Goal: Transaction & Acquisition: Purchase product/service

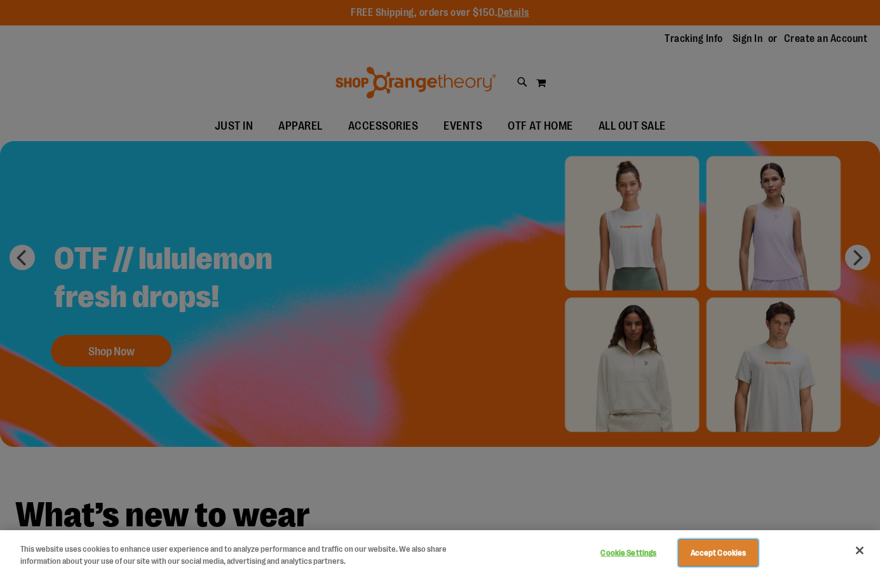
click at [721, 552] on button "Accept Cookies" at bounding box center [718, 553] width 79 height 27
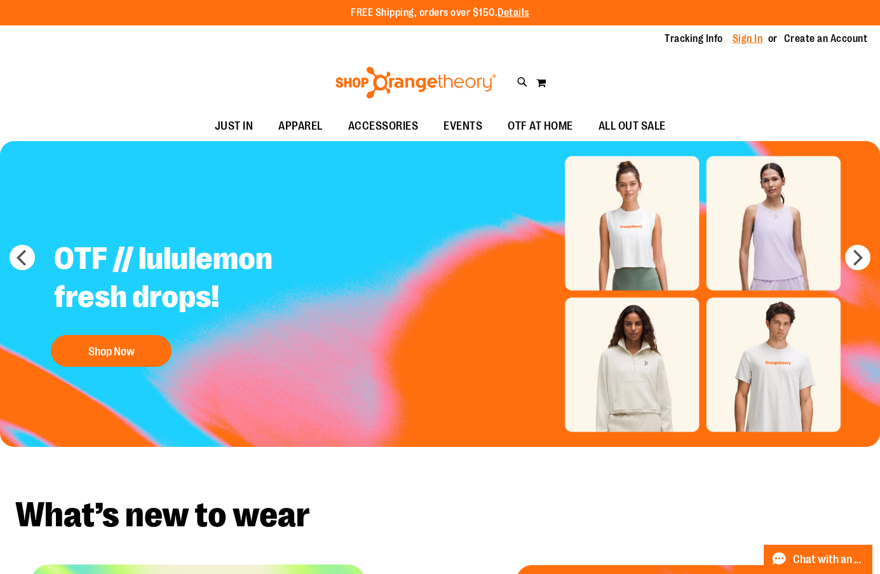
click at [749, 38] on link "Sign In" at bounding box center [748, 39] width 31 height 14
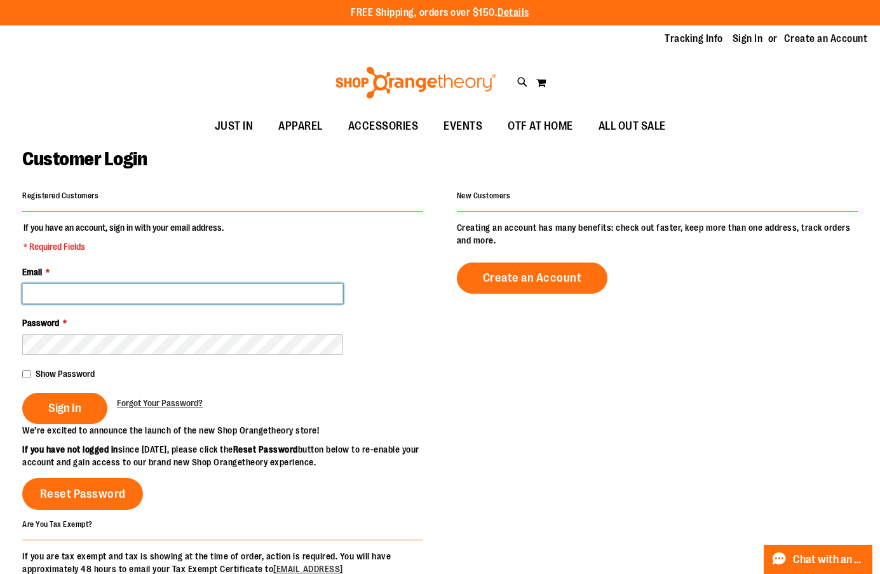
click at [142, 290] on input "Email *" at bounding box center [182, 293] width 321 height 20
type input "**********"
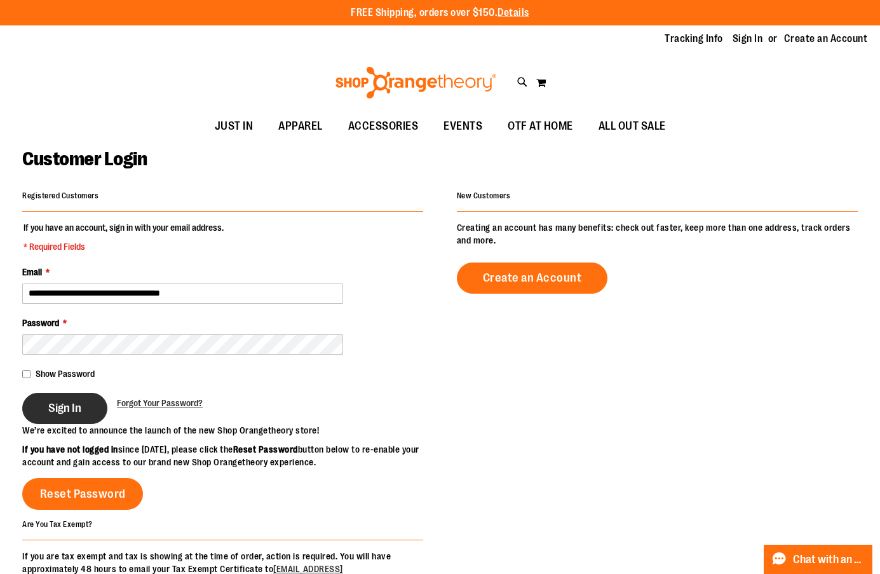
click at [79, 396] on button "Sign In" at bounding box center [64, 408] width 85 height 31
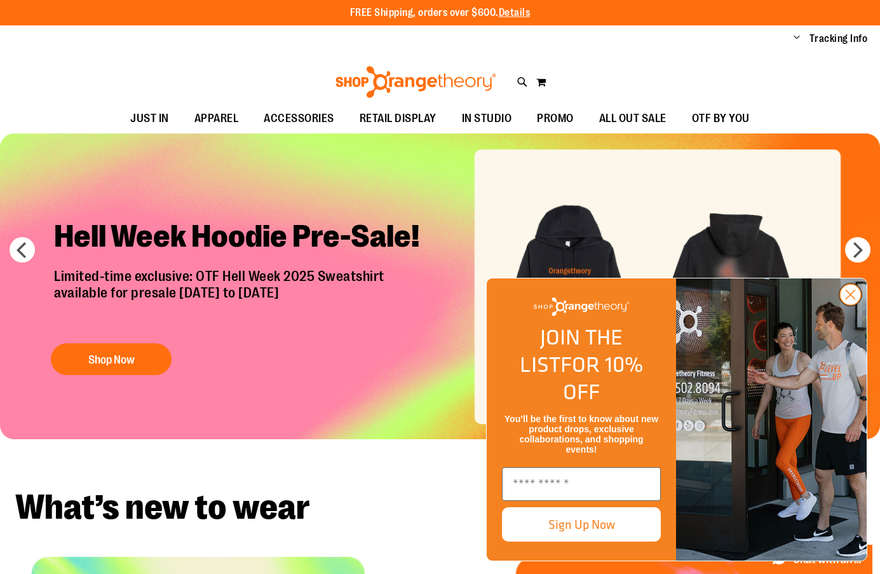
click at [852, 305] on circle "Close dialog" at bounding box center [850, 294] width 21 height 21
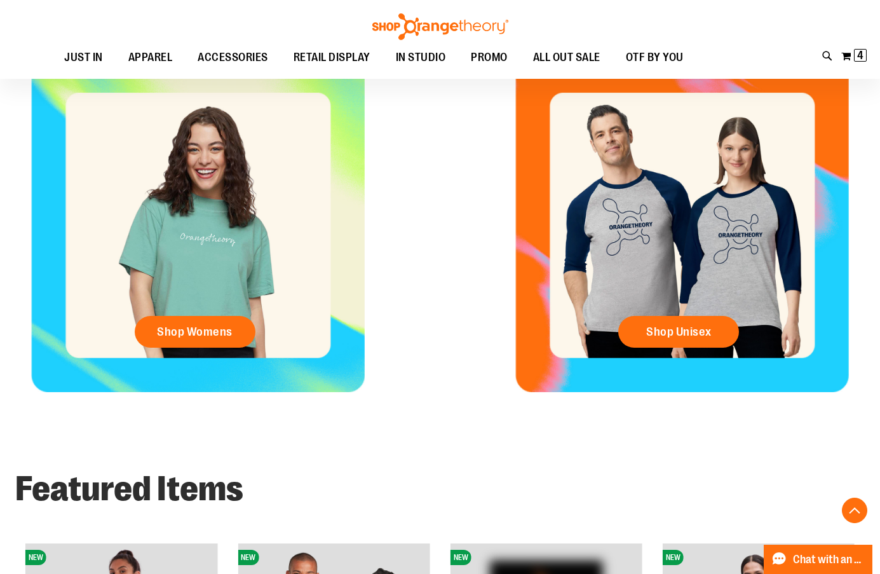
scroll to position [521, 0]
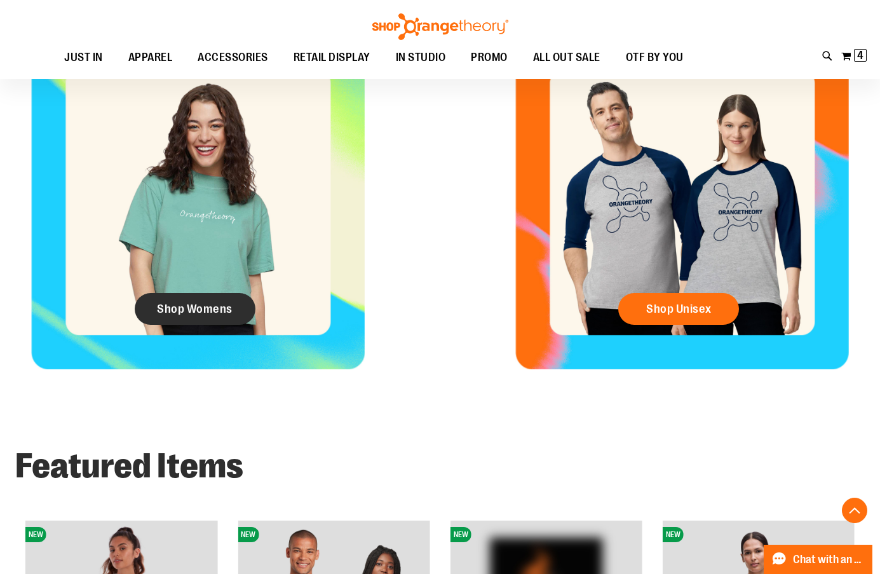
click at [220, 300] on link "Shop Womens" at bounding box center [195, 309] width 121 height 32
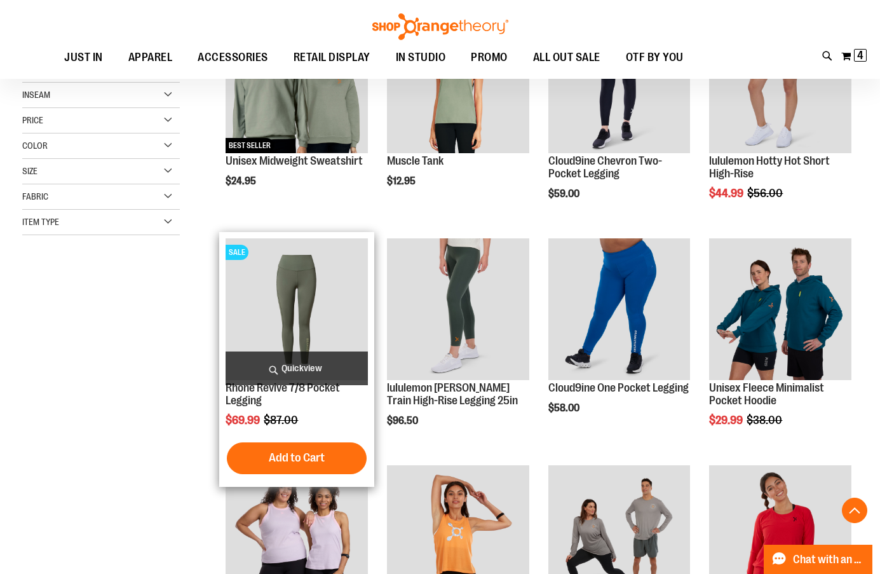
scroll to position [318, 0]
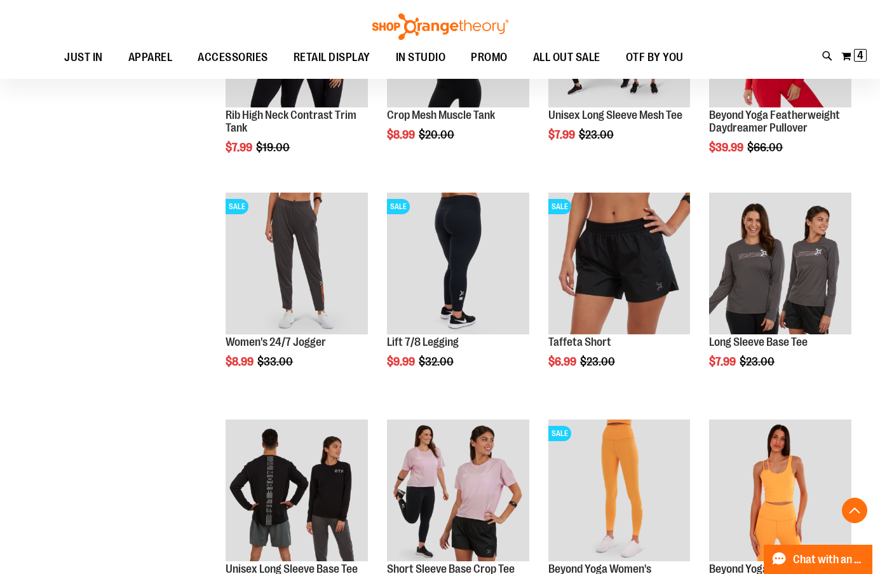
scroll to position [826, 0]
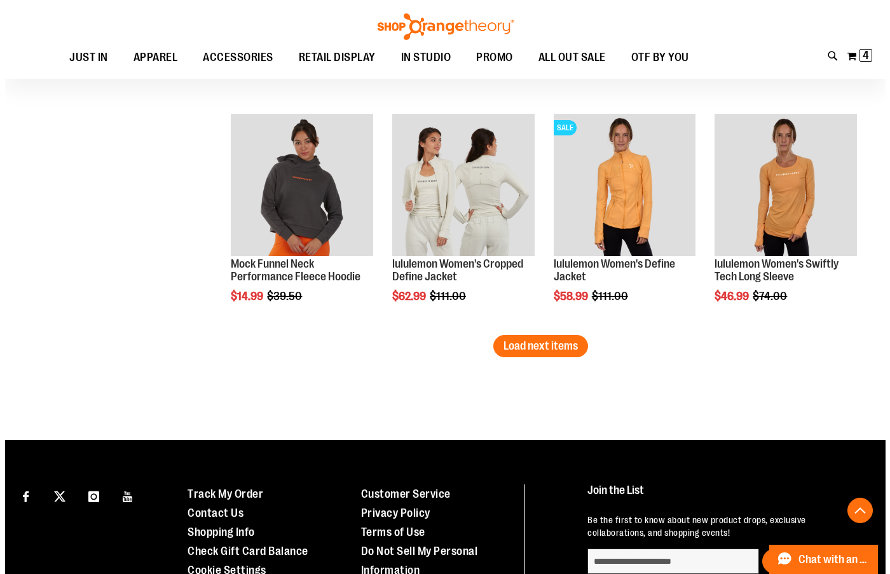
scroll to position [1970, 0]
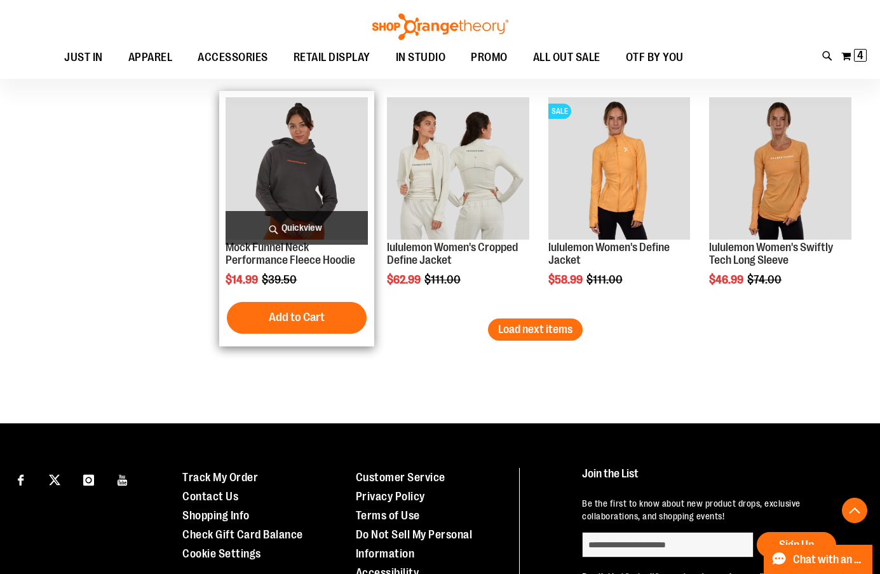
click at [299, 222] on span "Quickview" at bounding box center [297, 228] width 142 height 34
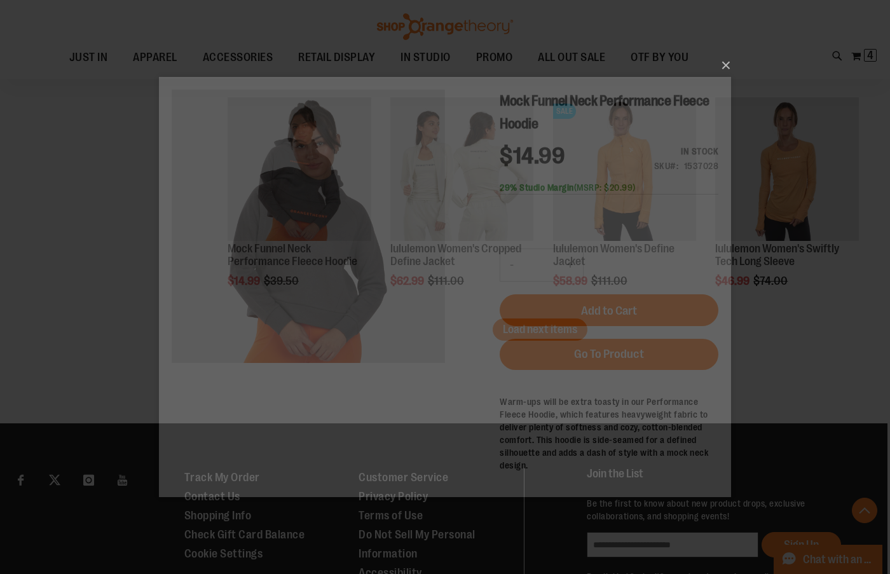
scroll to position [0, 0]
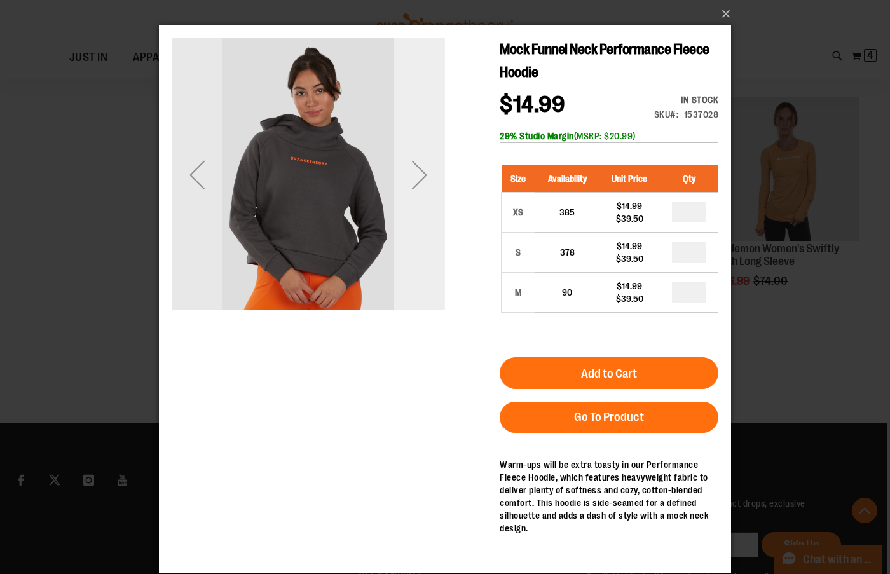
click at [425, 180] on div "Next" at bounding box center [419, 174] width 51 height 51
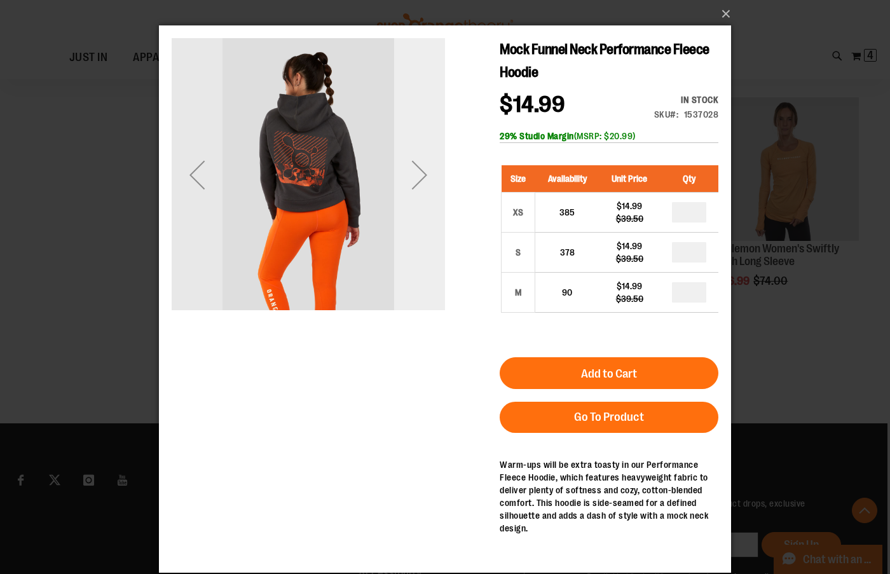
click at [414, 177] on div "Next" at bounding box center [419, 174] width 51 height 51
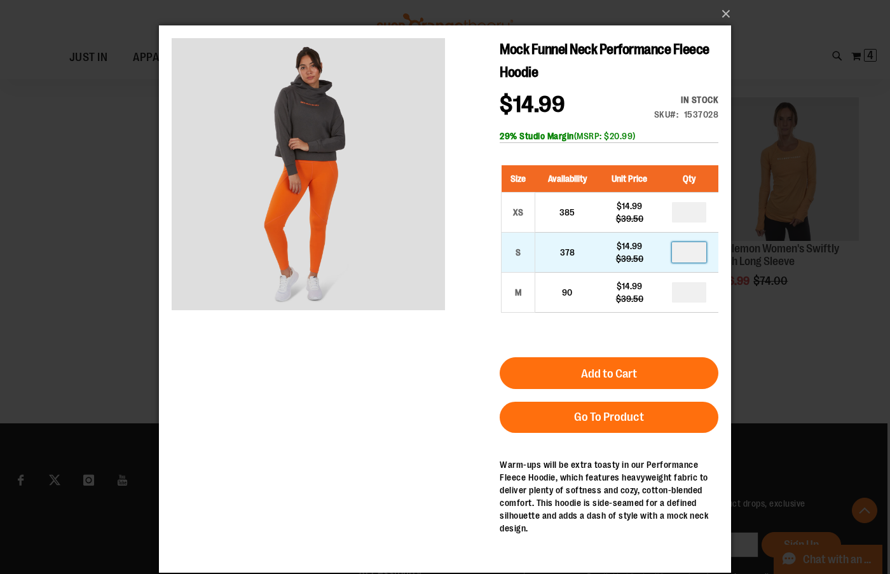
click at [698, 252] on input "number" at bounding box center [689, 252] width 34 height 20
type input "*"
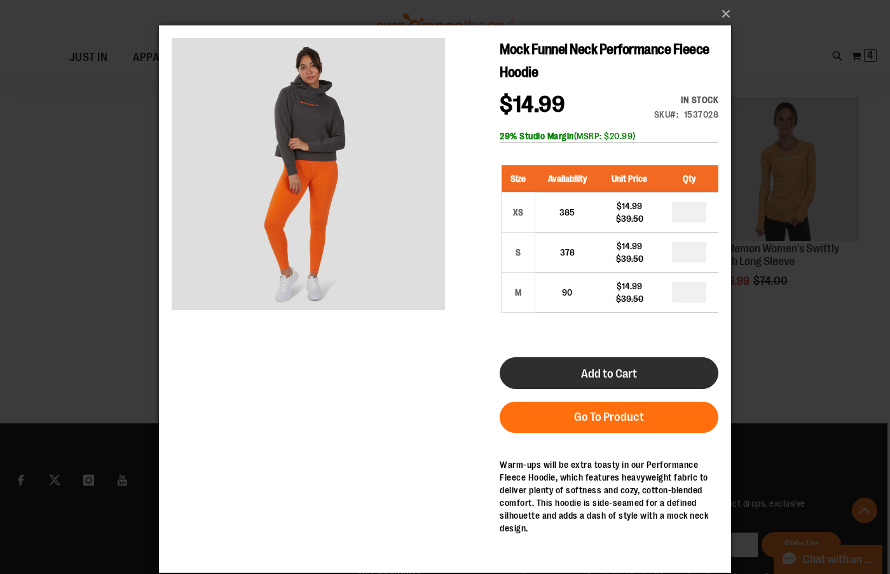
click at [638, 374] on button "Add to Cart" at bounding box center [609, 373] width 219 height 32
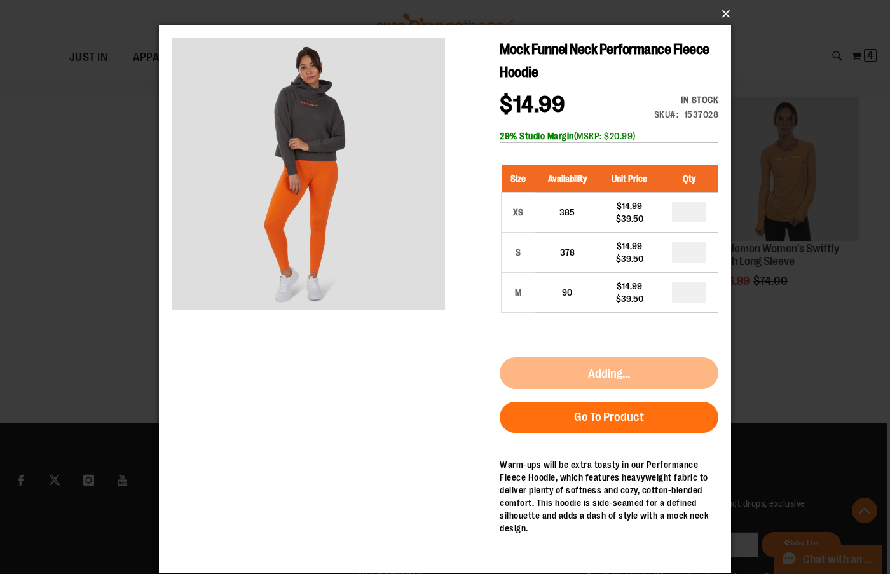
click at [725, 11] on button "×" at bounding box center [449, 14] width 572 height 28
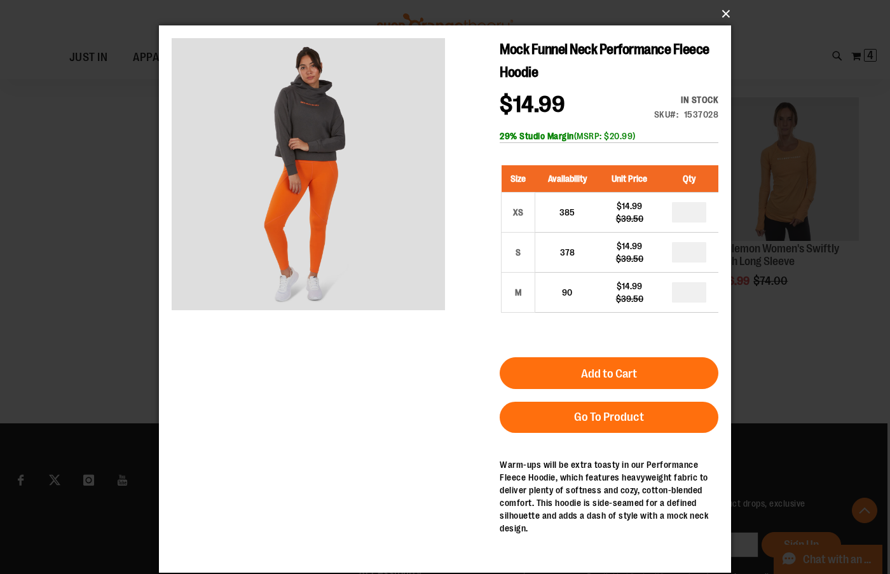
click at [721, 13] on button "×" at bounding box center [449, 14] width 572 height 28
click at [721, 10] on button "×" at bounding box center [449, 14] width 572 height 28
click at [777, 362] on div "×" at bounding box center [445, 287] width 890 height 574
click at [723, 10] on button "×" at bounding box center [449, 14] width 572 height 28
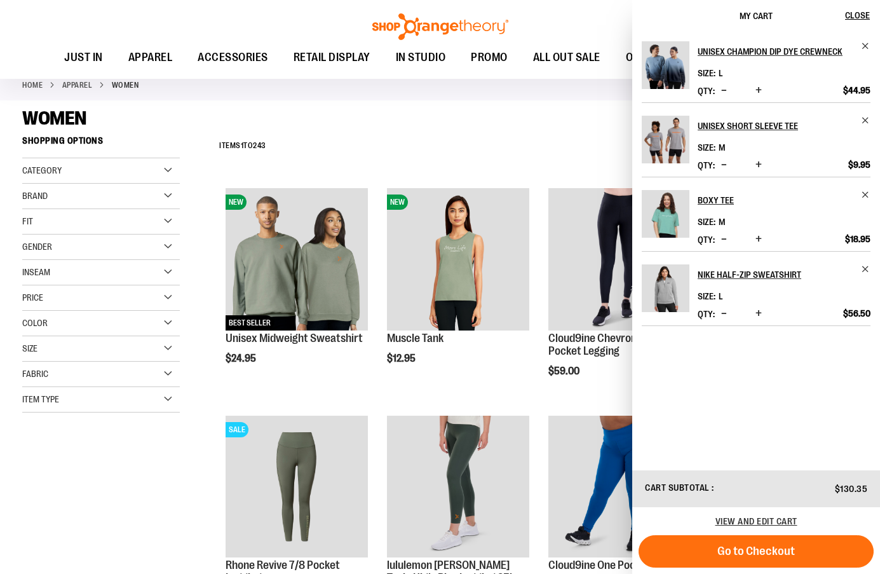
scroll to position [127, 0]
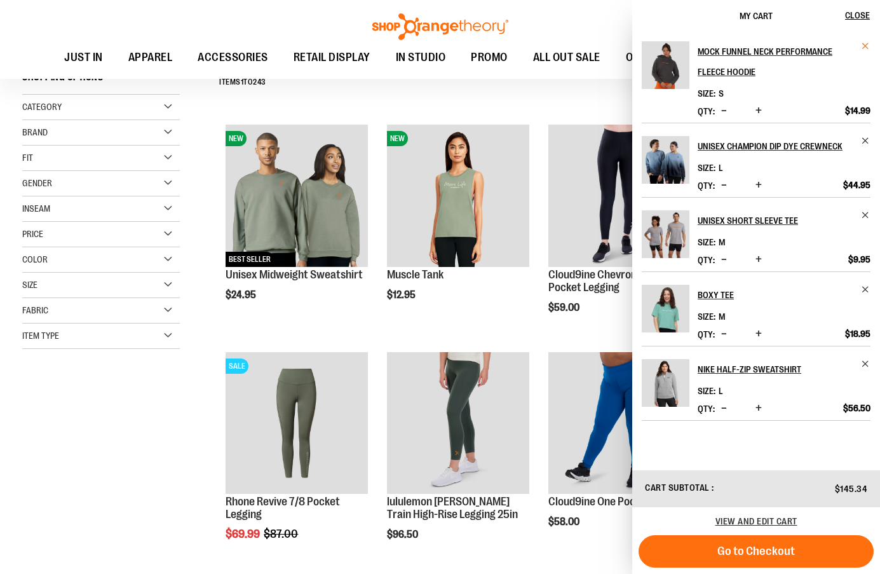
click at [865, 43] on span "Remove item" at bounding box center [866, 46] width 10 height 10
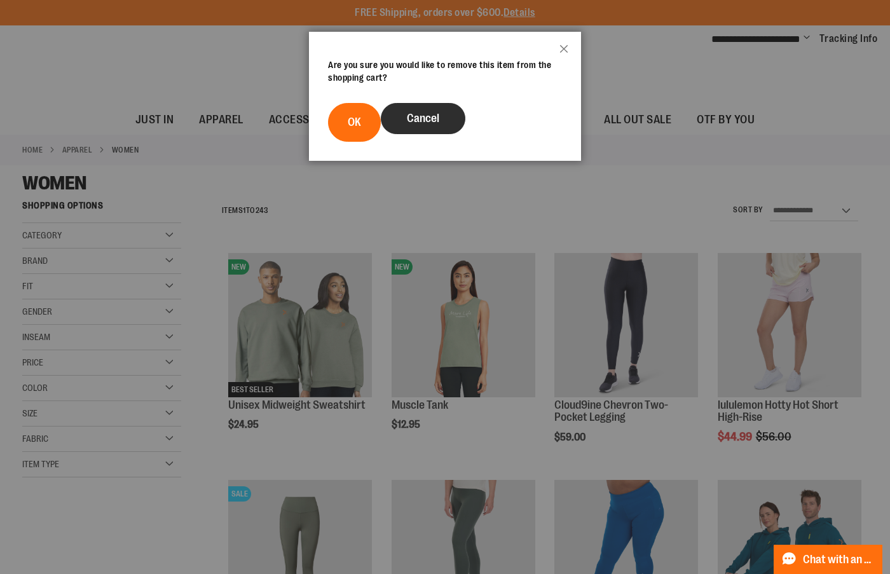
click at [421, 122] on span "Cancel" at bounding box center [423, 118] width 32 height 13
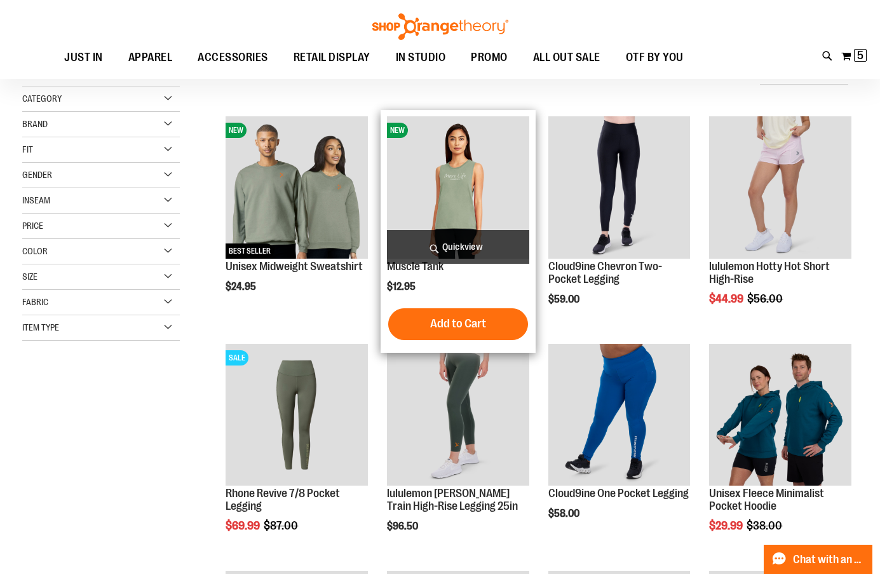
scroll to position [254, 0]
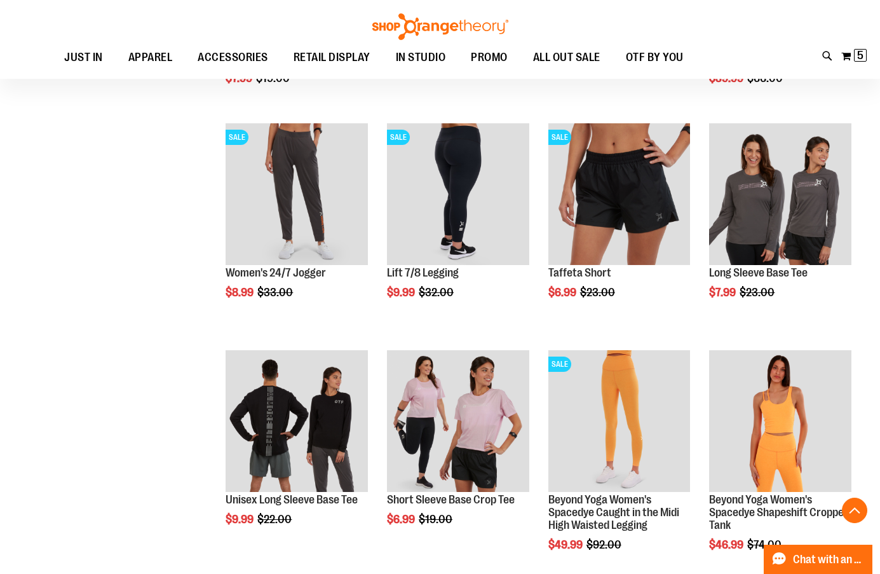
scroll to position [826, 0]
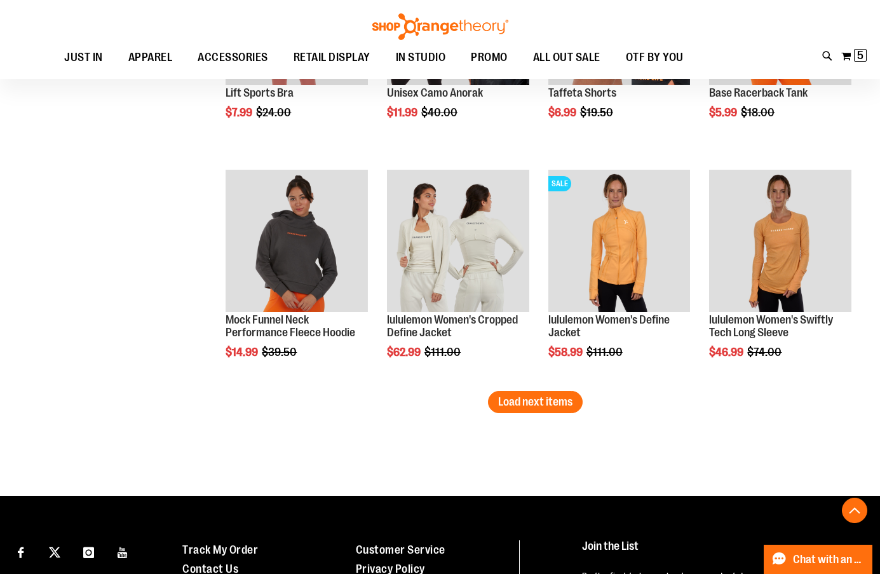
scroll to position [1906, 0]
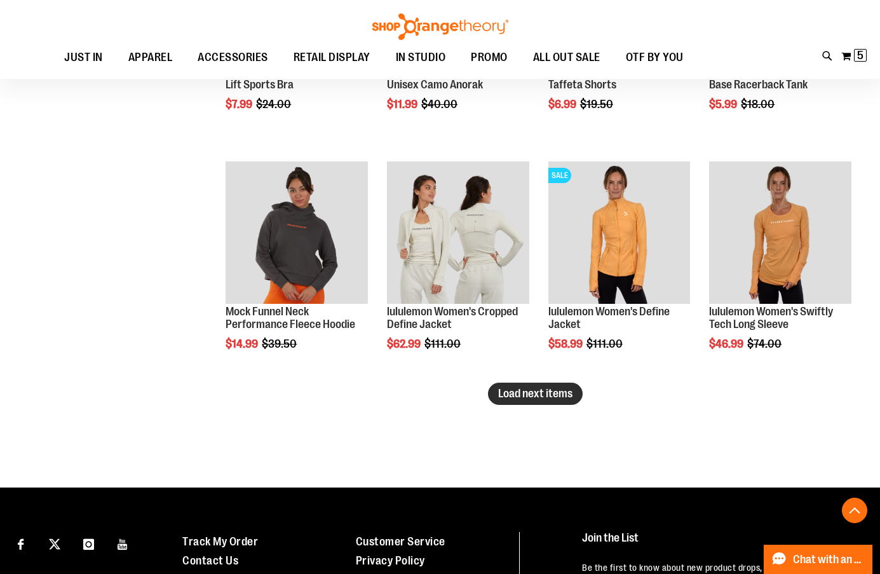
click at [534, 396] on span "Load next items" at bounding box center [535, 393] width 74 height 13
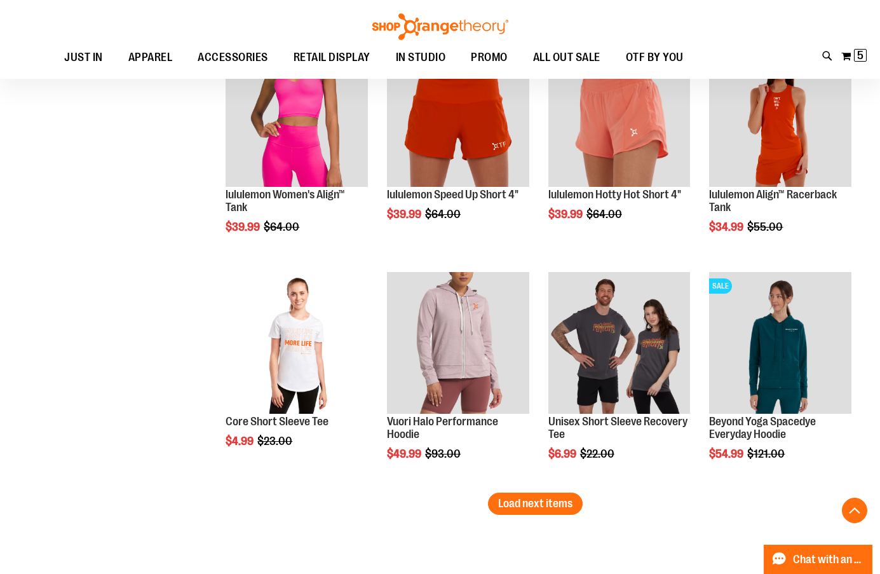
scroll to position [2542, 0]
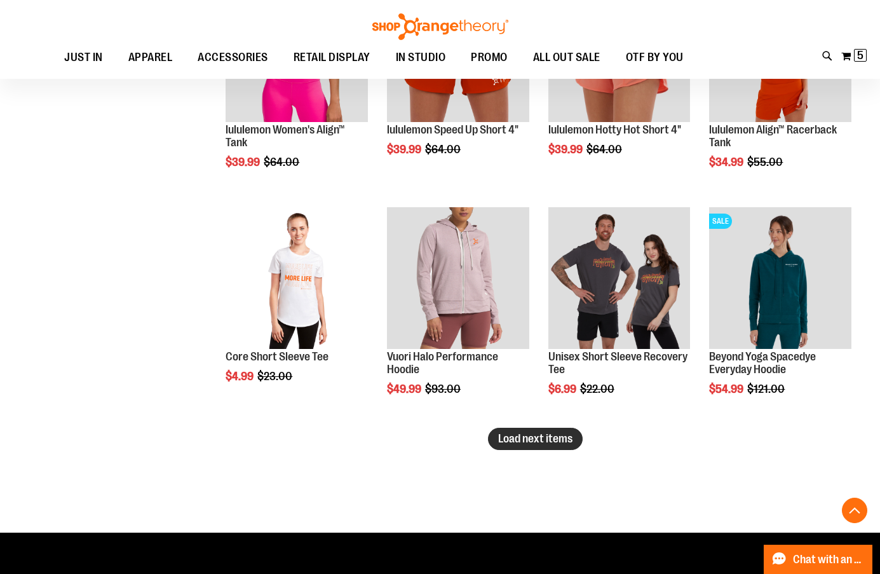
click at [569, 440] on span "Load next items" at bounding box center [535, 438] width 74 height 13
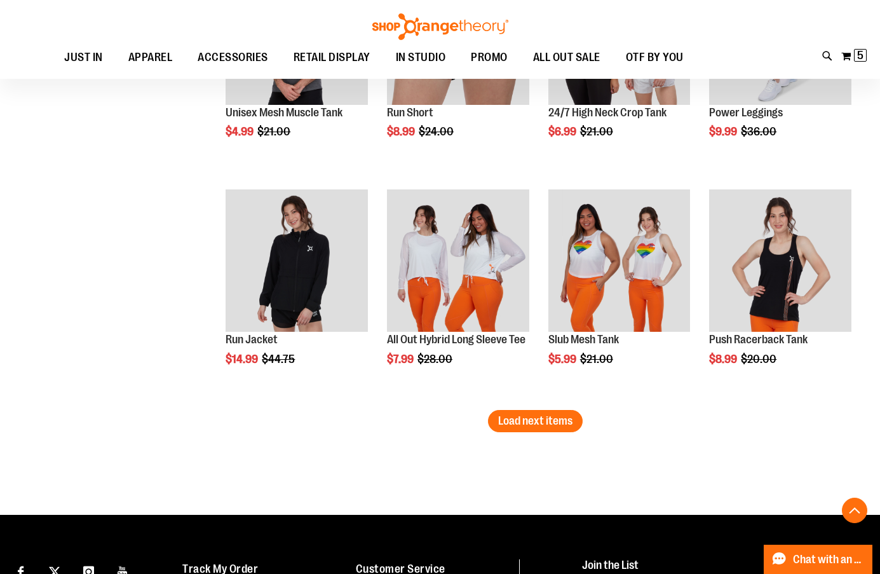
scroll to position [3241, 0]
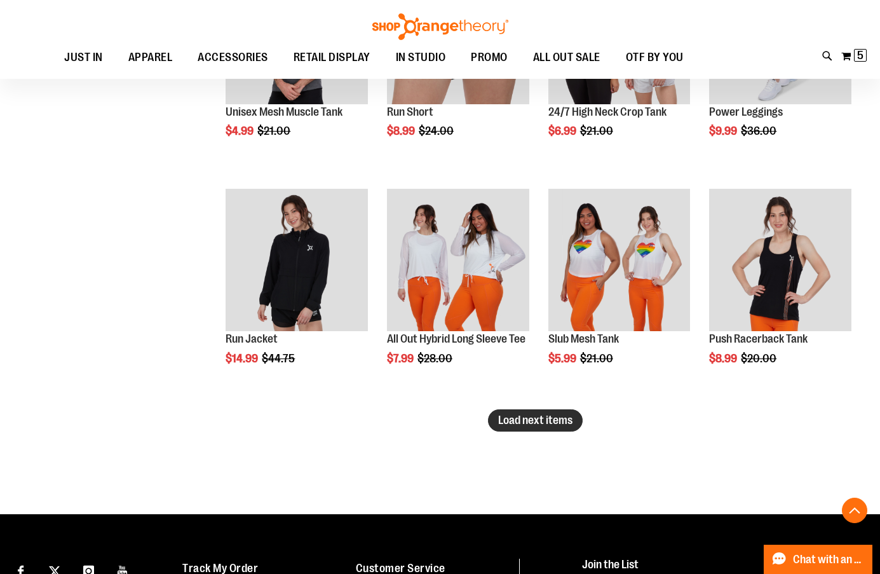
click at [531, 421] on span "Load next items" at bounding box center [535, 420] width 74 height 13
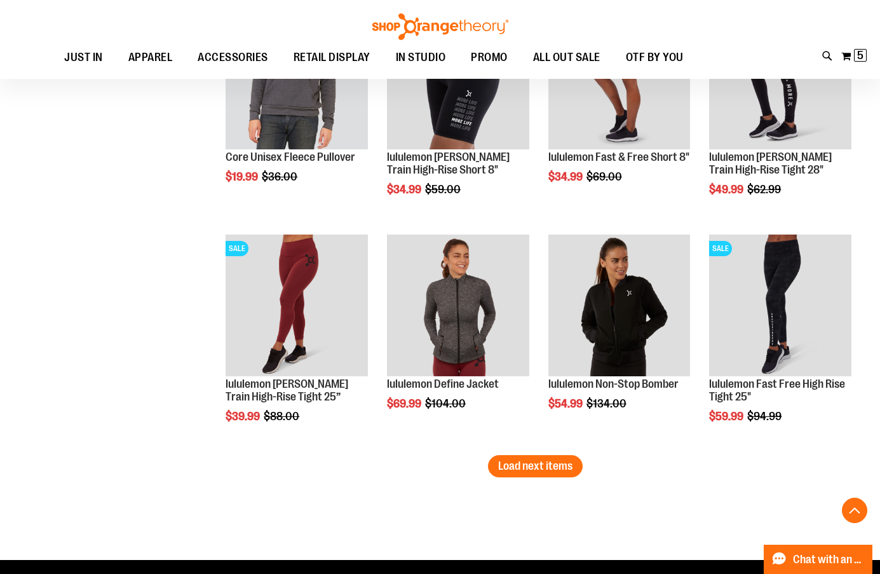
scroll to position [3940, 0]
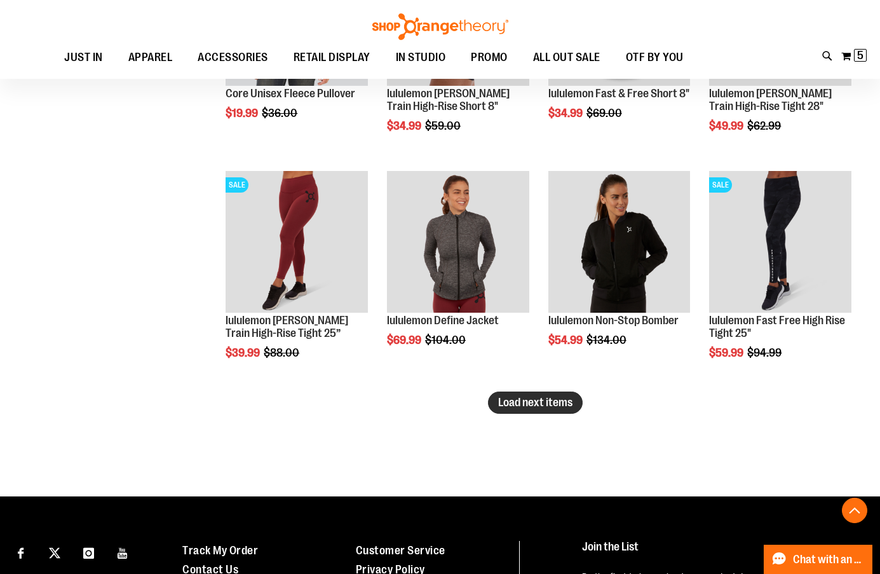
click at [500, 404] on span "Load next items" at bounding box center [535, 402] width 74 height 13
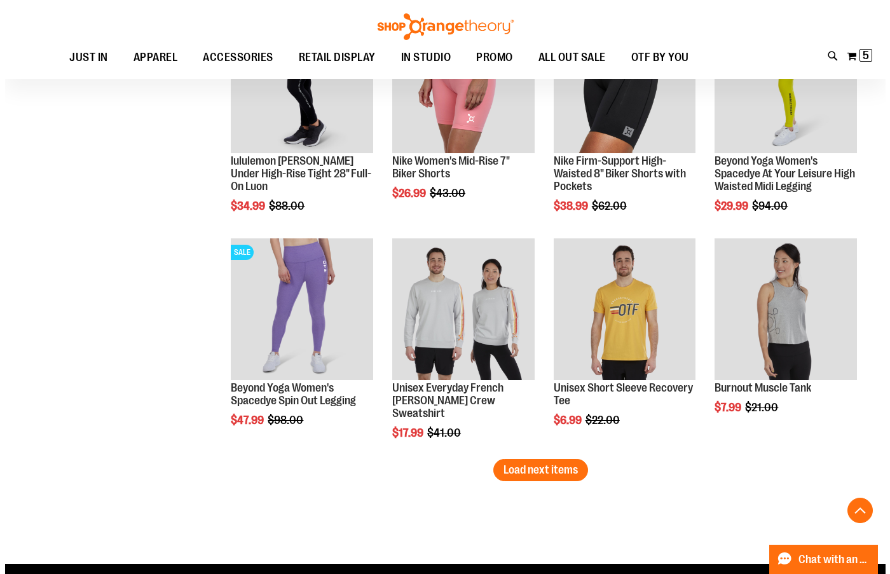
scroll to position [4576, 0]
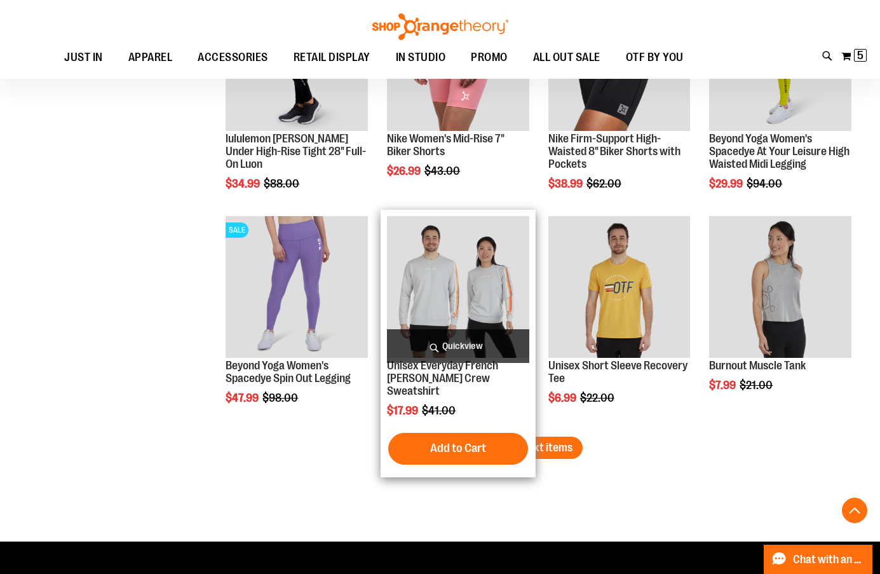
click at [480, 346] on span "Quickview" at bounding box center [458, 346] width 142 height 34
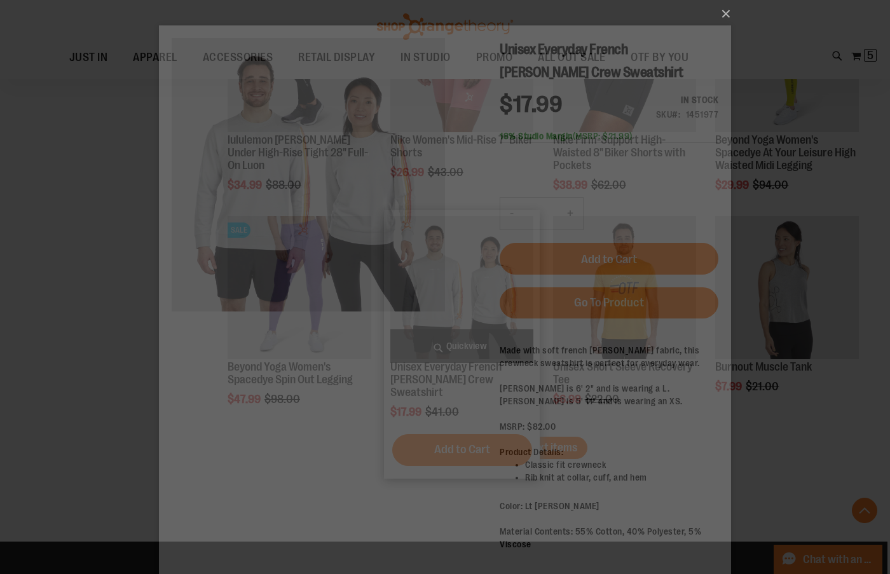
scroll to position [0, 0]
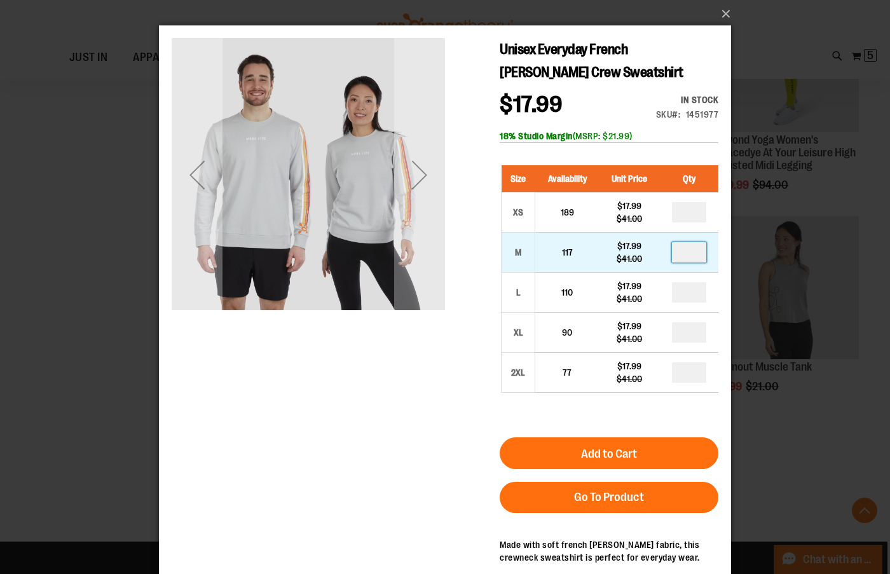
drag, startPoint x: 704, startPoint y: 249, endPoint x: 920, endPoint y: 273, distance: 218.1
click at [704, 249] on input "number" at bounding box center [689, 252] width 34 height 20
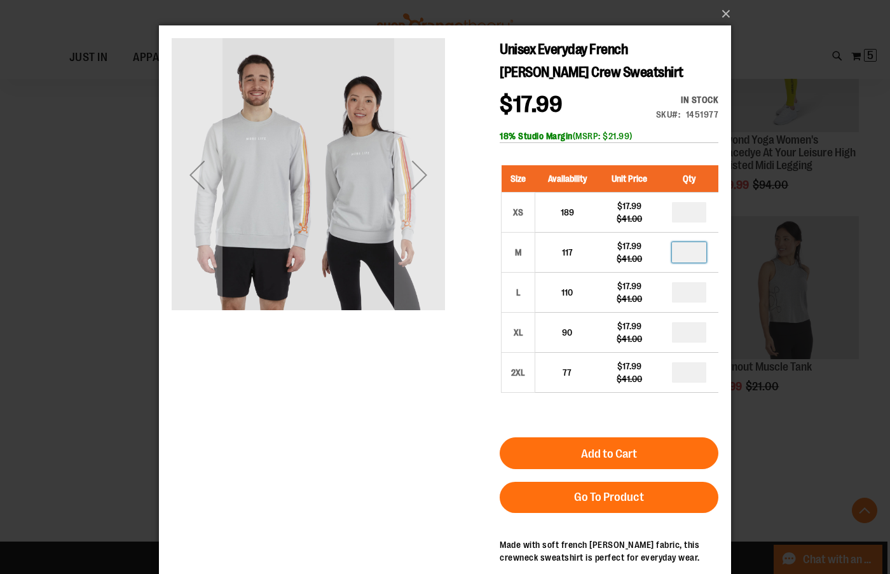
type input "*"
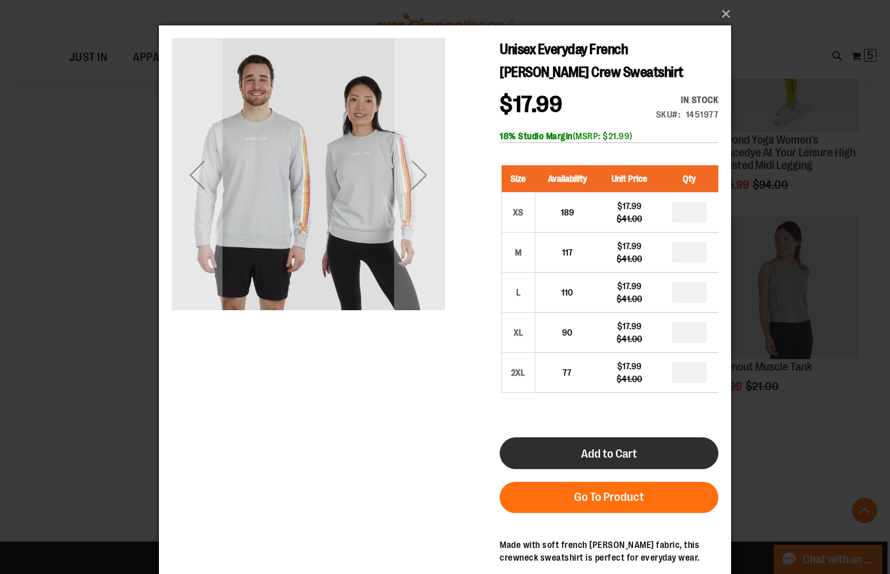
click at [642, 463] on button "Add to Cart" at bounding box center [609, 453] width 219 height 32
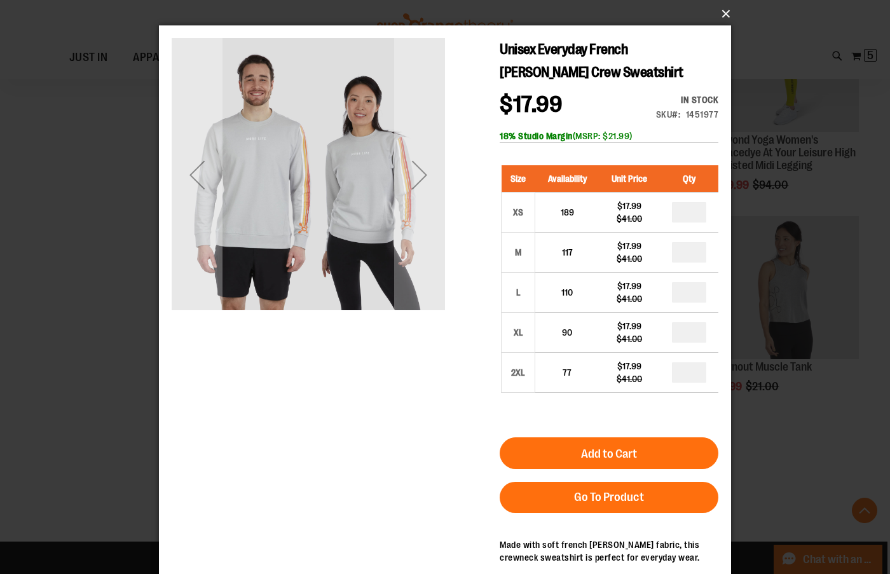
click at [716, 10] on button "×" at bounding box center [449, 14] width 572 height 28
click at [719, 10] on button "×" at bounding box center [449, 14] width 572 height 28
click at [723, 13] on button "×" at bounding box center [449, 14] width 572 height 28
click at [803, 10] on div "×" at bounding box center [445, 287] width 890 height 574
click at [724, 15] on button "×" at bounding box center [449, 14] width 572 height 28
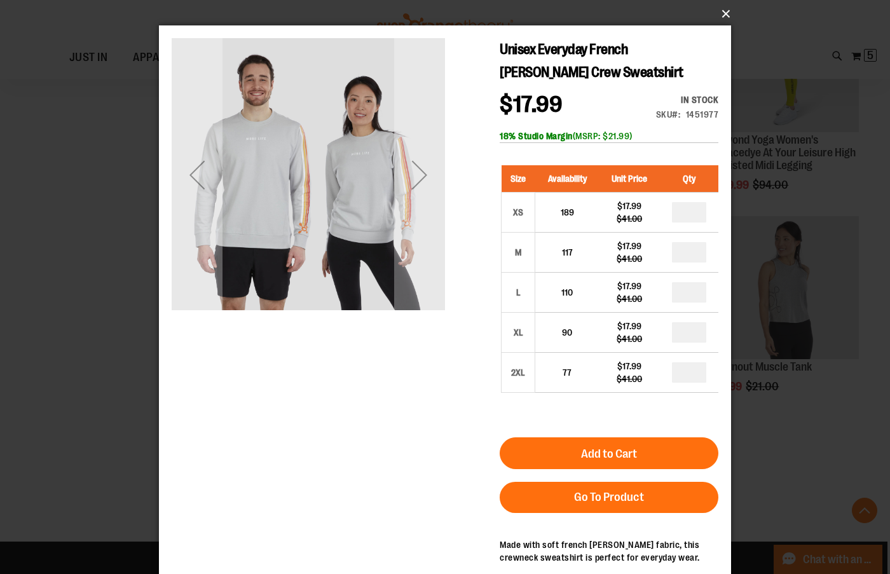
click at [726, 10] on button "×" at bounding box center [449, 14] width 572 height 28
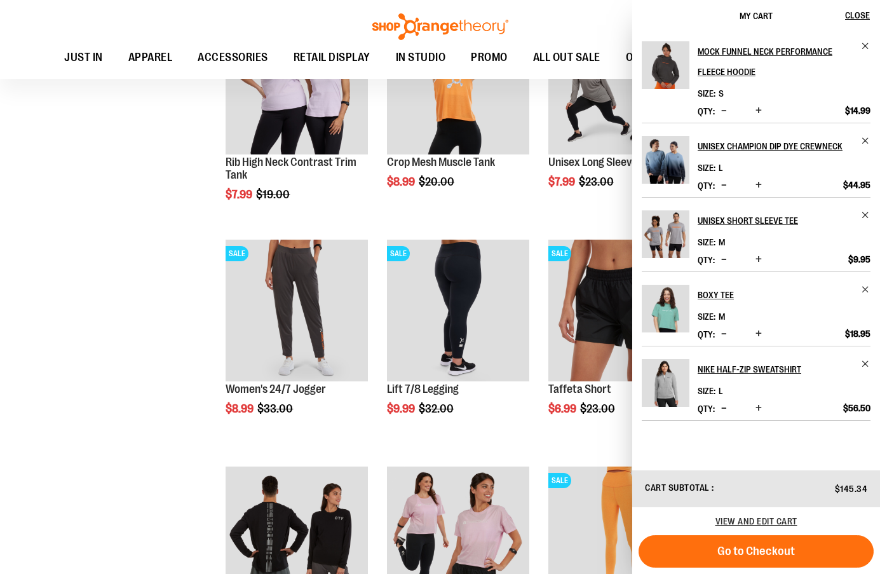
scroll to position [762, 0]
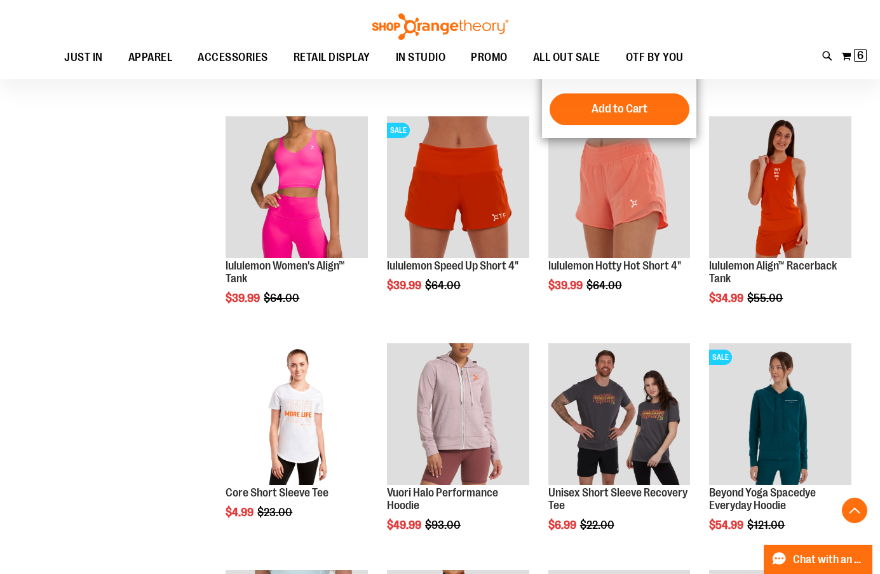
scroll to position [2605, 0]
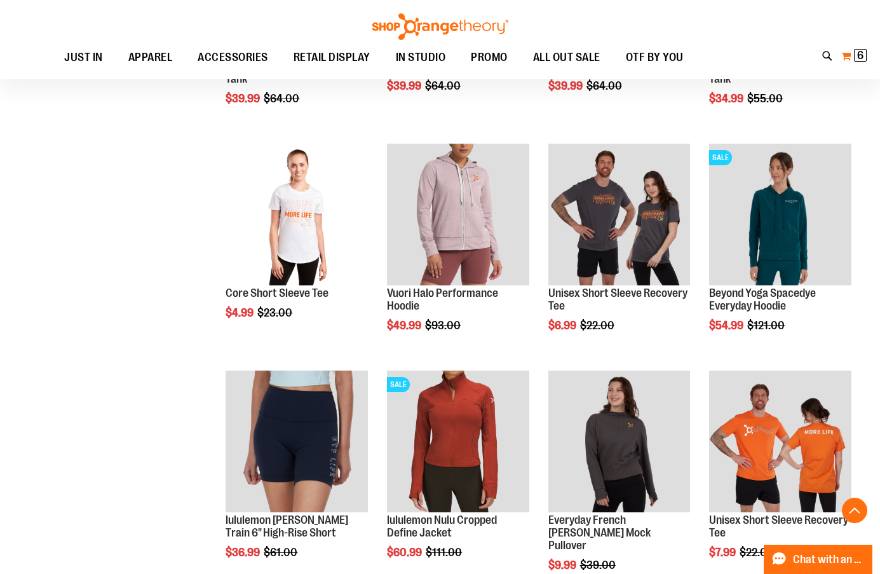
click at [859, 53] on span "6" at bounding box center [860, 55] width 6 height 13
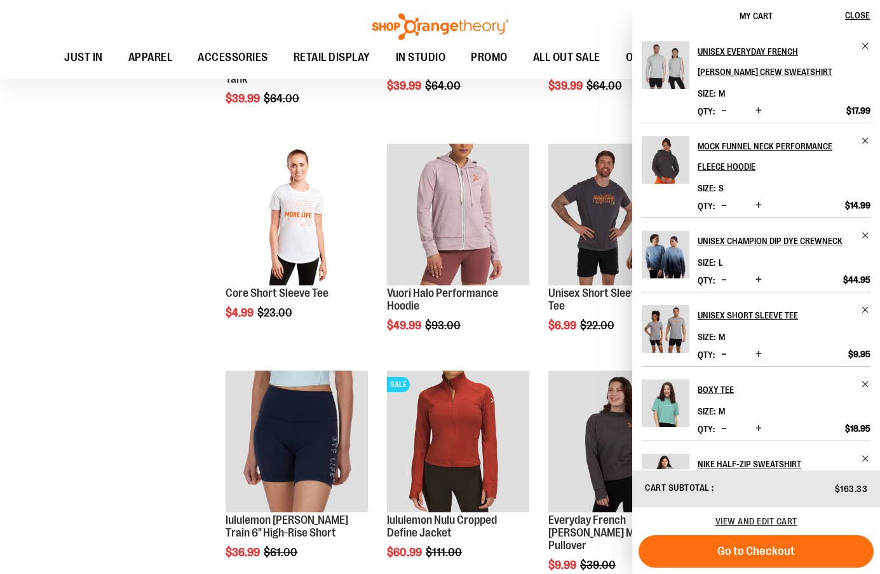
scroll to position [56, 0]
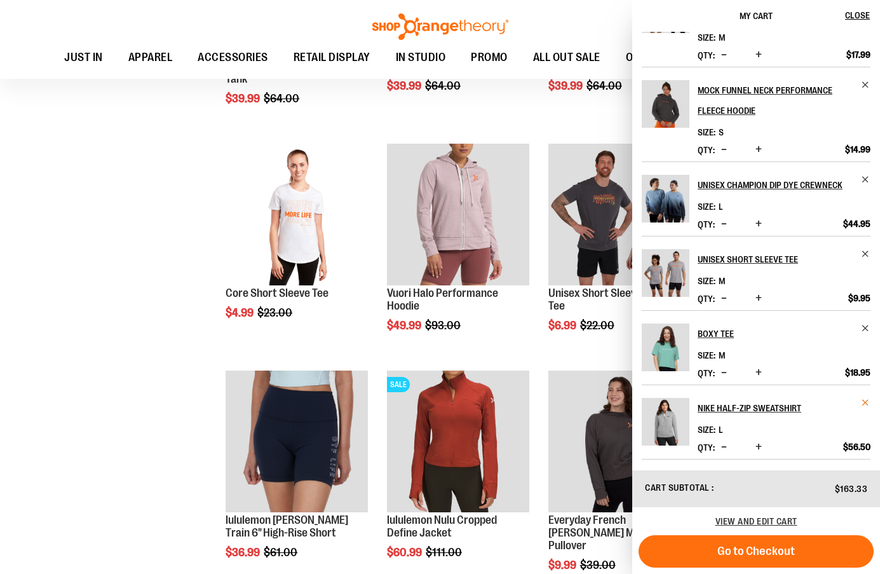
click at [863, 402] on span "Remove item" at bounding box center [866, 403] width 10 height 10
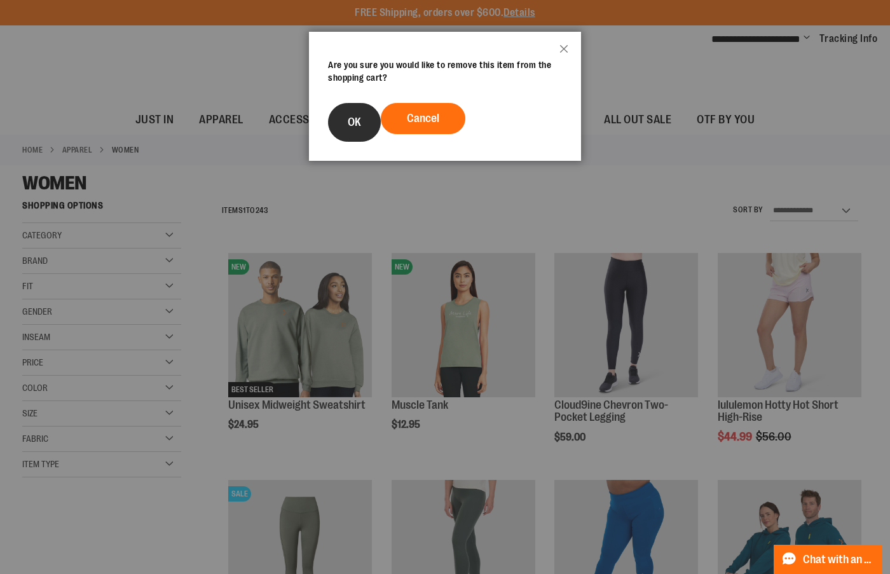
click at [348, 122] on span "OK" at bounding box center [354, 122] width 13 height 13
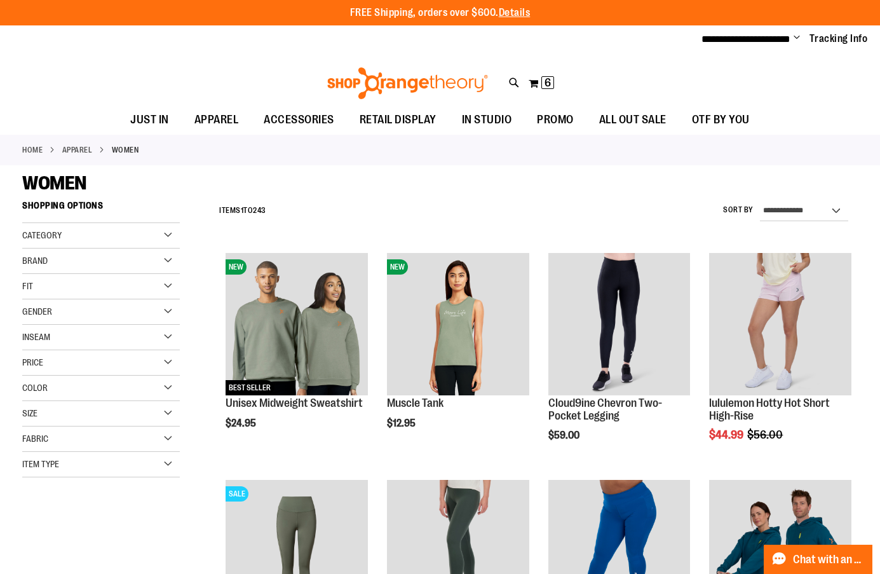
click at [794, 37] on span "Change" at bounding box center [797, 38] width 6 height 12
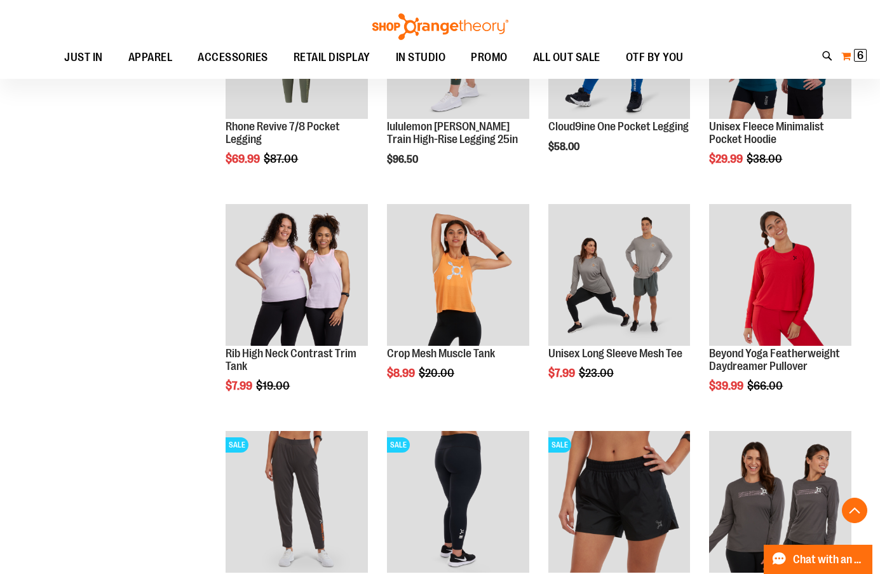
click at [866, 57] on span "6 6 items" at bounding box center [860, 55] width 13 height 13
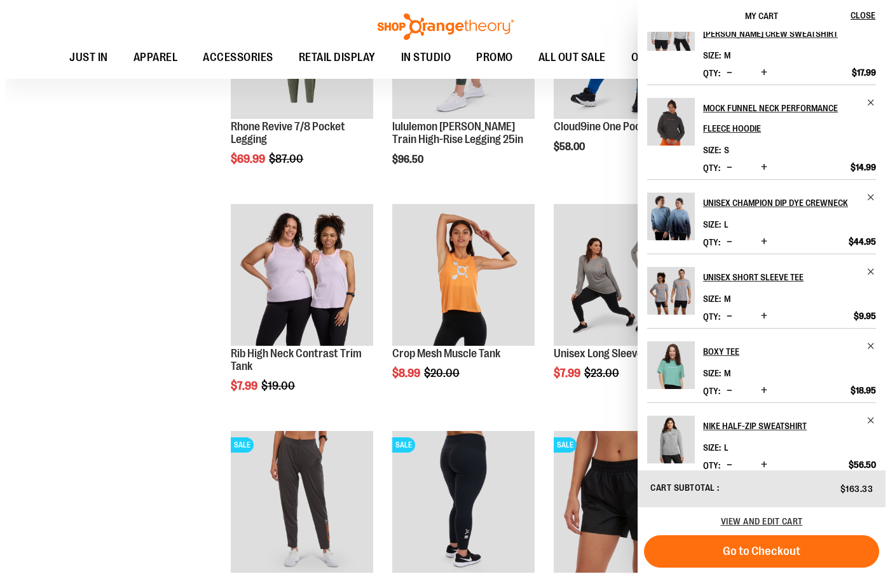
scroll to position [56, 0]
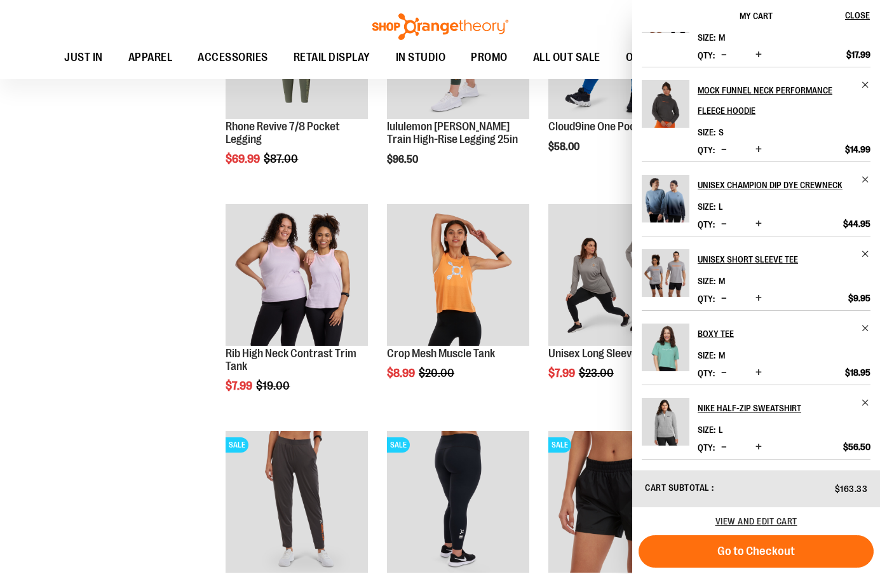
click at [720, 446] on button "Decrease product quantity" at bounding box center [724, 447] width 12 height 13
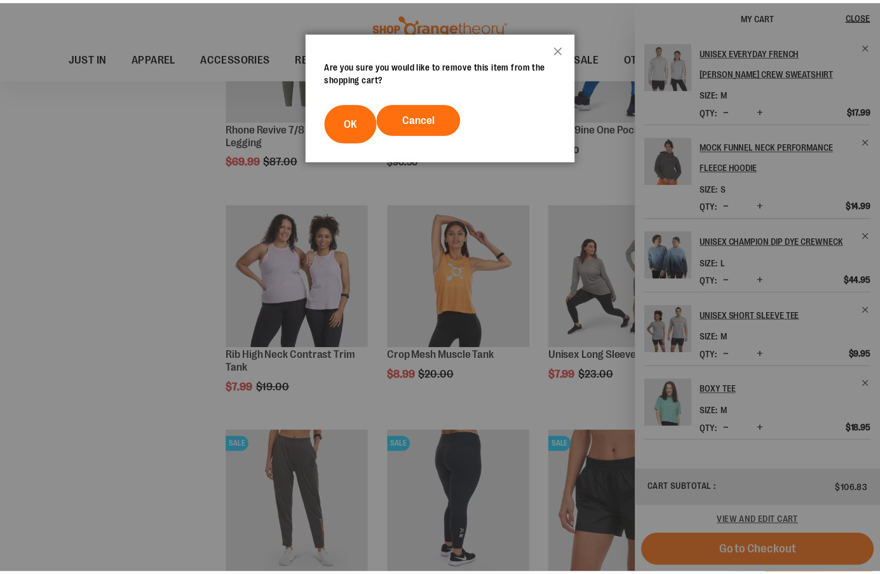
scroll to position [0, 0]
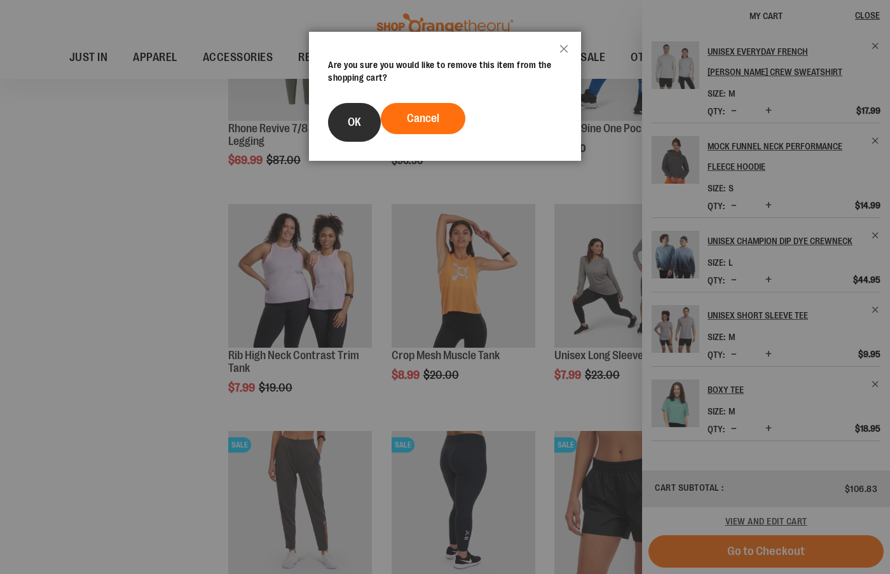
click at [355, 116] on span "OK" at bounding box center [354, 122] width 13 height 13
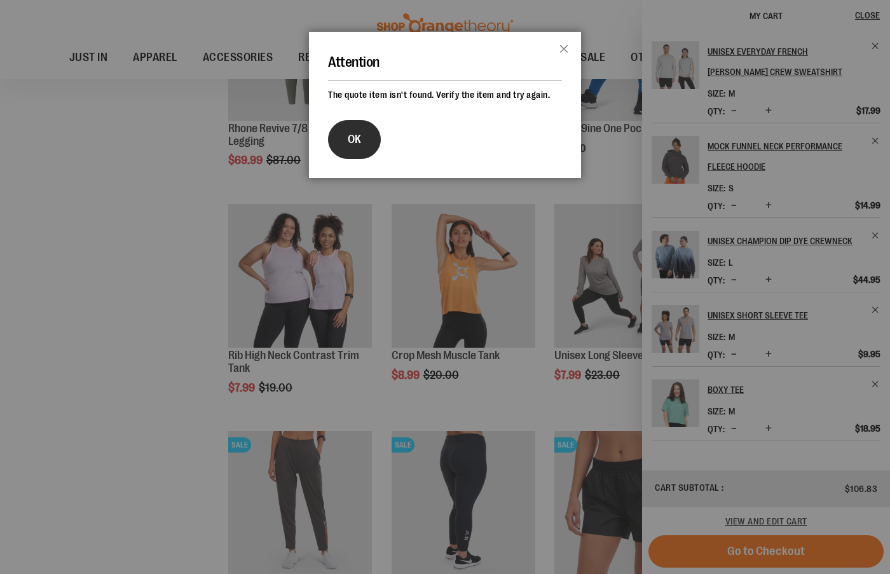
click at [361, 135] on button "OK" at bounding box center [354, 139] width 53 height 39
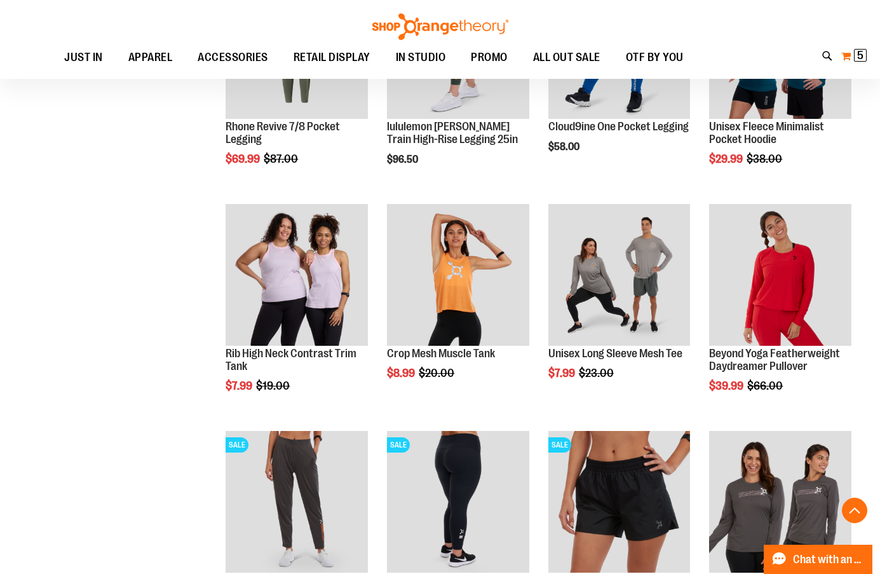
click at [860, 53] on span "5" at bounding box center [860, 55] width 6 height 13
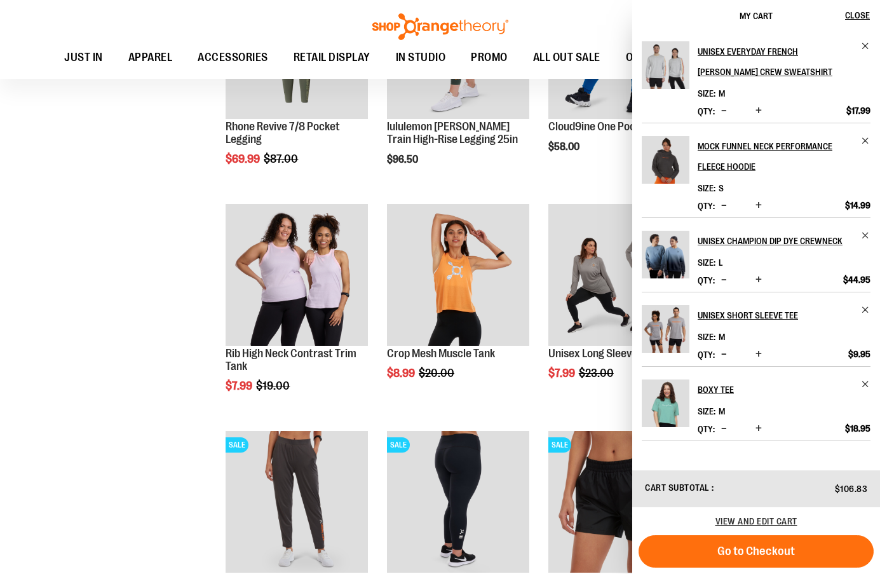
click at [722, 428] on span "Decrease product quantity" at bounding box center [724, 428] width 6 height 13
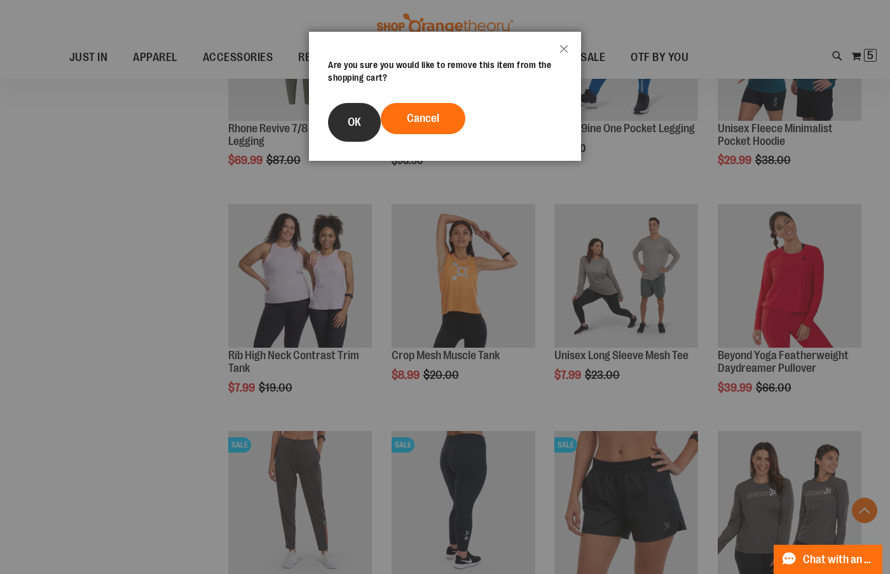
click at [357, 131] on button "OK" at bounding box center [354, 122] width 53 height 39
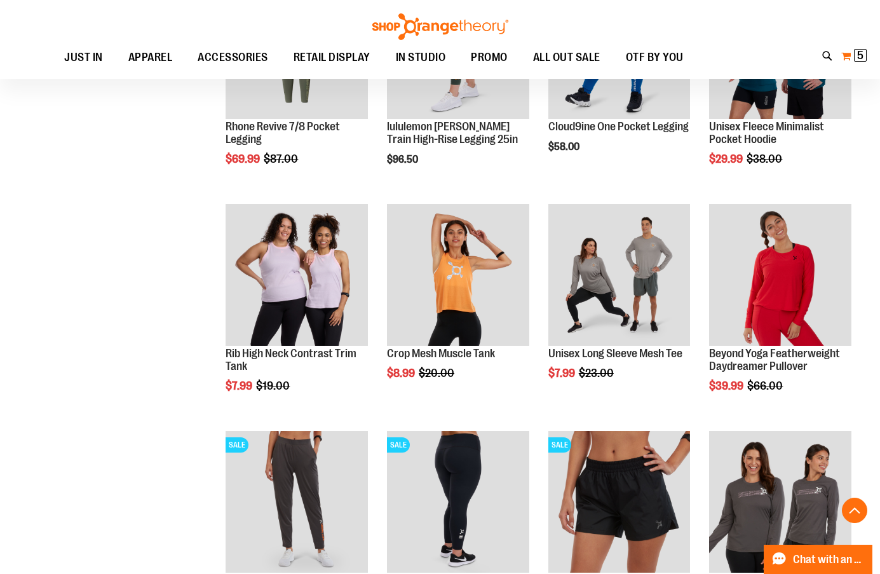
click at [859, 51] on span "5" at bounding box center [860, 55] width 6 height 13
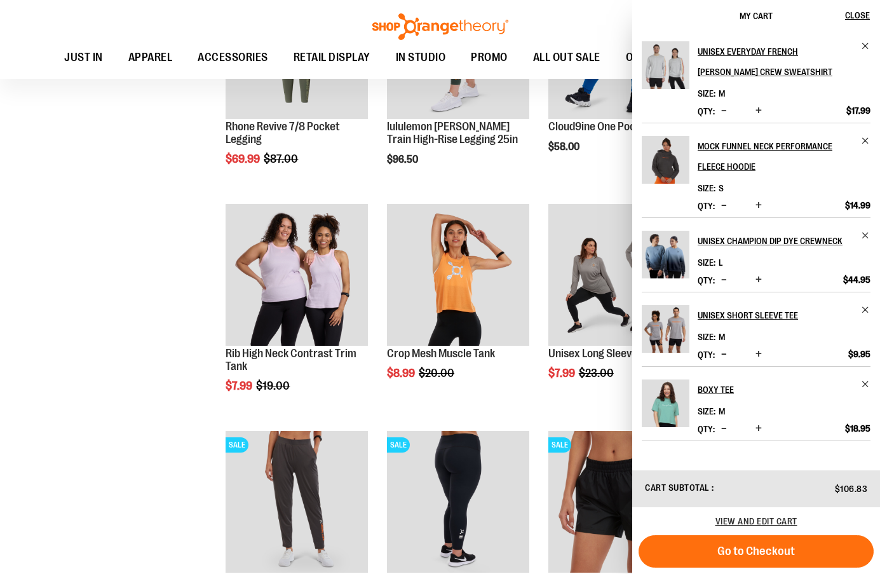
click at [724, 430] on span "Decrease product quantity" at bounding box center [724, 428] width 6 height 13
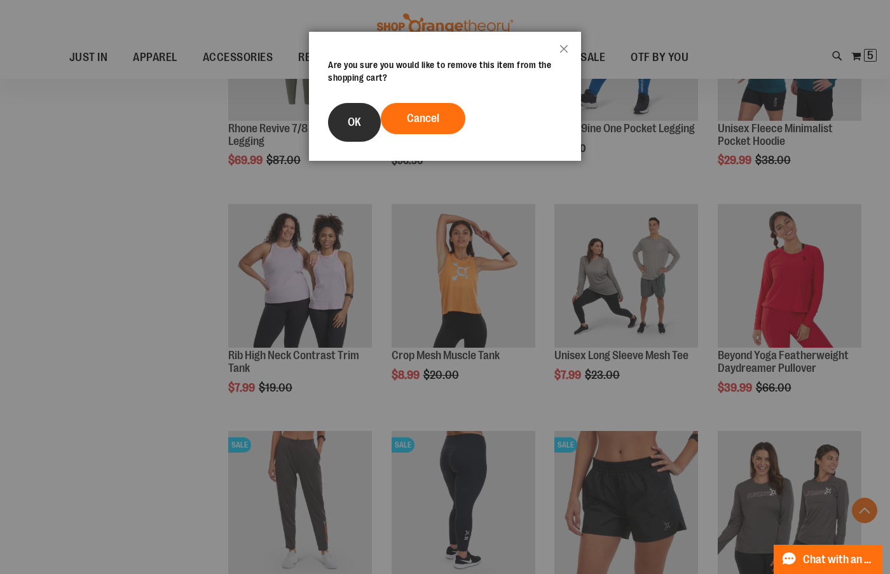
click at [366, 123] on button "OK" at bounding box center [354, 122] width 53 height 39
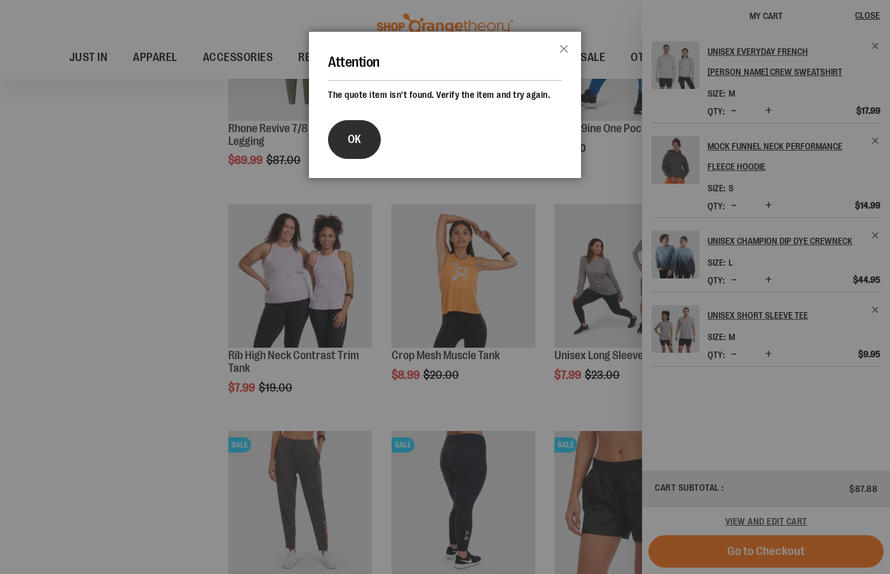
click at [347, 148] on button "OK" at bounding box center [354, 139] width 53 height 39
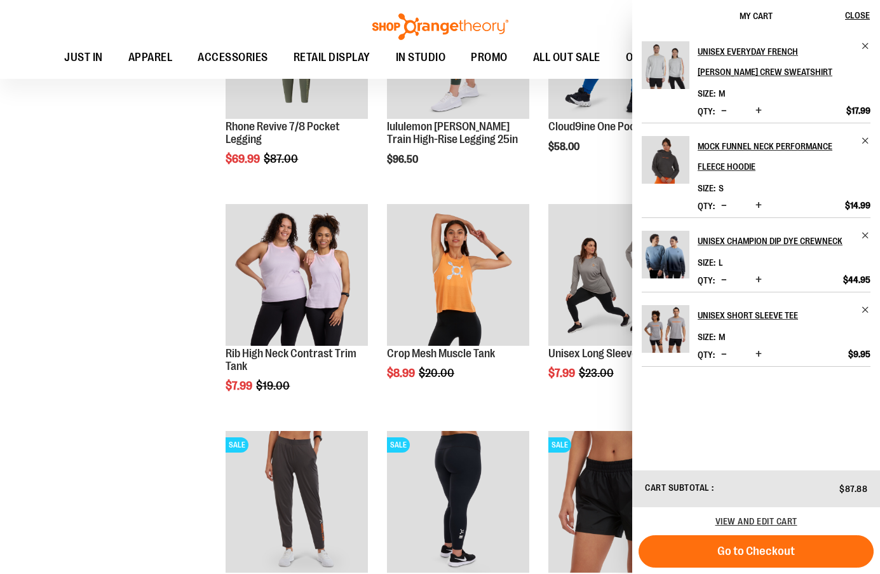
click at [724, 354] on span "Decrease product quantity" at bounding box center [724, 354] width 6 height 13
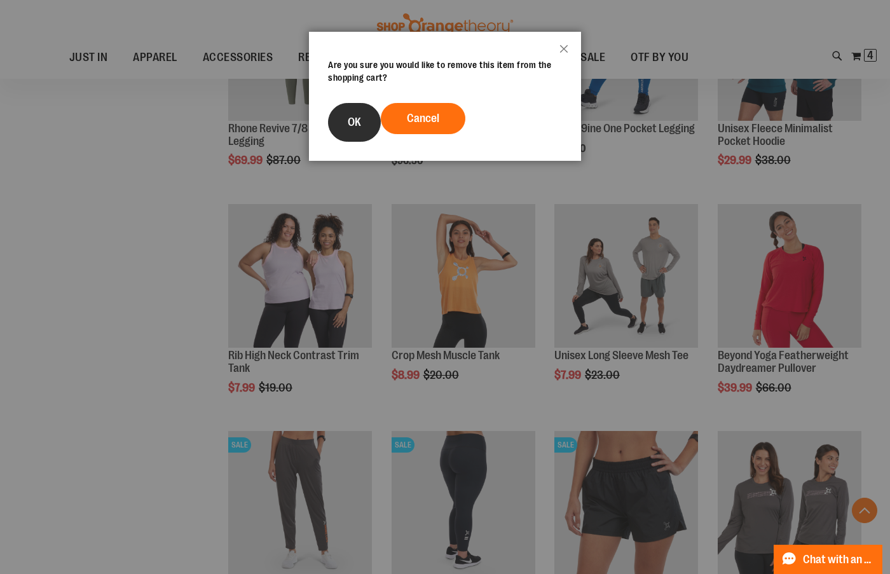
click at [360, 118] on span "OK" at bounding box center [354, 122] width 13 height 13
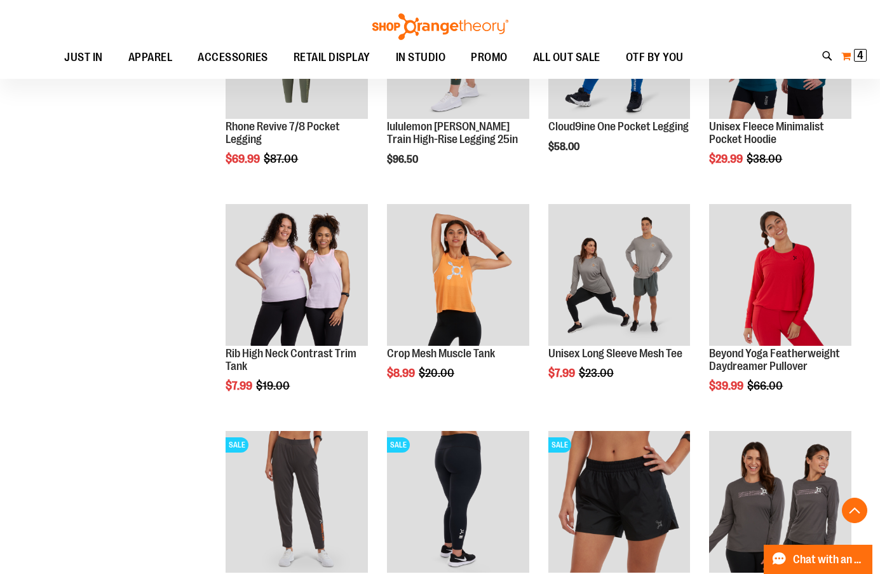
click at [862, 60] on span "4" at bounding box center [860, 55] width 6 height 13
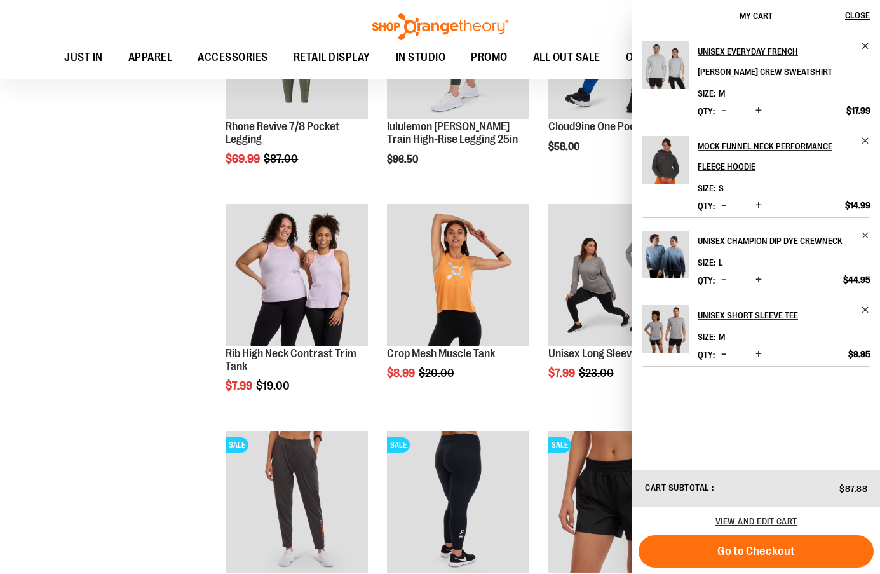
click at [719, 351] on button "Decrease product quantity" at bounding box center [724, 354] width 12 height 13
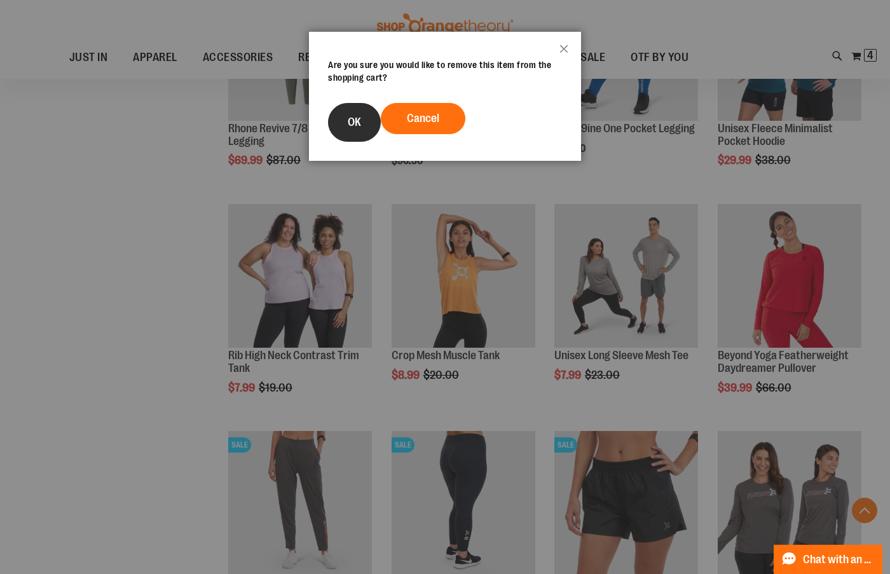
click at [332, 119] on button "OK" at bounding box center [354, 122] width 53 height 39
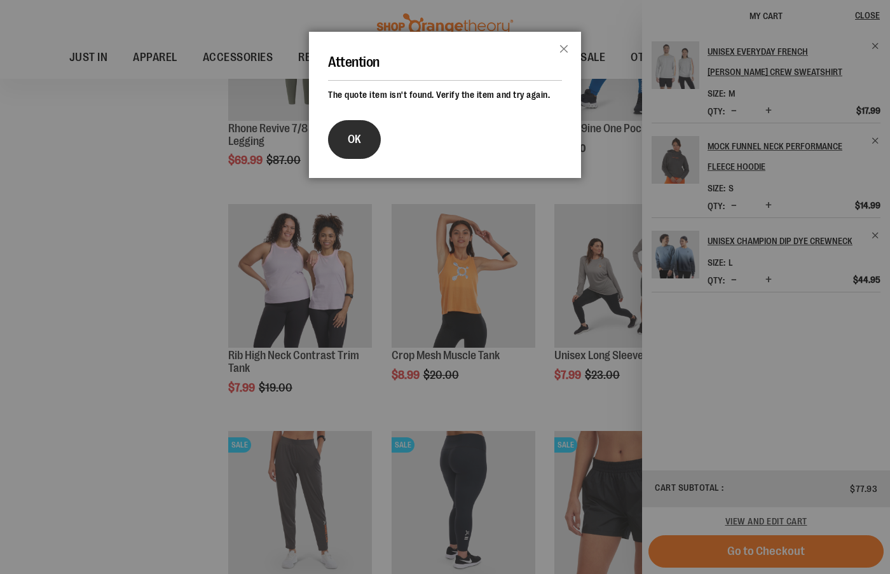
click at [370, 131] on button "OK" at bounding box center [354, 139] width 53 height 39
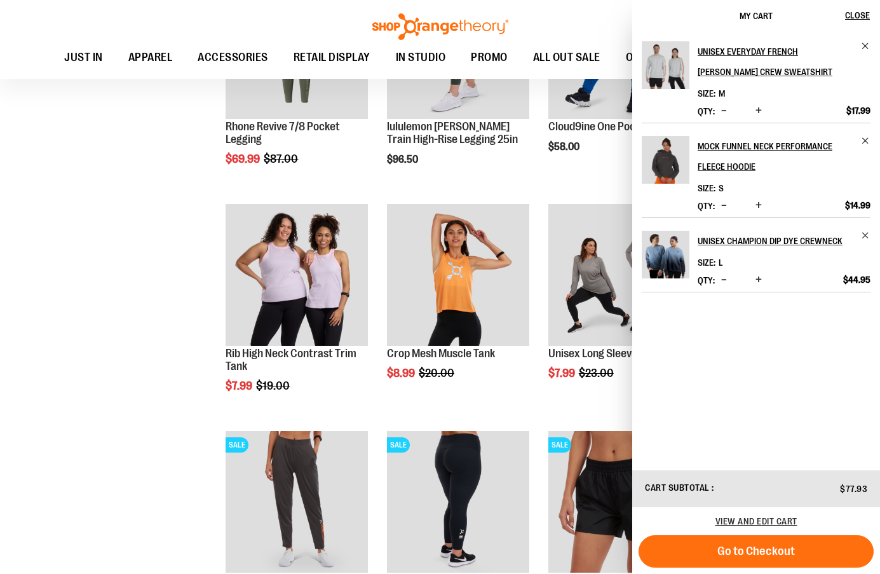
click at [725, 275] on span "Decrease product quantity" at bounding box center [724, 279] width 6 height 13
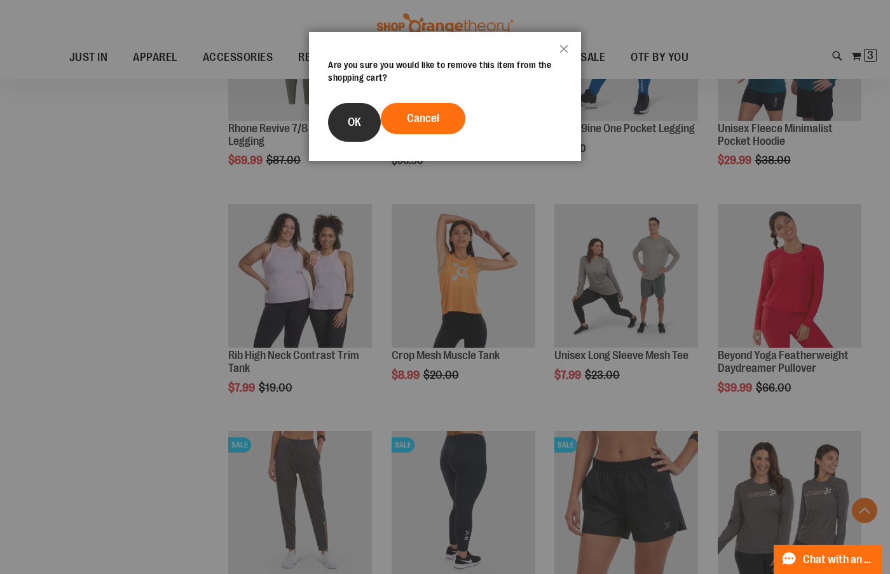
click at [334, 118] on button "OK" at bounding box center [354, 122] width 53 height 39
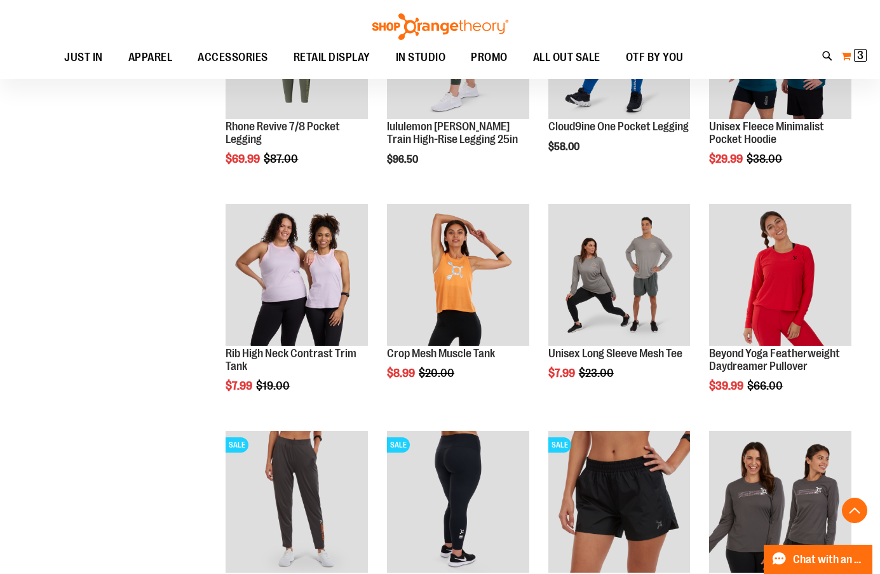
click at [857, 58] on span "3 3 items" at bounding box center [860, 55] width 13 height 13
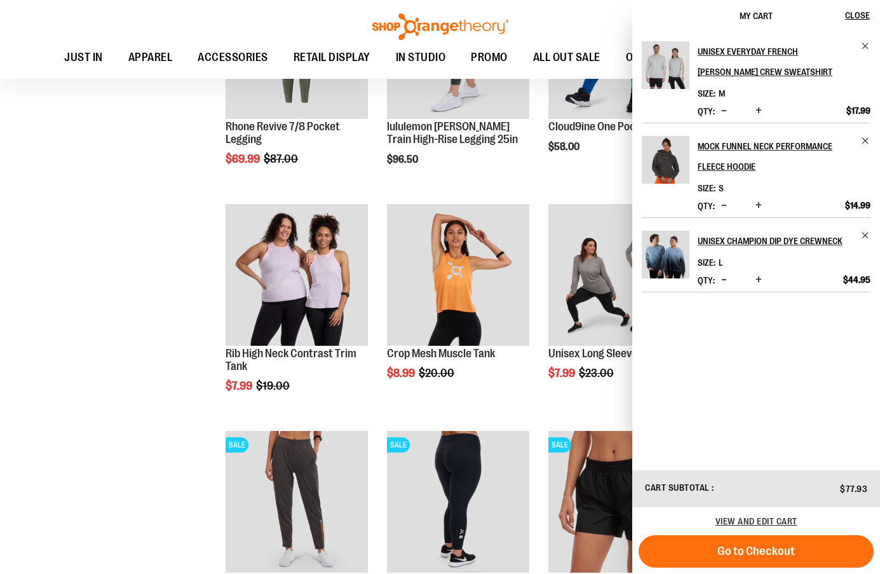
click at [723, 278] on span "Decrease product quantity" at bounding box center [724, 279] width 6 height 13
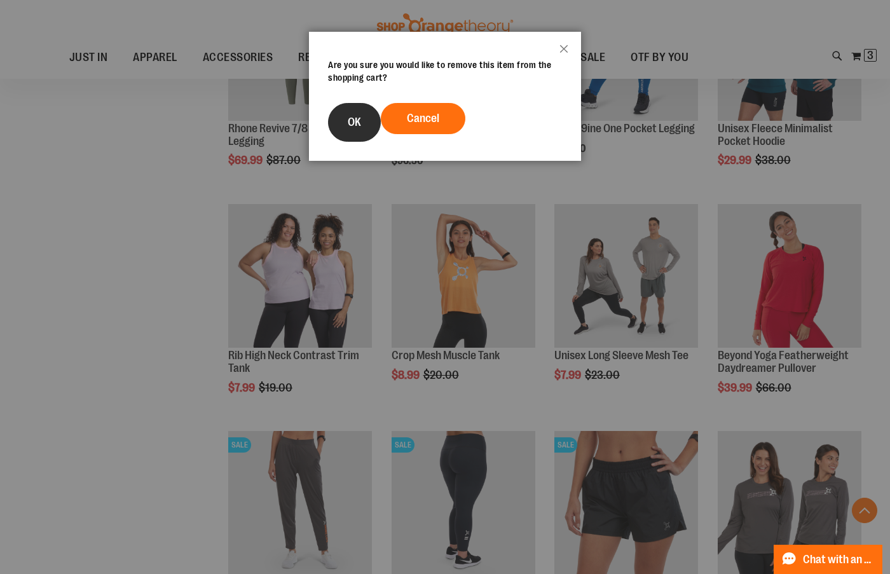
click at [343, 120] on button "OK" at bounding box center [354, 122] width 53 height 39
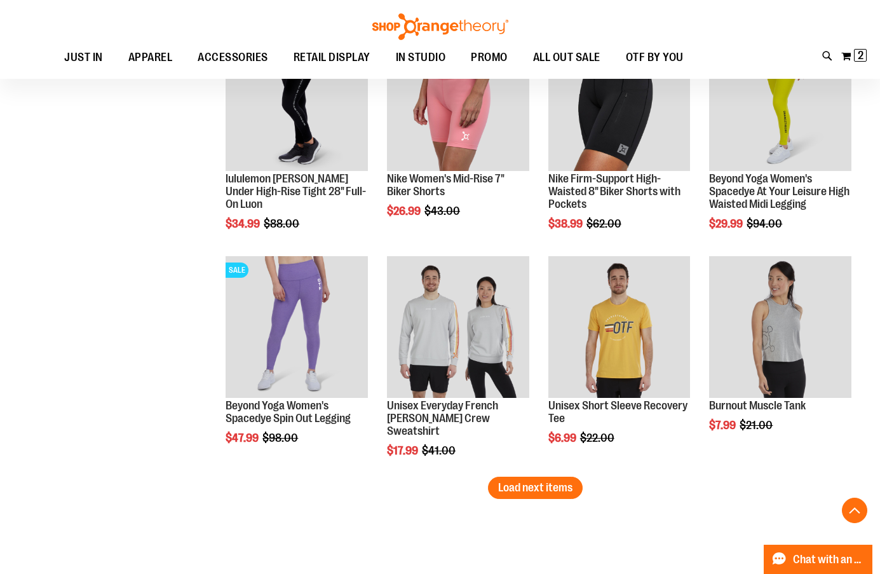
scroll to position [4633, 0]
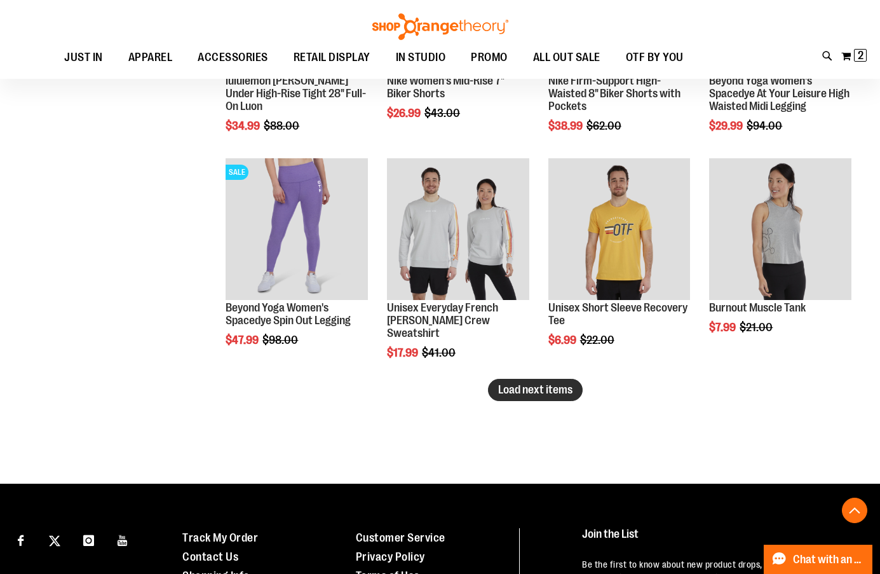
click at [544, 388] on span "Load next items" at bounding box center [535, 389] width 74 height 13
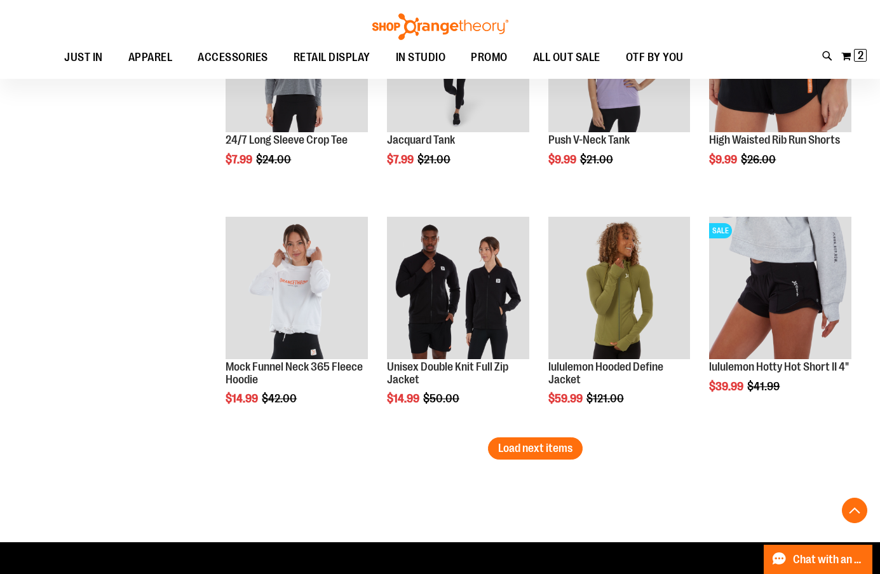
scroll to position [5269, 0]
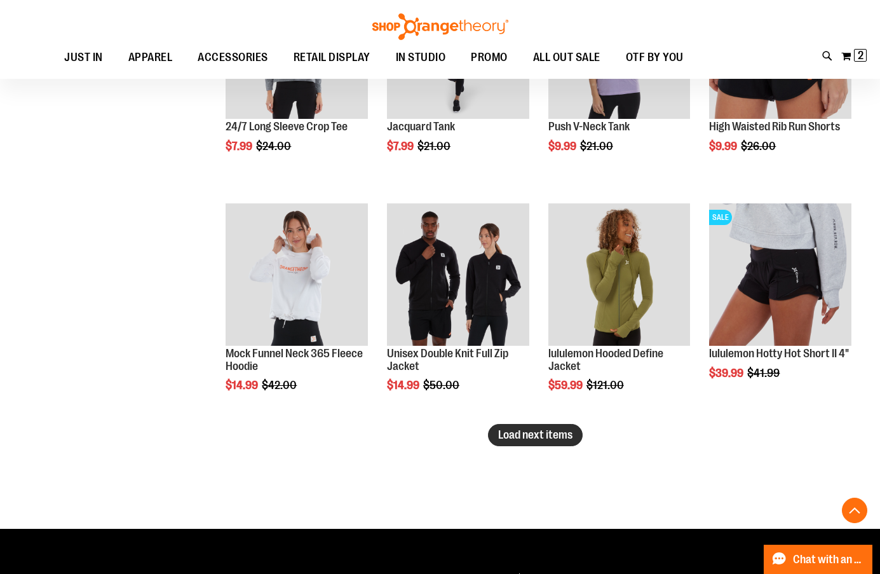
click at [542, 437] on span "Load next items" at bounding box center [535, 434] width 74 height 13
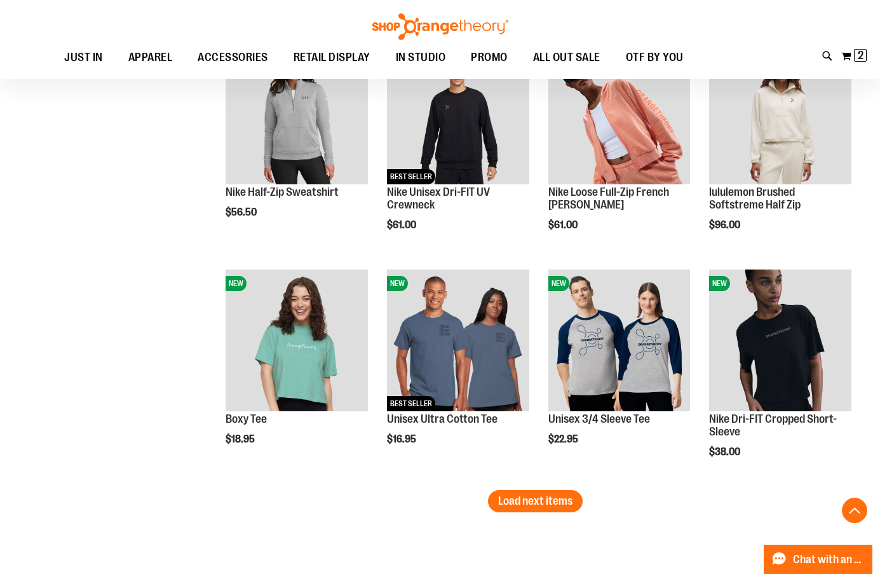
scroll to position [5905, 0]
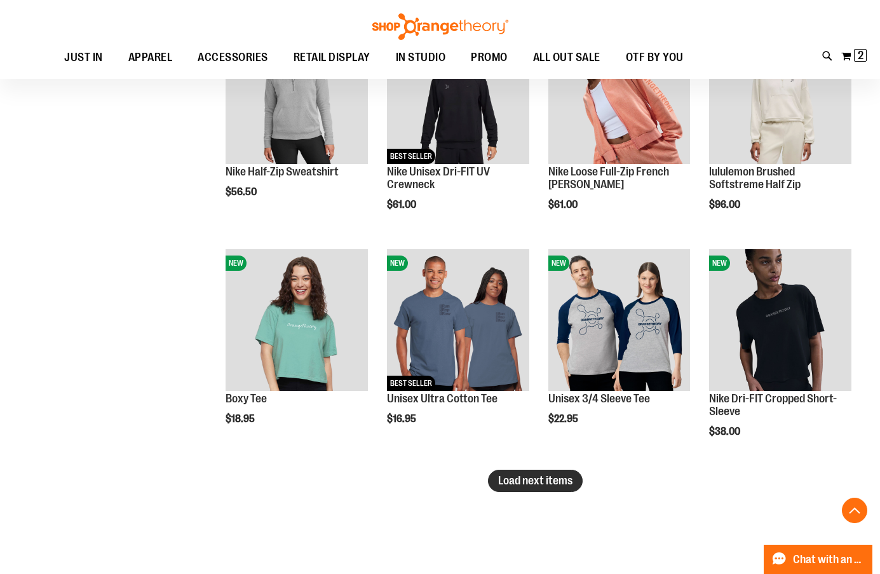
click at [538, 479] on span "Load next items" at bounding box center [535, 480] width 74 height 13
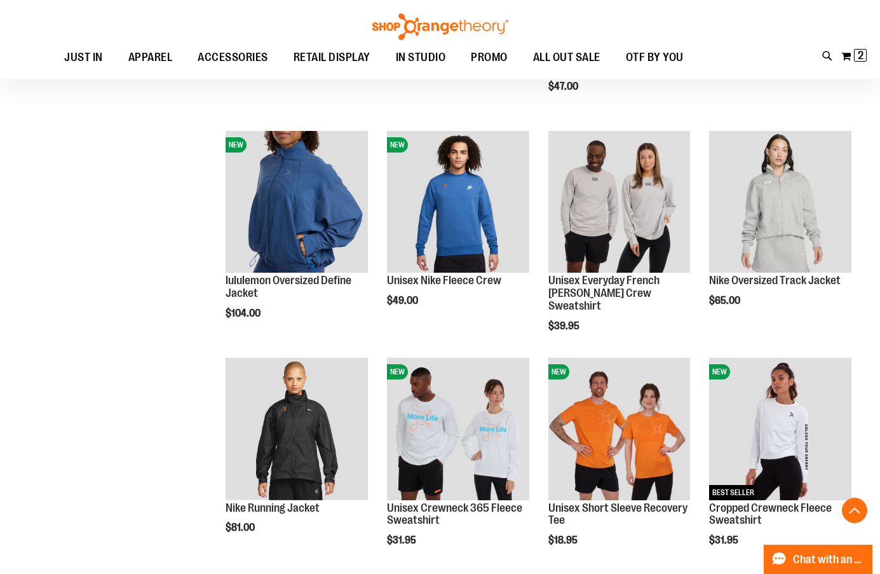
scroll to position [6540, 0]
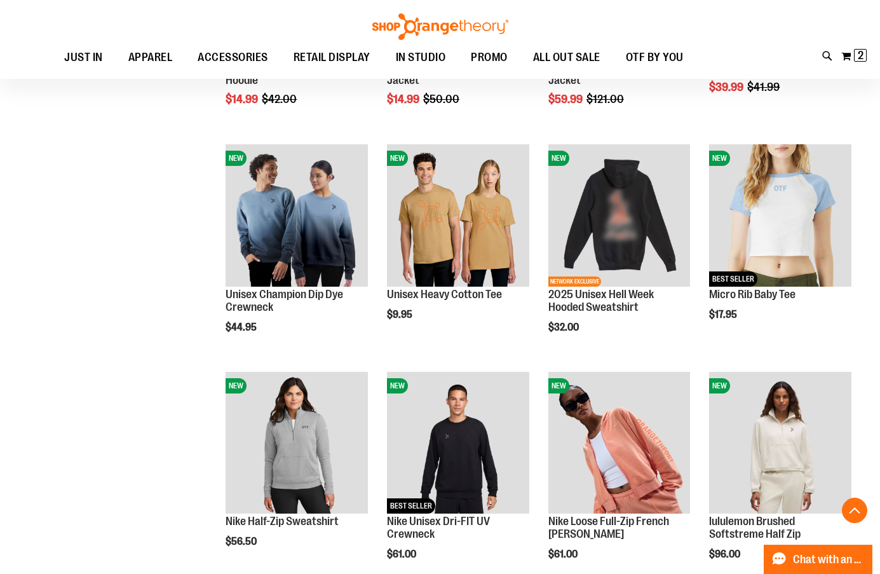
scroll to position [5523, 0]
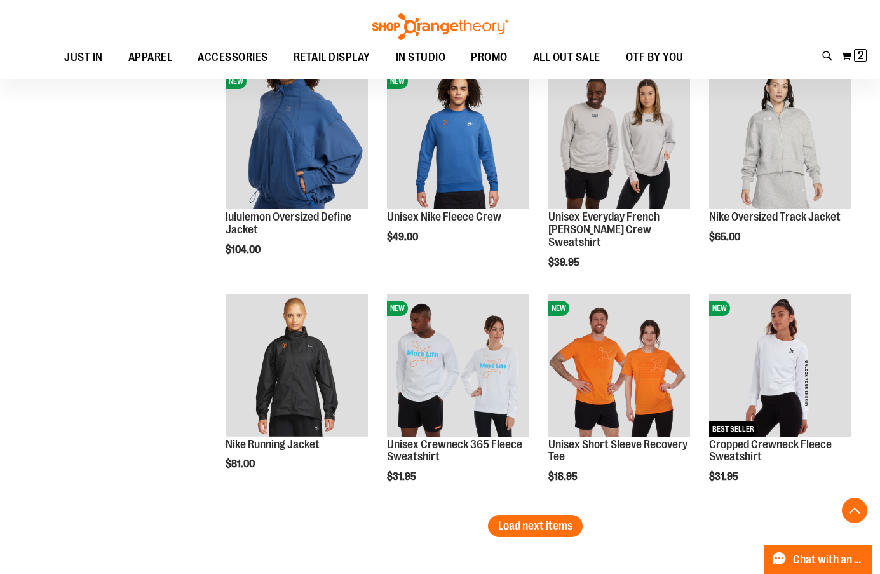
scroll to position [6731, 0]
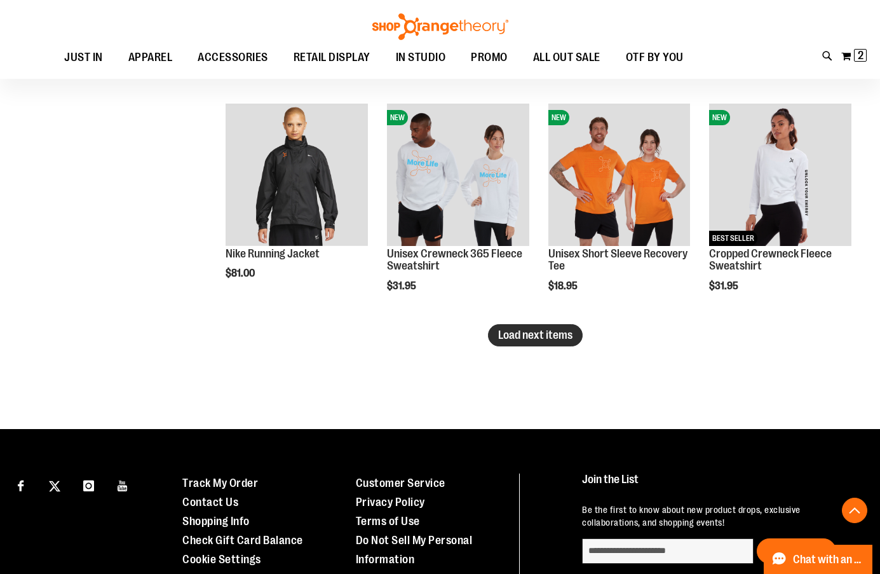
click at [554, 334] on span "Load next items" at bounding box center [535, 335] width 74 height 13
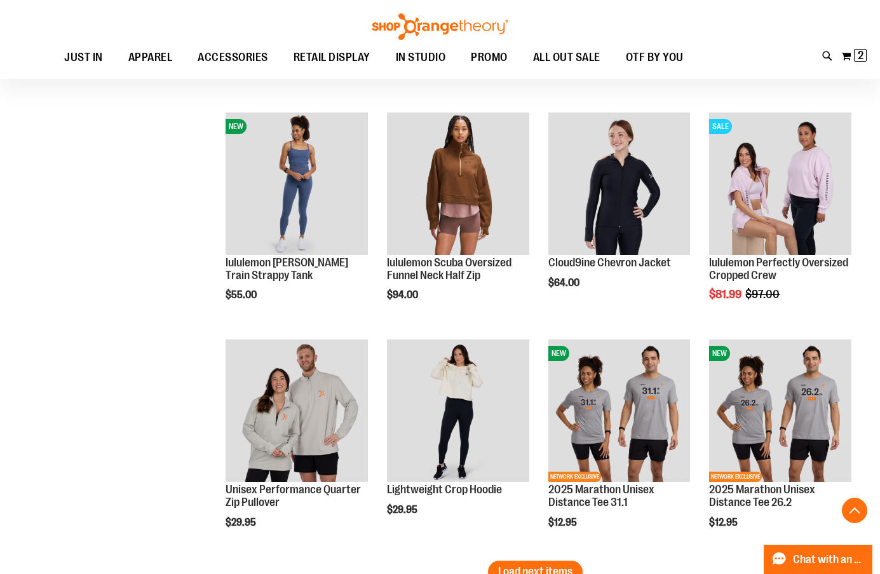
scroll to position [7239, 0]
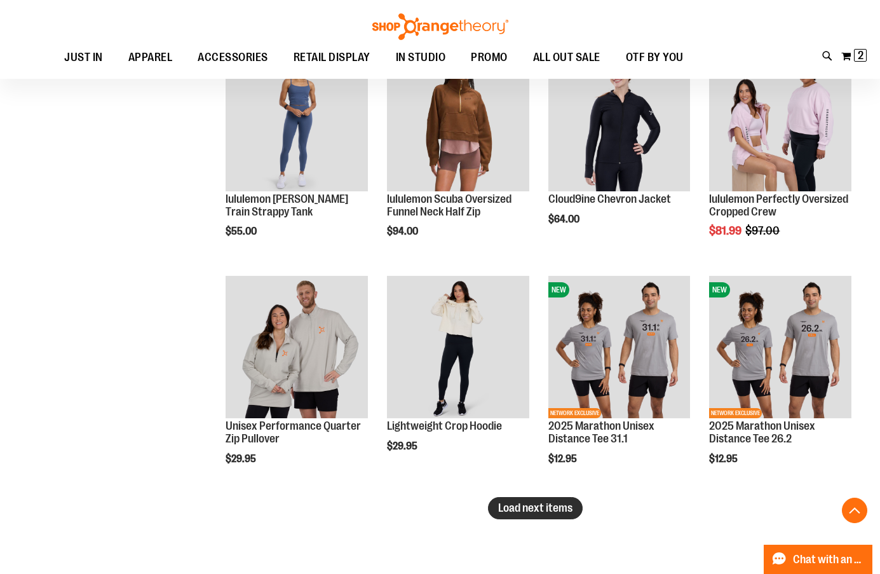
click at [543, 497] on button "Load next items" at bounding box center [535, 508] width 95 height 22
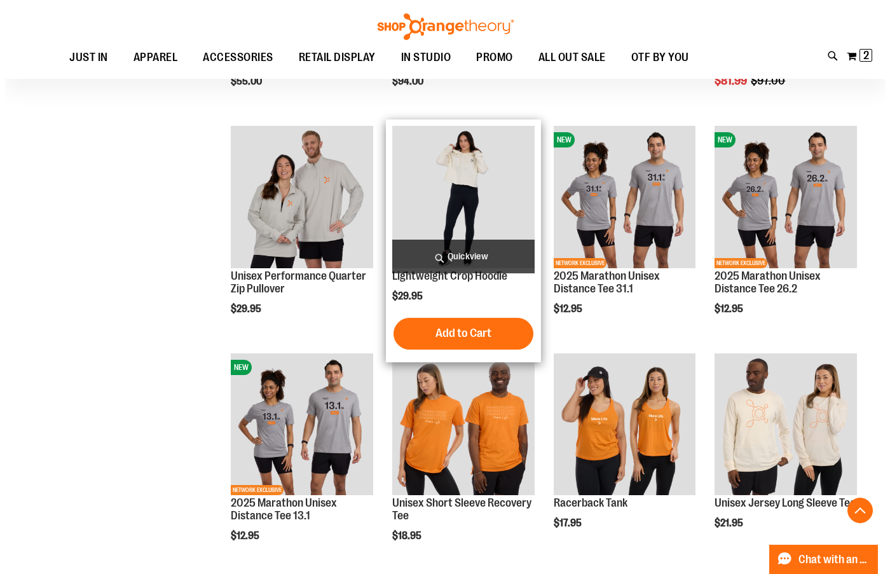
scroll to position [7366, 0]
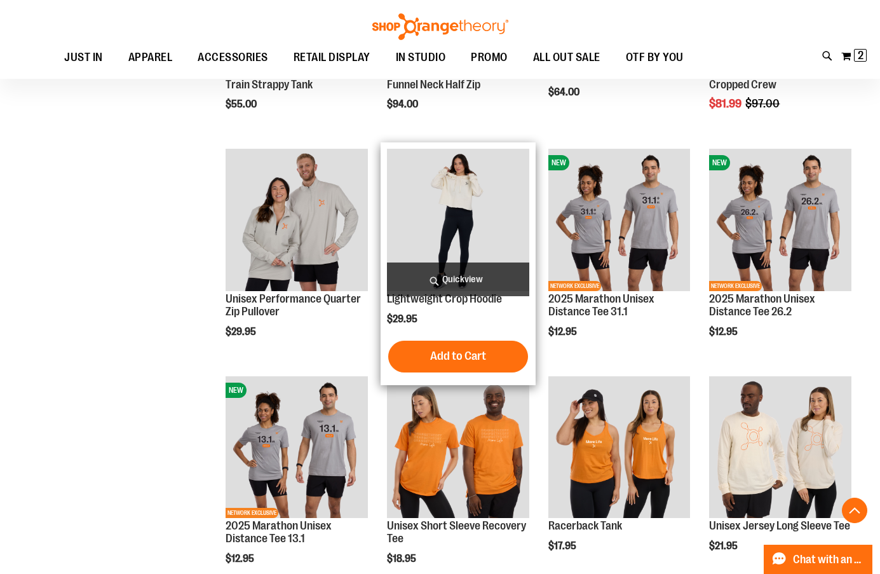
click at [449, 269] on span "Quickview" at bounding box center [458, 279] width 142 height 34
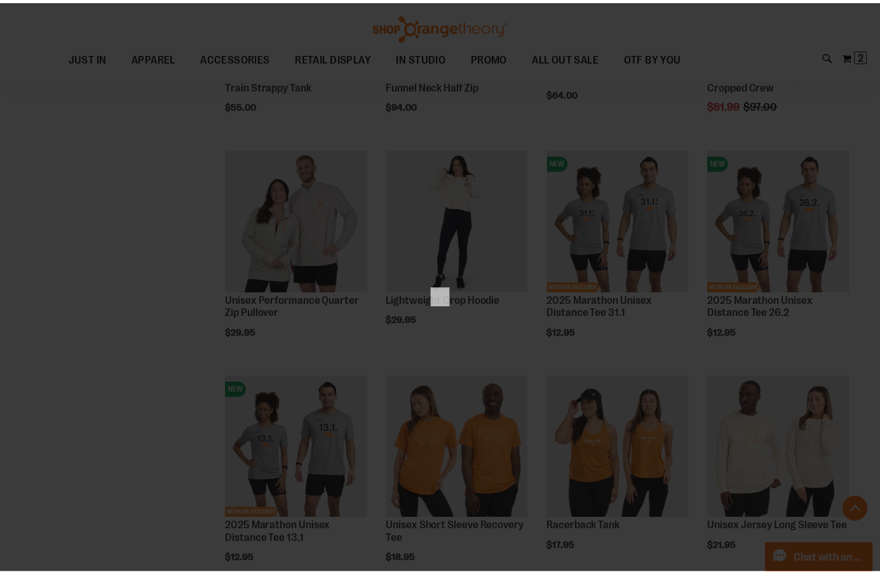
scroll to position [0, 0]
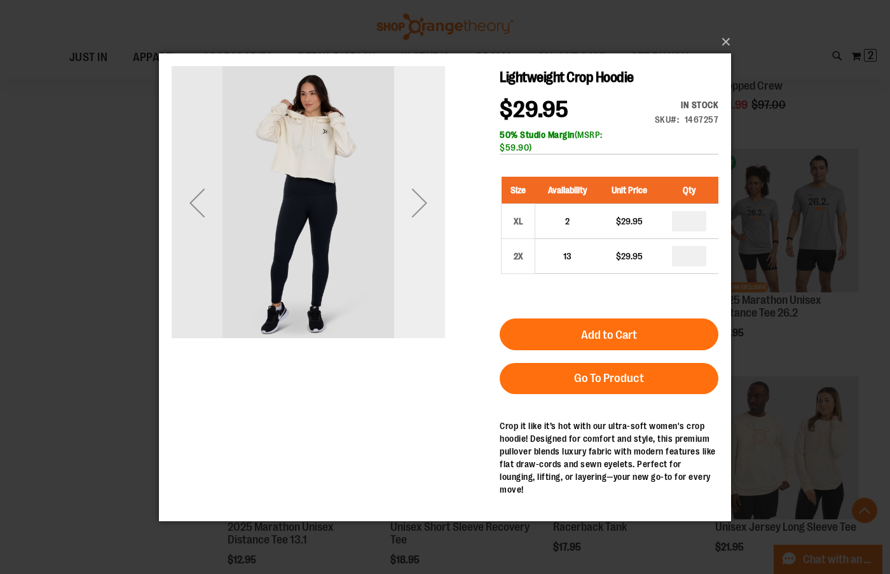
click at [419, 200] on div "Next" at bounding box center [419, 202] width 51 height 51
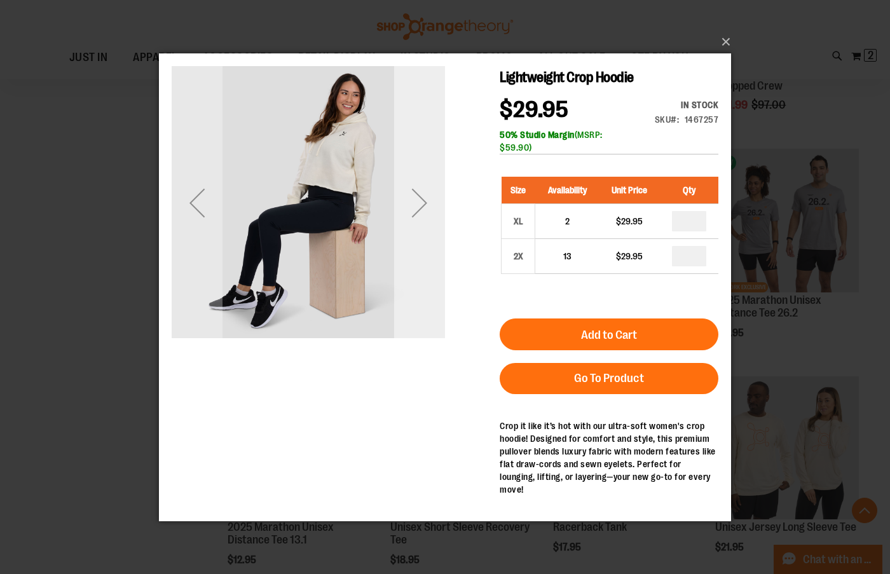
click at [419, 200] on div "Next" at bounding box center [419, 202] width 51 height 51
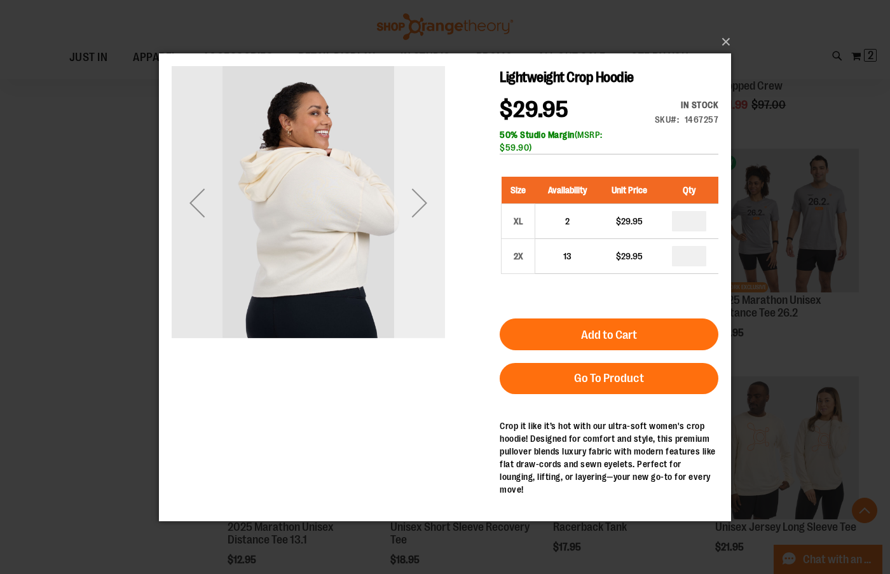
click at [419, 200] on div "Next" at bounding box center [419, 202] width 51 height 51
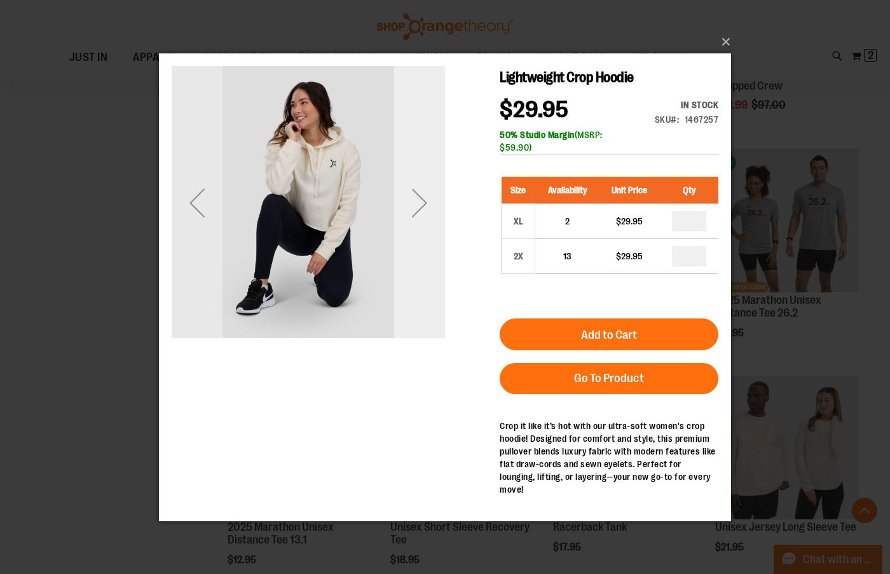
click at [419, 200] on div "Next" at bounding box center [419, 202] width 51 height 51
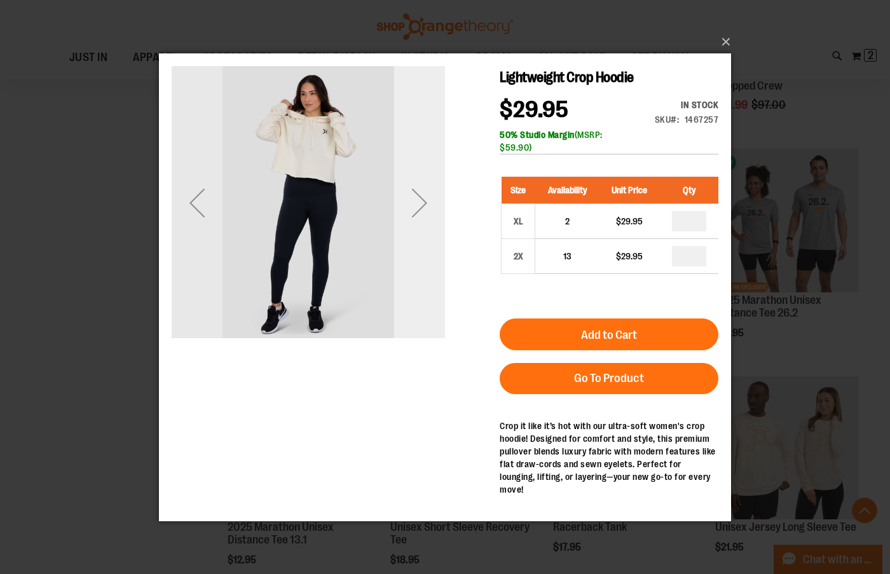
click at [419, 200] on div "Next" at bounding box center [419, 202] width 51 height 51
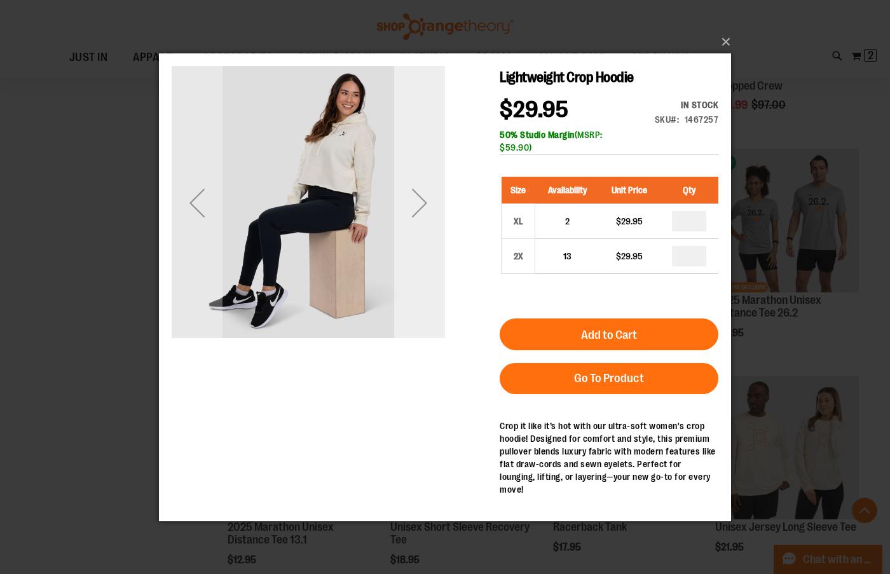
click at [419, 200] on div "Next" at bounding box center [419, 202] width 51 height 51
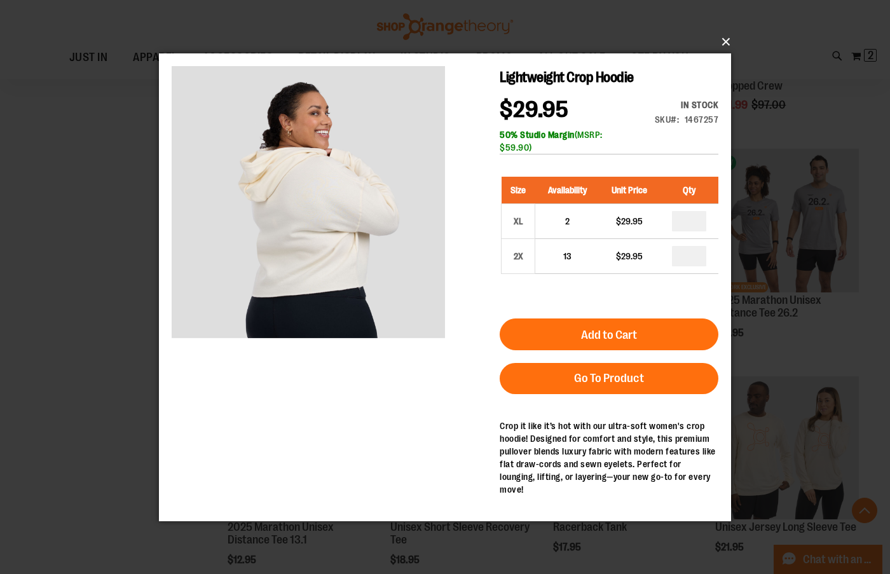
click at [722, 44] on button "×" at bounding box center [449, 42] width 572 height 28
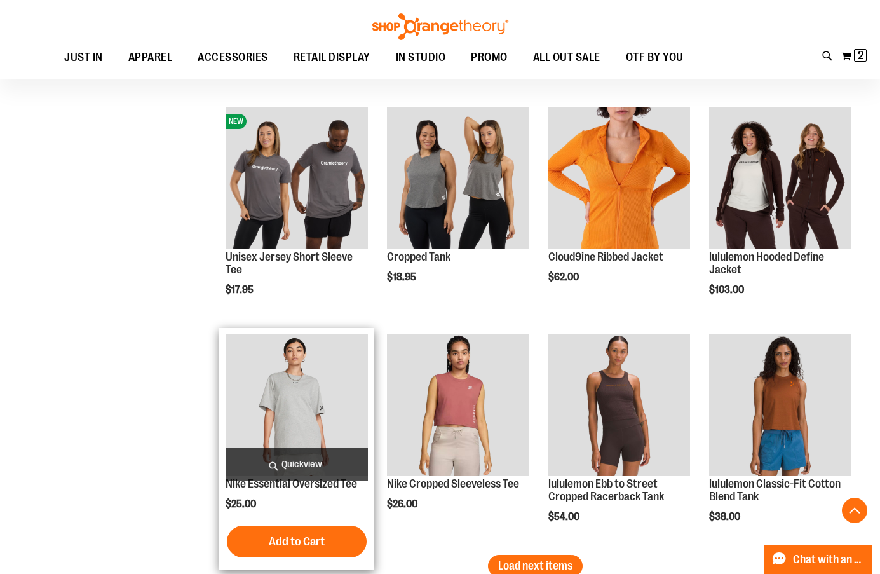
scroll to position [7938, 0]
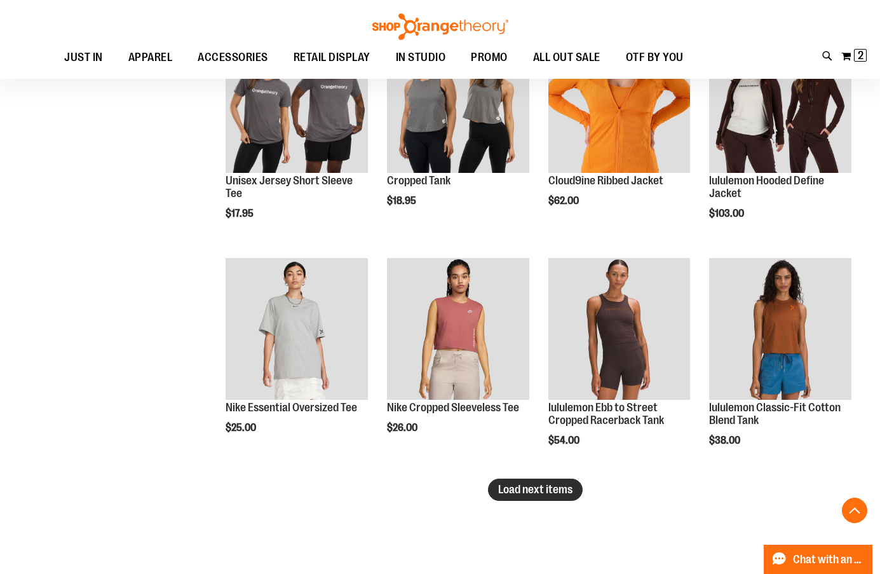
click at [542, 488] on span "Load next items" at bounding box center [535, 489] width 74 height 13
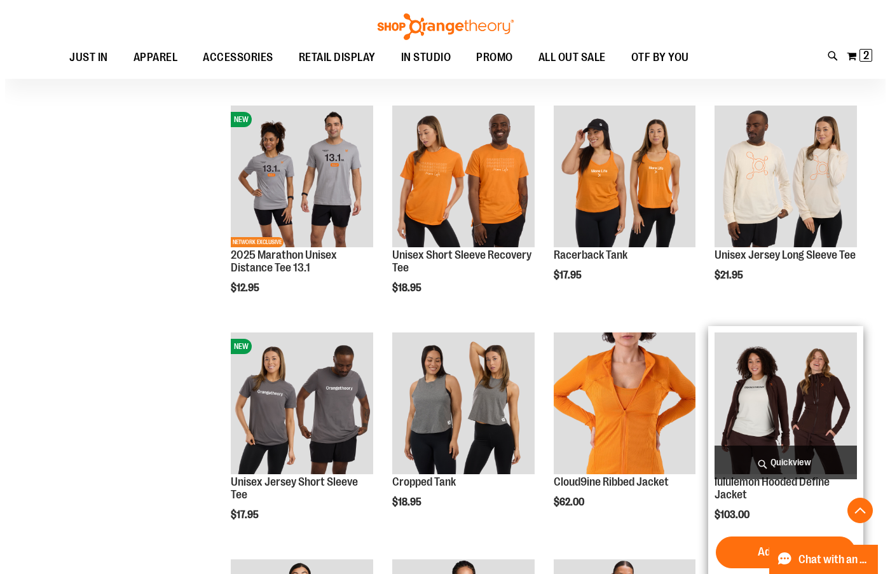
scroll to position [7621, 0]
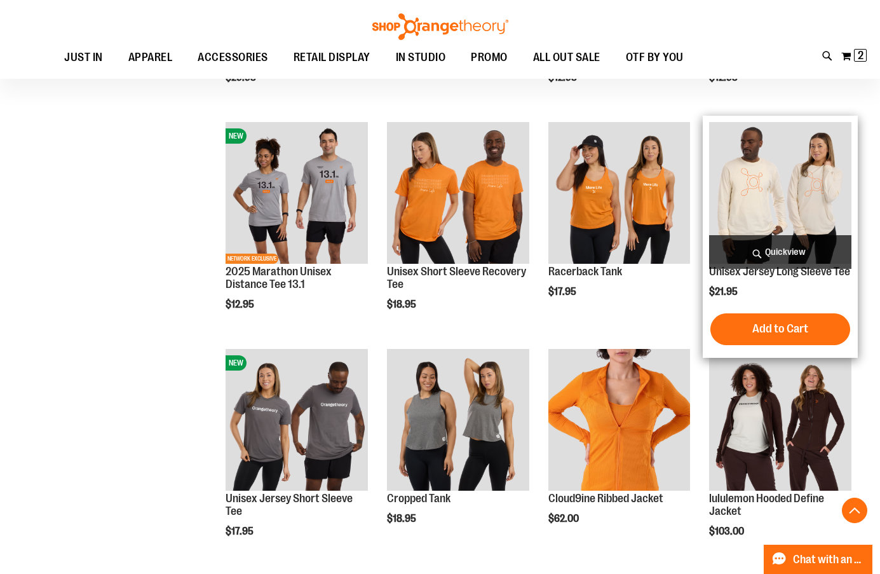
click at [772, 248] on span "Quickview" at bounding box center [780, 252] width 142 height 34
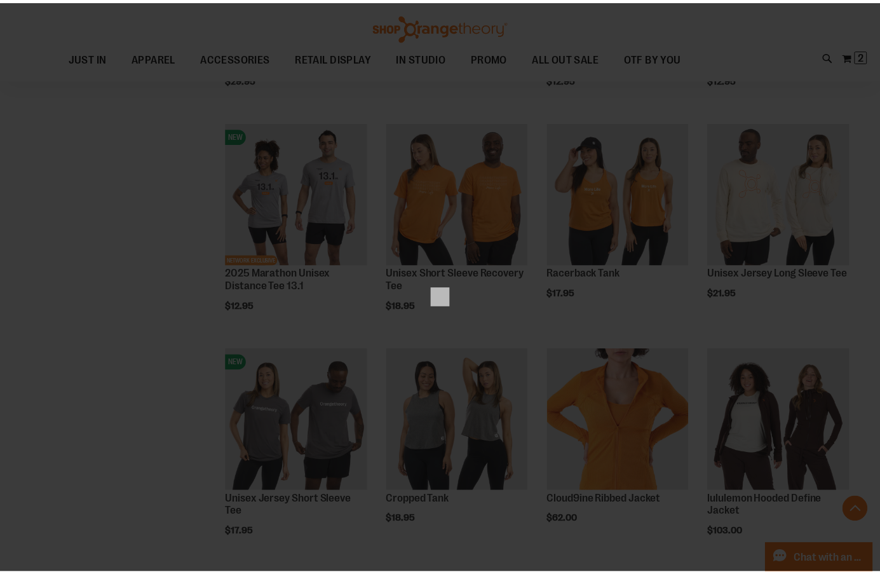
scroll to position [0, 0]
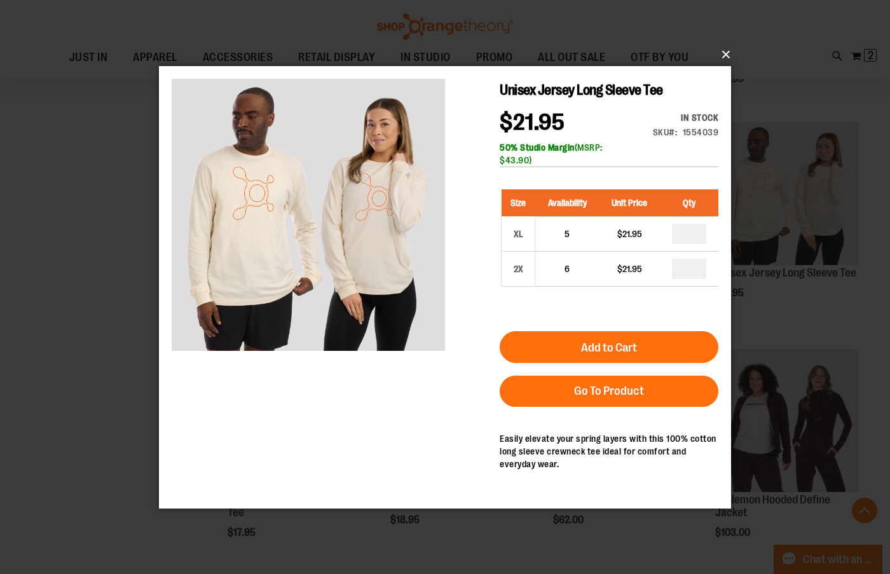
click at [727, 53] on button "×" at bounding box center [449, 55] width 572 height 28
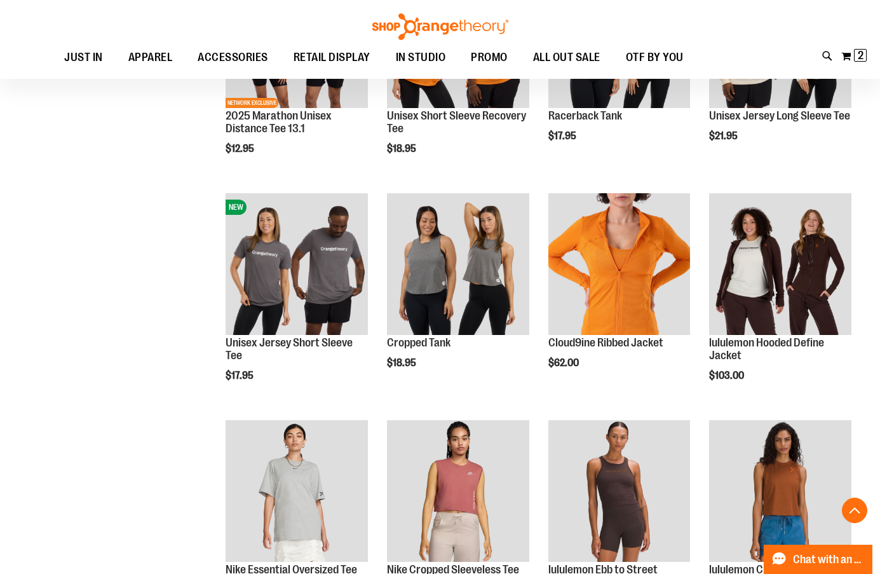
scroll to position [7875, 0]
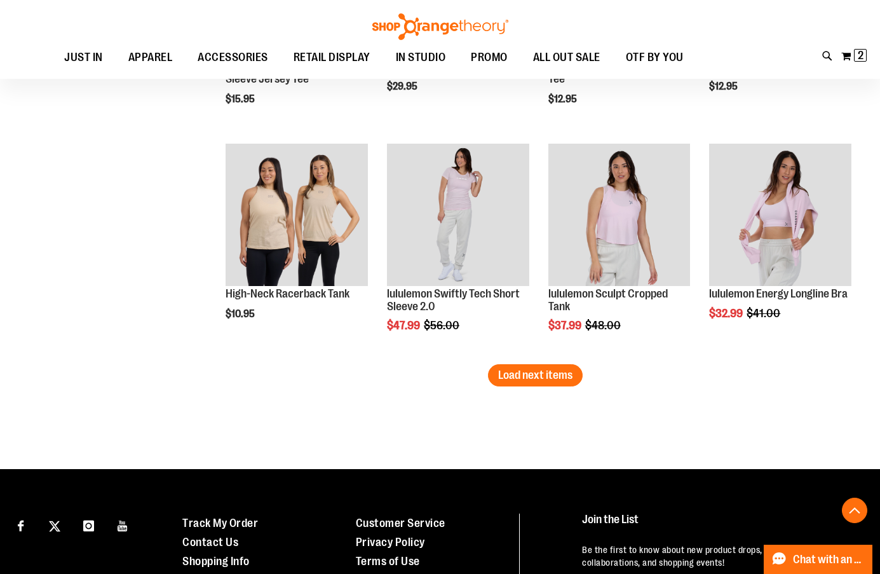
scroll to position [8765, 0]
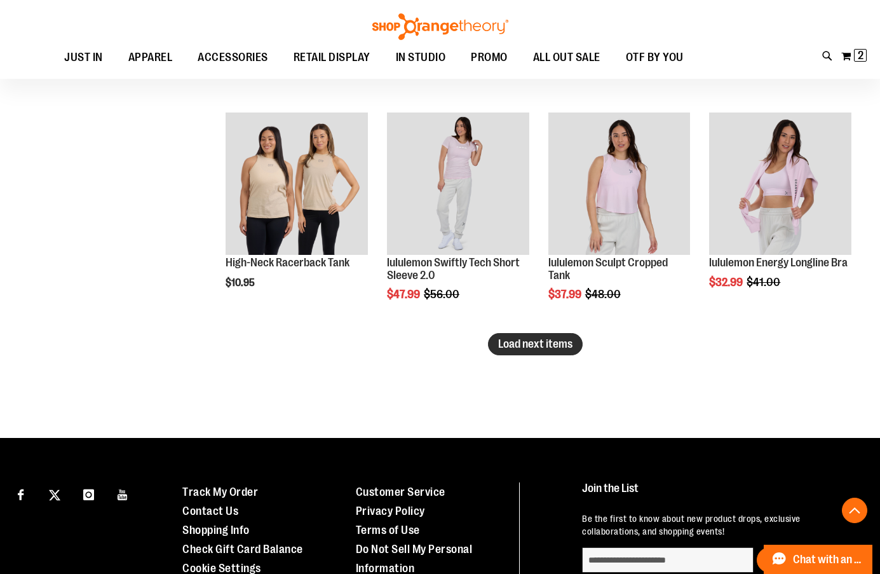
click at [508, 344] on span "Load next items" at bounding box center [535, 343] width 74 height 13
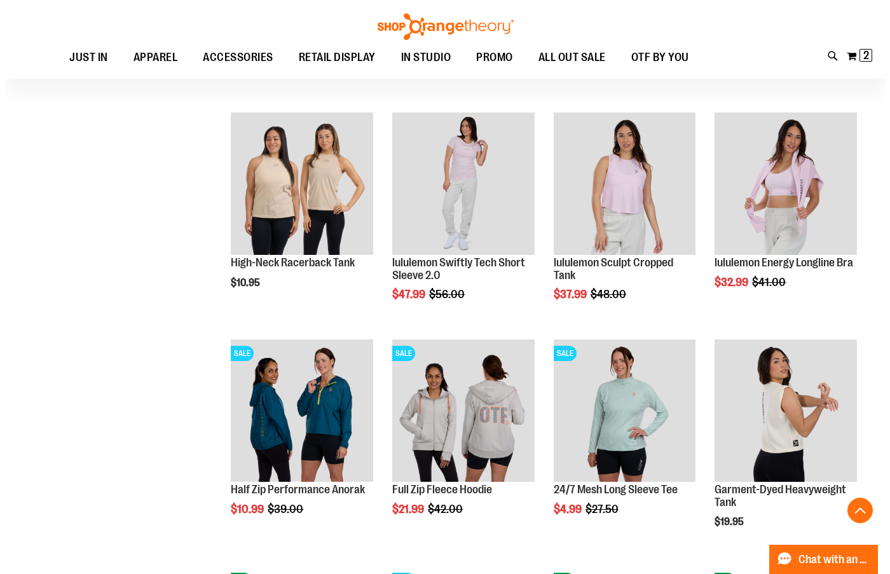
scroll to position [8828, 0]
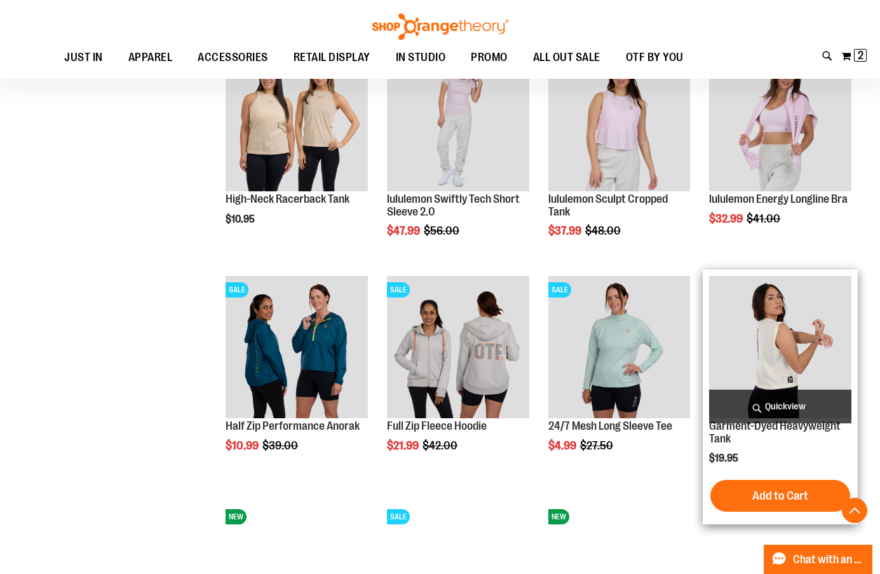
click at [770, 400] on span "Quickview" at bounding box center [780, 407] width 142 height 34
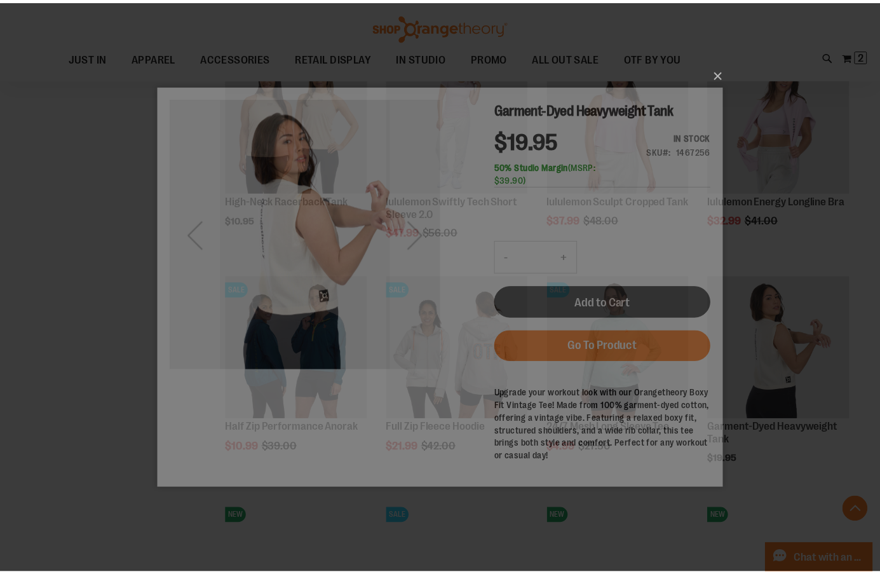
scroll to position [0, 0]
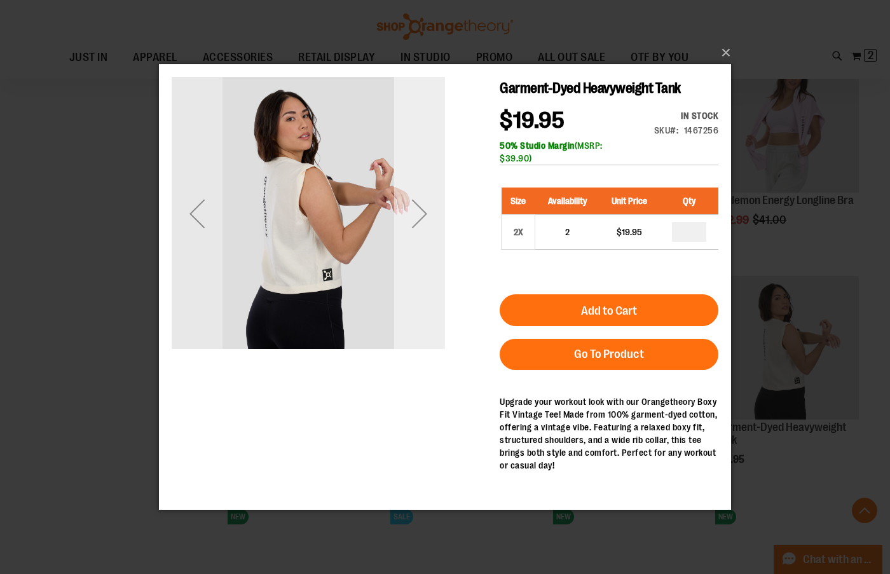
click at [416, 208] on div "Next" at bounding box center [419, 213] width 51 height 51
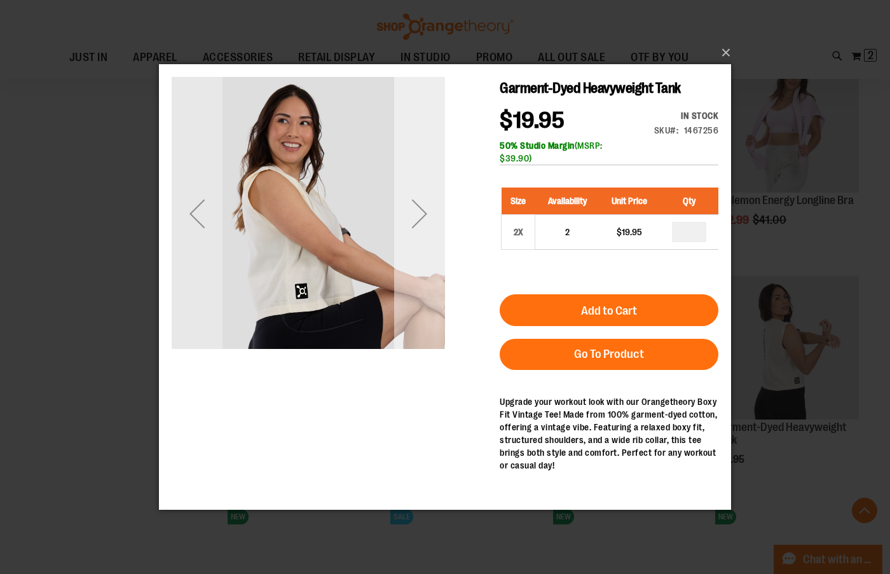
click at [416, 208] on div "Next" at bounding box center [419, 213] width 51 height 51
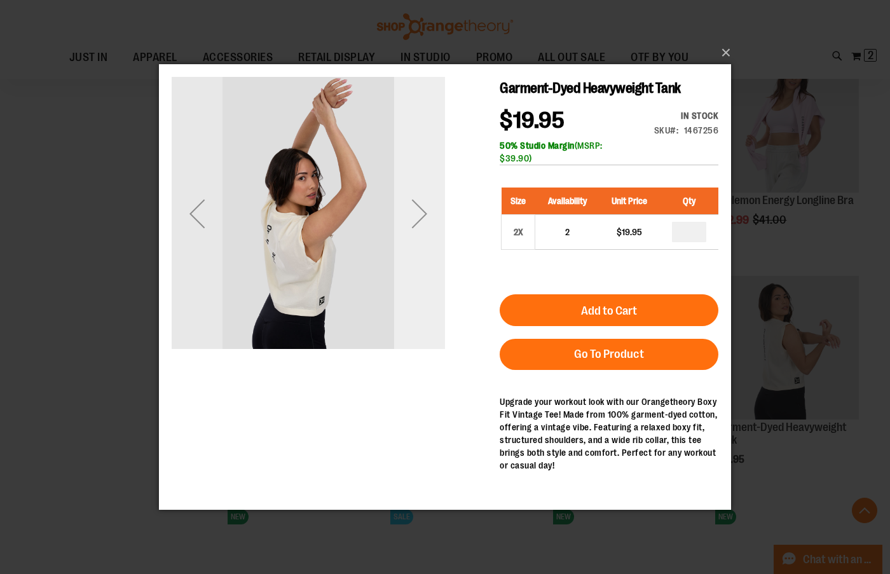
click at [416, 208] on div "Next" at bounding box center [419, 213] width 51 height 51
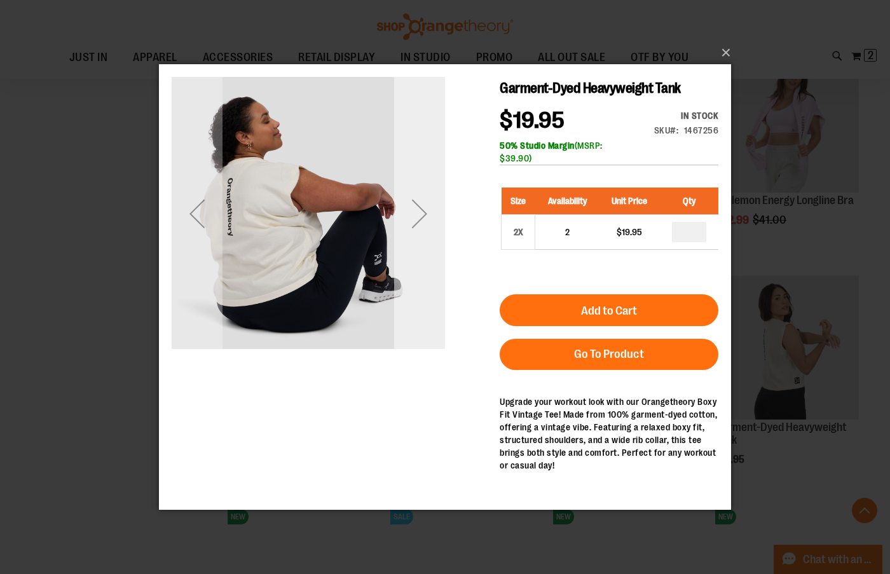
click at [420, 206] on div "Next" at bounding box center [419, 213] width 51 height 51
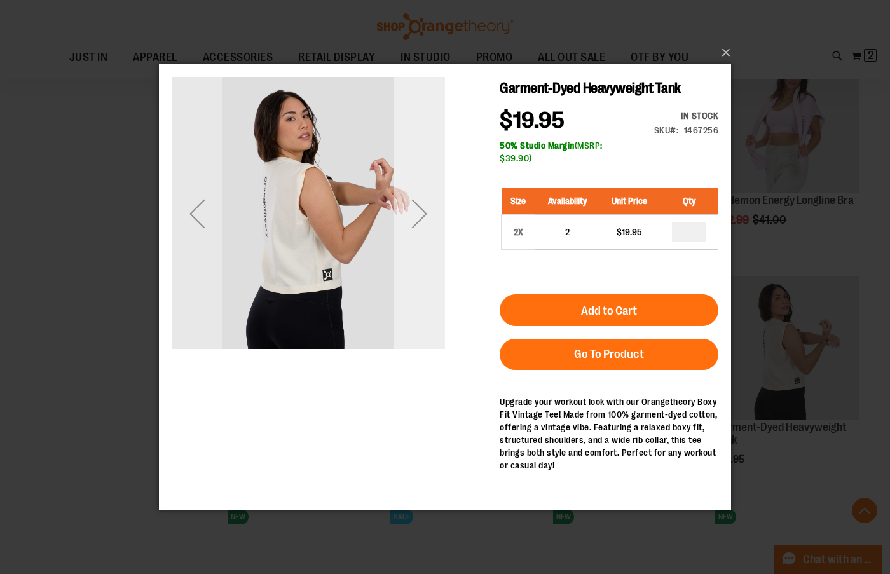
click at [420, 206] on div "Next" at bounding box center [419, 213] width 51 height 51
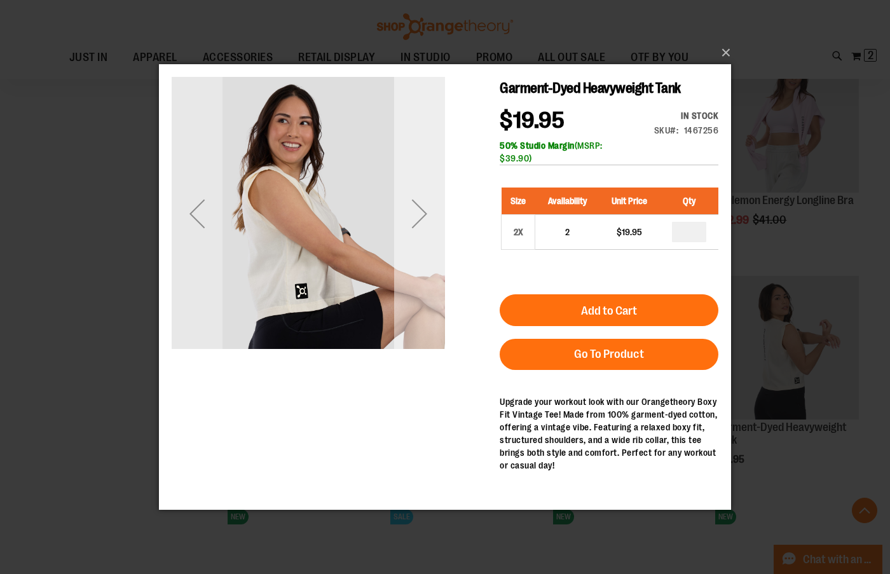
click at [420, 206] on div "Next" at bounding box center [419, 213] width 51 height 51
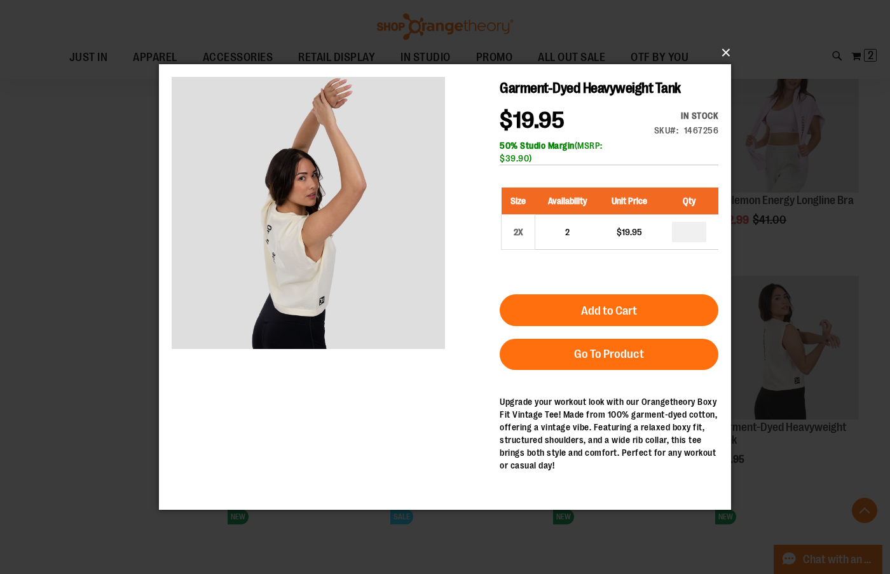
click at [724, 51] on button "×" at bounding box center [449, 53] width 572 height 28
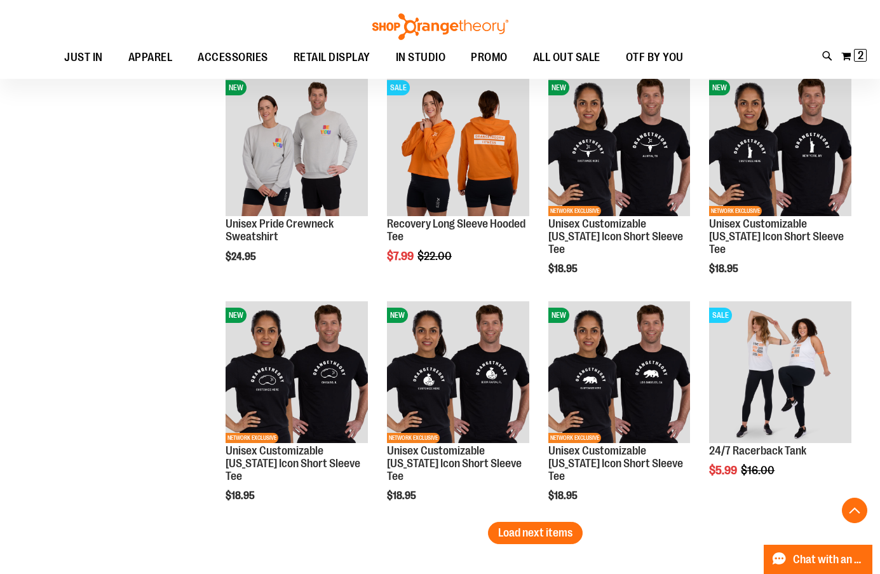
scroll to position [9273, 0]
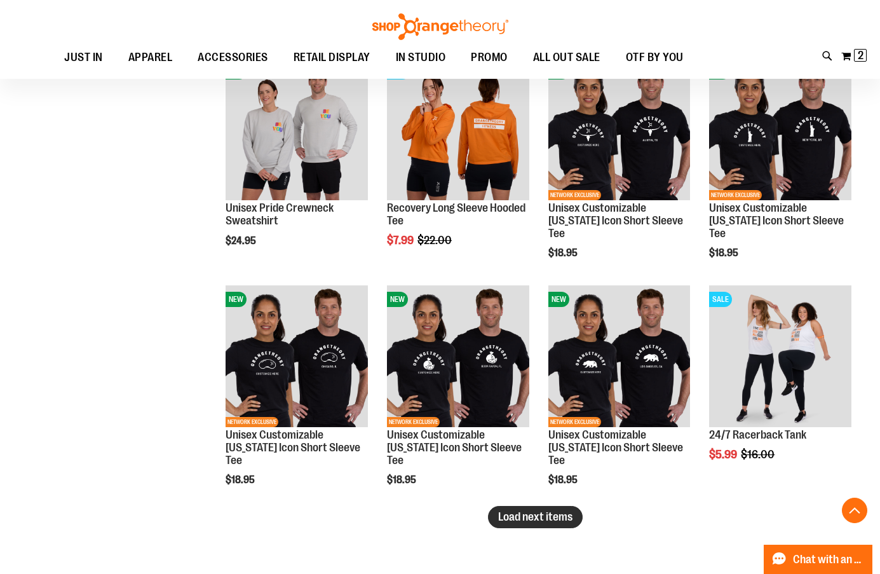
click at [545, 512] on span "Load next items" at bounding box center [535, 516] width 74 height 13
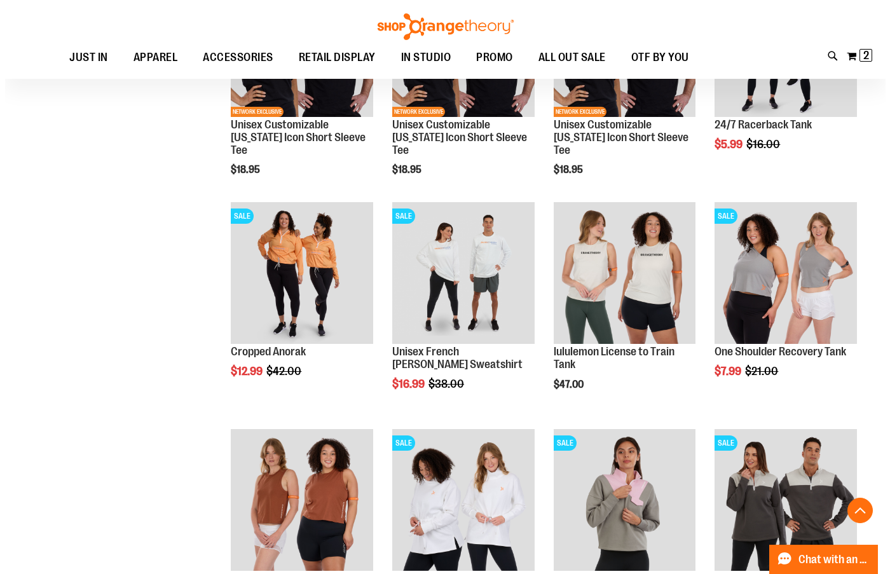
scroll to position [9591, 0]
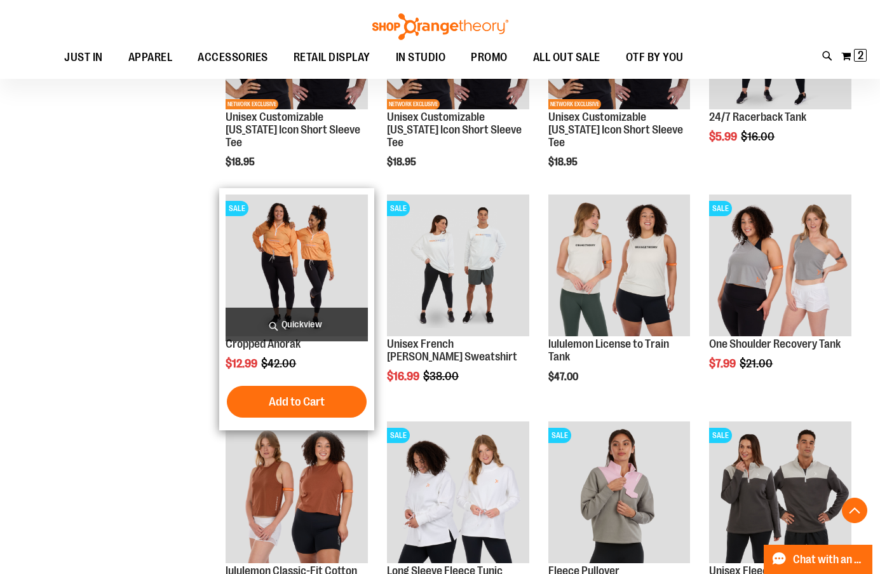
click at [325, 322] on span "Quickview" at bounding box center [297, 325] width 142 height 34
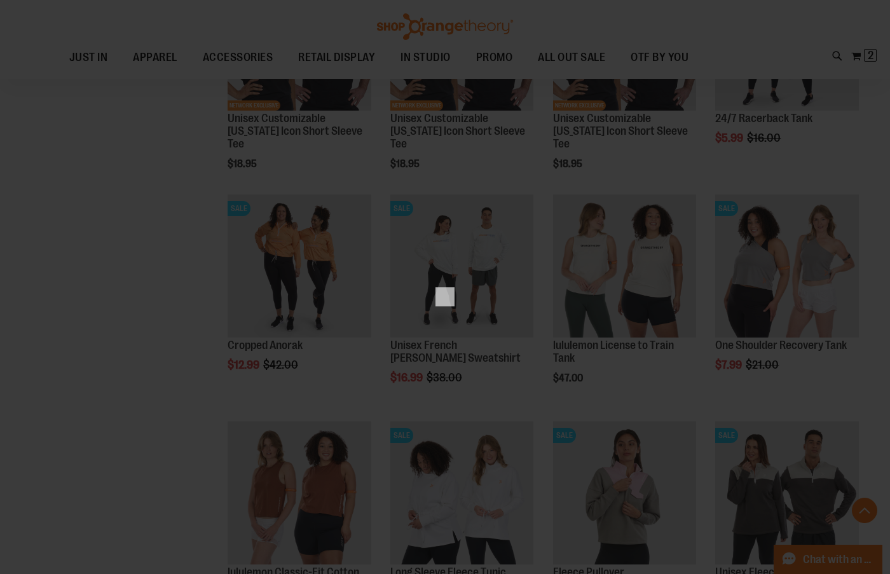
scroll to position [0, 0]
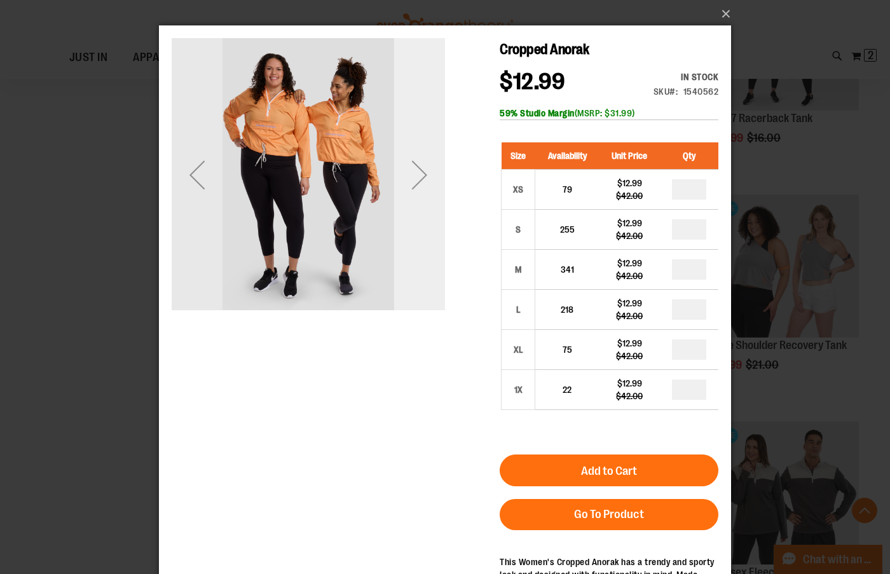
click at [419, 172] on div "Next" at bounding box center [419, 174] width 51 height 51
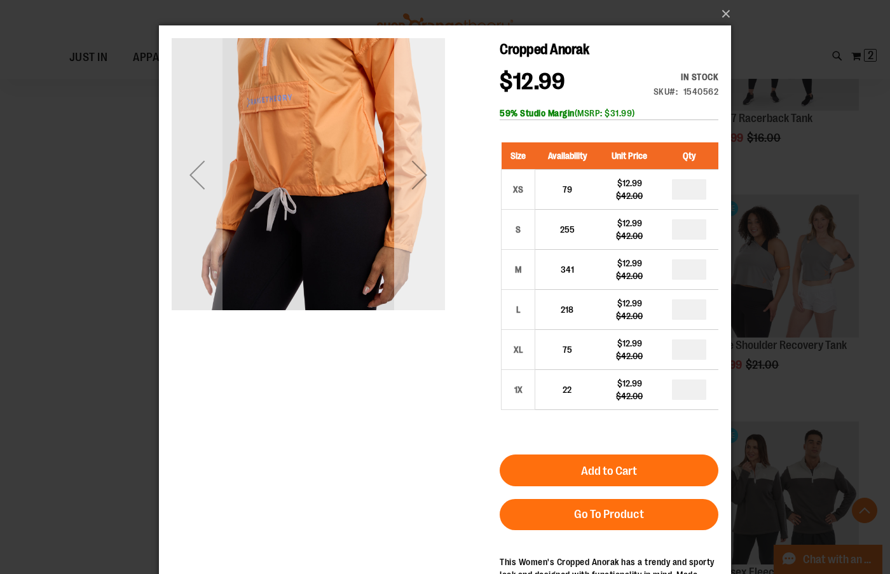
click at [419, 172] on div "Next" at bounding box center [419, 174] width 51 height 51
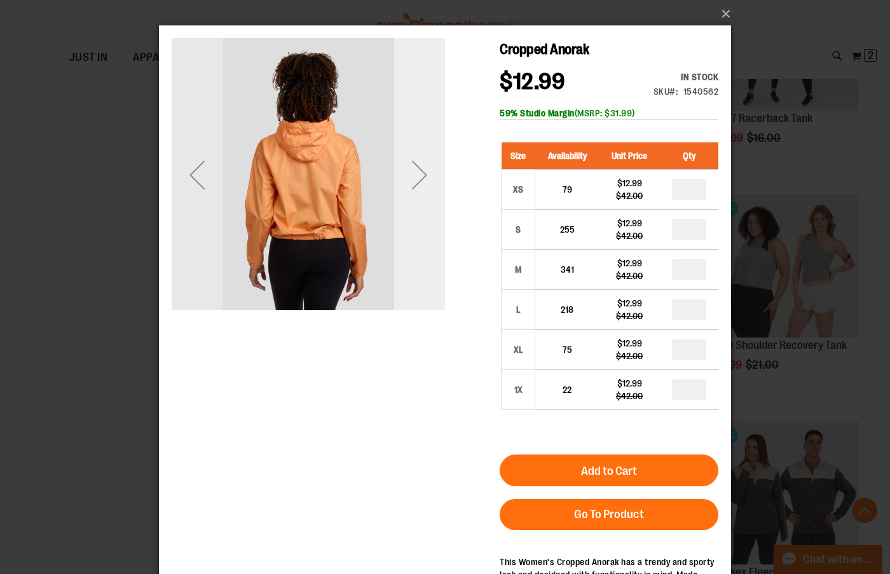
click at [419, 172] on div "Next" at bounding box center [419, 174] width 51 height 51
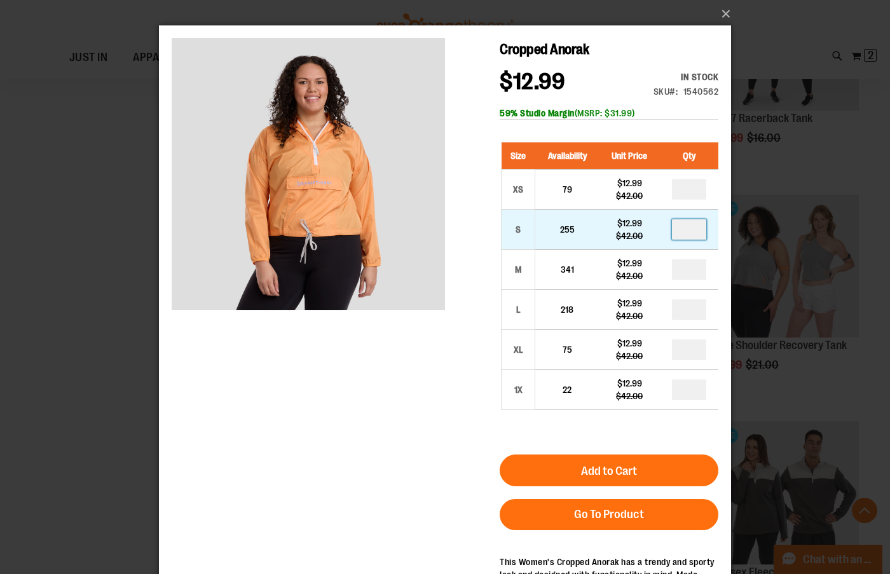
click at [695, 228] on input "number" at bounding box center [689, 229] width 34 height 20
type input "*"
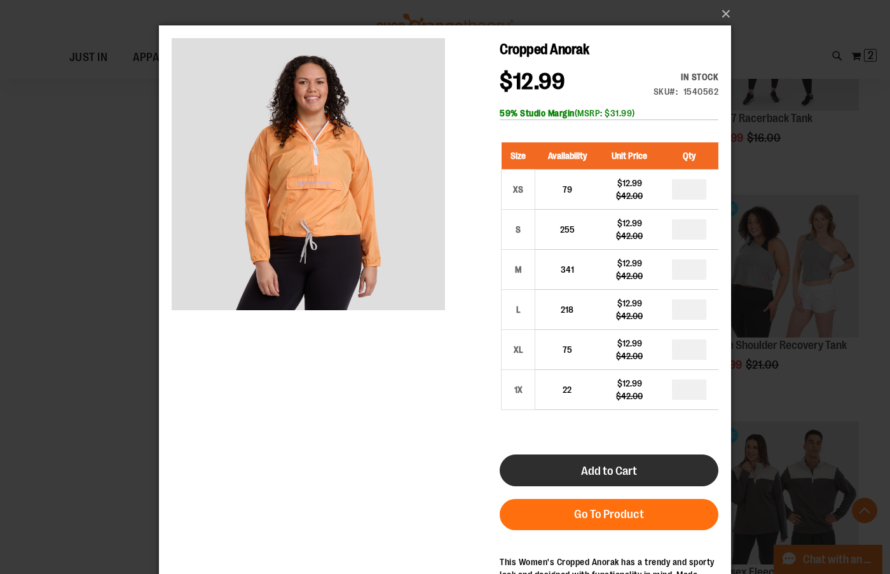
click at [624, 474] on span "Add to Cart" at bounding box center [609, 471] width 56 height 14
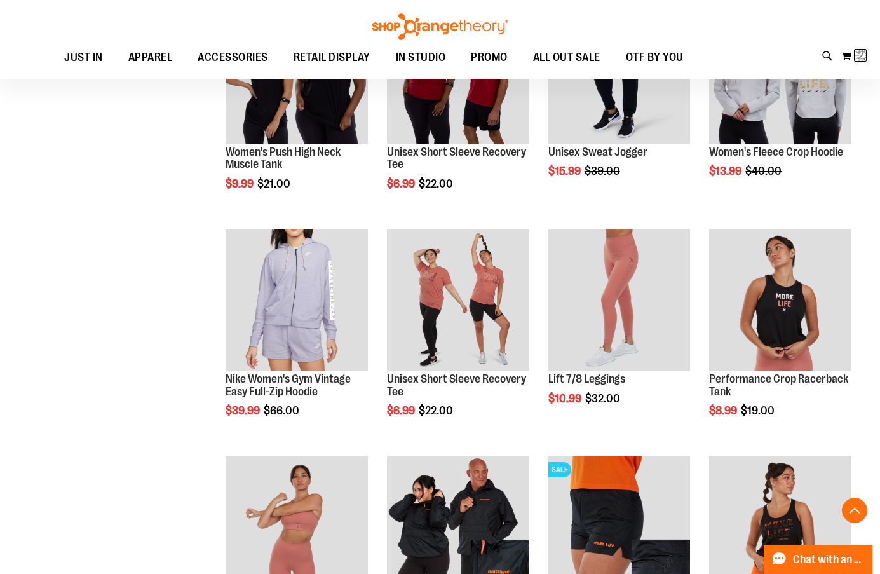
scroll to position [334, 0]
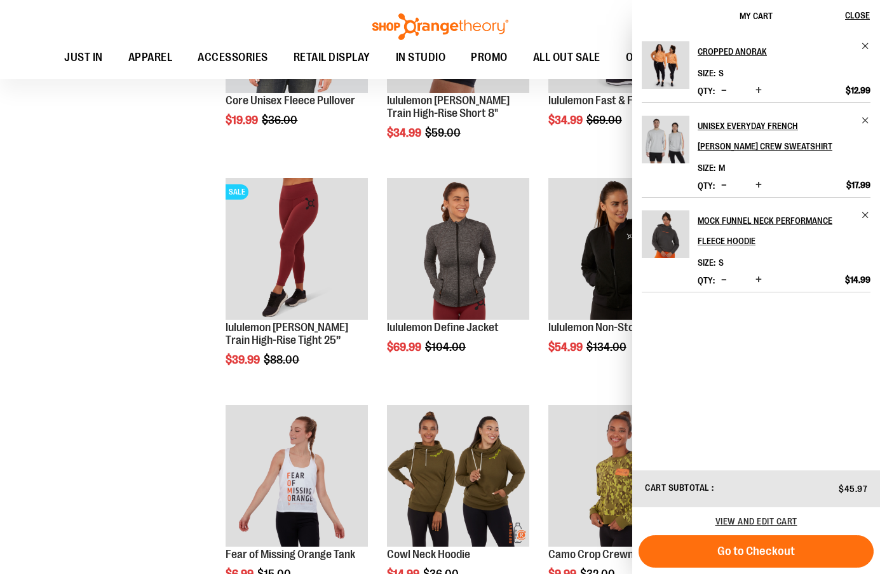
scroll to position [4195, 0]
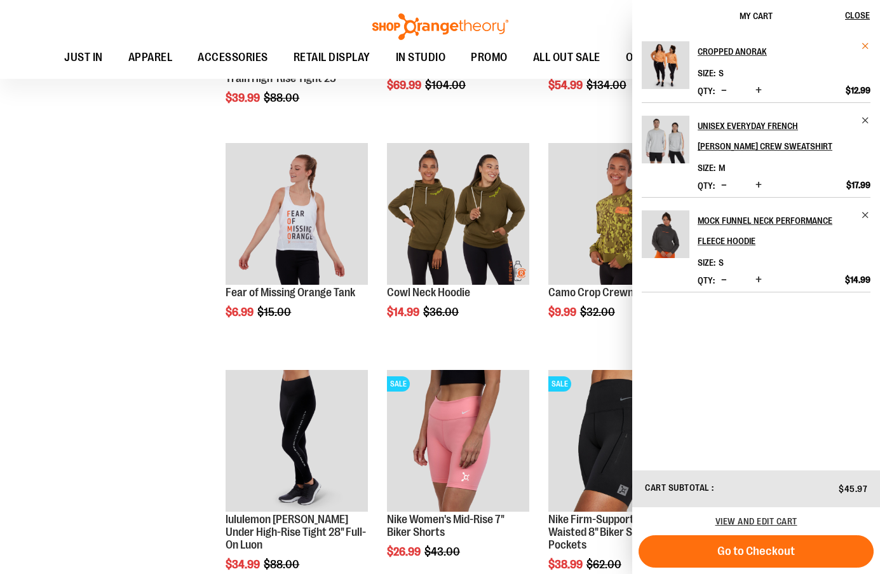
click at [868, 46] on span "Remove item" at bounding box center [866, 46] width 10 height 10
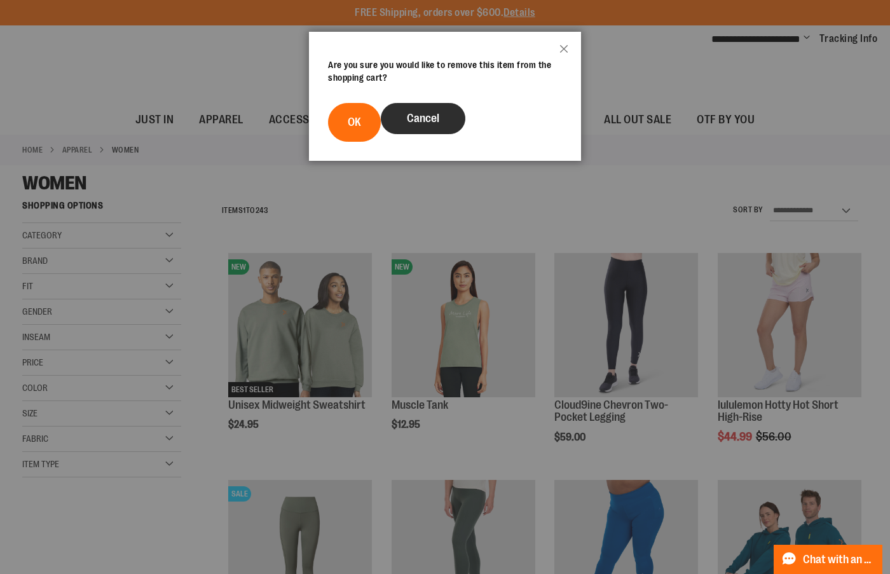
click at [434, 118] on span "Cancel" at bounding box center [423, 118] width 32 height 13
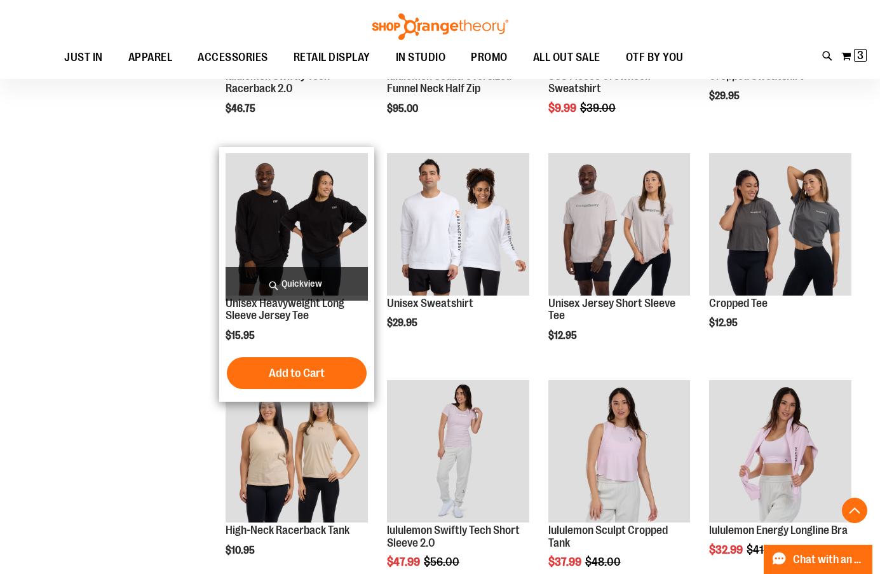
scroll to position [8516, 0]
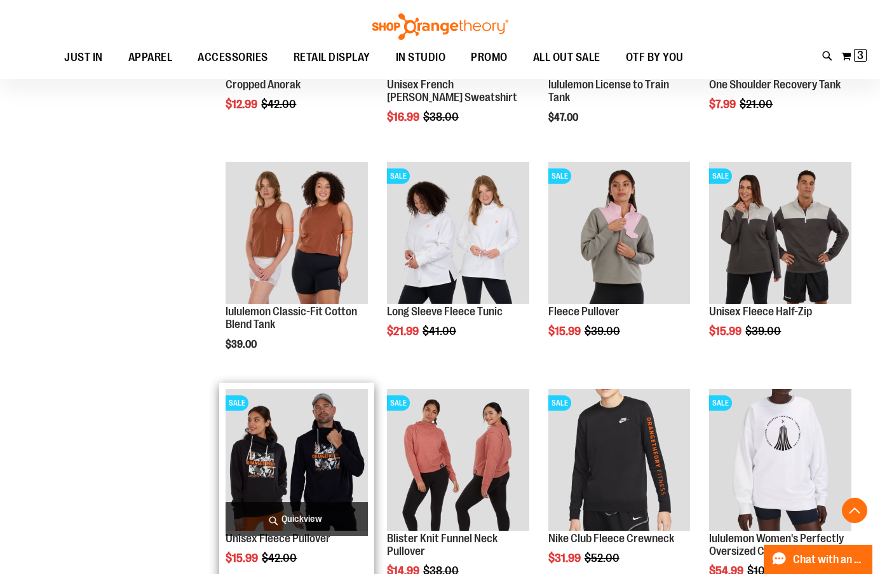
scroll to position [10105, 0]
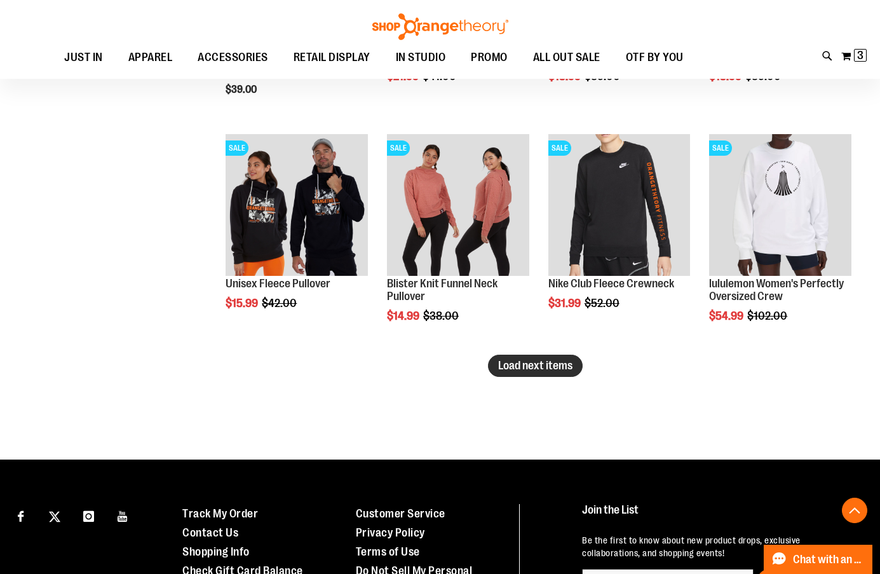
click at [512, 360] on span "Load next items" at bounding box center [535, 365] width 74 height 13
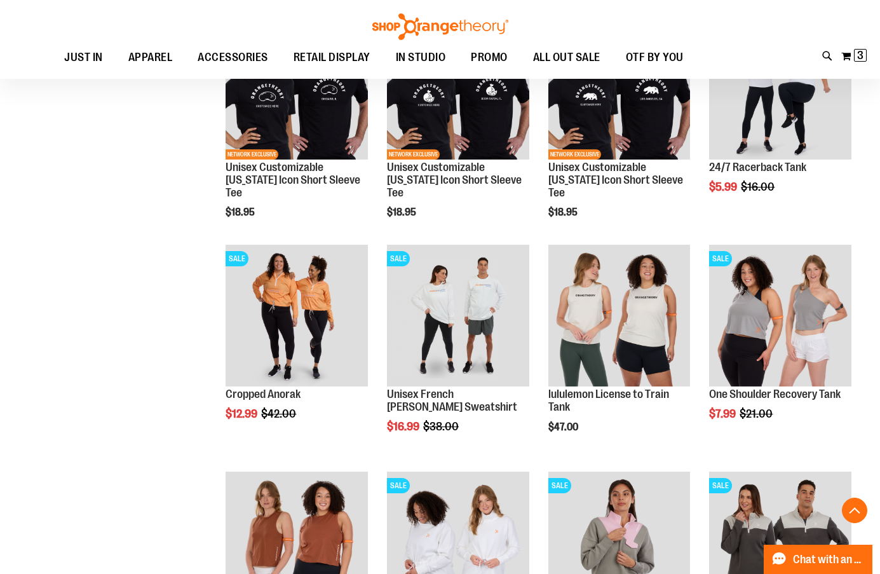
scroll to position [9533, 0]
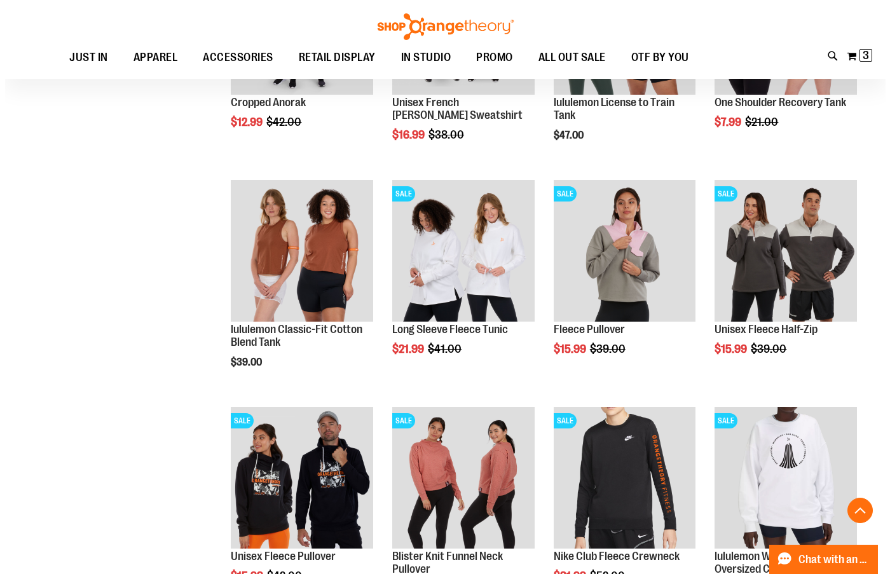
scroll to position [9851, 0]
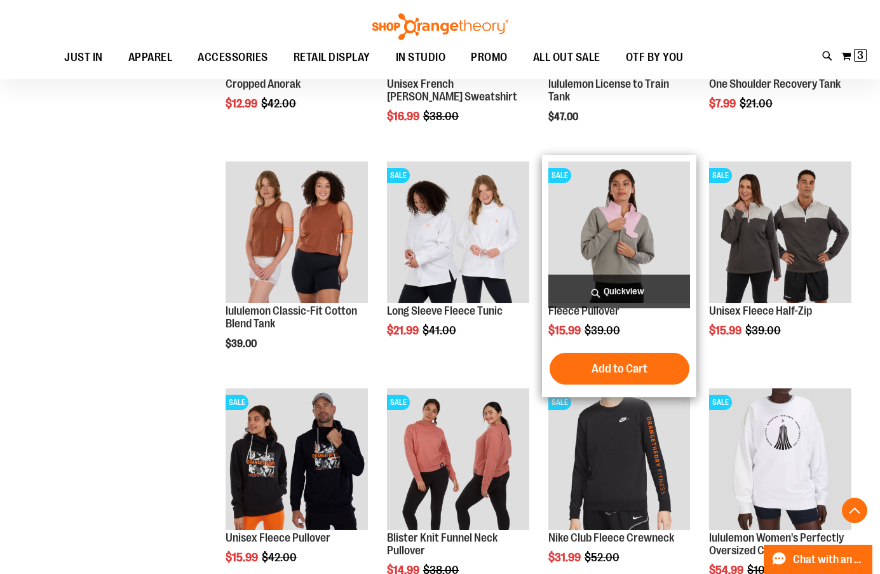
click at [645, 291] on span "Quickview" at bounding box center [620, 292] width 142 height 34
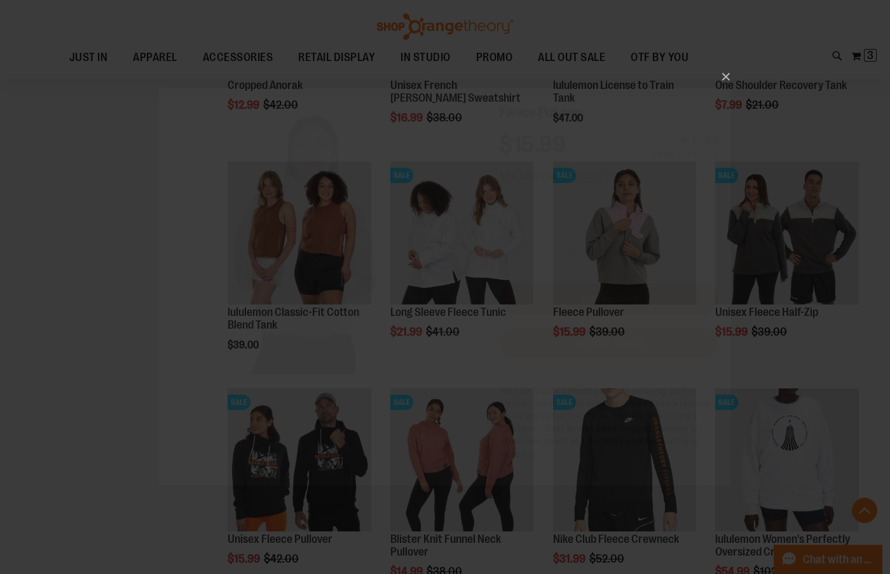
scroll to position [0, 0]
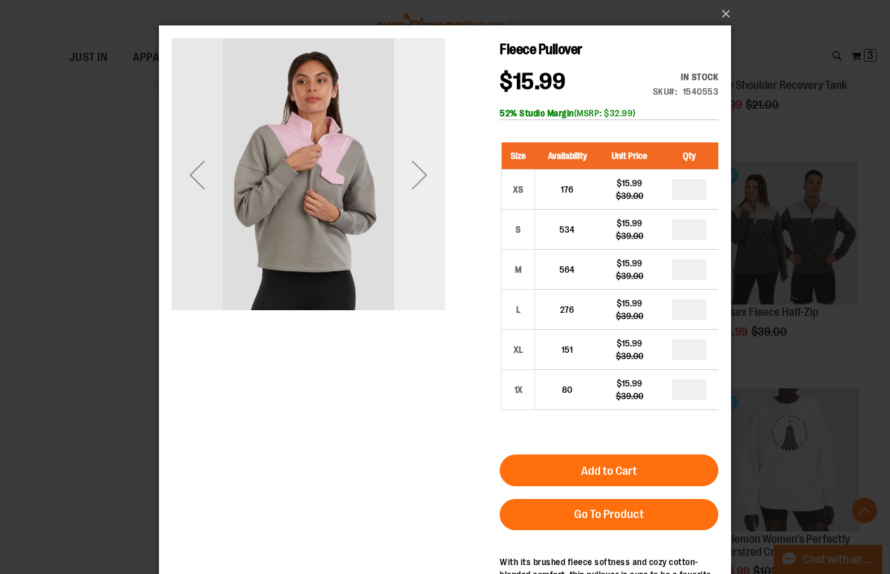
click at [408, 175] on div "Next" at bounding box center [419, 174] width 51 height 51
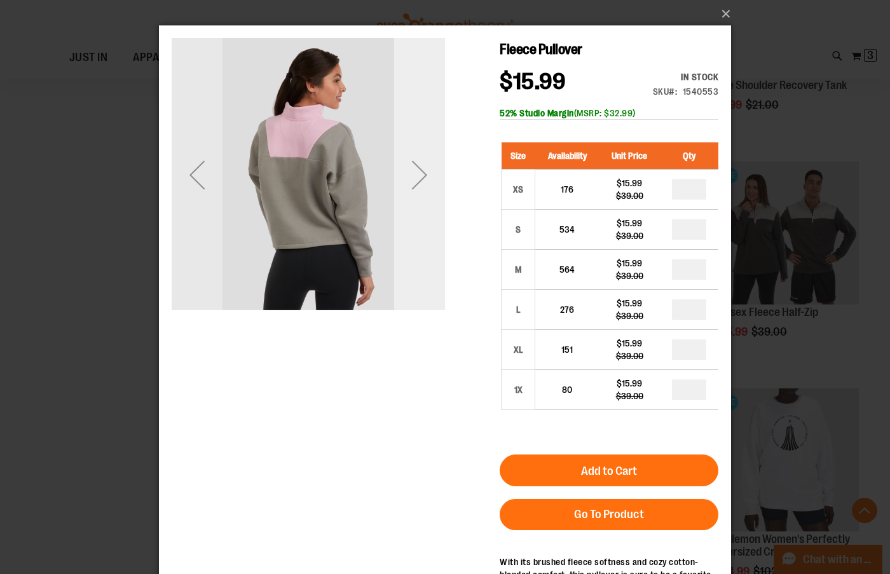
click at [410, 175] on div "Next" at bounding box center [419, 174] width 51 height 51
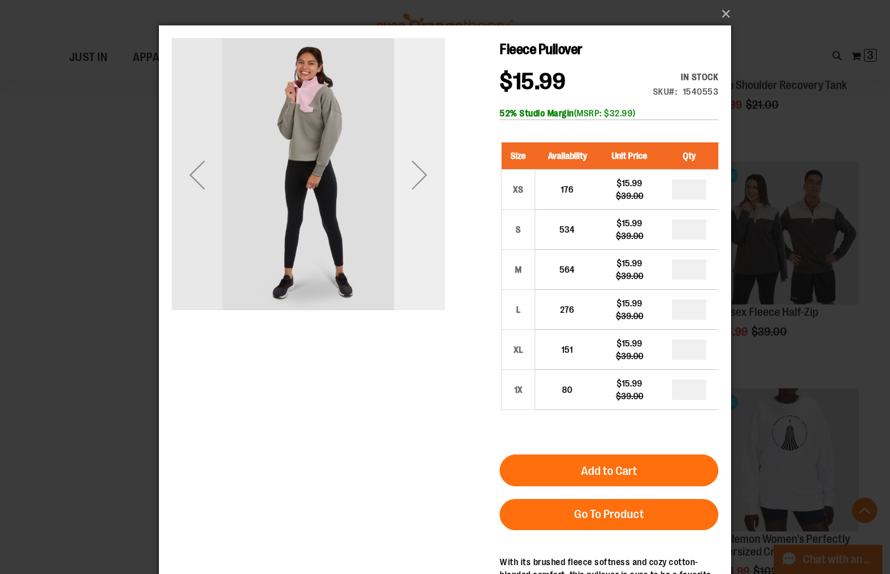
click at [410, 175] on div "Next" at bounding box center [419, 174] width 51 height 51
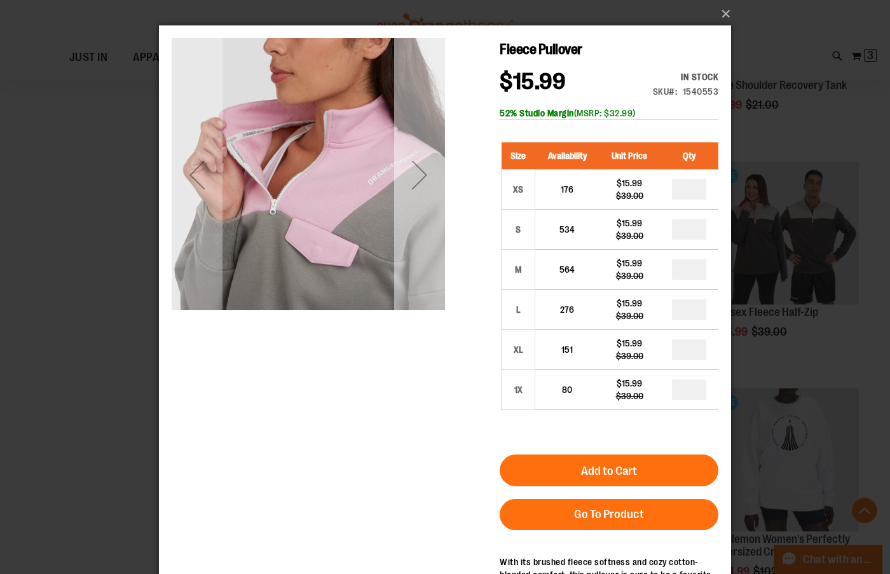
click at [414, 168] on div "Next" at bounding box center [419, 174] width 51 height 51
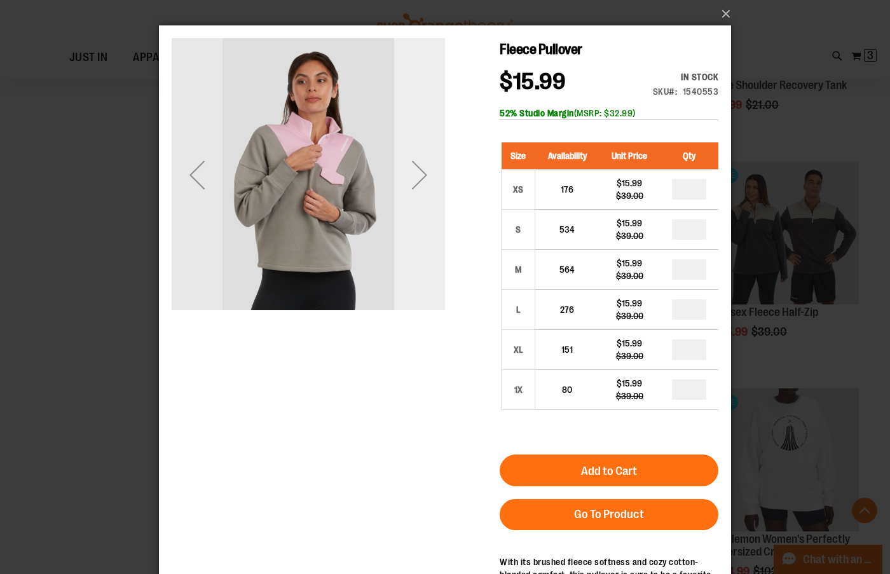
click at [421, 168] on div "Next" at bounding box center [419, 174] width 51 height 51
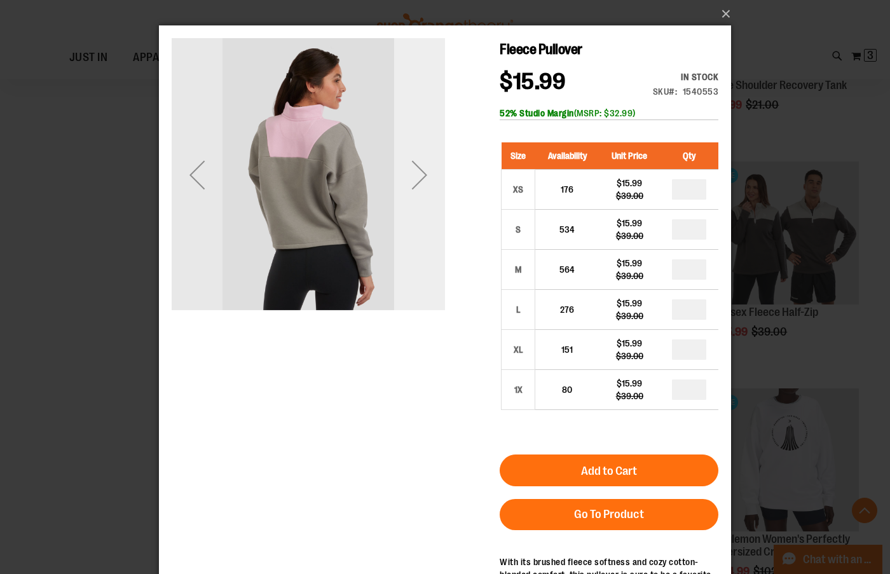
click at [421, 168] on div "Next" at bounding box center [419, 174] width 51 height 51
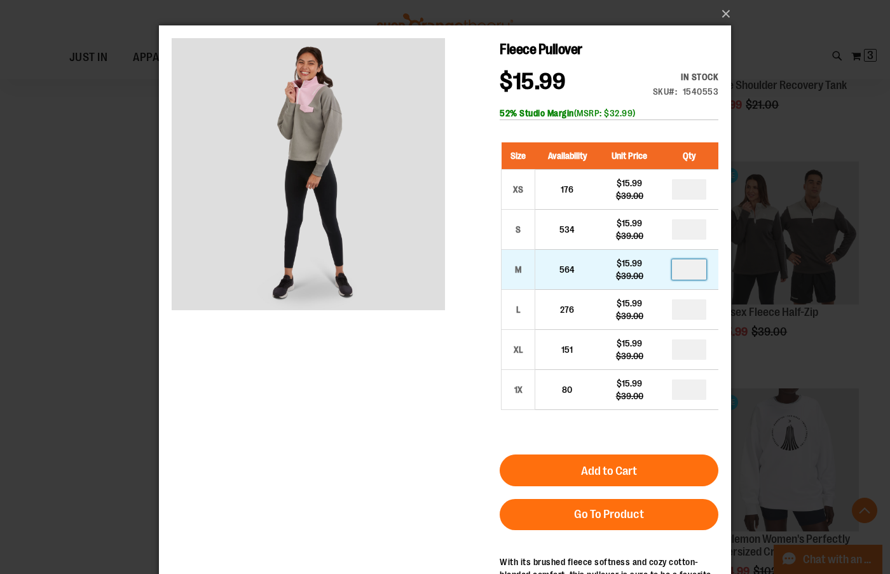
click at [694, 266] on input "number" at bounding box center [689, 269] width 34 height 20
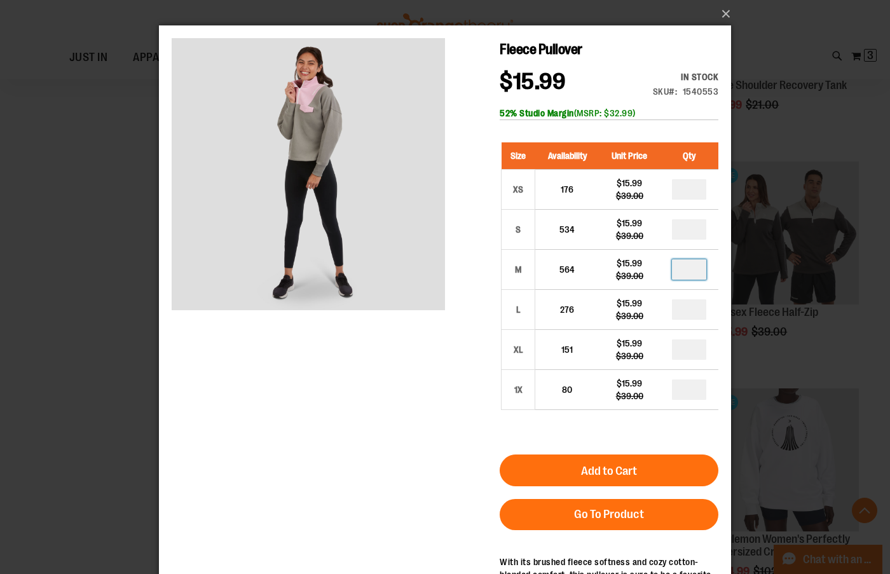
type input "*"
click at [626, 463] on button "Add to Cart" at bounding box center [609, 470] width 219 height 32
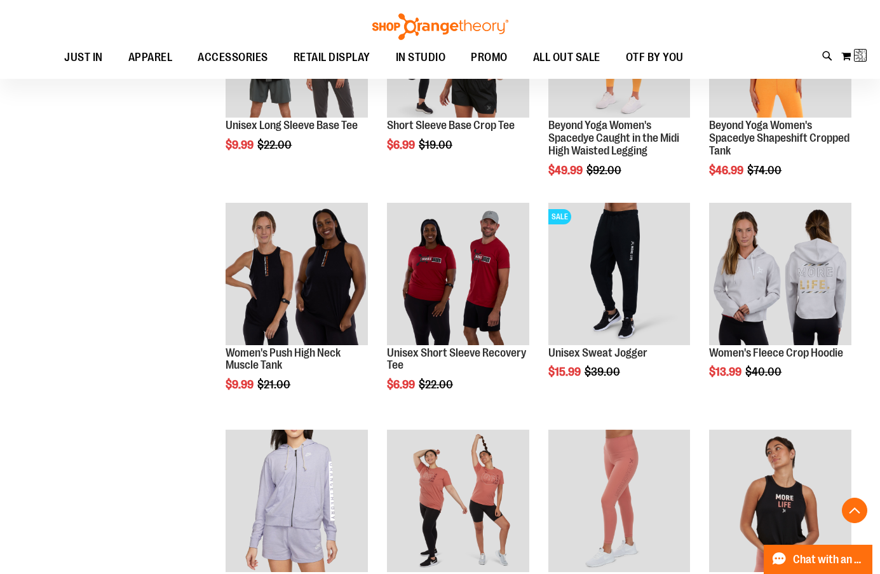
scroll to position [198, 0]
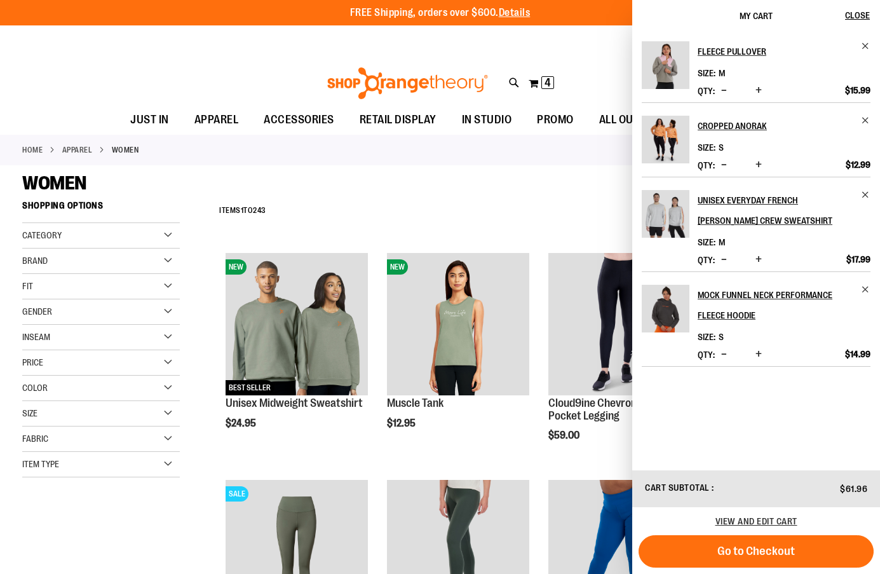
click at [364, 214] on div "**********" at bounding box center [535, 210] width 645 height 33
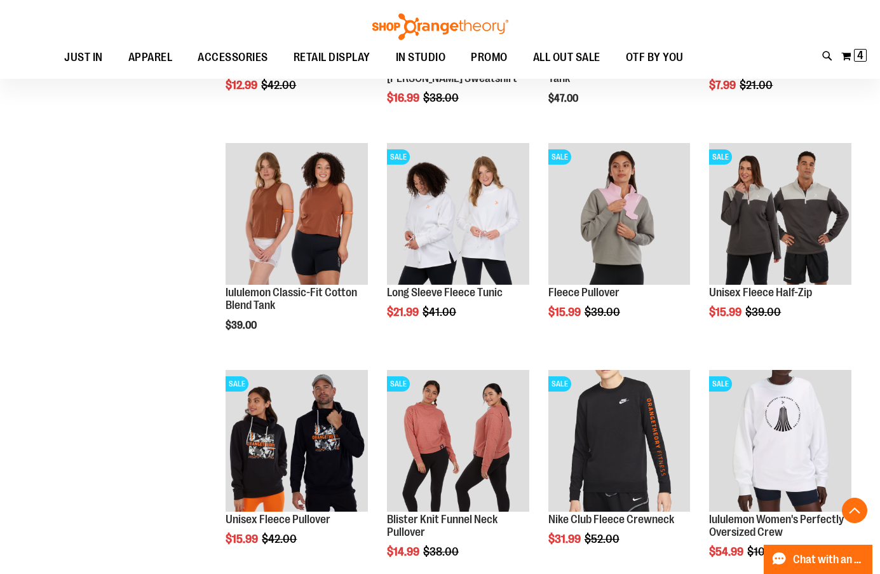
scroll to position [10041, 0]
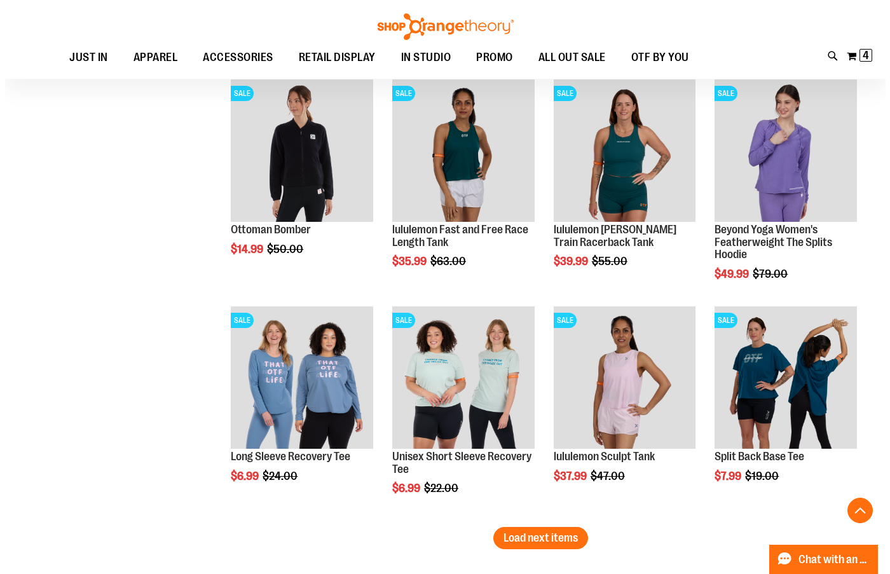
scroll to position [10677, 0]
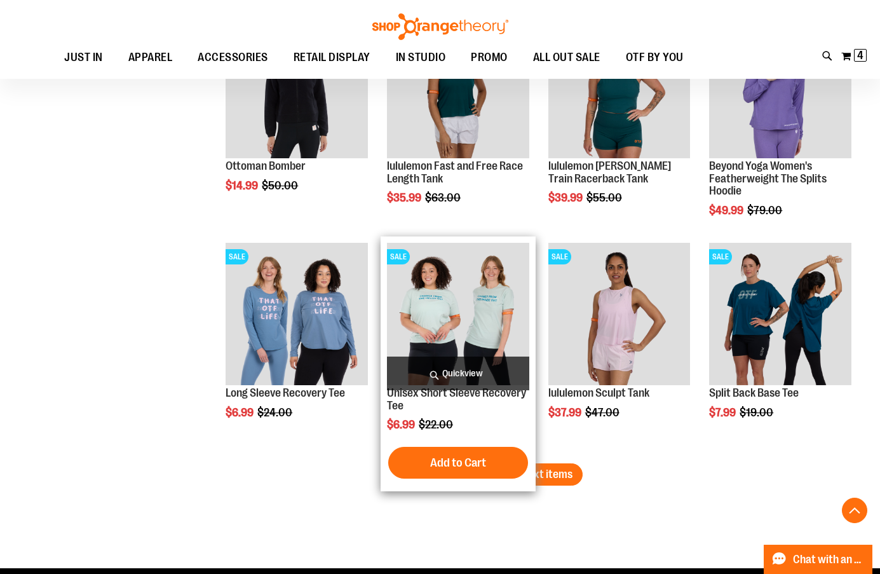
click at [454, 362] on span "Quickview" at bounding box center [458, 374] width 142 height 34
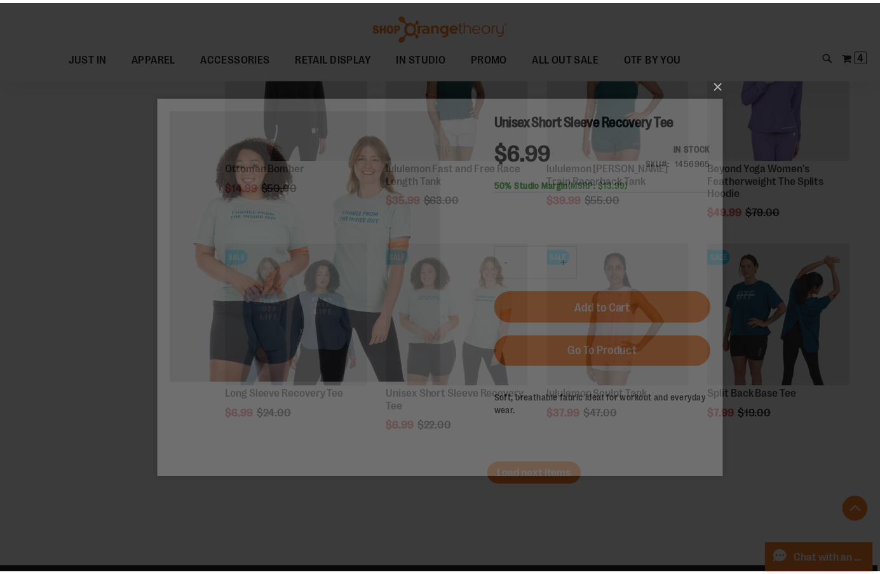
scroll to position [0, 0]
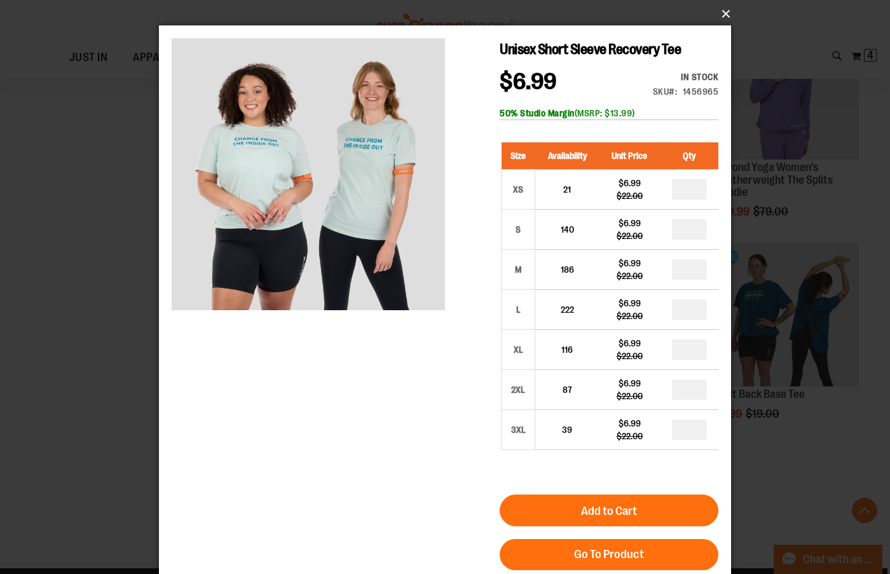
click at [726, 10] on button "×" at bounding box center [449, 14] width 572 height 28
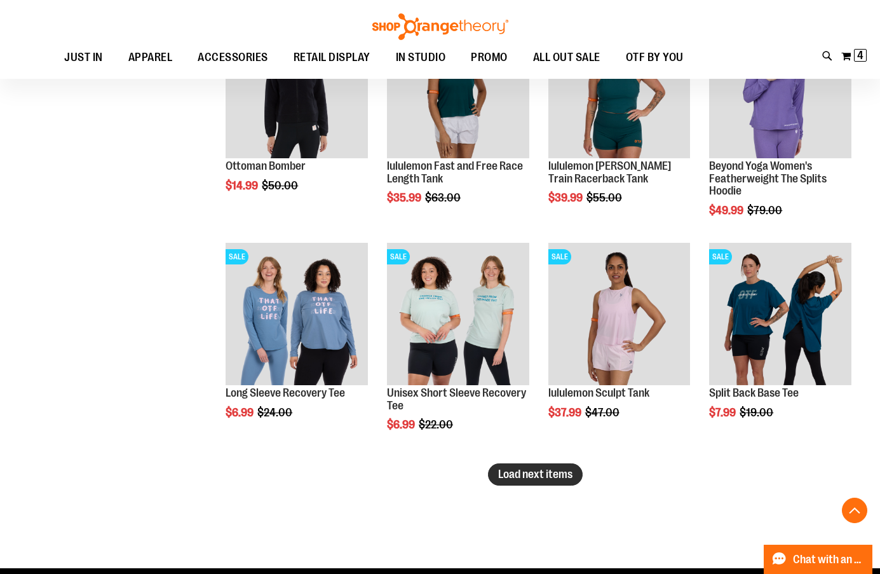
click at [537, 474] on span "Load next items" at bounding box center [535, 474] width 74 height 13
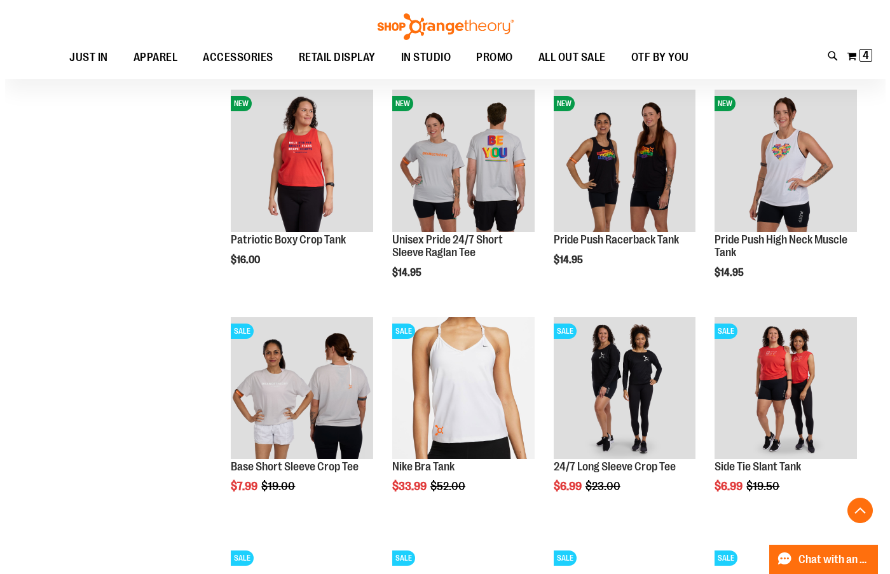
scroll to position [11058, 0]
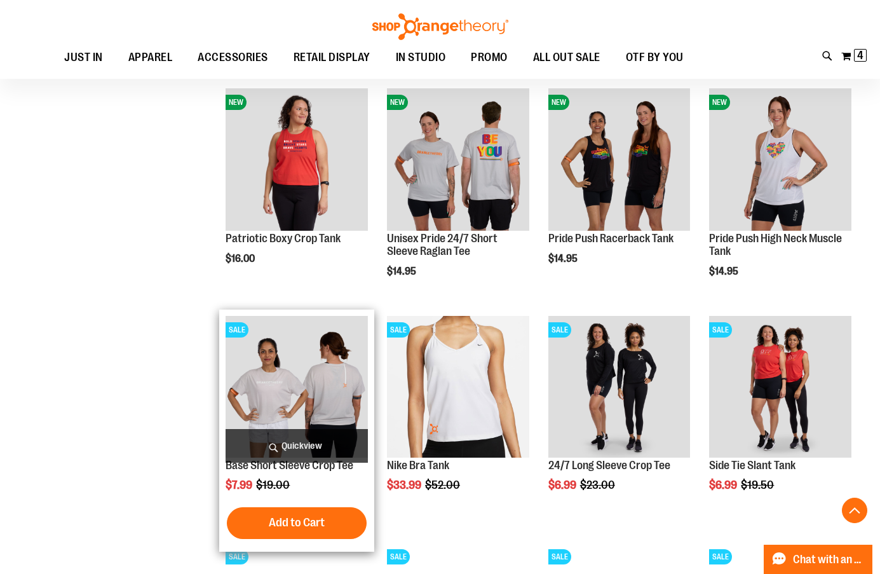
click at [301, 443] on span "Quickview" at bounding box center [297, 446] width 142 height 34
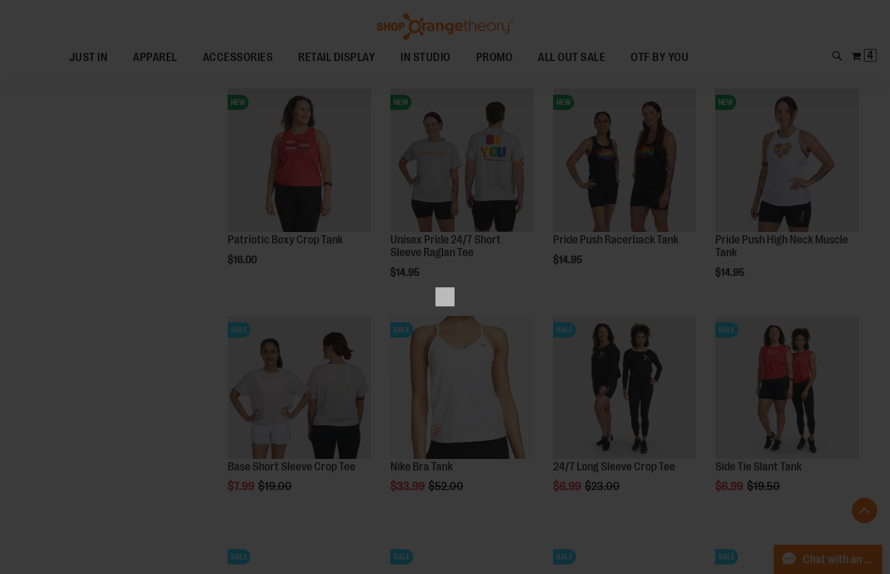
scroll to position [0, 0]
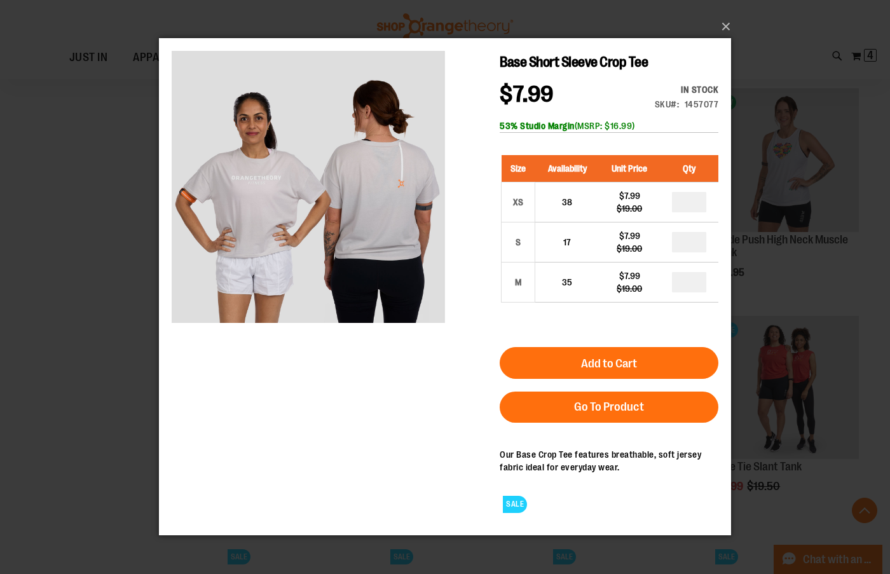
drag, startPoint x: 350, startPoint y: 322, endPoint x: 256, endPoint y: 365, distance: 104.1
click at [256, 365] on div "Base Short Sleeve Crop Tee $7.99 Regular Price $19.00 In stock Only %1 left SKU…" at bounding box center [445, 287] width 547 height 472
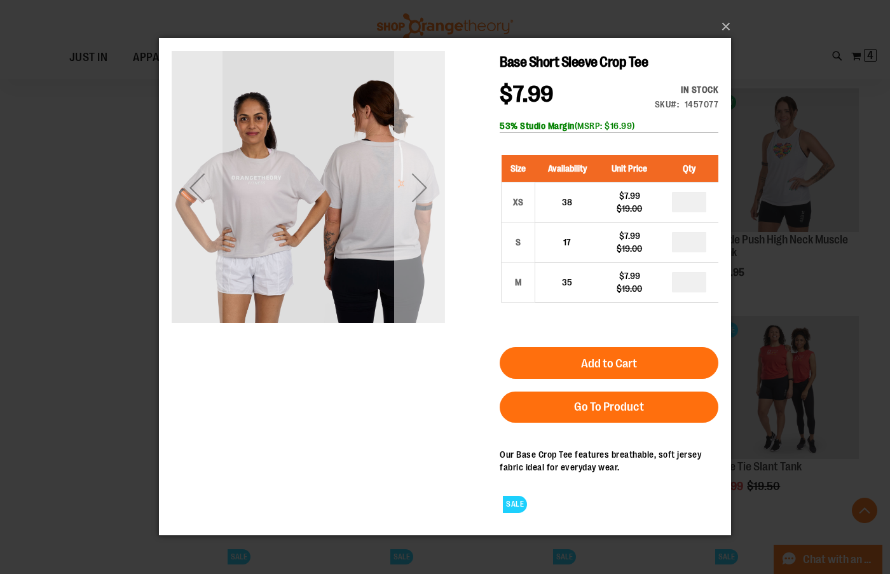
click at [430, 187] on div "Next" at bounding box center [419, 187] width 51 height 51
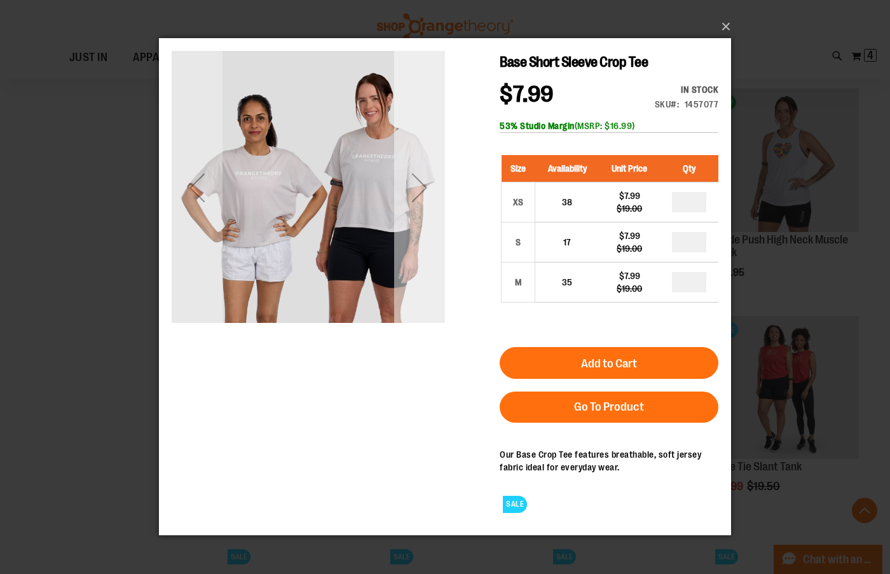
click at [414, 182] on div "Next" at bounding box center [419, 187] width 51 height 51
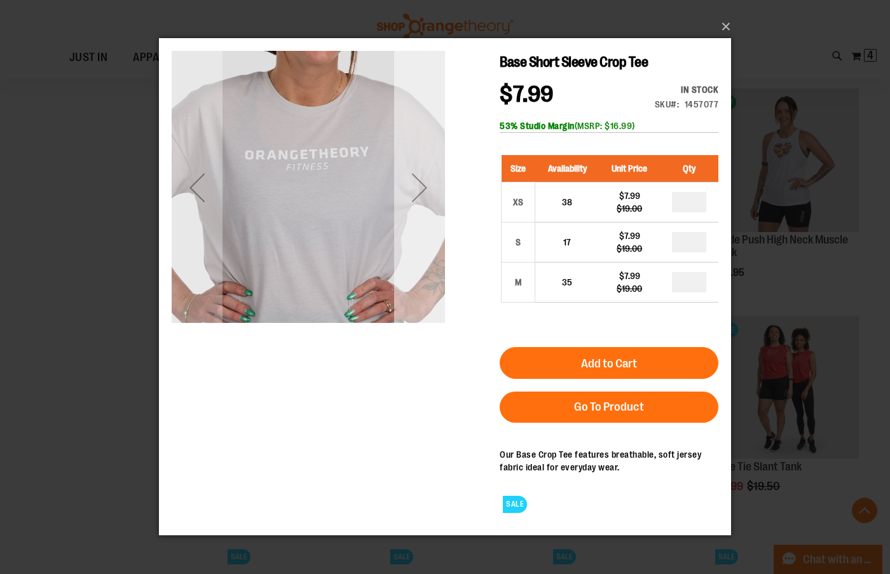
click at [414, 182] on div "Next" at bounding box center [419, 187] width 51 height 51
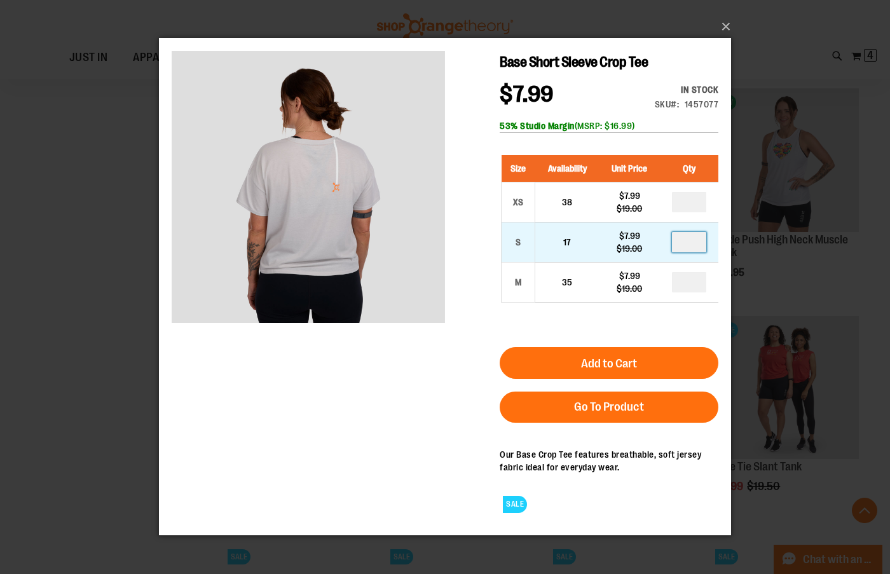
click at [700, 242] on input "number" at bounding box center [689, 242] width 34 height 20
type input "*"
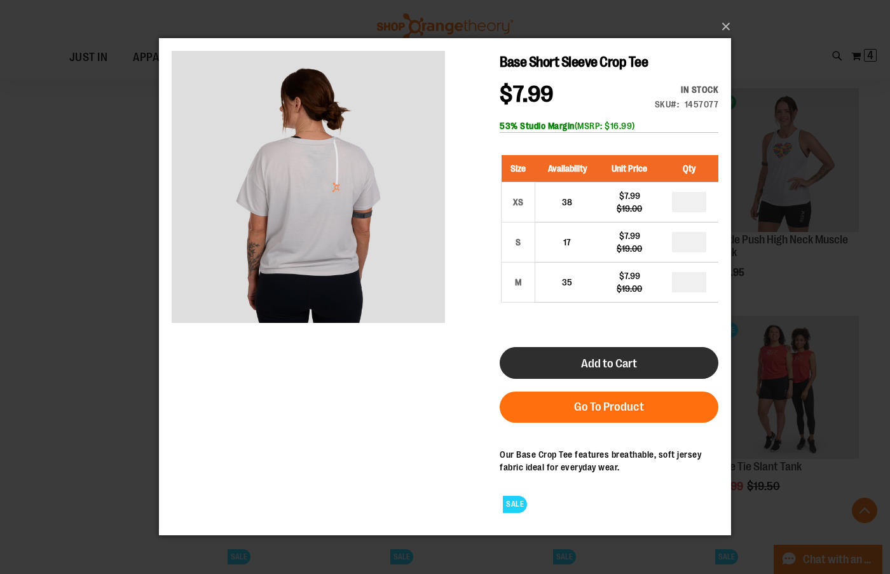
click at [585, 354] on button "Add to Cart" at bounding box center [609, 363] width 219 height 32
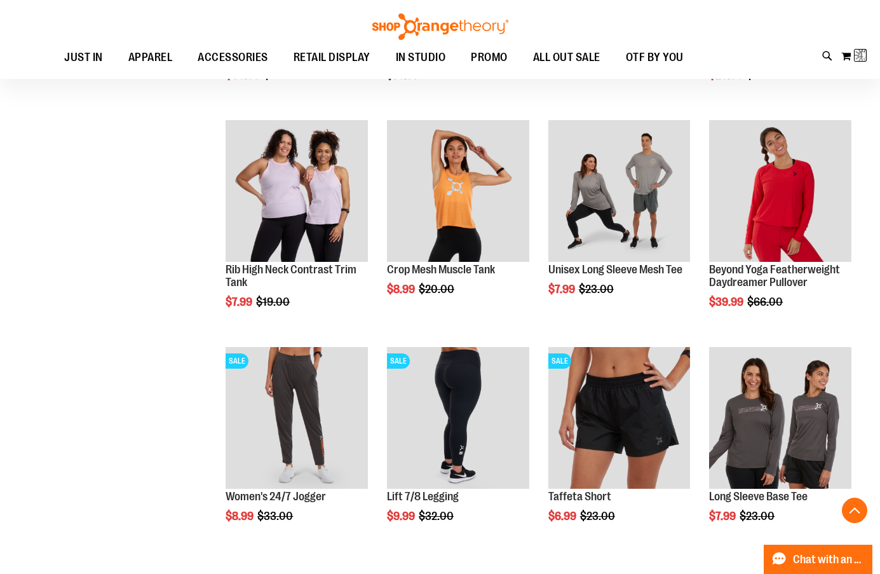
scroll to position [46, 0]
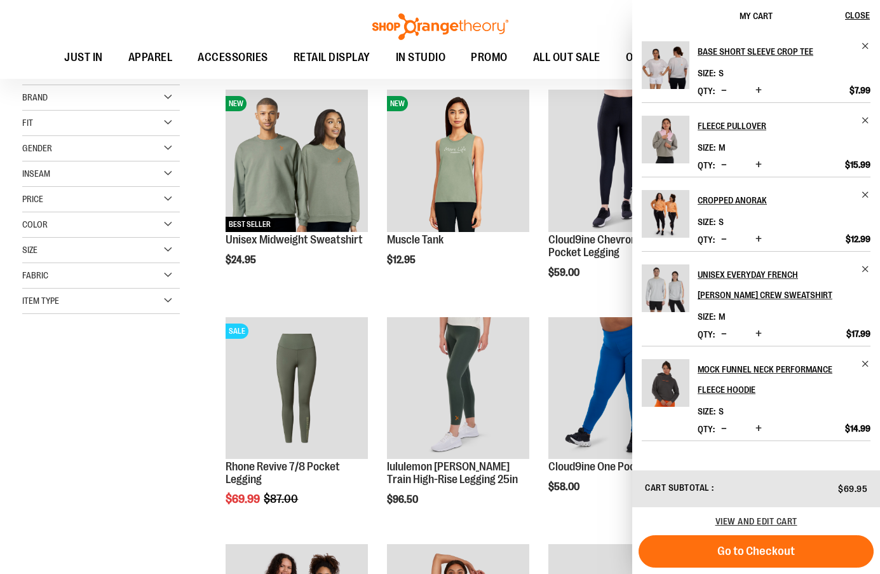
scroll to position [191, 0]
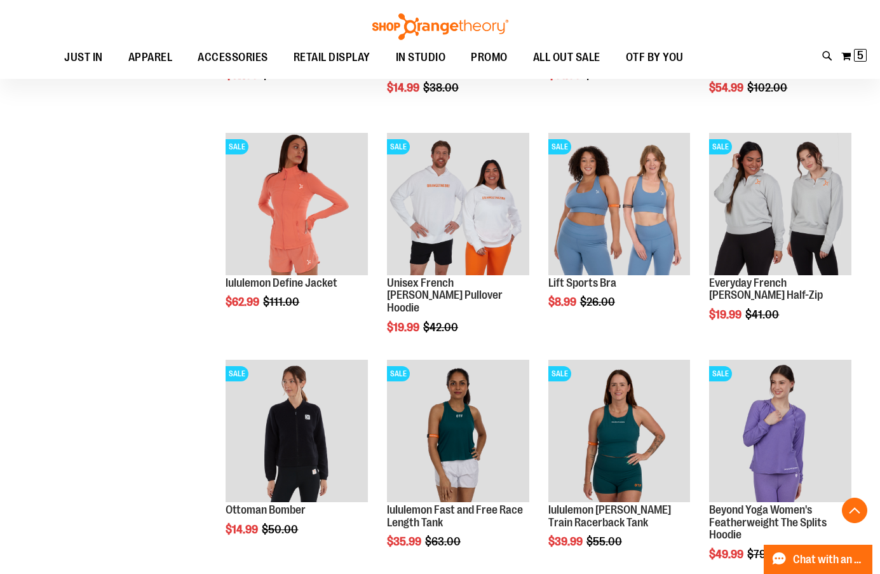
scroll to position [10360, 0]
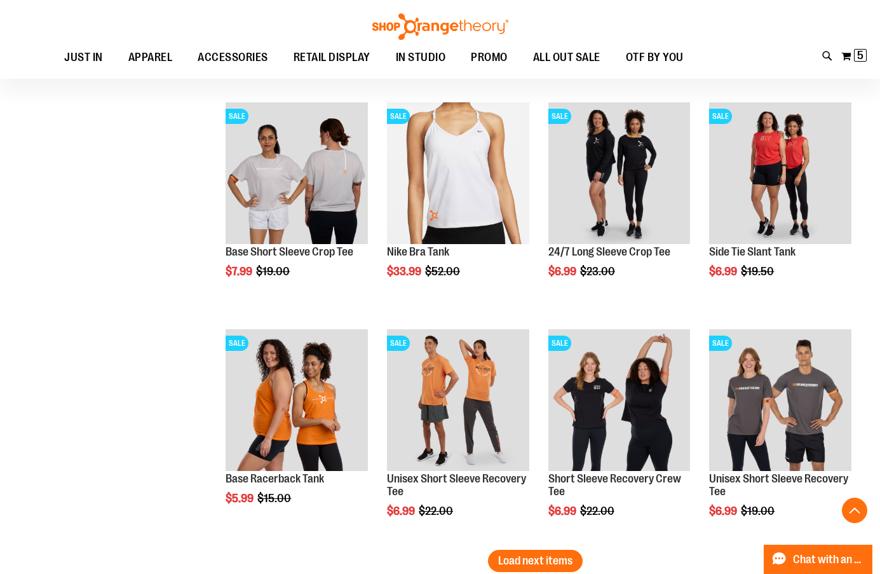
scroll to position [11377, 0]
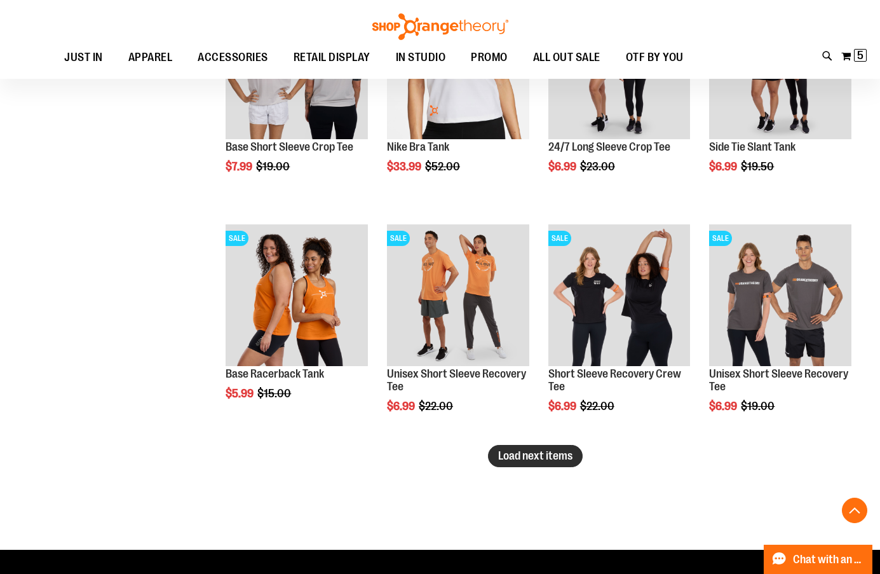
click at [514, 449] on span "Load next items" at bounding box center [535, 455] width 74 height 13
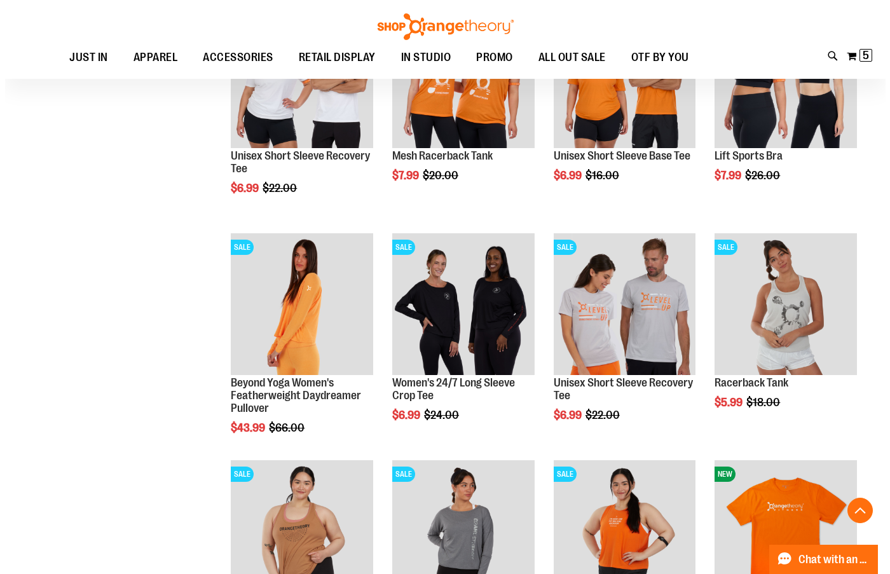
scroll to position [11885, 0]
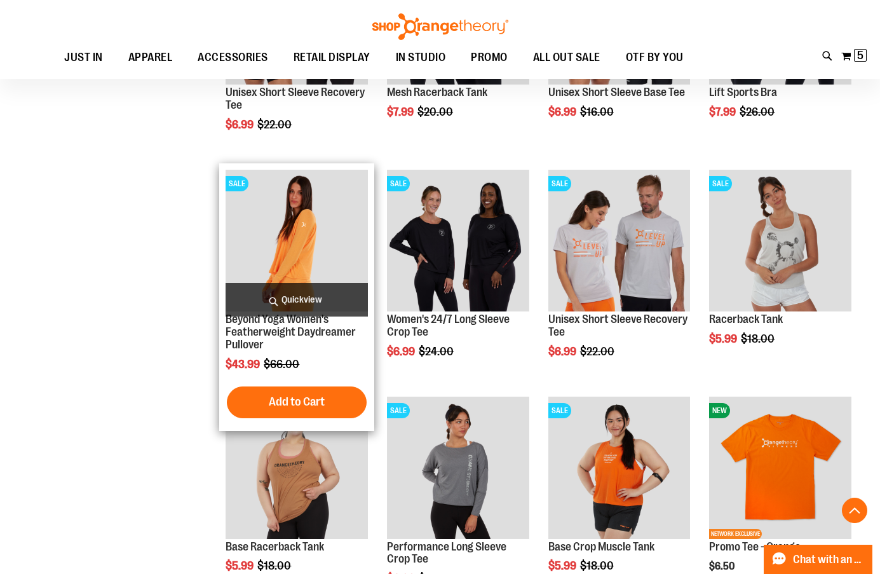
click at [301, 292] on span "Quickview" at bounding box center [297, 300] width 142 height 34
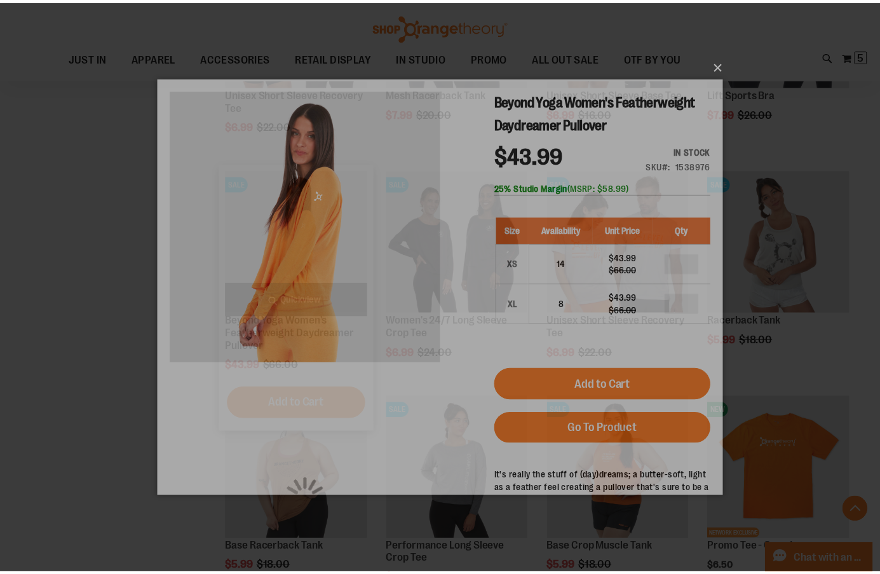
scroll to position [0, 0]
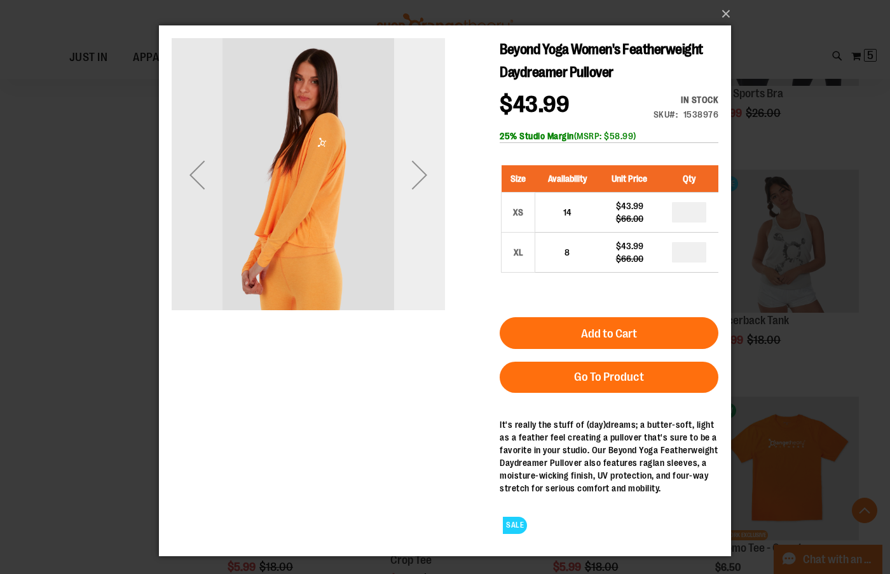
click at [426, 171] on div "Next" at bounding box center [419, 174] width 51 height 51
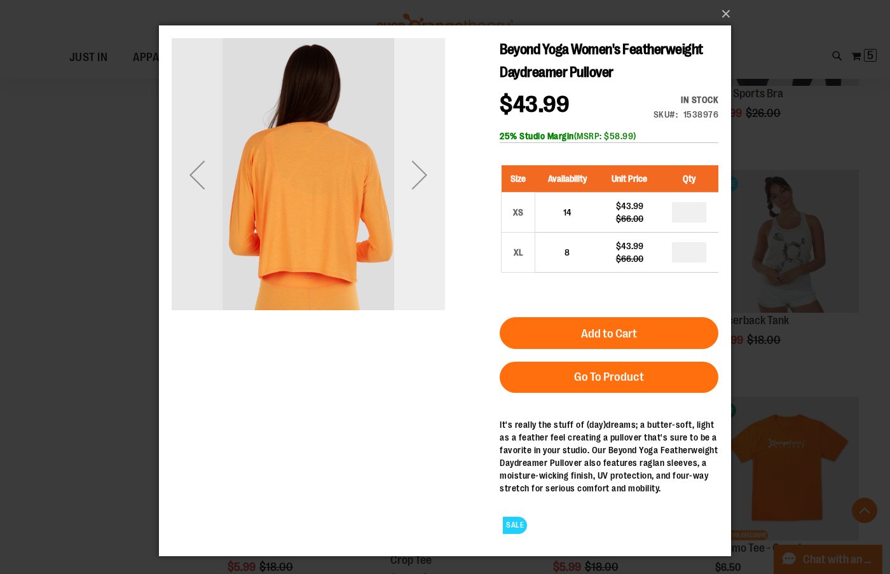
click at [428, 179] on div "Next" at bounding box center [419, 174] width 51 height 51
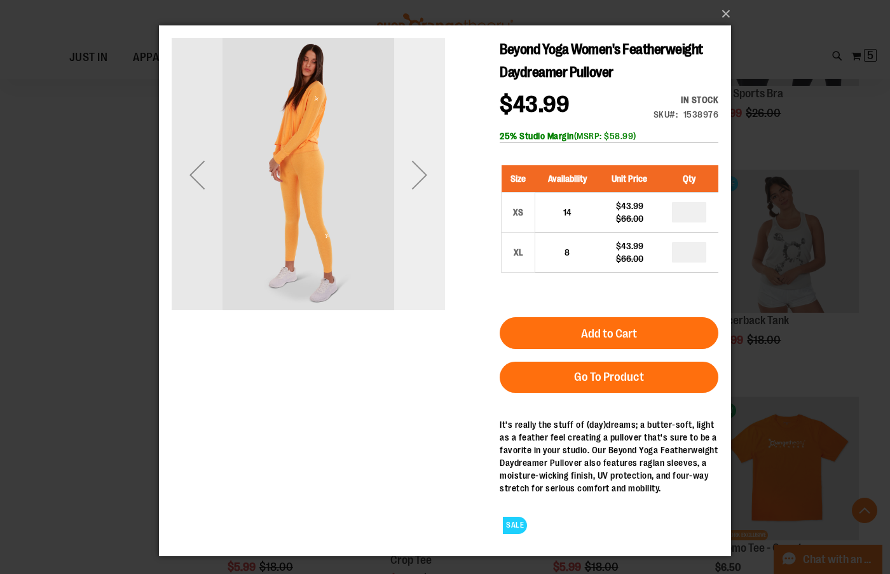
click at [428, 179] on div "Next" at bounding box center [419, 174] width 51 height 51
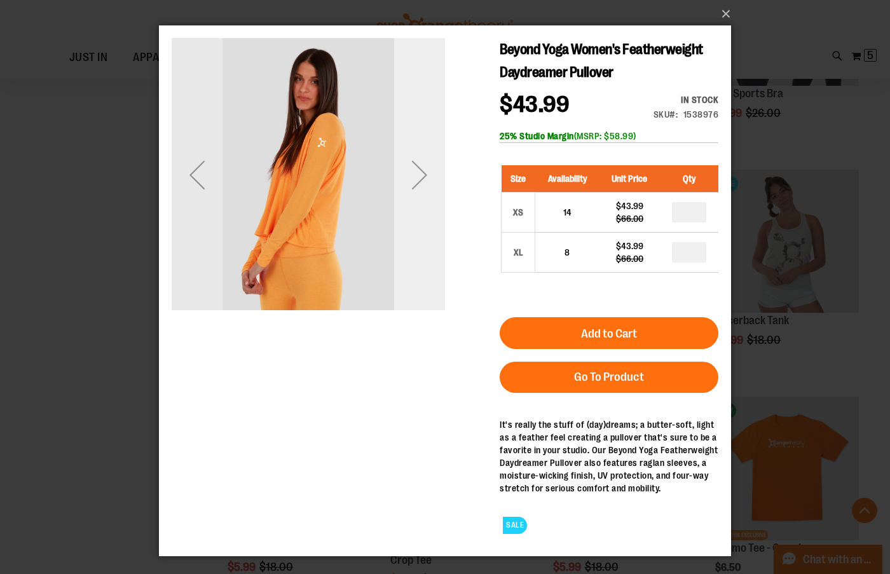
click at [425, 178] on div "Next" at bounding box center [419, 174] width 51 height 51
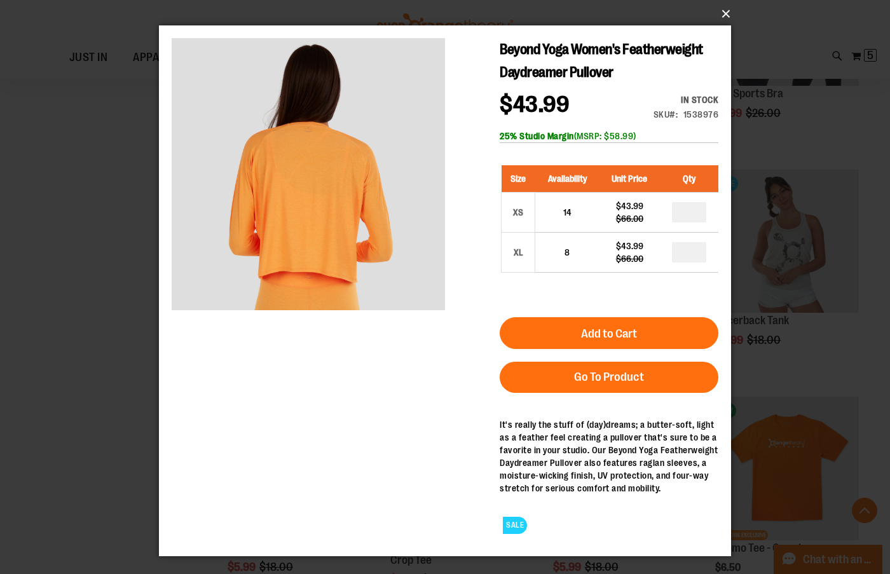
click at [725, 13] on button "×" at bounding box center [449, 14] width 572 height 28
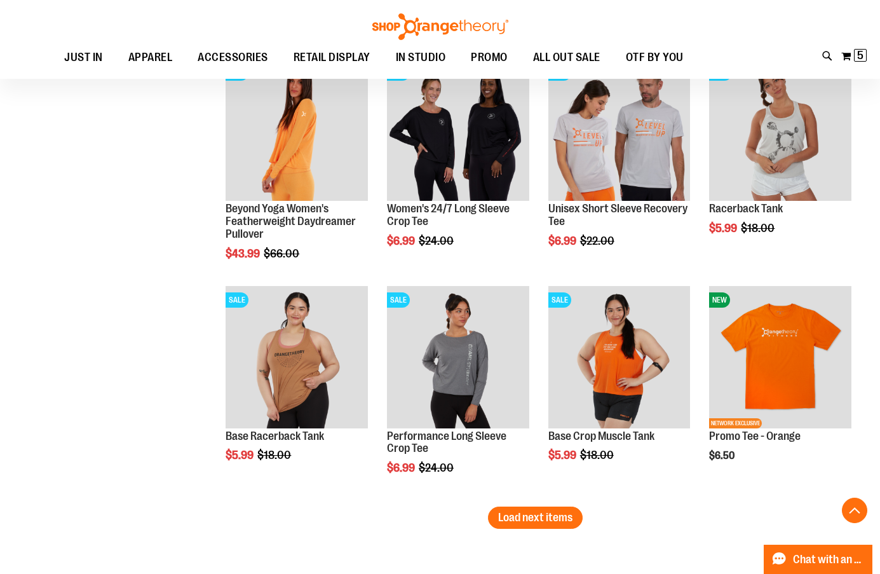
scroll to position [12012, 0]
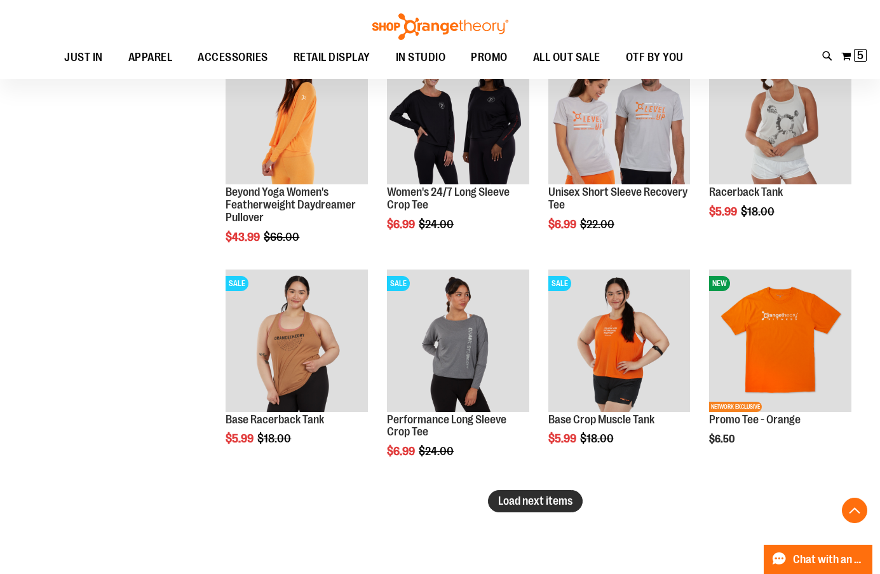
click at [519, 507] on span "Load next items" at bounding box center [535, 500] width 74 height 13
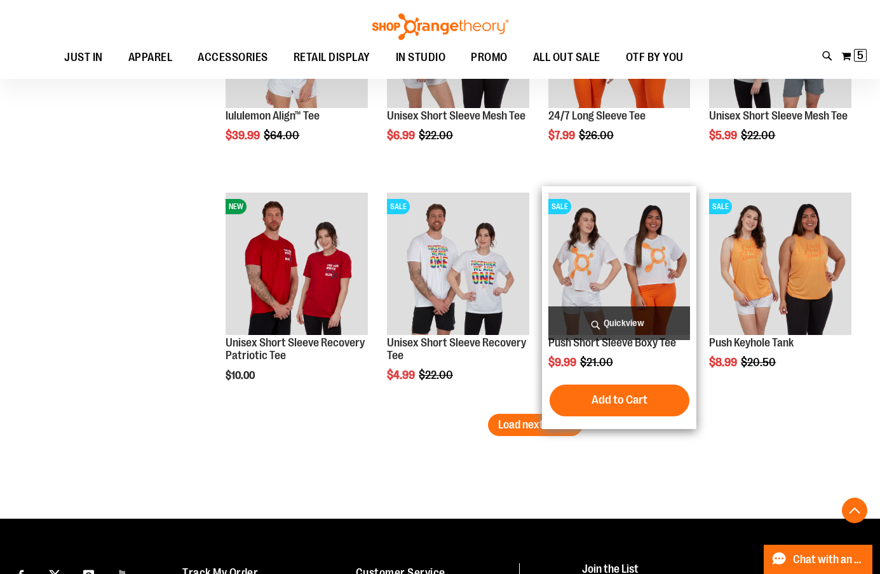
scroll to position [12775, 0]
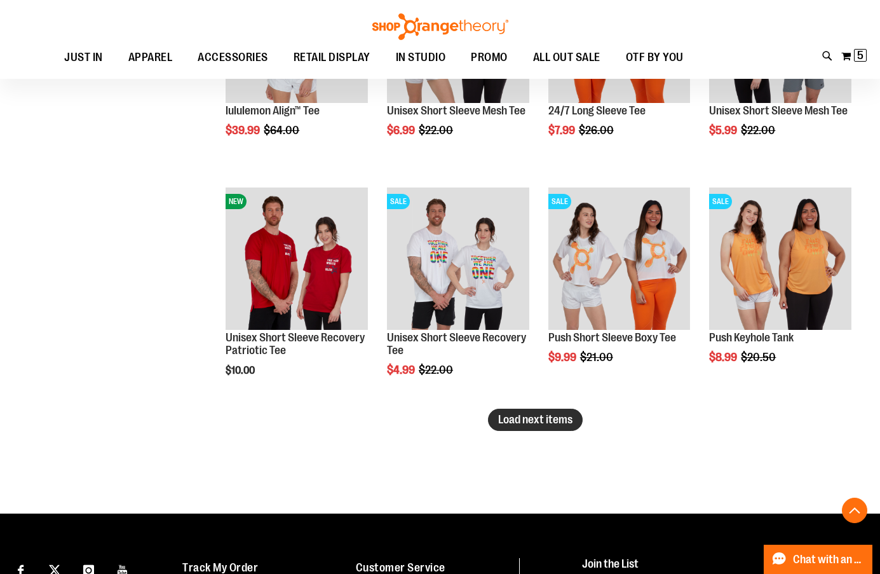
click at [553, 425] on span "Load next items" at bounding box center [535, 419] width 74 height 13
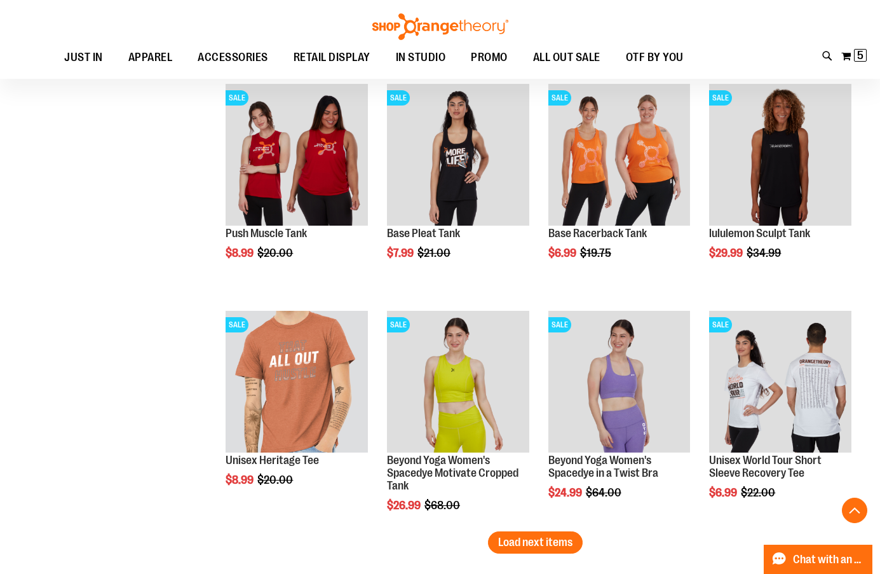
scroll to position [13411, 0]
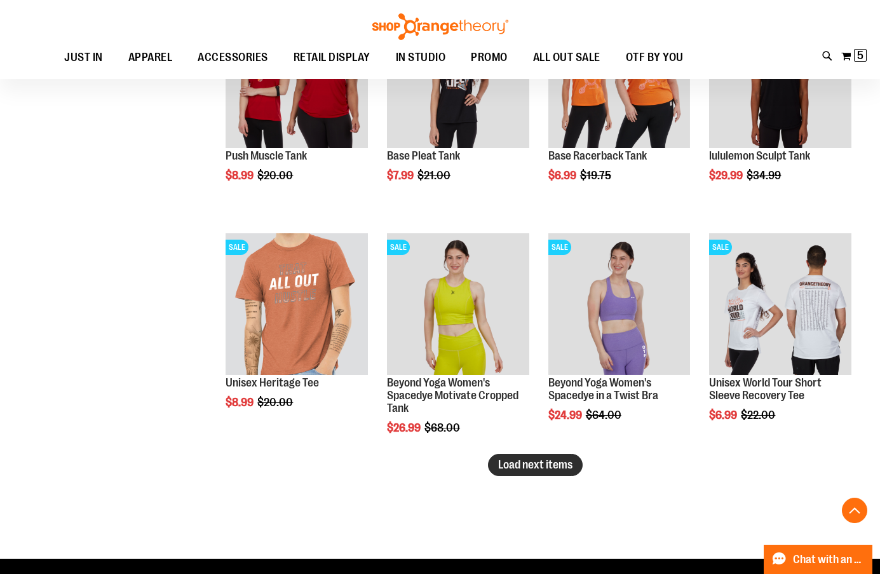
click at [501, 467] on span "Load next items" at bounding box center [535, 464] width 74 height 13
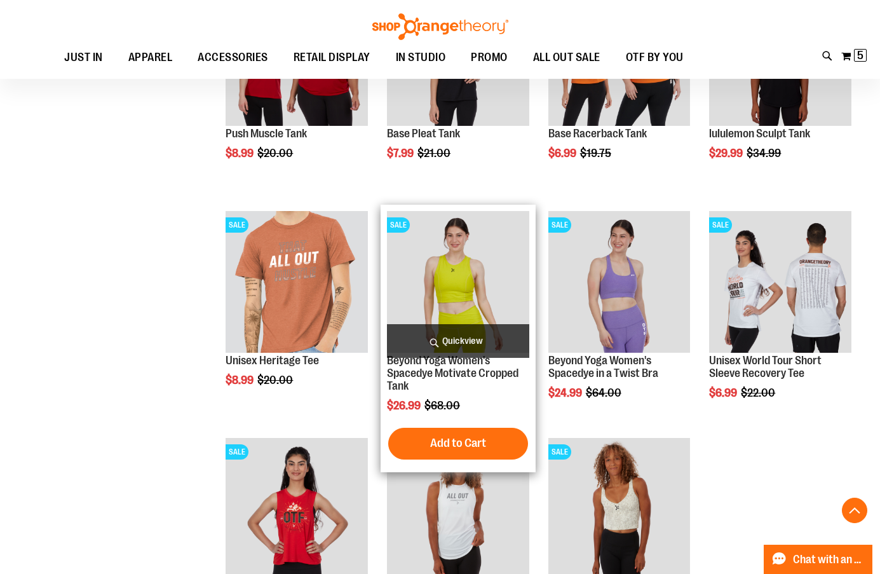
scroll to position [13411, 0]
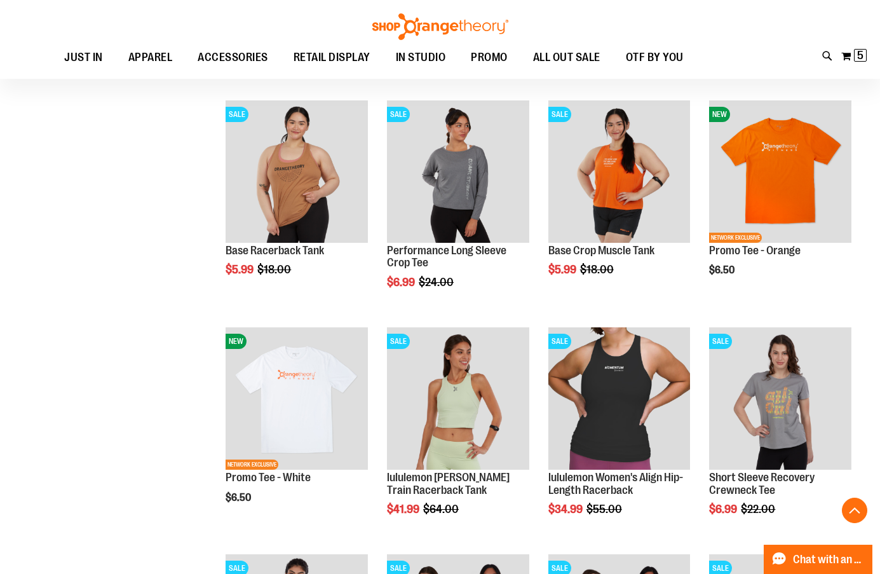
scroll to position [12140, 0]
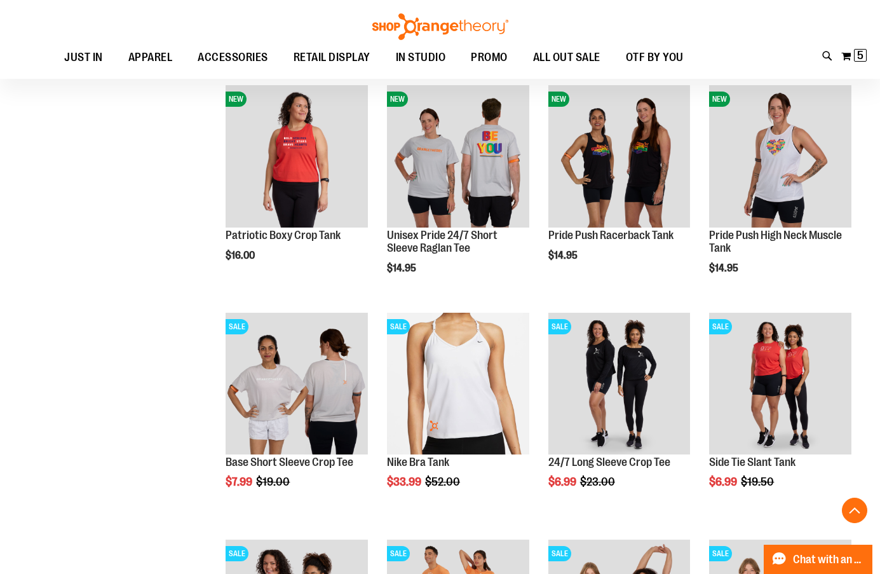
scroll to position [10995, 0]
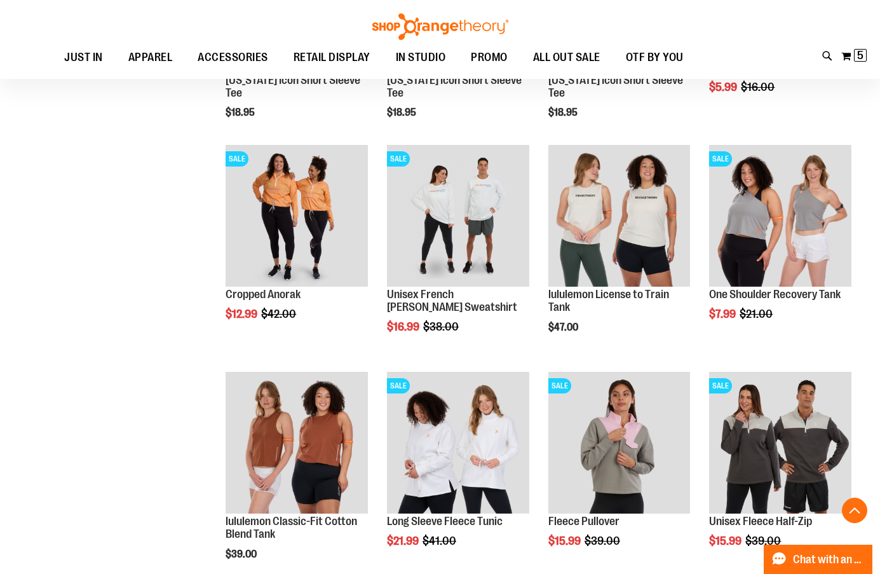
scroll to position [9661, 0]
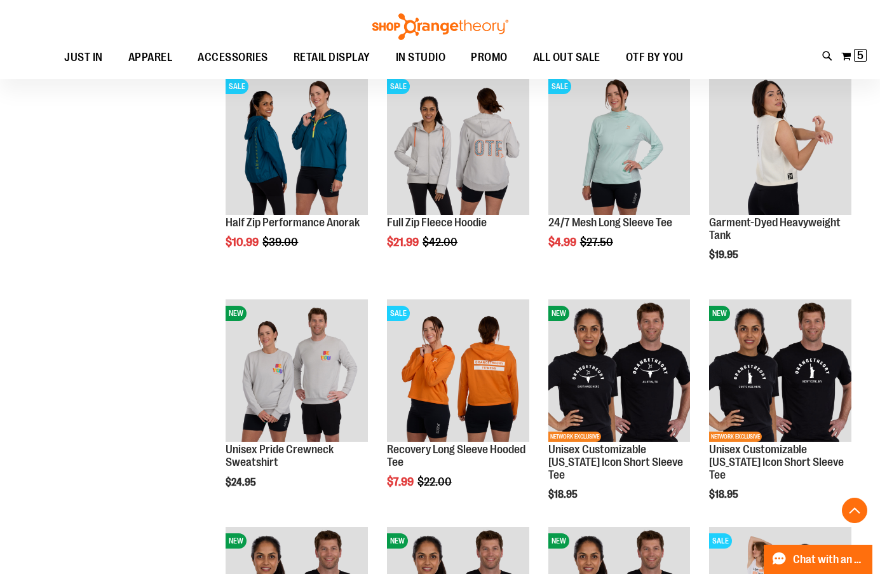
scroll to position [9025, 0]
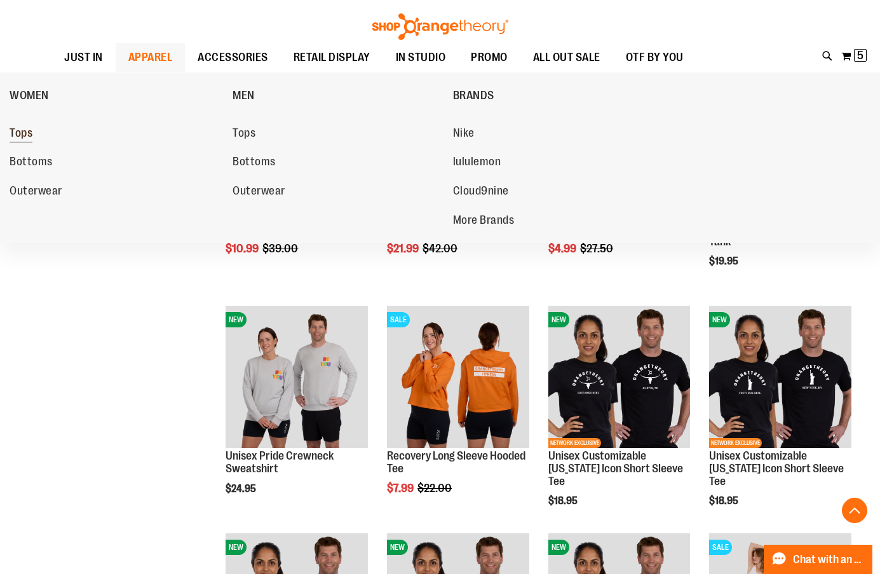
click at [25, 134] on span "Tops" at bounding box center [21, 134] width 23 height 16
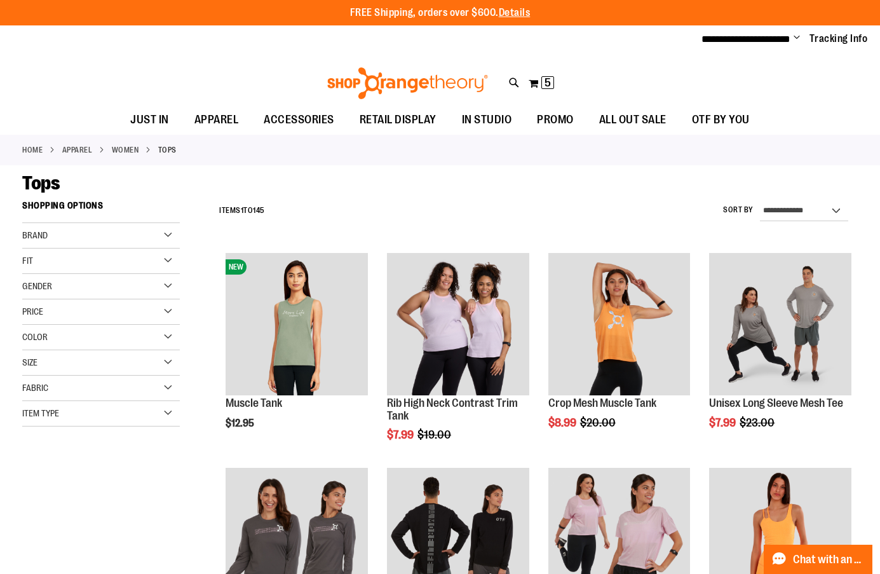
click at [104, 260] on div "Fit" at bounding box center [101, 261] width 158 height 25
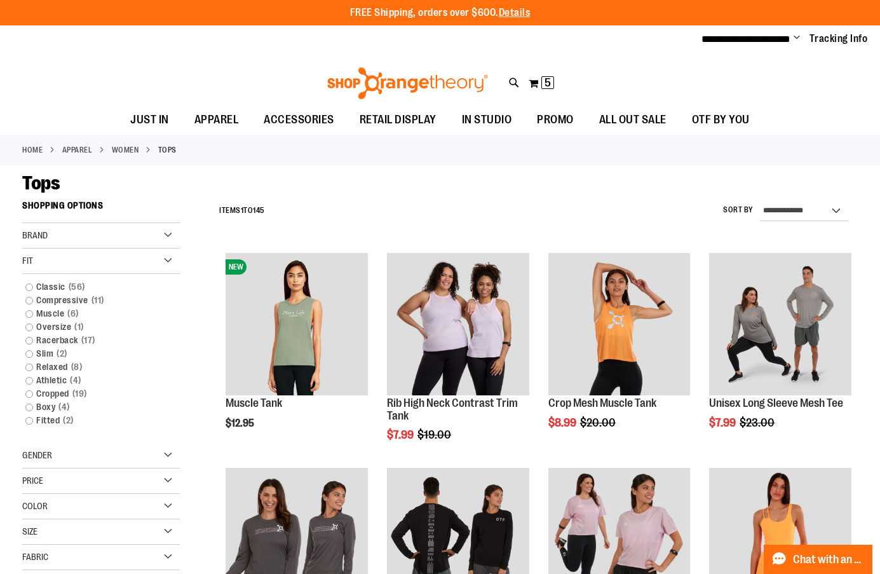
click at [104, 260] on div "Fit" at bounding box center [101, 261] width 158 height 25
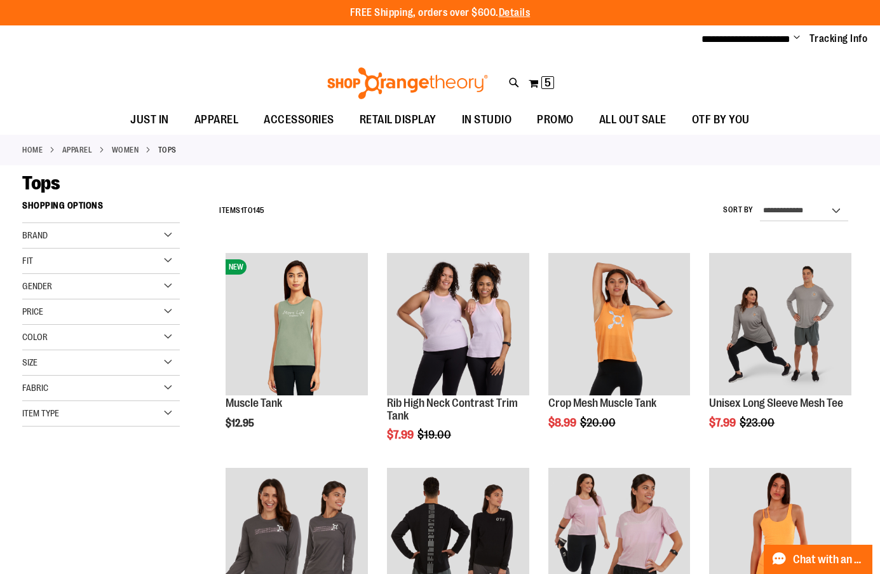
click at [55, 357] on div "Size" at bounding box center [101, 362] width 158 height 25
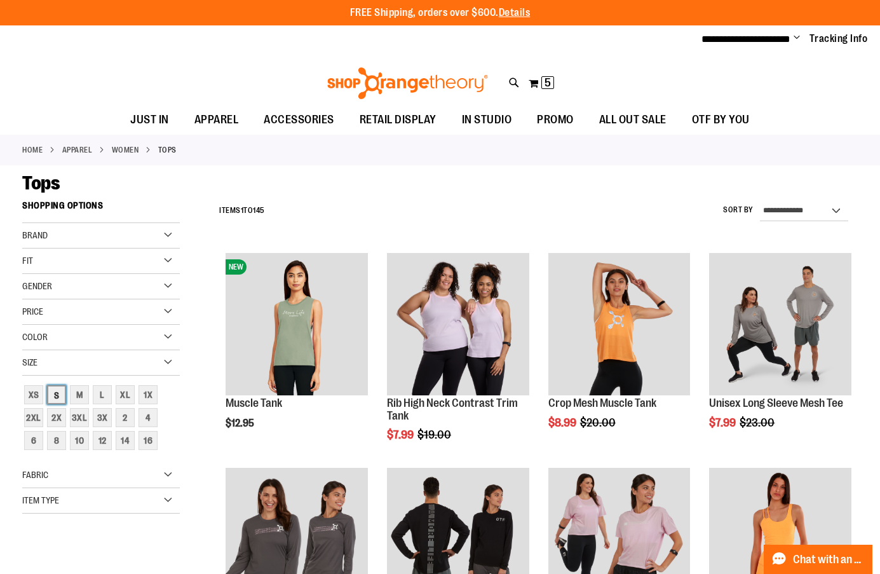
click at [55, 391] on div "S" at bounding box center [56, 394] width 19 height 19
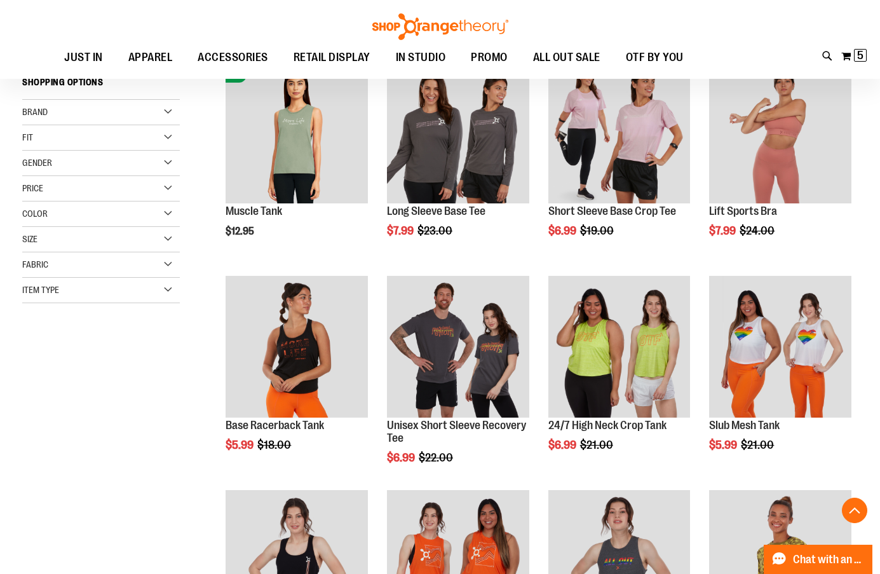
scroll to position [194, 0]
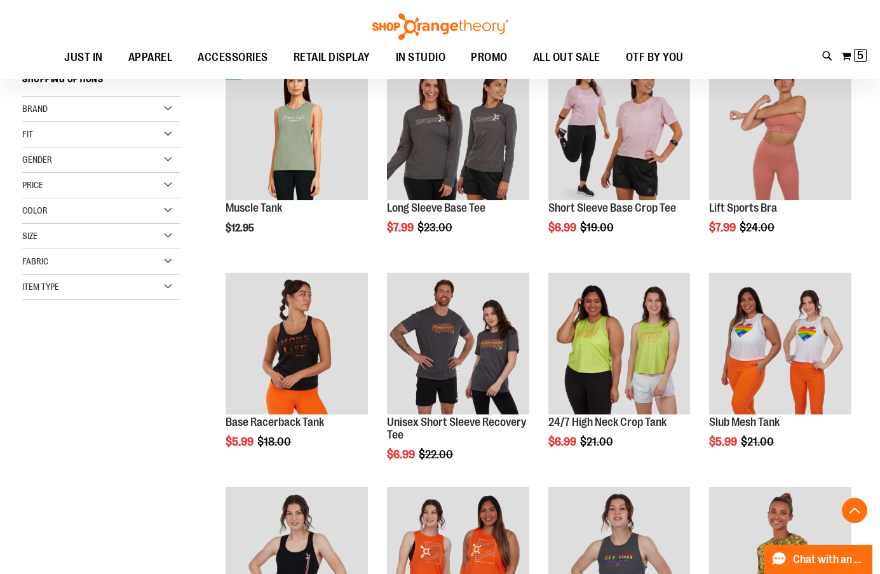
click at [68, 237] on div "Size" at bounding box center [101, 236] width 158 height 25
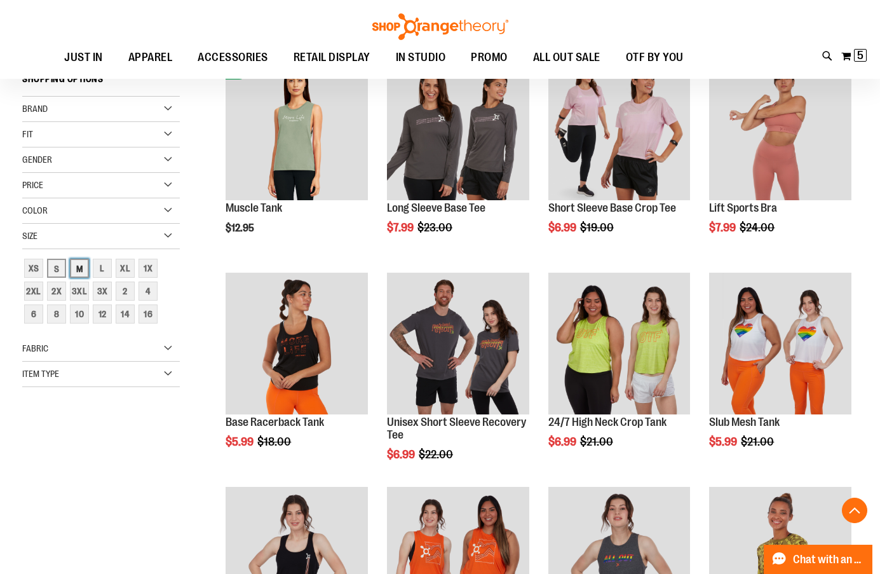
click at [71, 266] on div "M" at bounding box center [79, 268] width 19 height 19
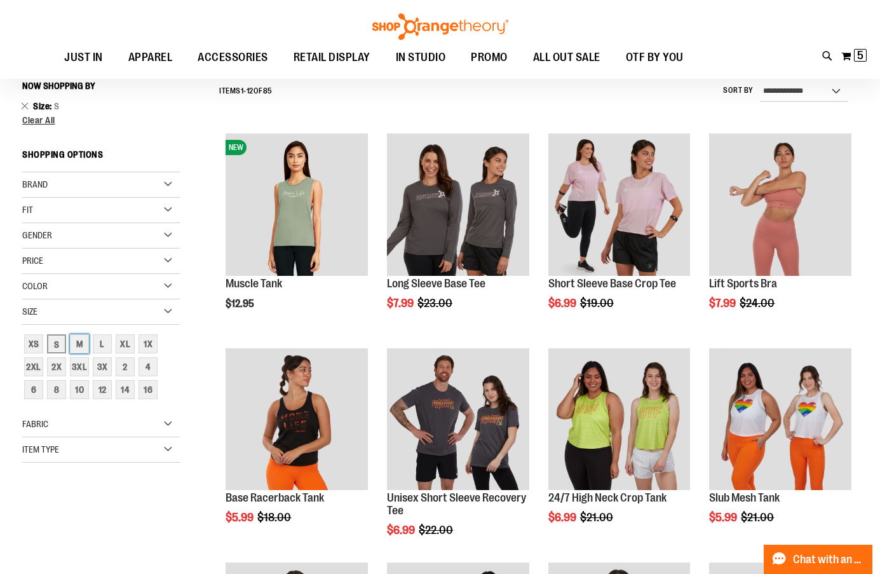
scroll to position [115, 0]
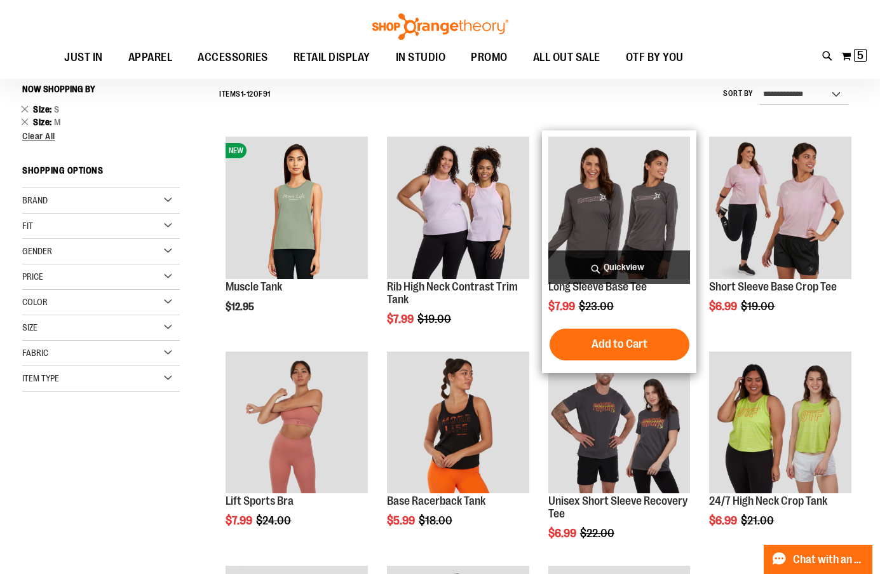
scroll to position [179, 0]
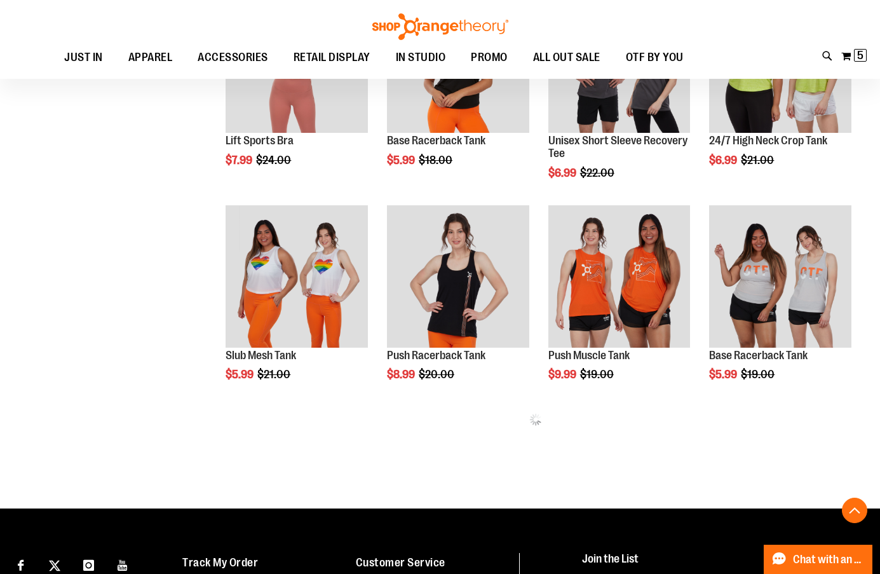
scroll to position [496, 0]
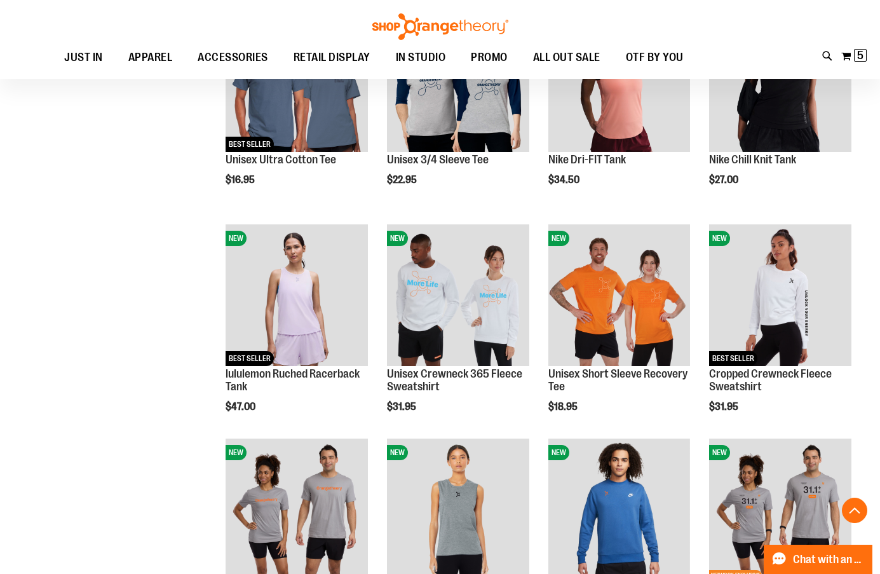
scroll to position [1513, 0]
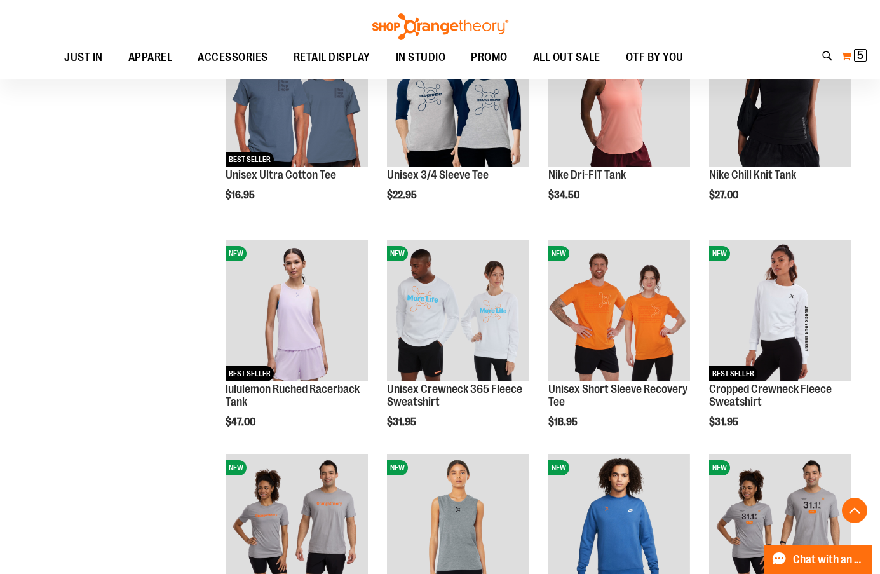
click at [861, 53] on span "5" at bounding box center [860, 55] width 6 height 13
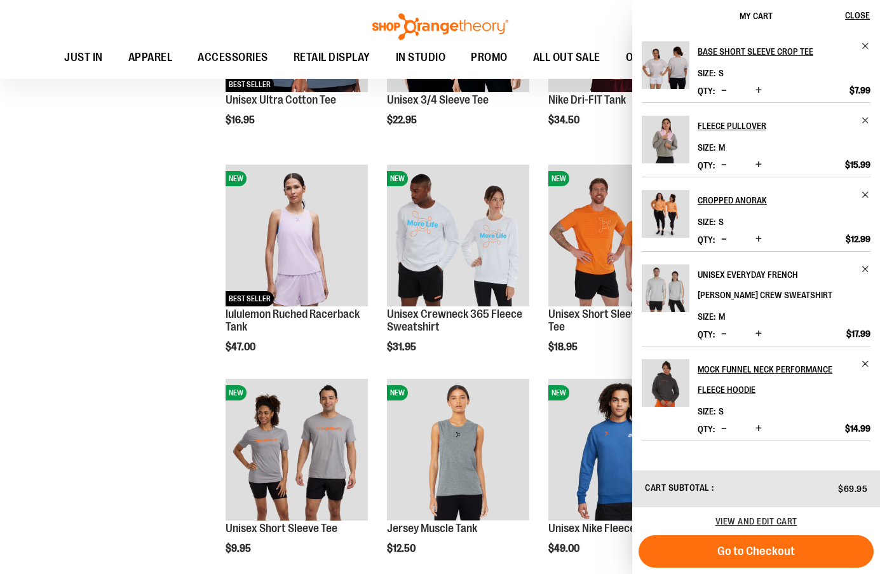
scroll to position [1640, 0]
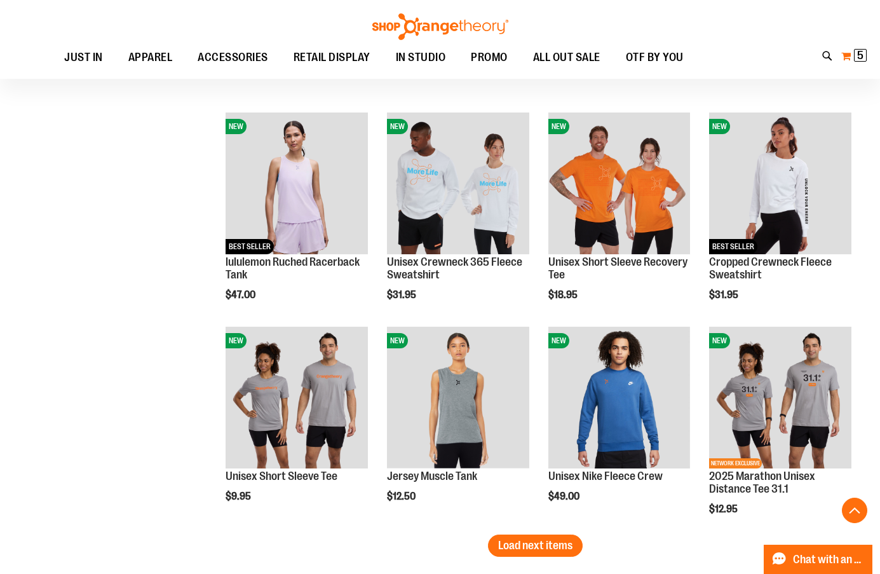
click at [861, 58] on span "5" at bounding box center [860, 55] width 6 height 13
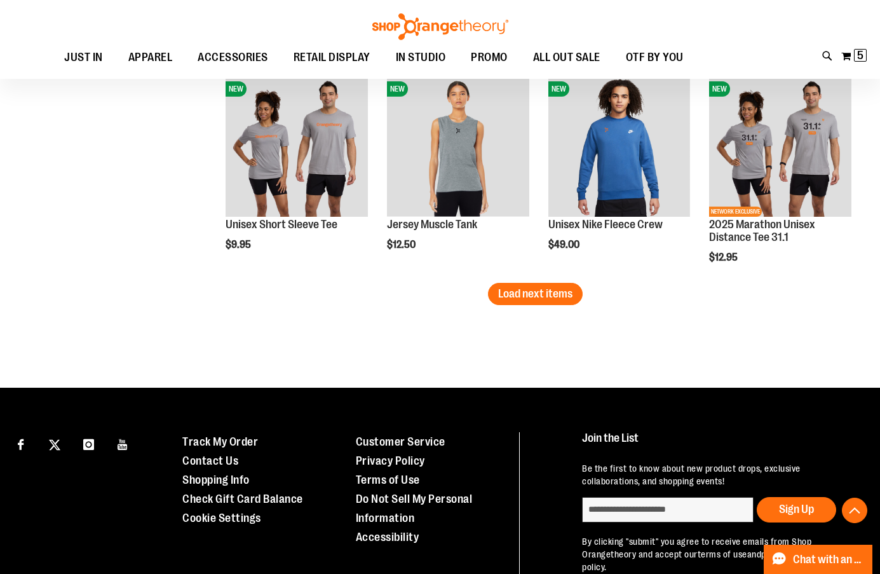
scroll to position [1895, 0]
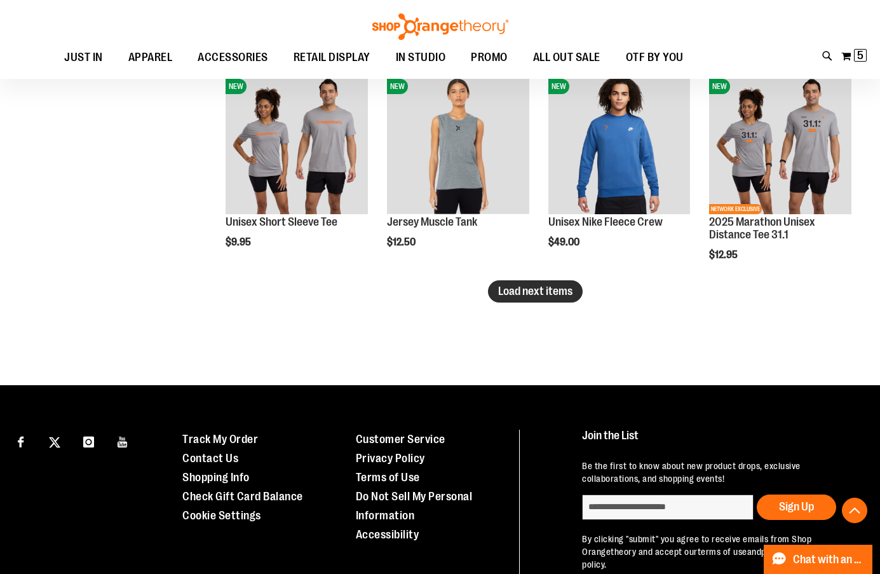
click at [562, 294] on span "Load next items" at bounding box center [535, 291] width 74 height 13
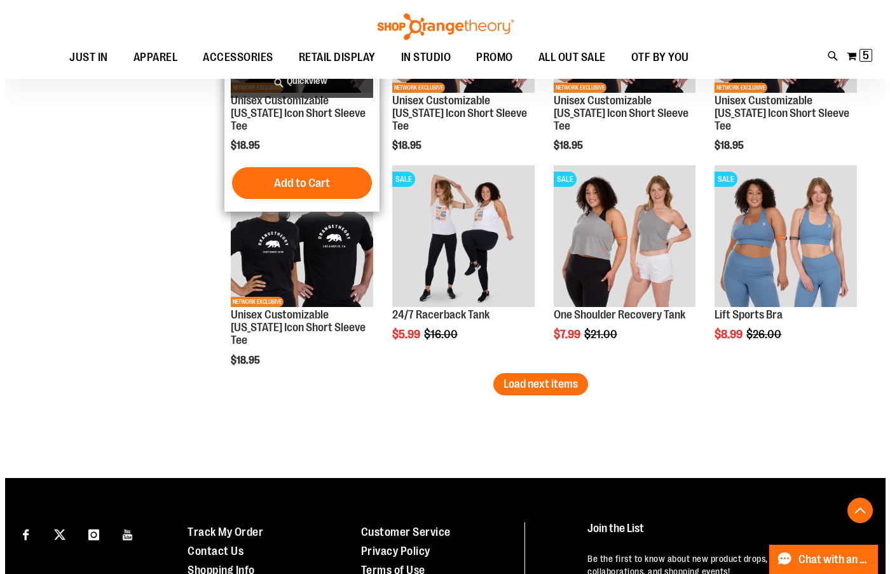
scroll to position [2467, 0]
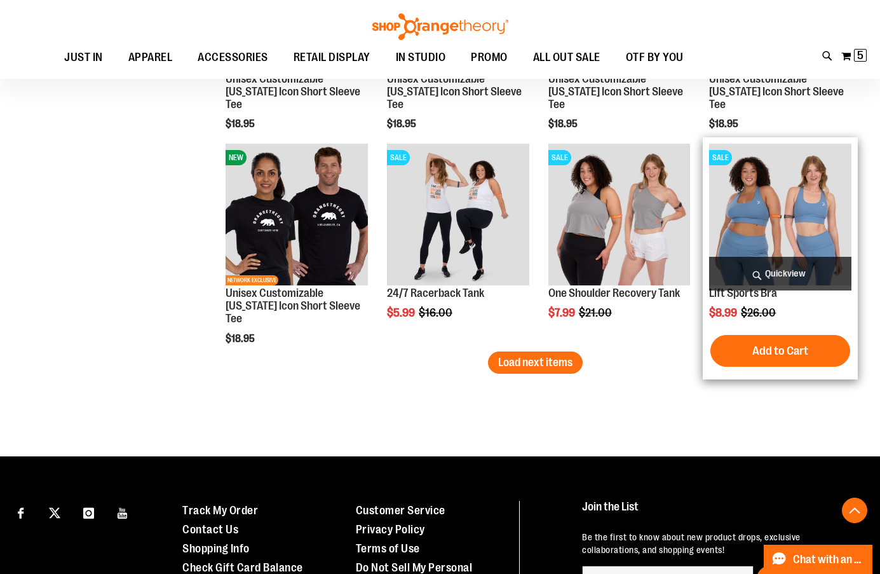
click at [783, 261] on span "Quickview" at bounding box center [780, 274] width 142 height 34
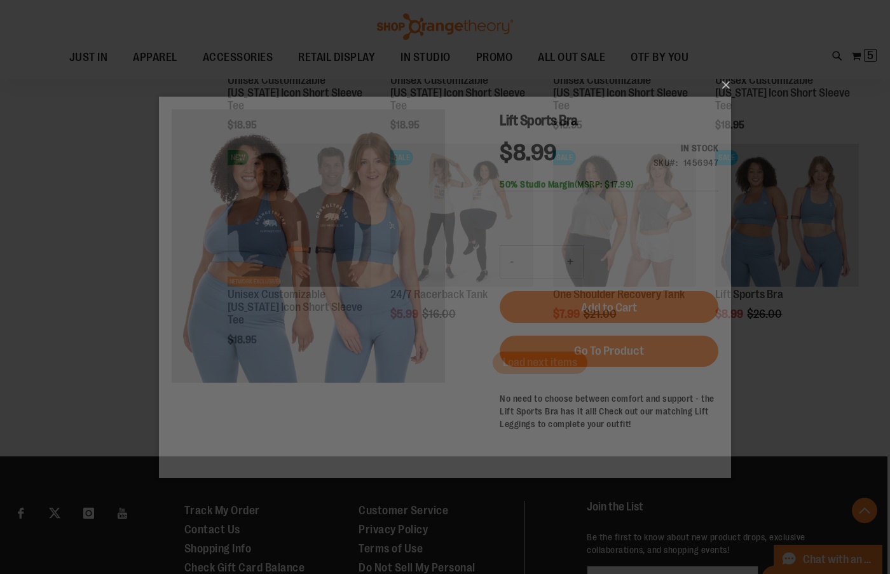
scroll to position [0, 0]
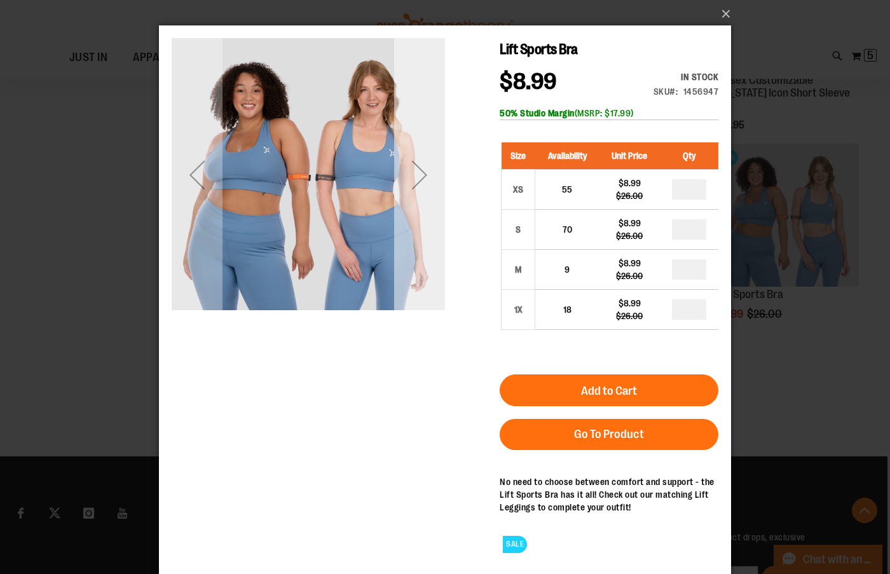
click at [411, 168] on div "Next" at bounding box center [419, 174] width 51 height 51
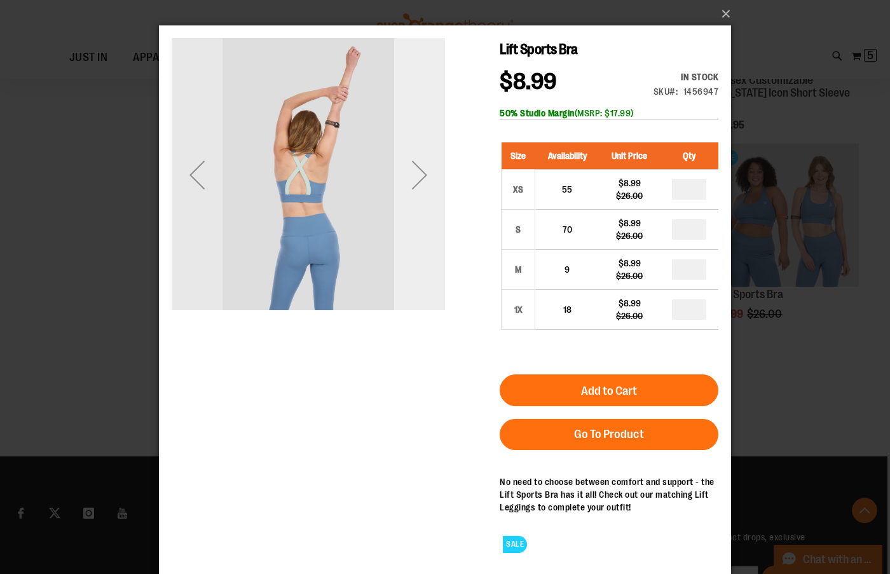
click at [411, 168] on div "Next" at bounding box center [419, 174] width 51 height 51
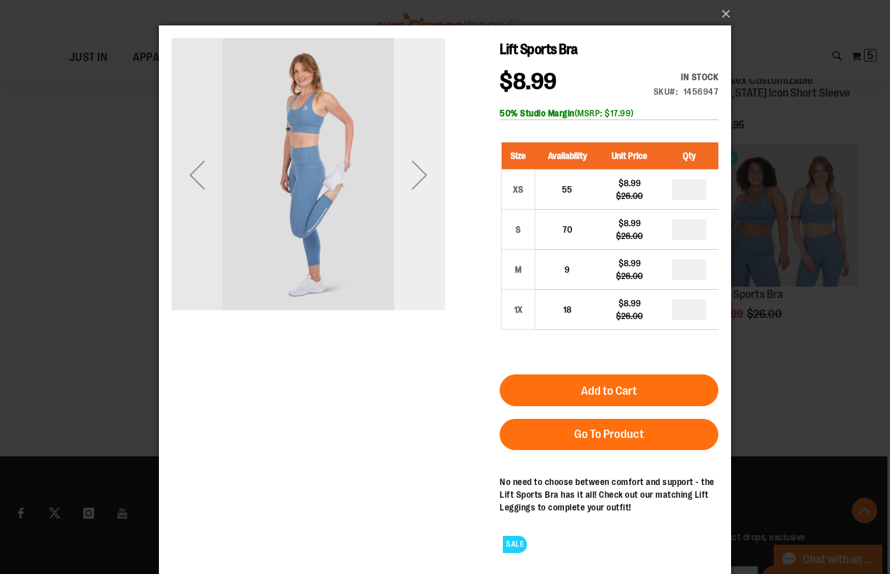
click at [411, 168] on div "Next" at bounding box center [419, 174] width 51 height 51
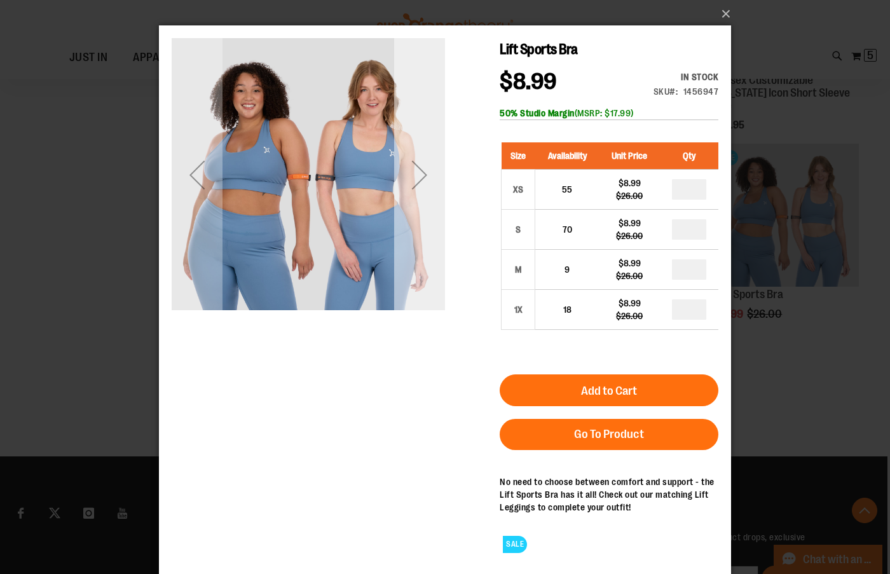
click at [411, 168] on div "Next" at bounding box center [419, 174] width 51 height 51
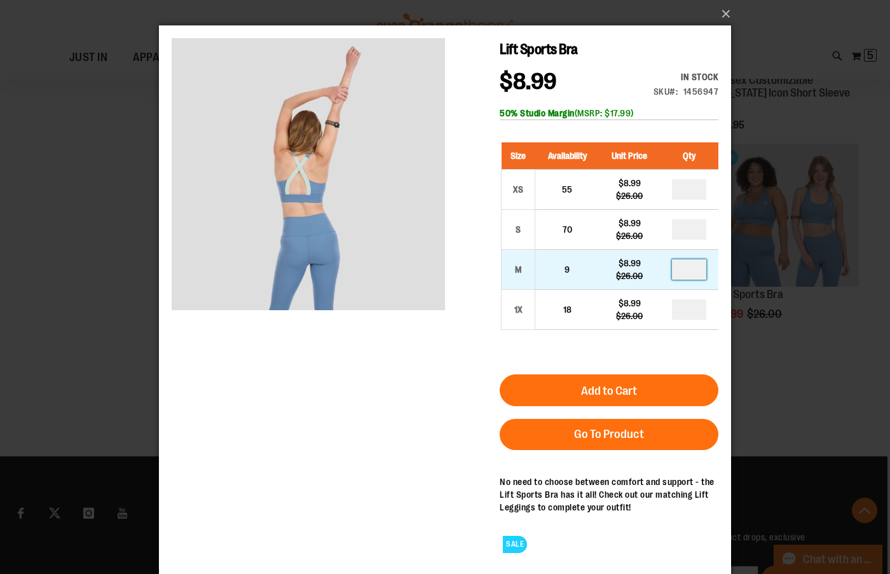
click at [692, 265] on input "number" at bounding box center [689, 269] width 34 height 20
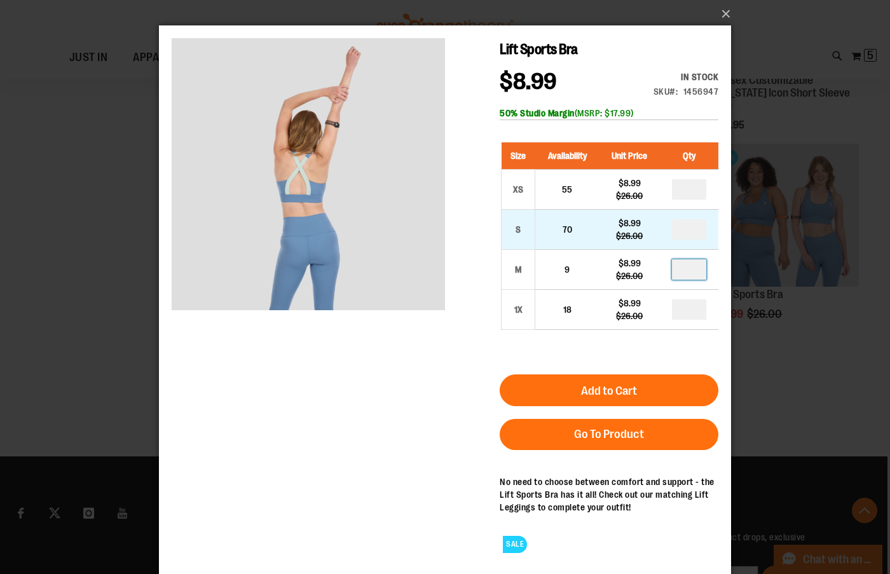
type input "*"
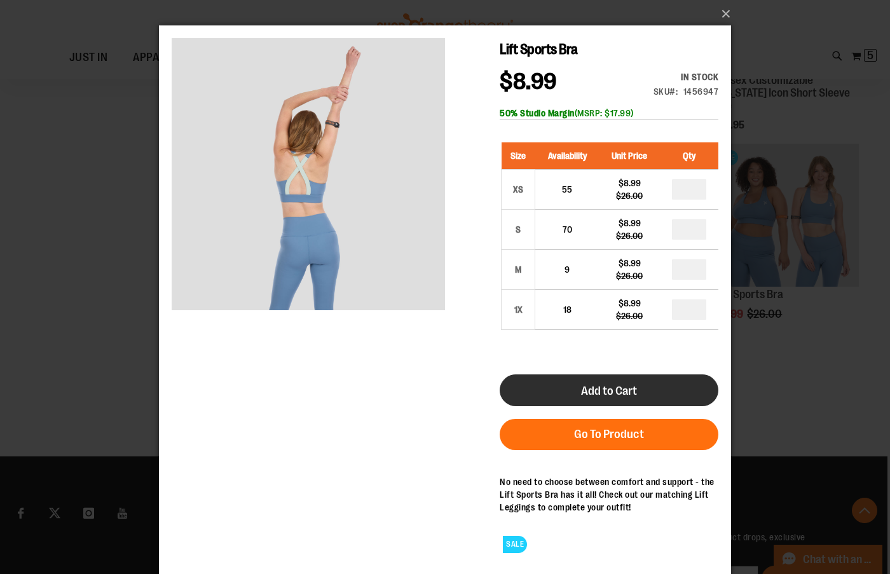
click at [659, 381] on button "Add to Cart" at bounding box center [609, 390] width 219 height 32
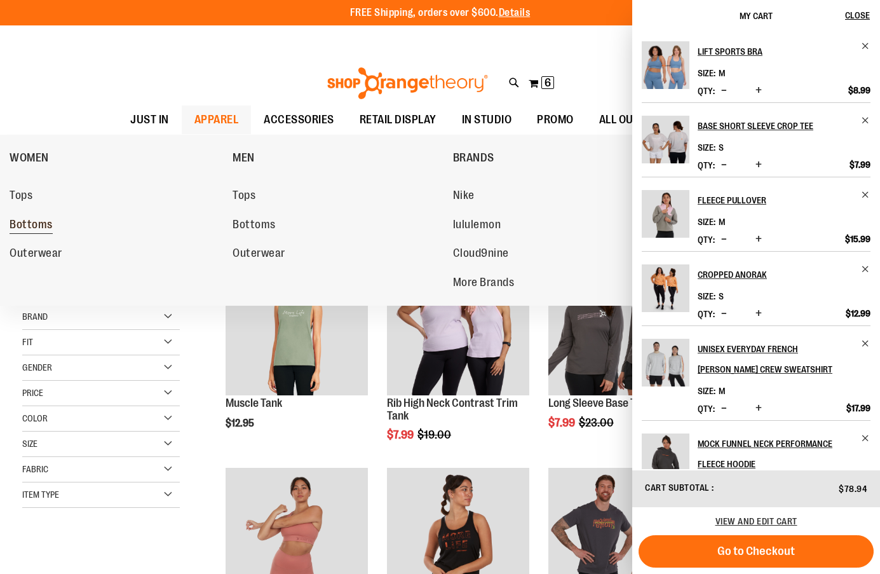
click at [18, 230] on span "Bottoms" at bounding box center [31, 226] width 43 height 16
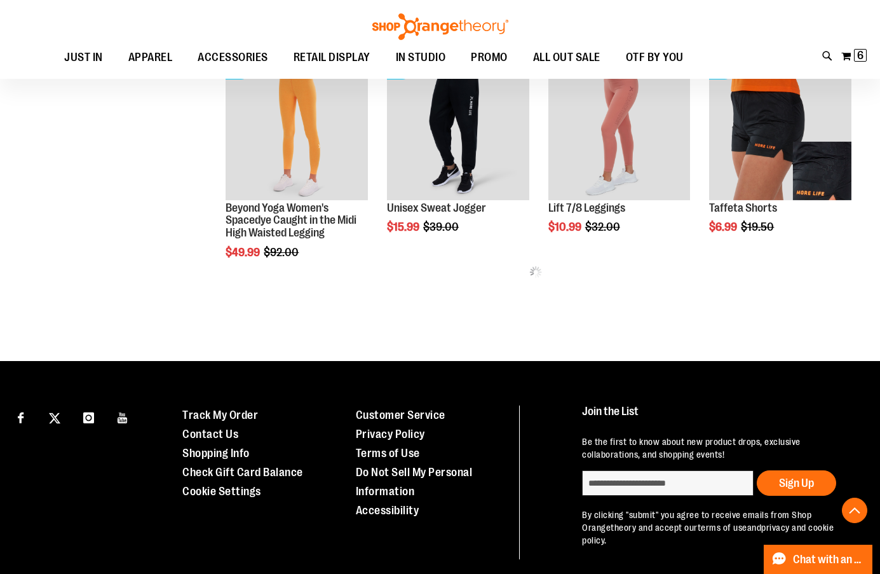
scroll to position [633, 0]
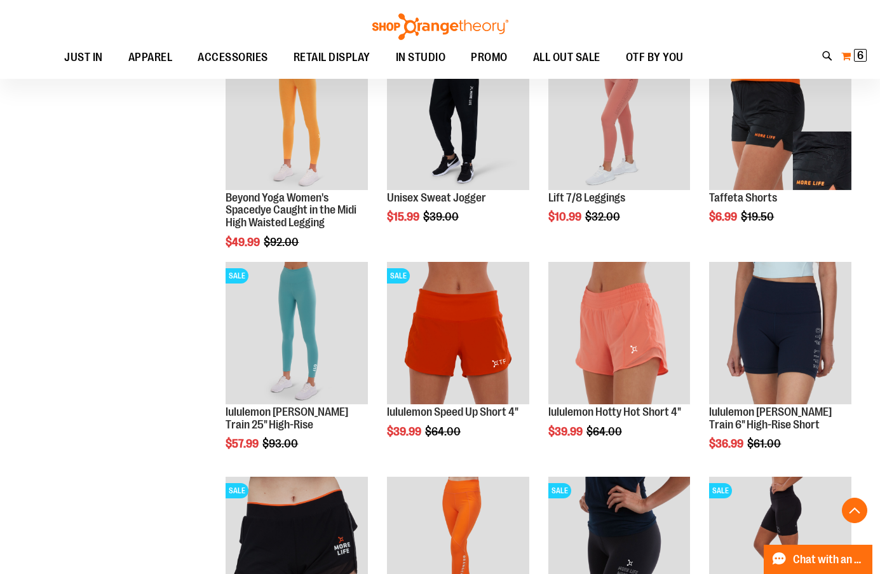
click at [858, 60] on span "6" at bounding box center [860, 55] width 6 height 13
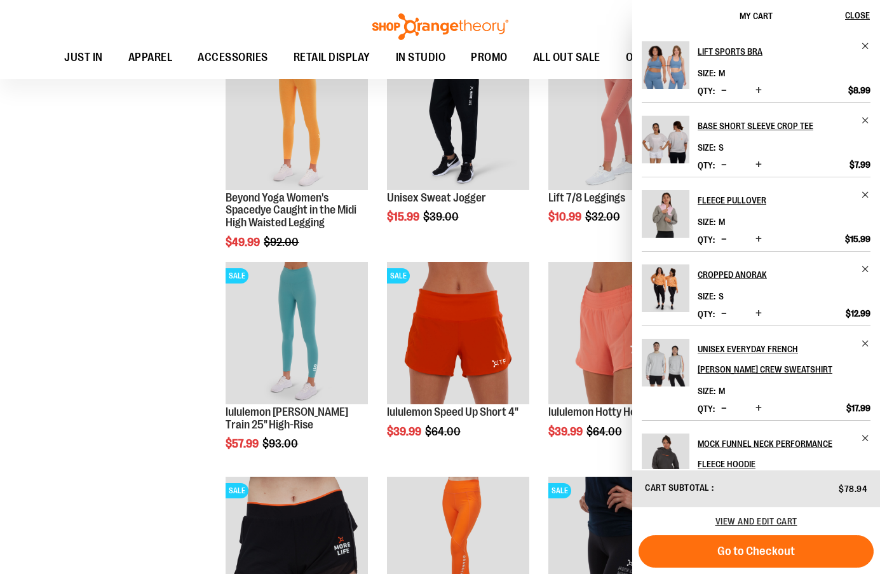
click at [121, 294] on div "**********" at bounding box center [440, 267] width 836 height 1415
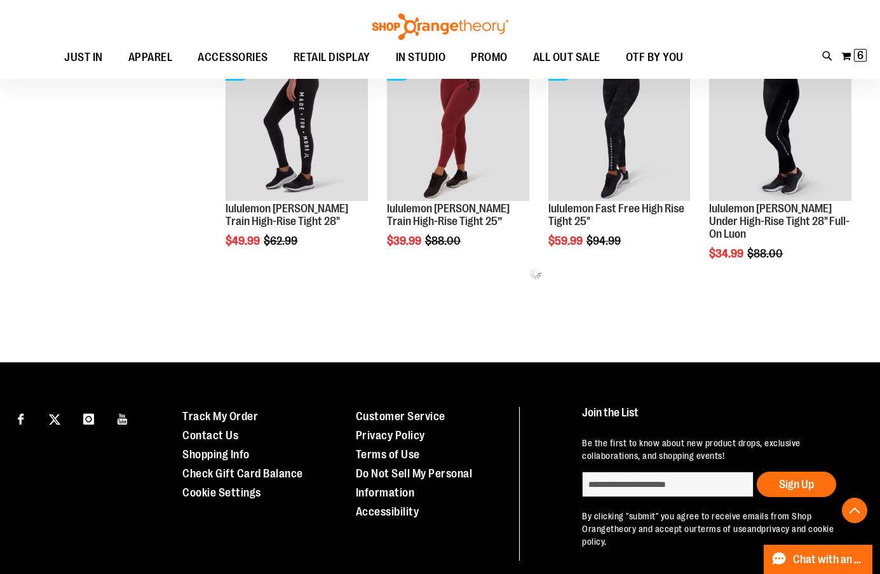
scroll to position [1269, 0]
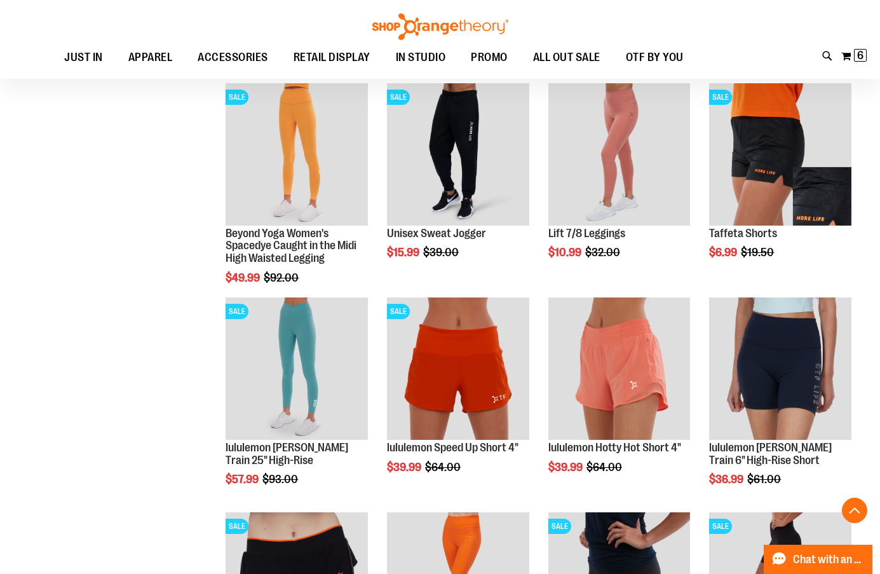
scroll to position [524, 0]
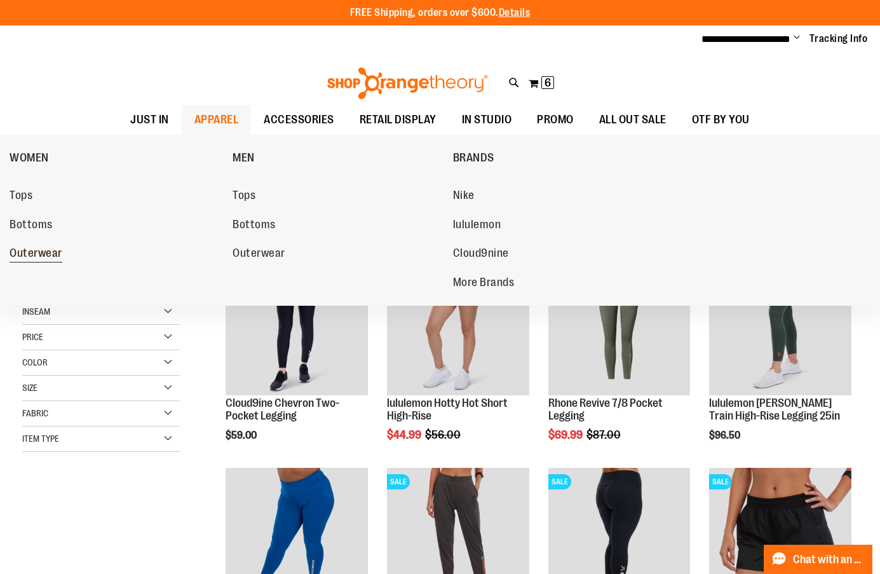
click at [25, 256] on span "Outerwear" at bounding box center [36, 255] width 53 height 16
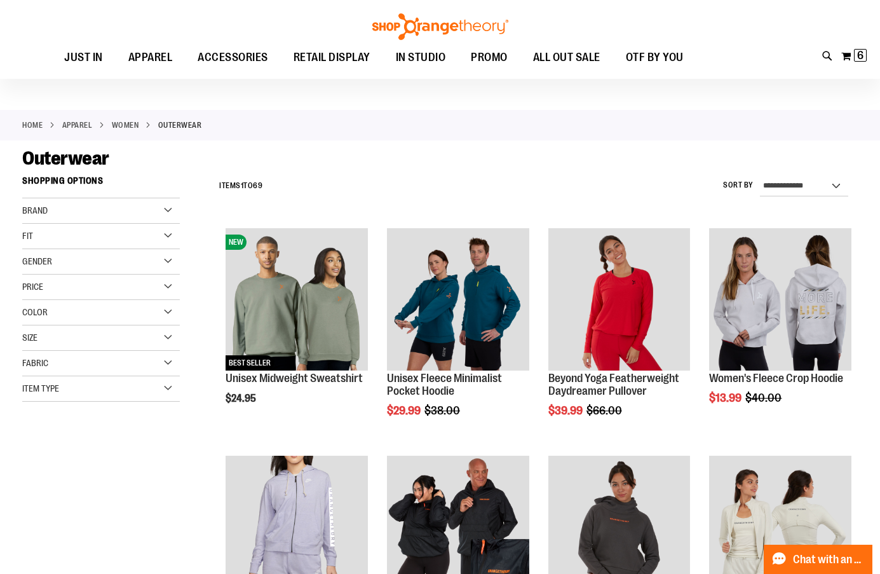
scroll to position [128, 0]
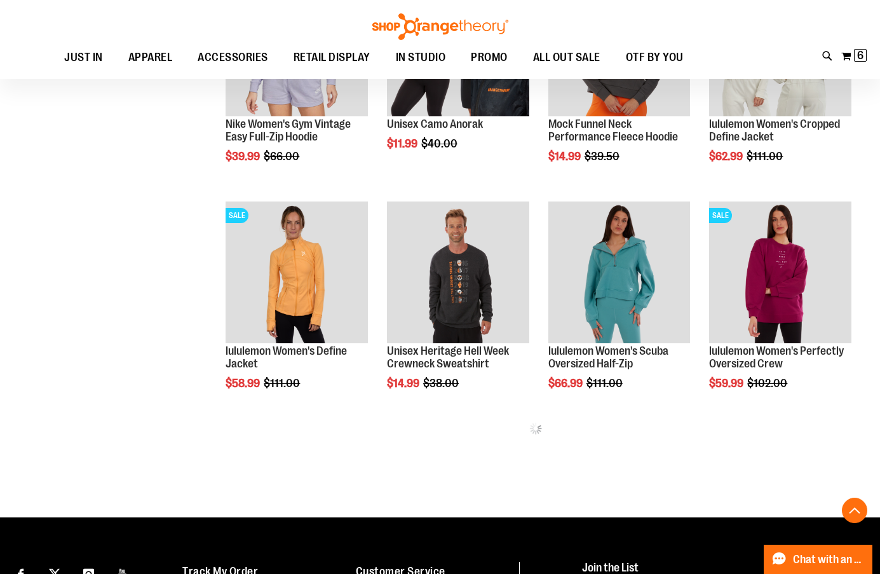
scroll to position [318, 0]
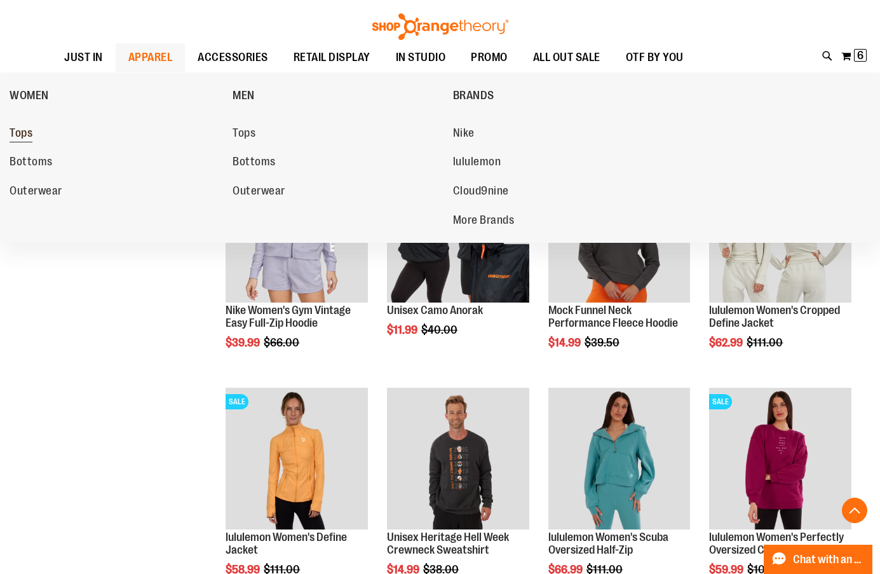
click at [26, 134] on span "Tops" at bounding box center [21, 134] width 23 height 16
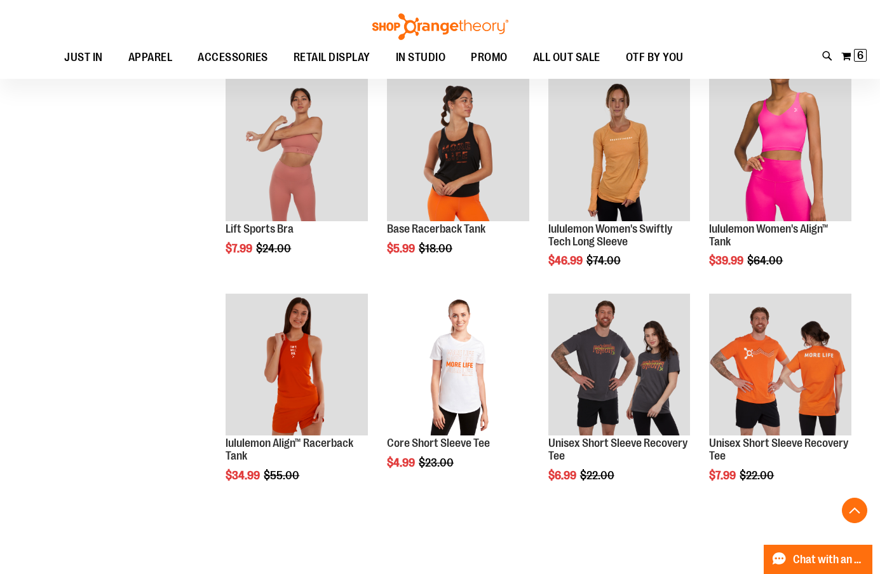
scroll to position [826, 0]
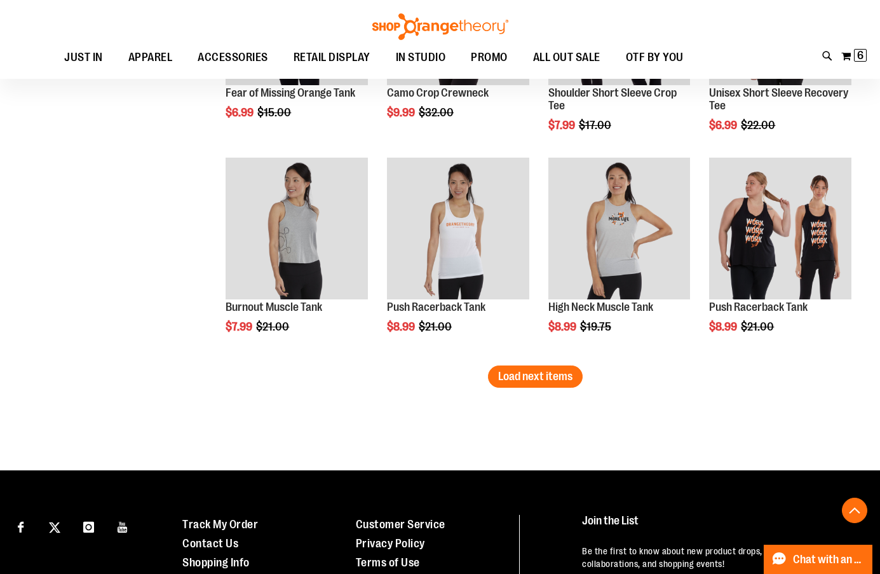
scroll to position [1843, 0]
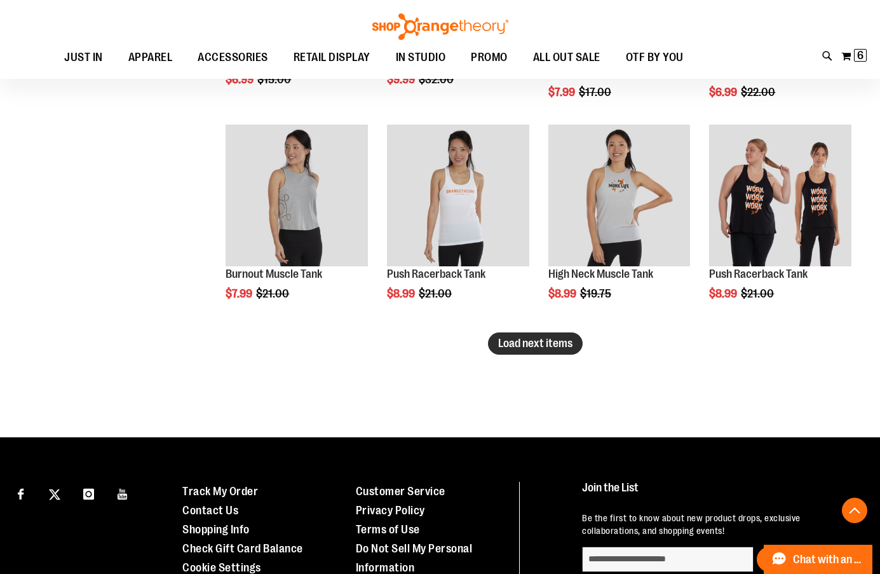
click at [531, 339] on span "Load next items" at bounding box center [535, 343] width 74 height 13
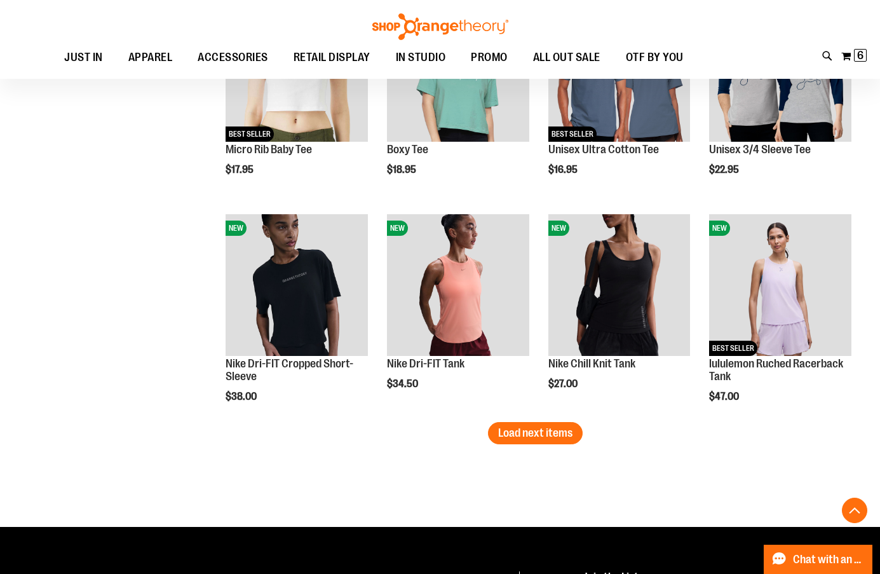
scroll to position [2415, 0]
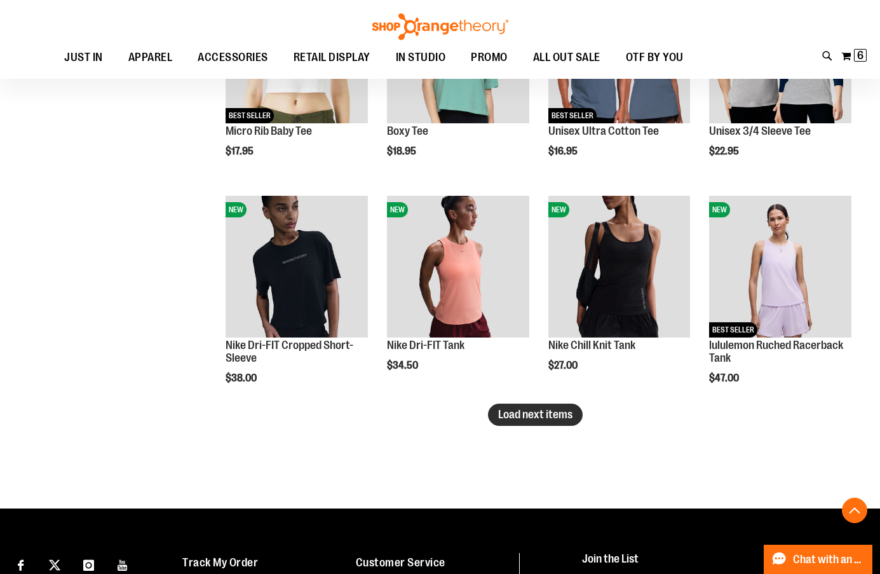
click at [545, 414] on span "Load next items" at bounding box center [535, 414] width 74 height 13
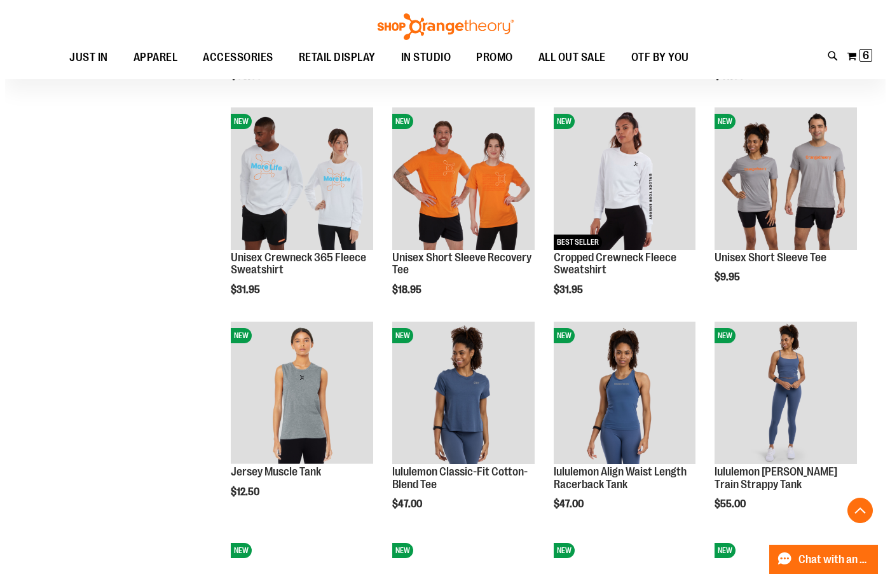
scroll to position [2732, 0]
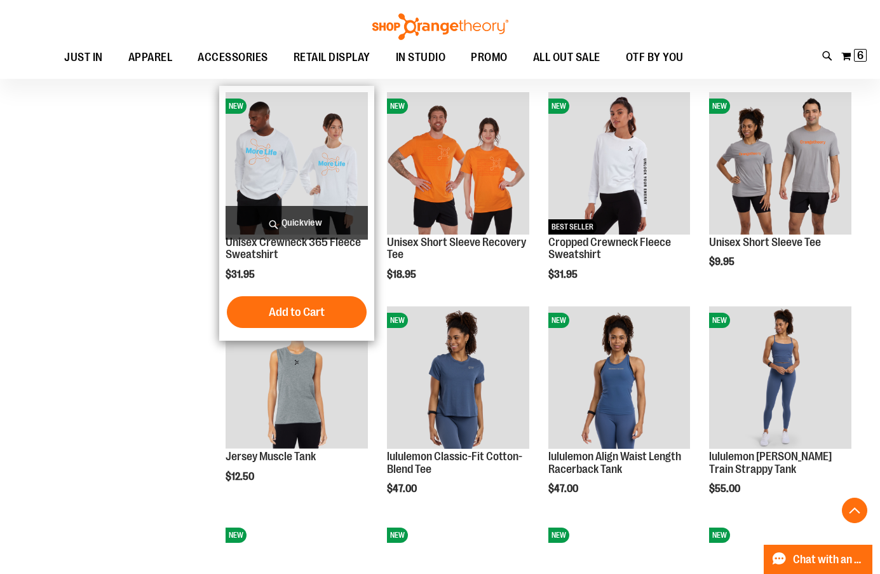
click at [318, 224] on span "Quickview" at bounding box center [297, 223] width 142 height 34
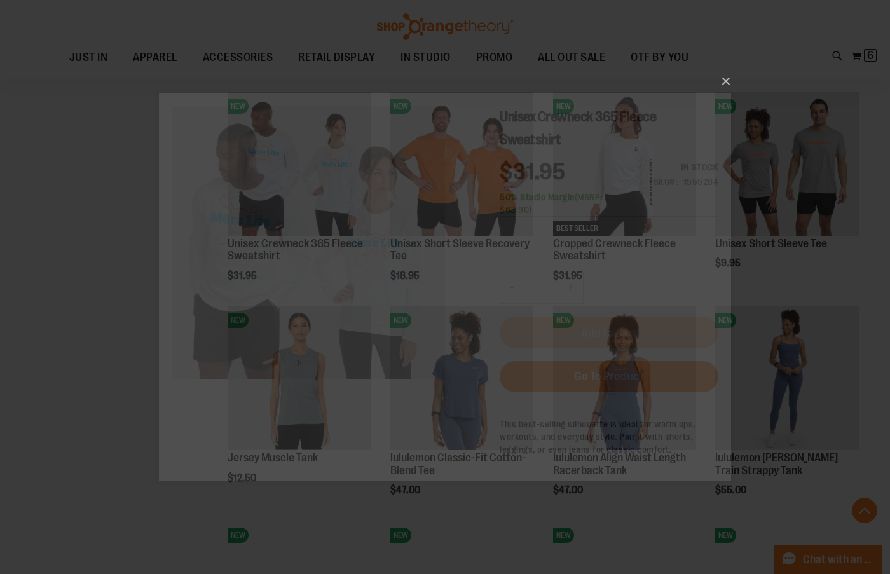
scroll to position [0, 0]
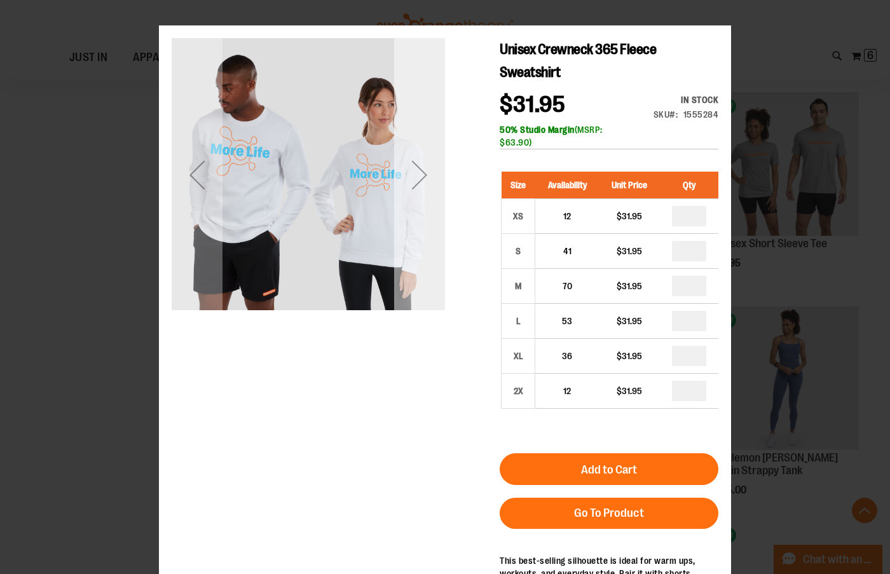
click at [425, 242] on div "Next" at bounding box center [419, 174] width 51 height 273
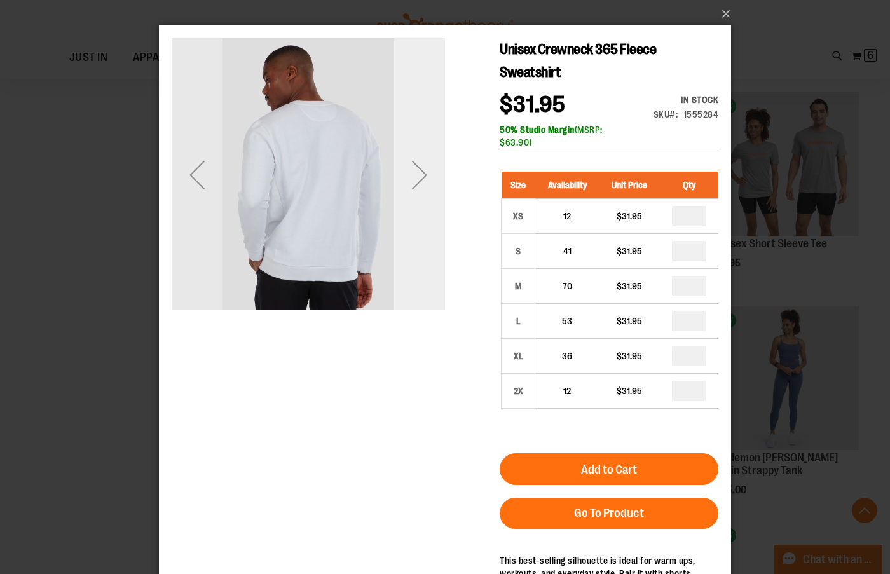
click at [414, 183] on div "Next" at bounding box center [419, 174] width 51 height 51
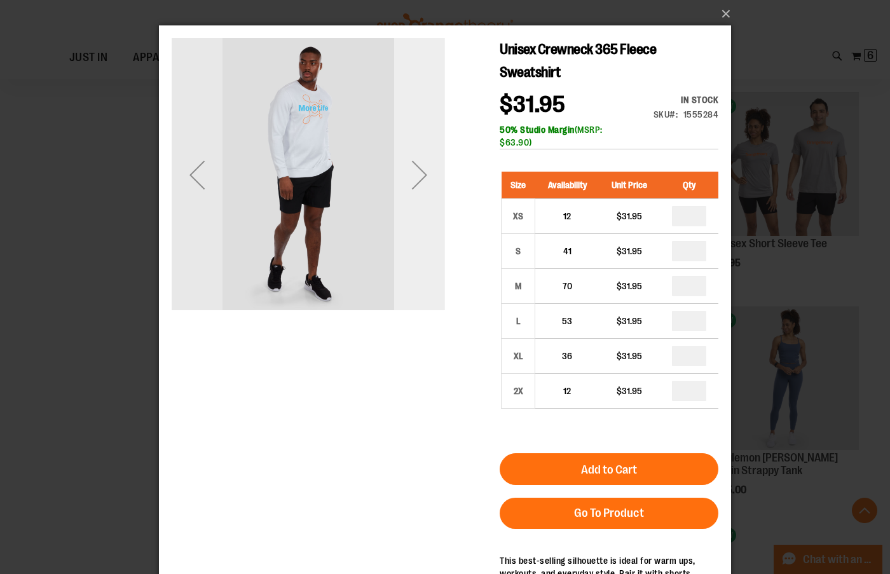
click at [414, 183] on div "Next" at bounding box center [419, 174] width 51 height 51
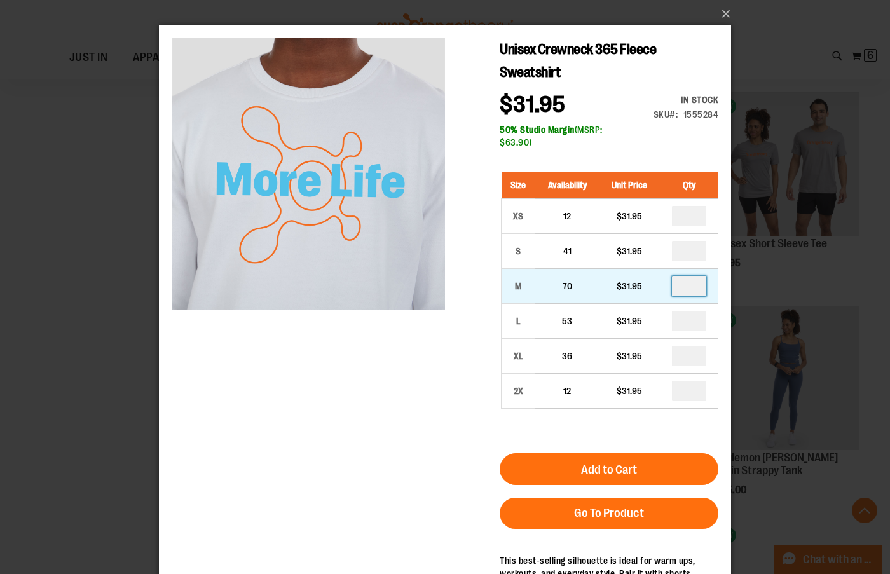
click at [705, 285] on input "number" at bounding box center [689, 286] width 34 height 20
type input "*"
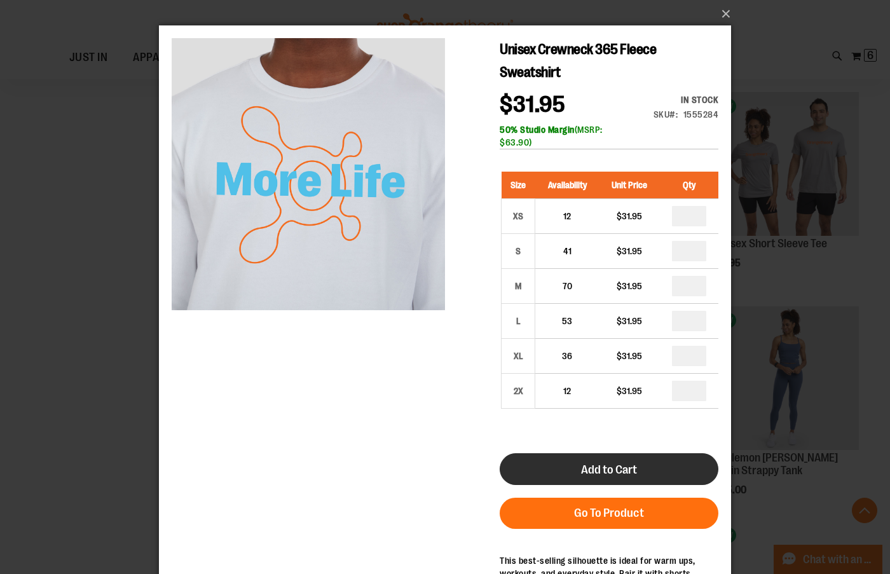
click at [589, 468] on span "Add to Cart" at bounding box center [609, 470] width 56 height 14
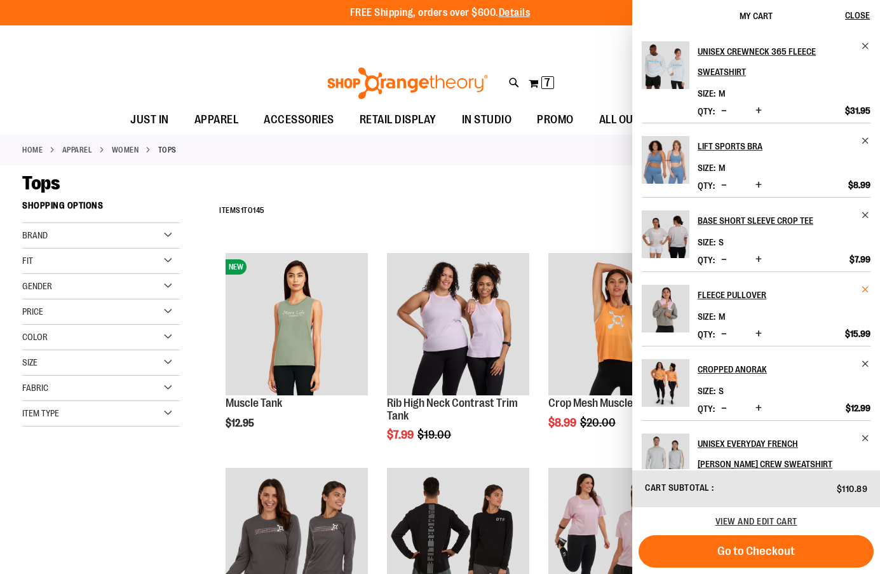
click at [862, 287] on span "Remove item" at bounding box center [866, 290] width 10 height 10
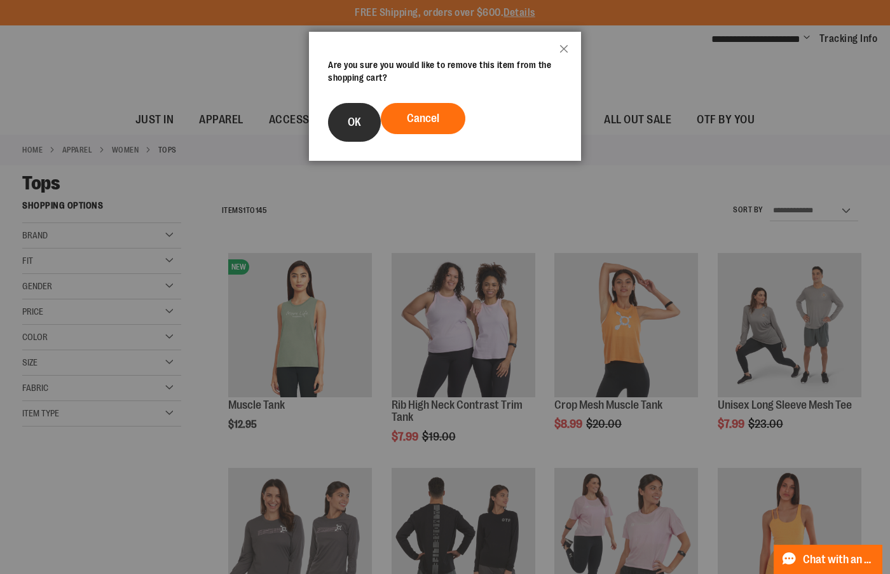
click at [358, 119] on span "OK" at bounding box center [354, 122] width 13 height 13
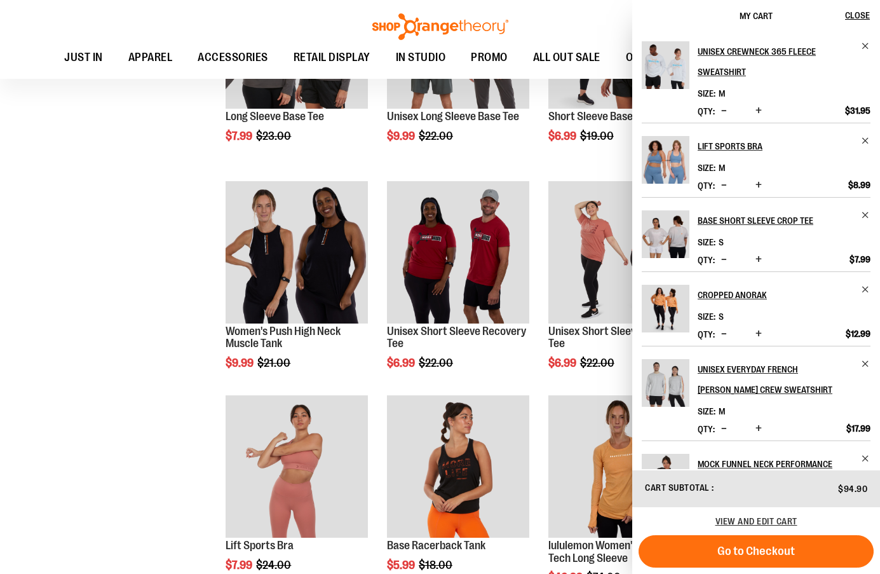
scroll to position [508, 0]
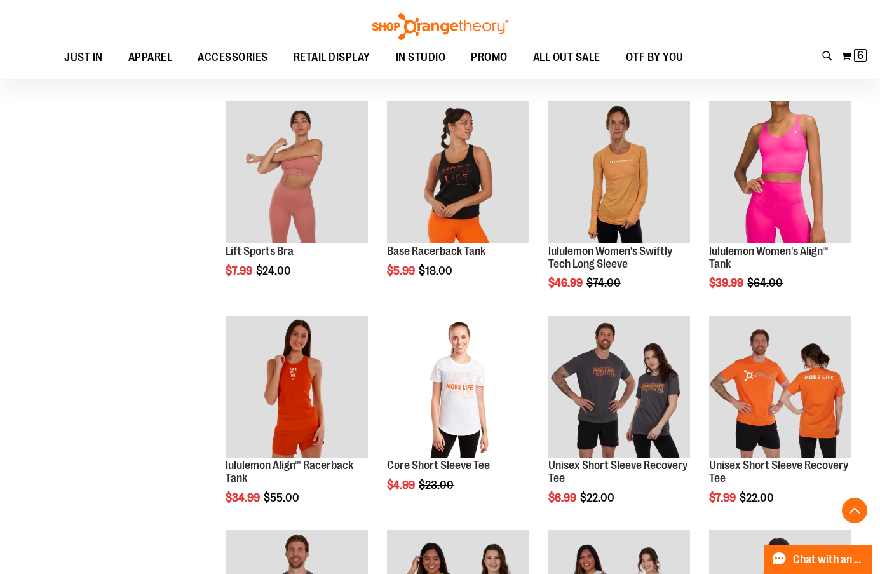
scroll to position [826, 0]
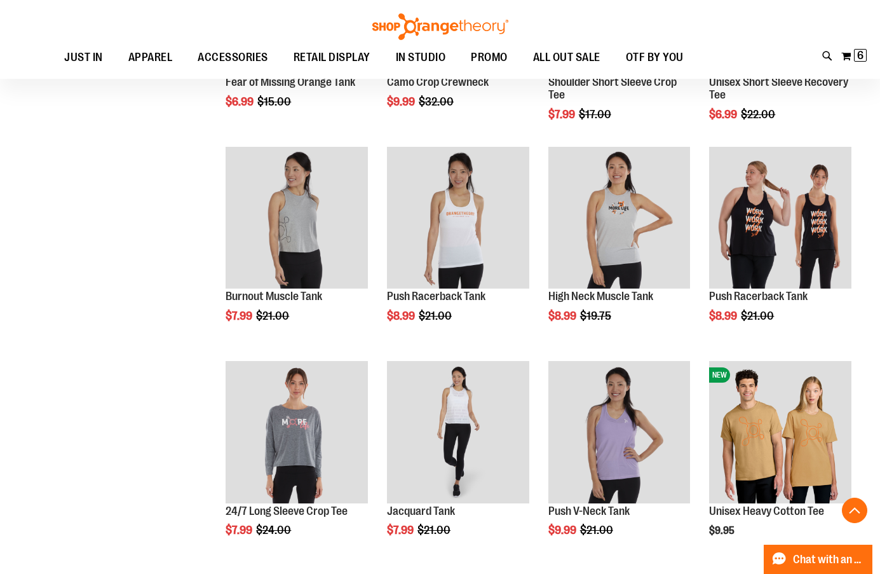
scroll to position [1843, 0]
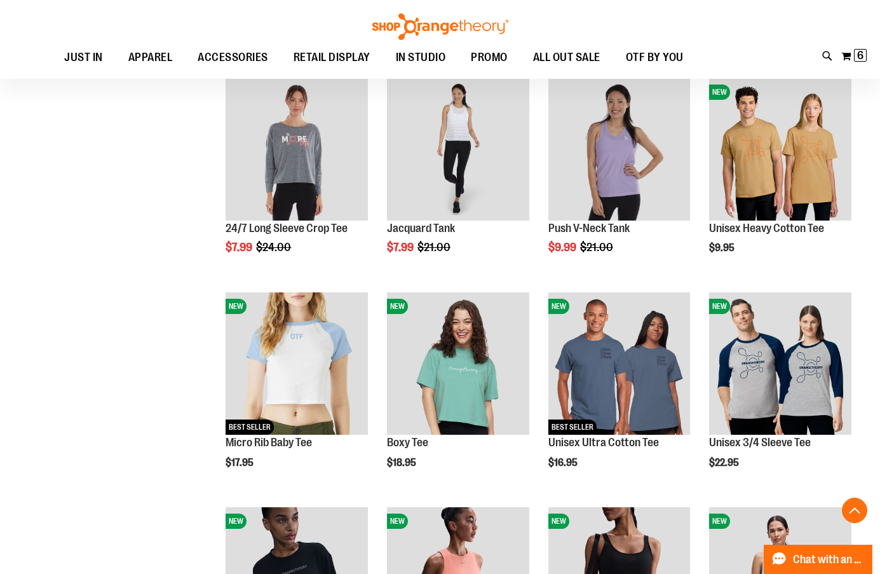
scroll to position [1970, 0]
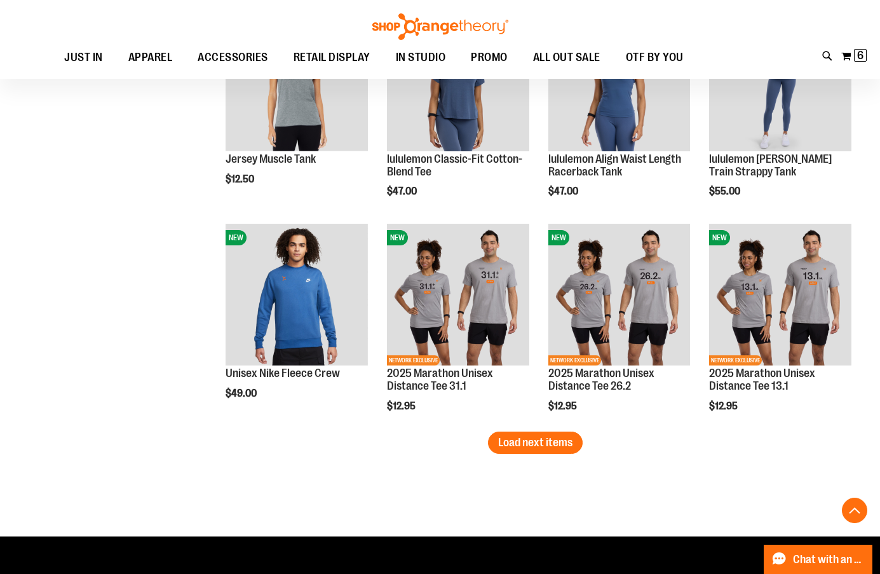
scroll to position [3050, 0]
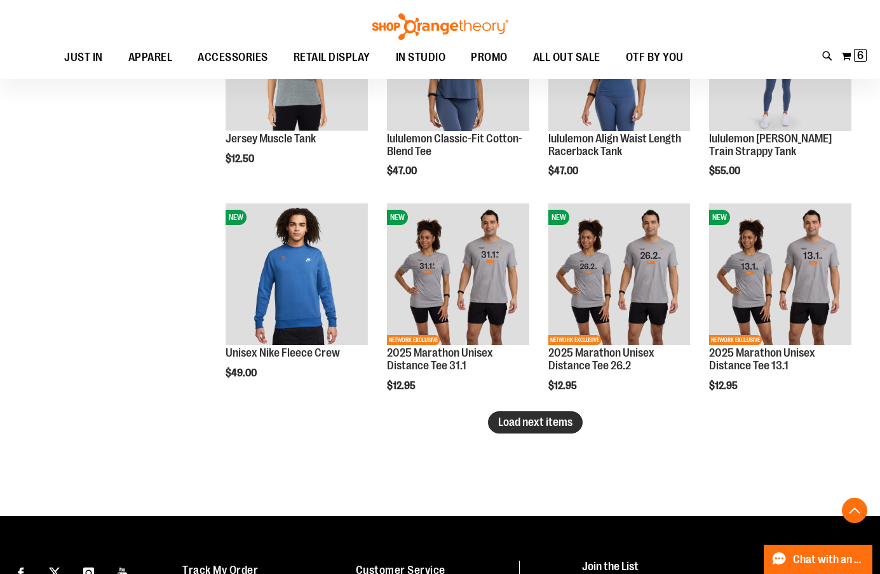
click at [522, 414] on button "Load next items" at bounding box center [535, 422] width 95 height 22
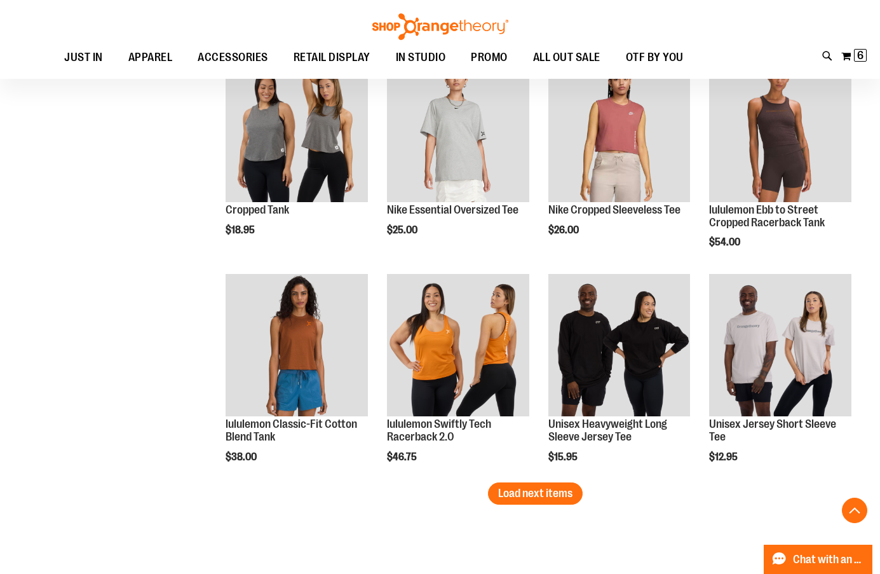
scroll to position [3686, 0]
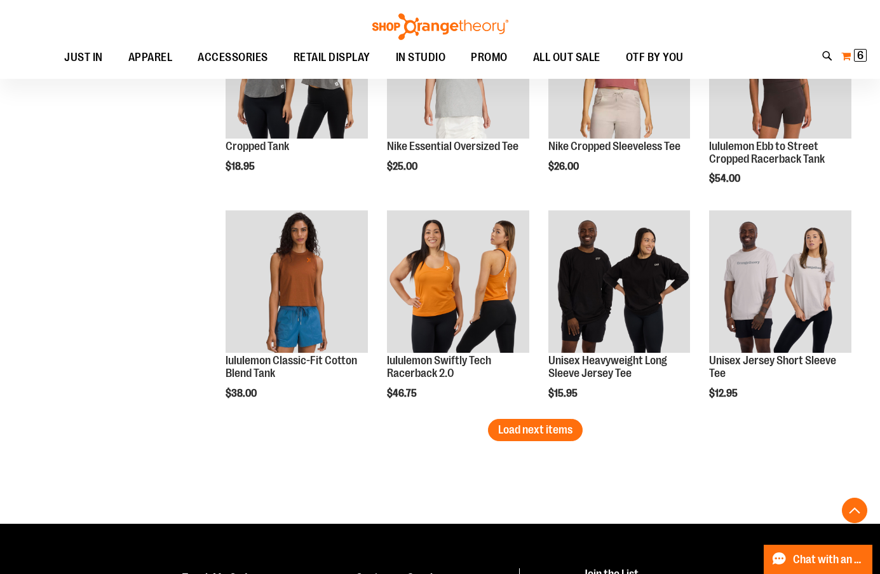
click at [865, 58] on span "6 6 items" at bounding box center [860, 55] width 13 height 13
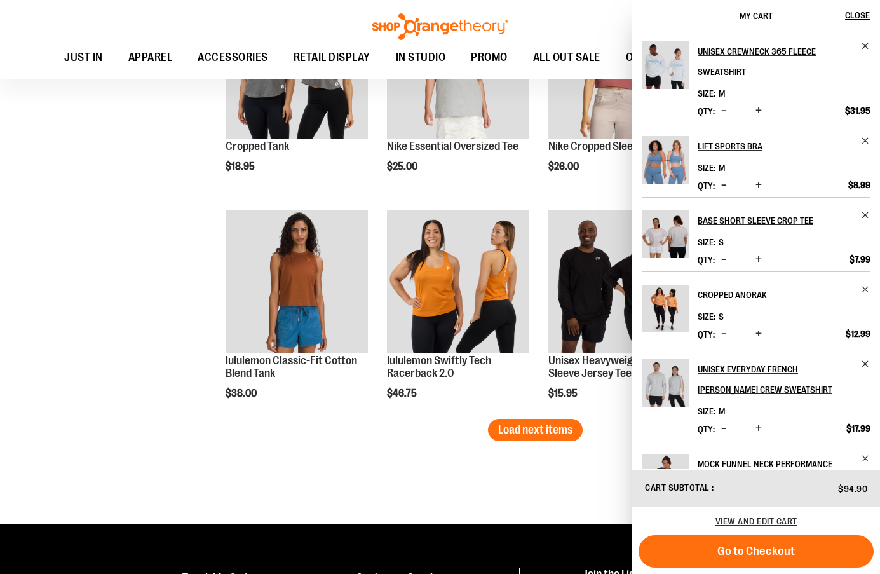
click at [723, 183] on span "Decrease product quantity" at bounding box center [724, 185] width 6 height 13
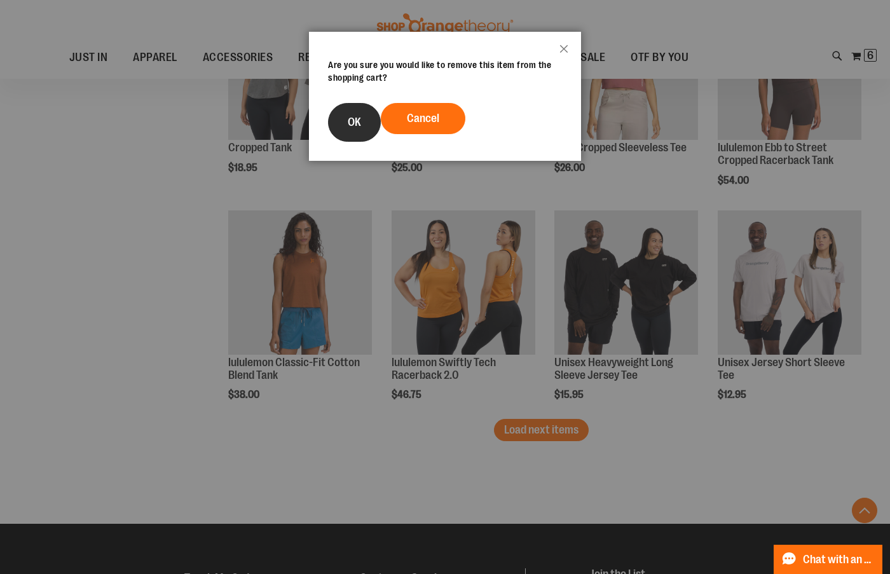
click at [365, 120] on button "OK" at bounding box center [354, 122] width 53 height 39
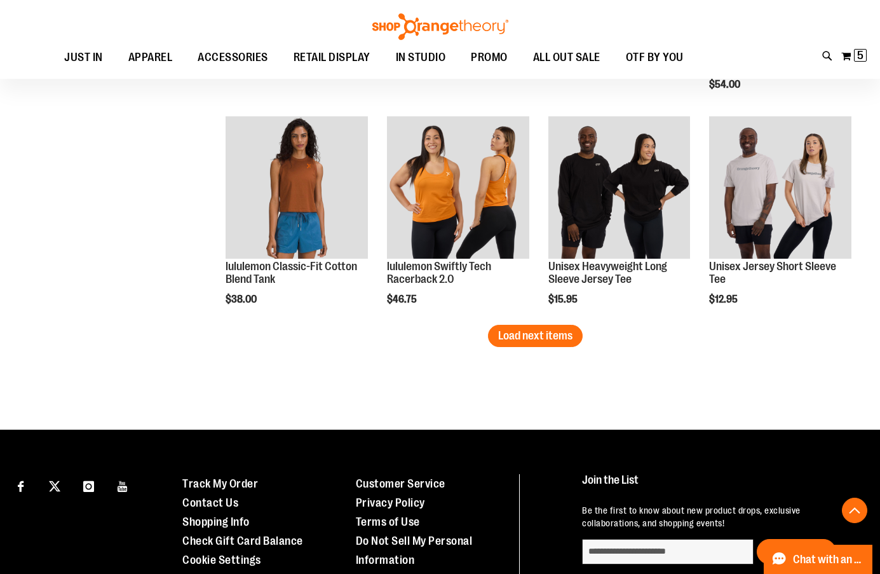
scroll to position [3813, 0]
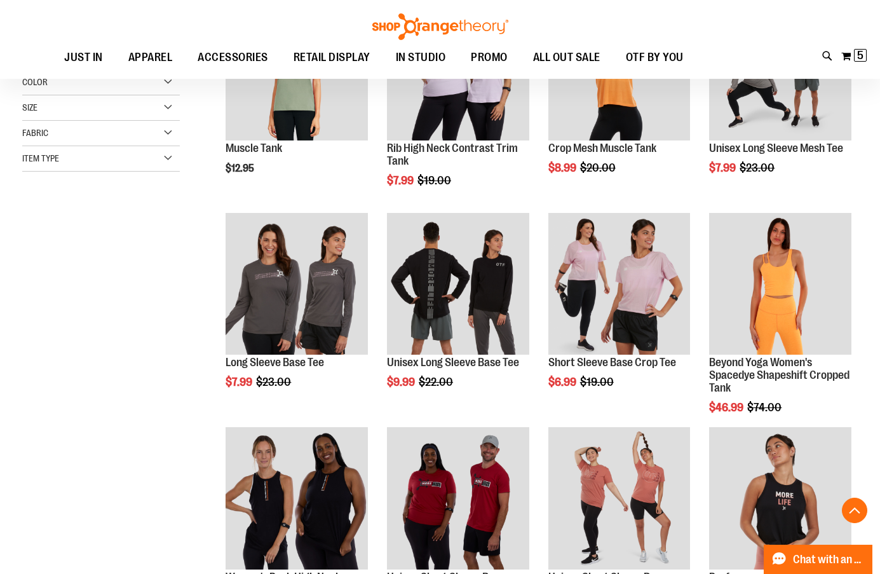
scroll to position [117, 0]
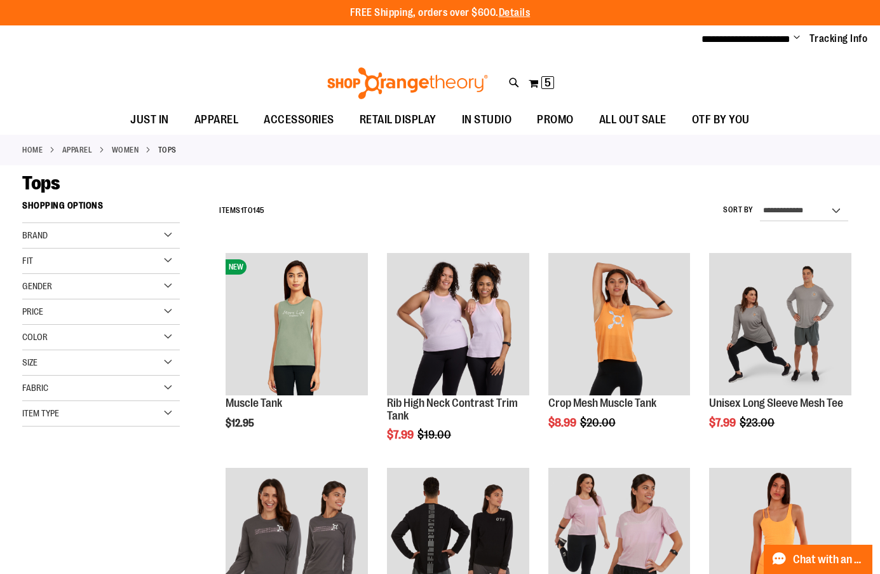
click at [61, 305] on div "Price" at bounding box center [101, 311] width 158 height 25
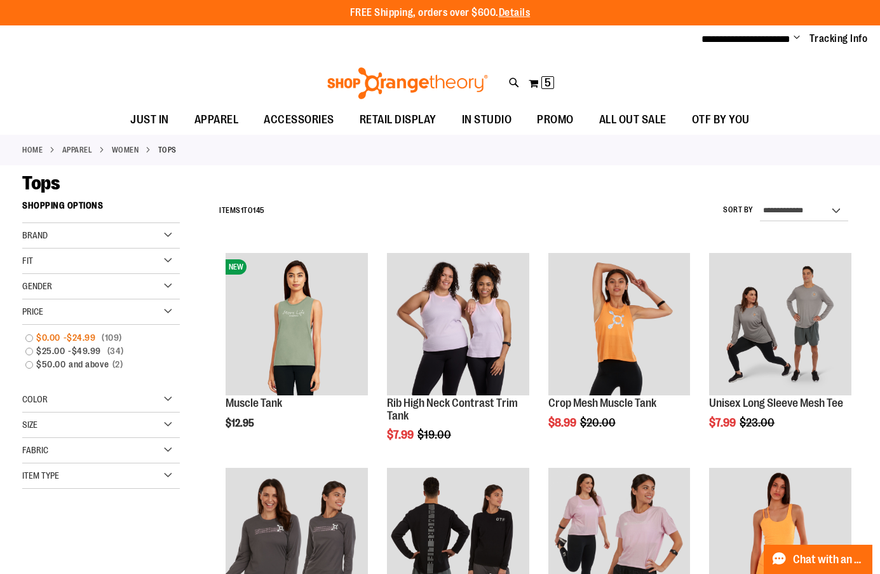
click at [53, 341] on span "$0.00" at bounding box center [49, 337] width 27 height 13
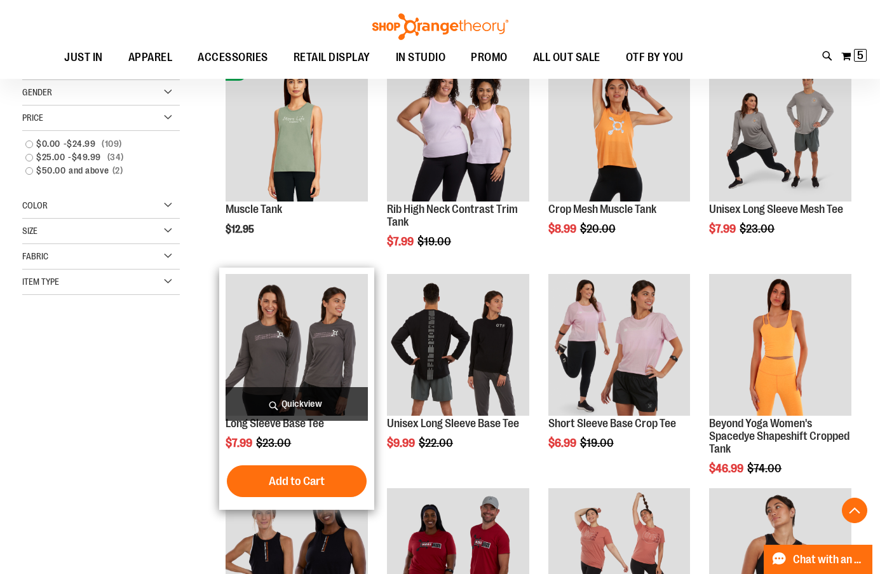
scroll to position [194, 0]
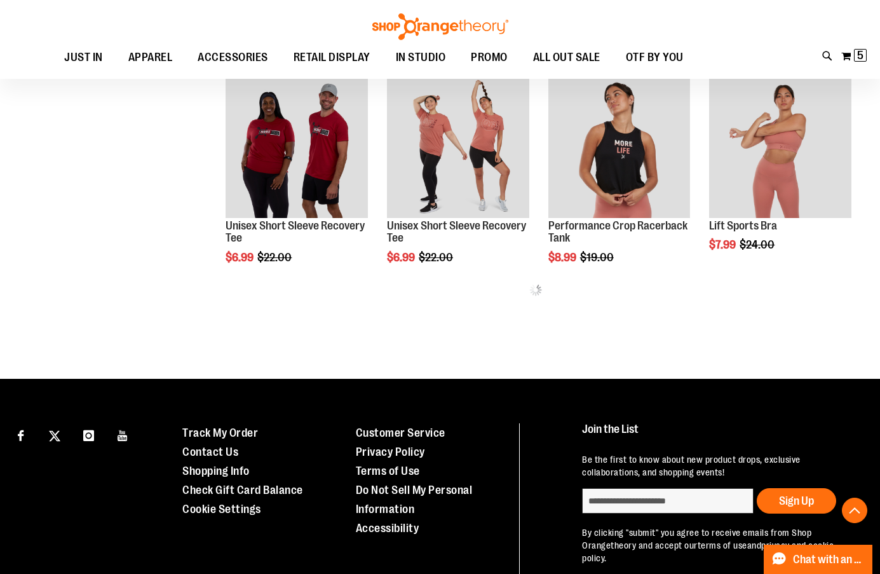
scroll to position [639, 0]
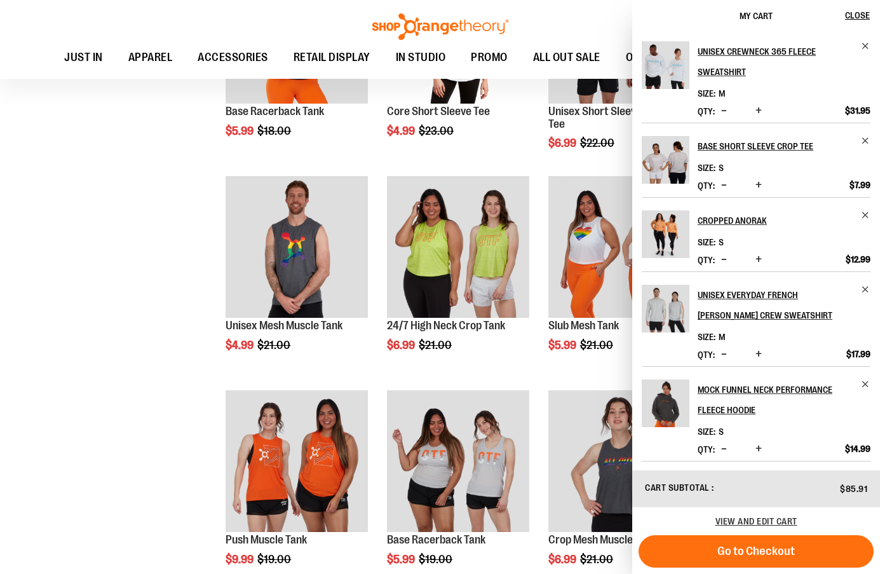
scroll to position [957, 0]
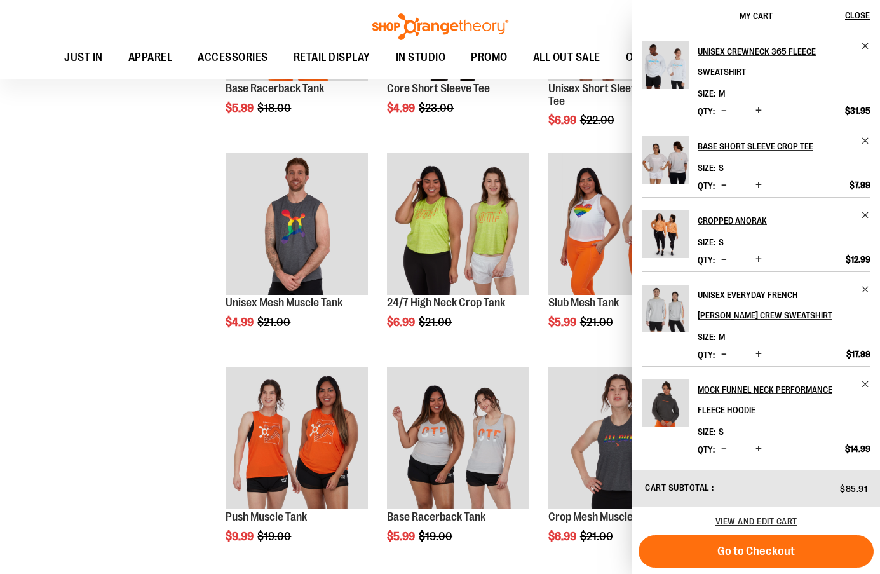
click at [70, 280] on div "**********" at bounding box center [440, 266] width 836 height 2058
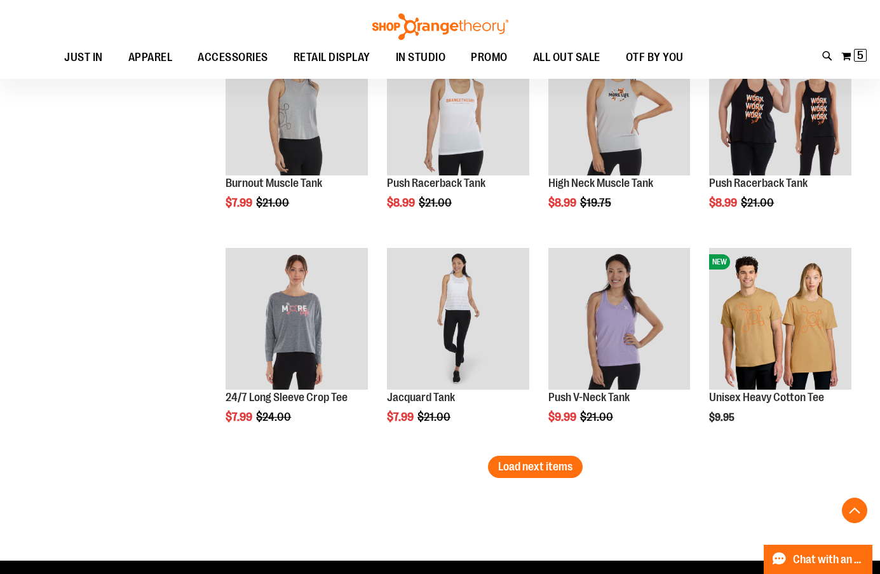
scroll to position [1783, 0]
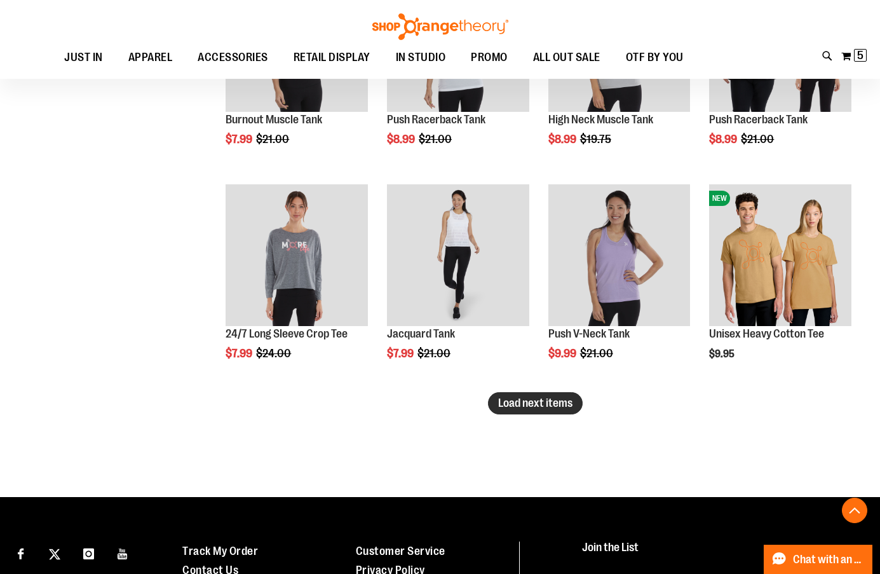
click at [550, 397] on span "Load next items" at bounding box center [535, 403] width 74 height 13
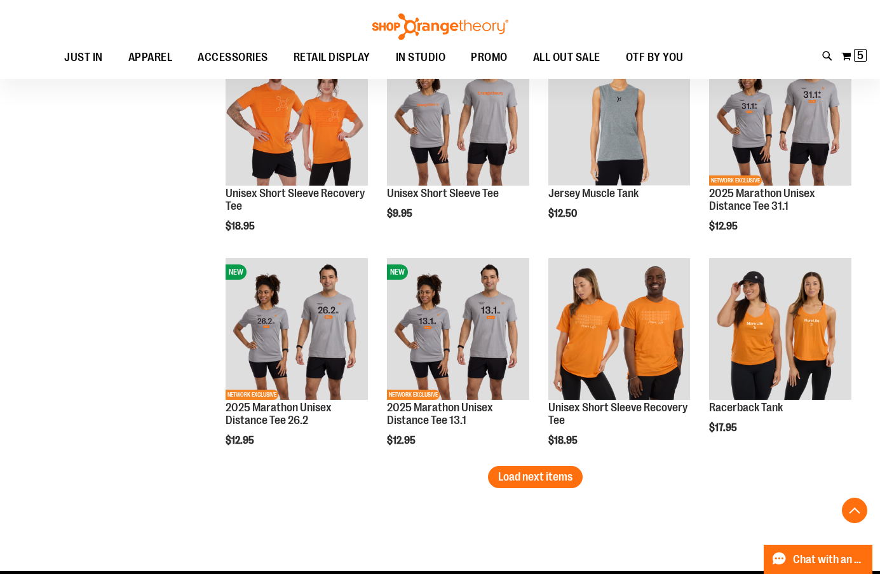
scroll to position [2418, 0]
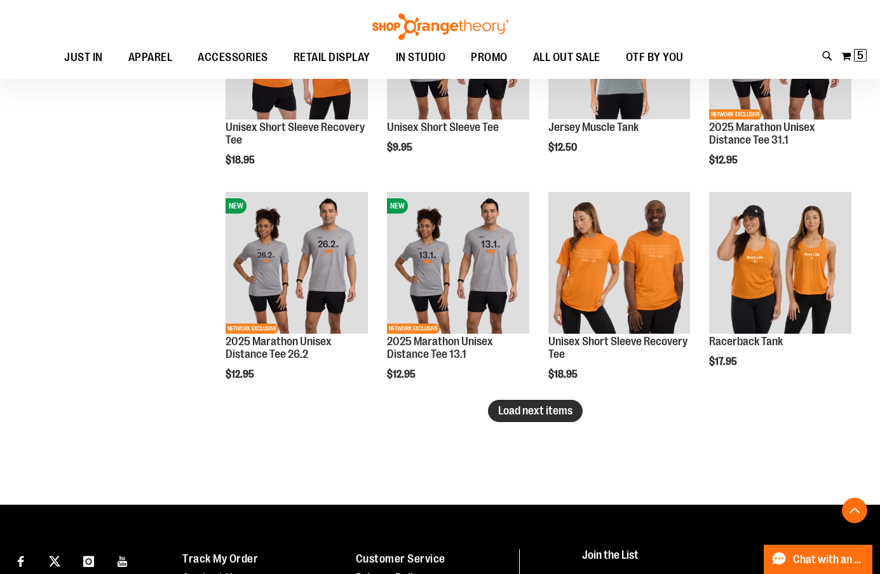
click at [560, 410] on span "Load next items" at bounding box center [535, 410] width 74 height 13
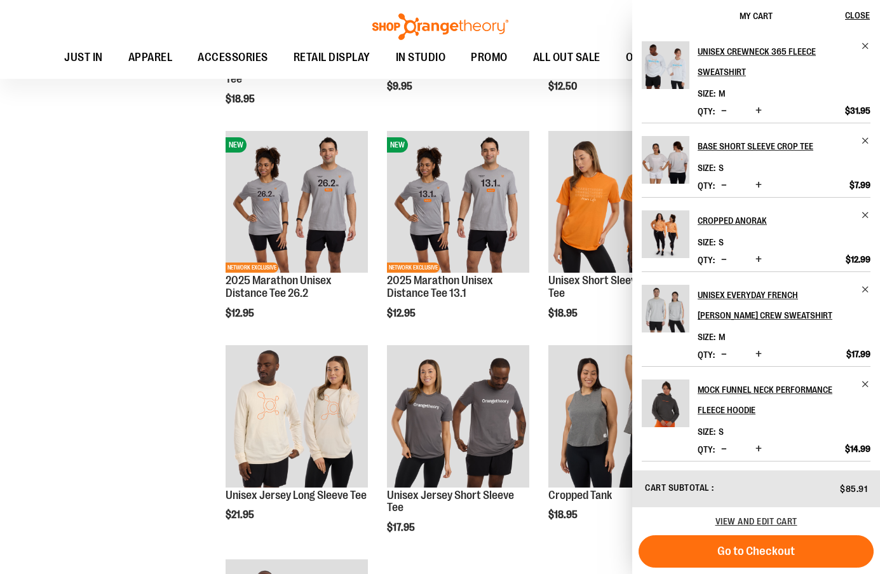
scroll to position [2545, 0]
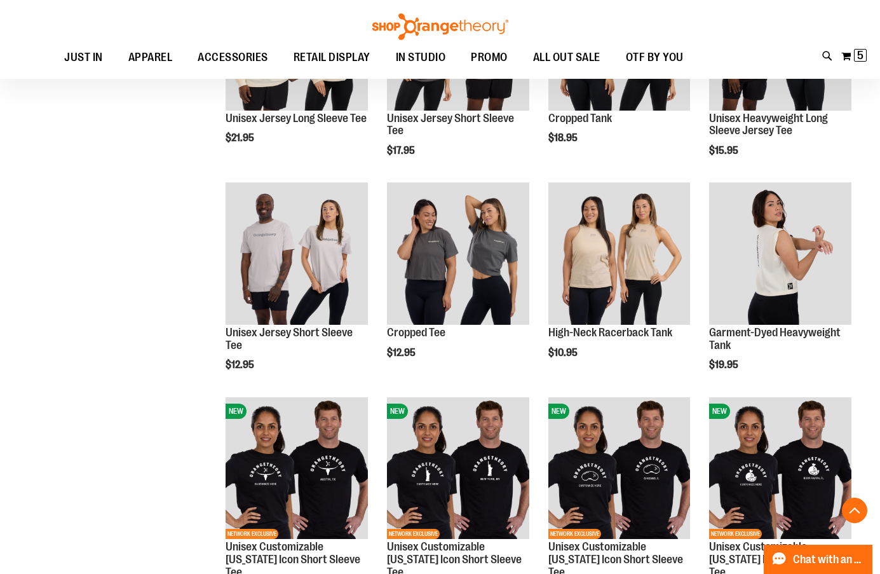
scroll to position [2863, 0]
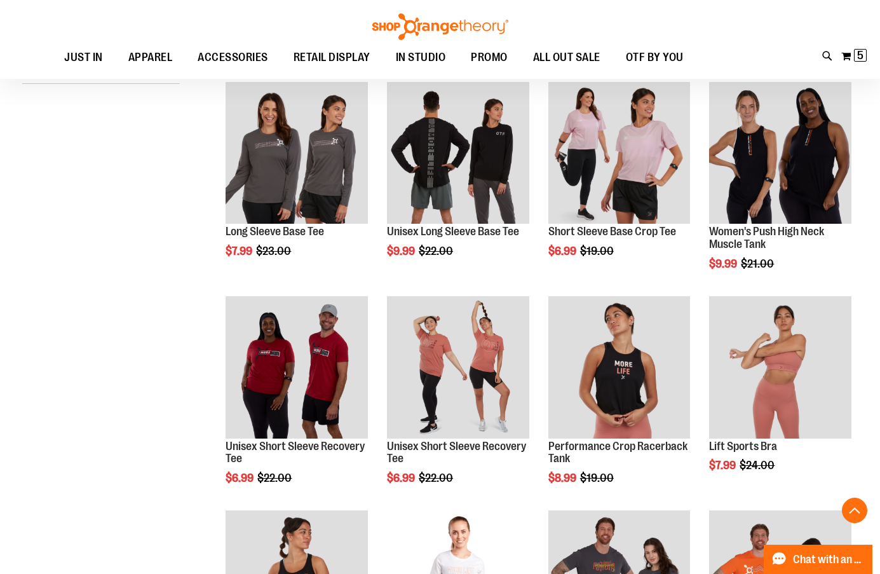
scroll to position [119, 0]
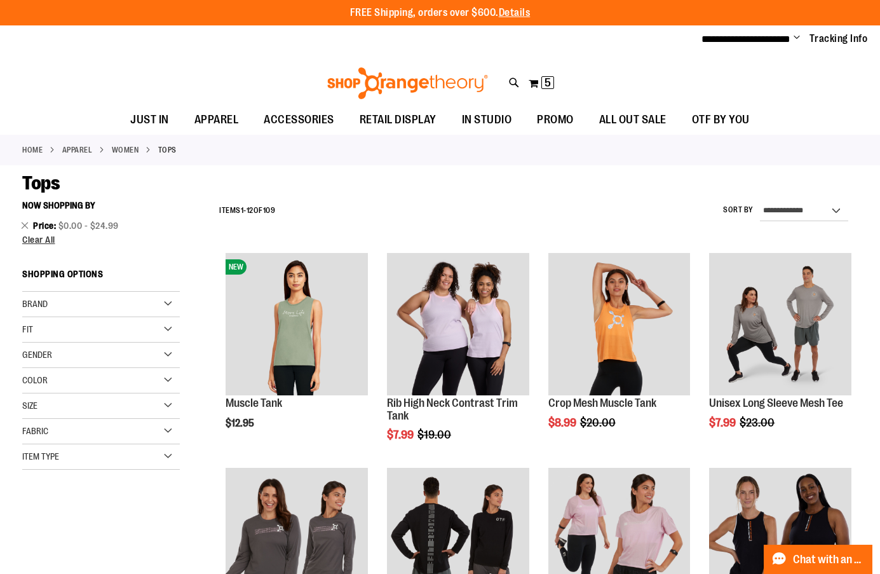
click at [71, 327] on div "Fit" at bounding box center [101, 329] width 158 height 25
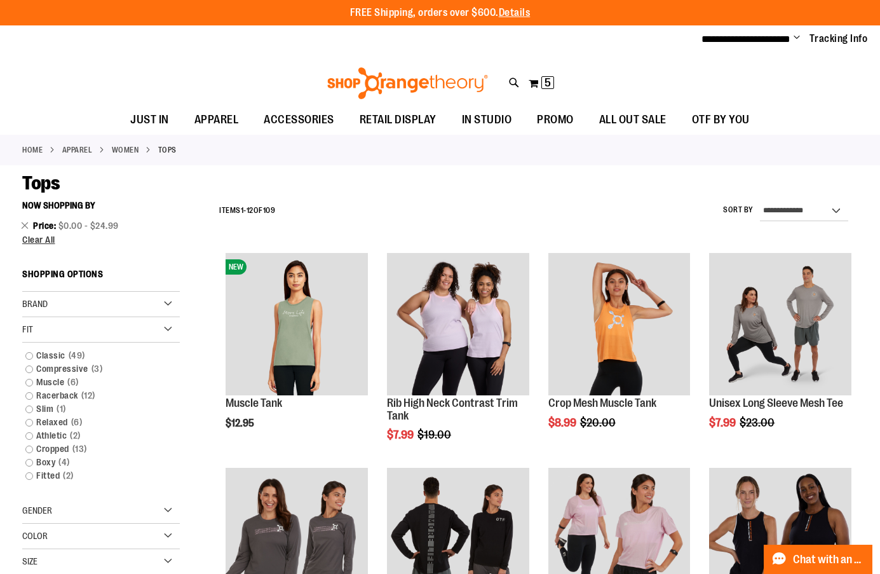
click at [71, 327] on div "Fit" at bounding box center [101, 329] width 158 height 25
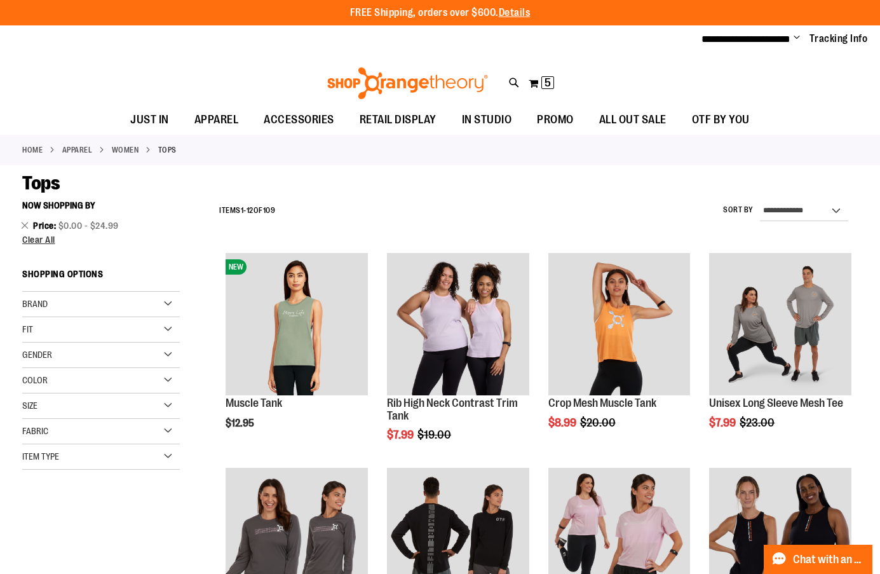
click at [72, 356] on div "Gender" at bounding box center [101, 355] width 158 height 25
click at [118, 355] on div "Gender" at bounding box center [101, 355] width 158 height 25
click at [74, 400] on div "Size" at bounding box center [101, 405] width 158 height 25
click at [62, 444] on div "S" at bounding box center [56, 437] width 19 height 19
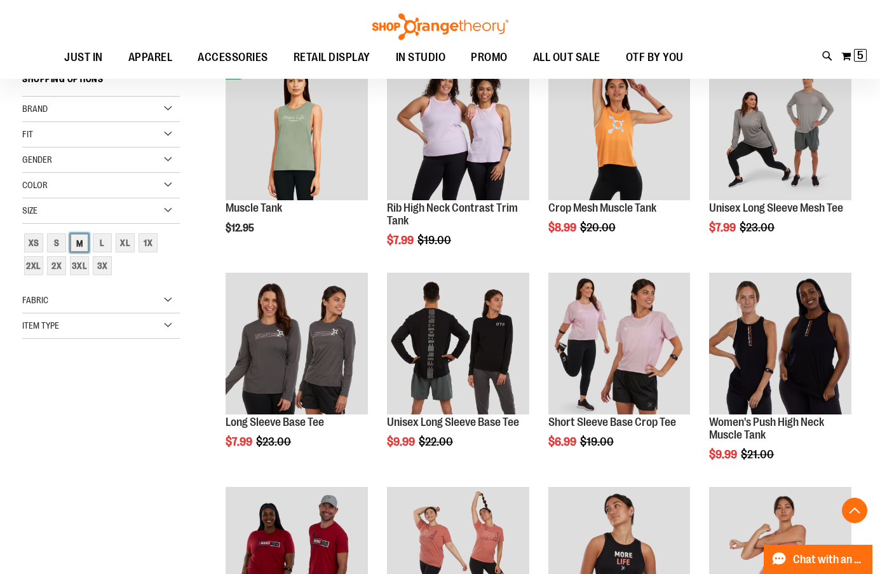
click at [83, 240] on div "M" at bounding box center [79, 242] width 19 height 19
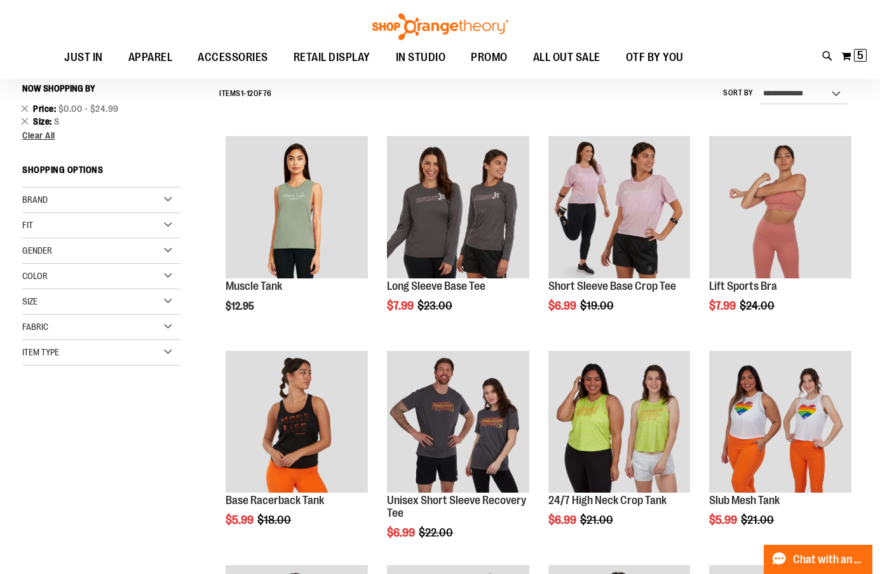
scroll to position [115, 0]
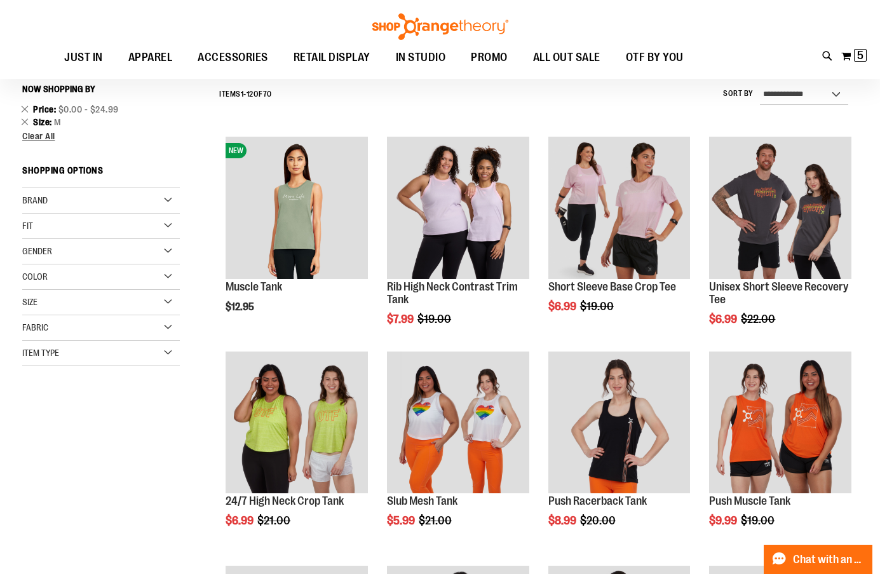
click at [58, 306] on div "Size" at bounding box center [101, 302] width 158 height 25
click at [56, 333] on div "S" at bounding box center [56, 334] width 19 height 19
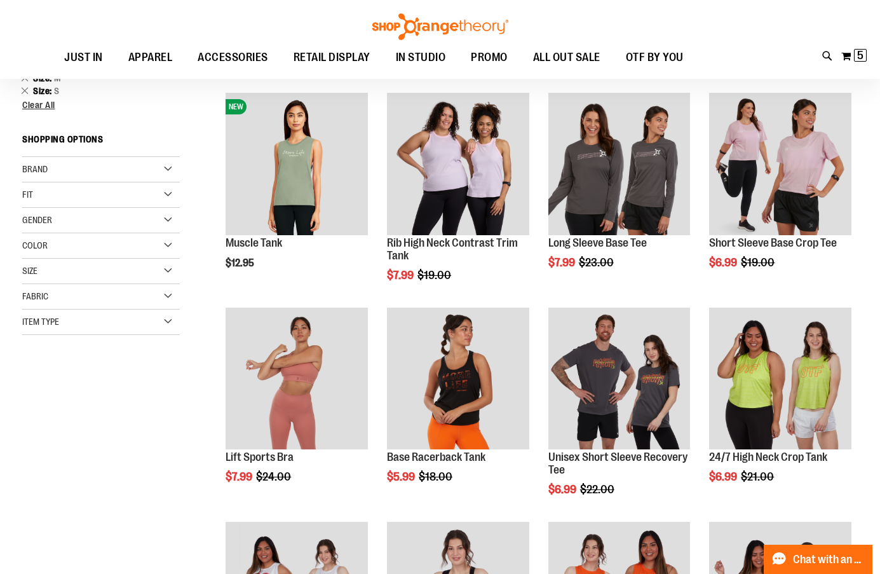
scroll to position [179, 0]
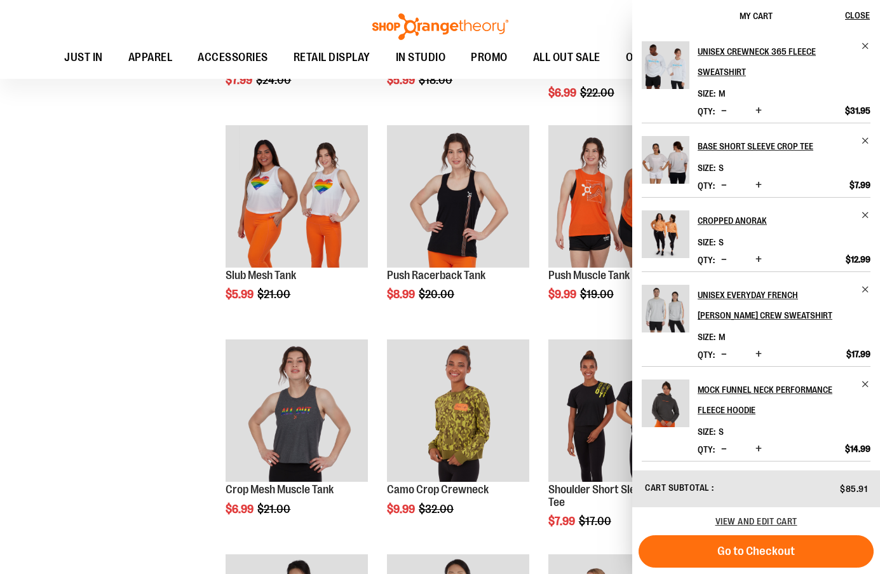
scroll to position [624, 0]
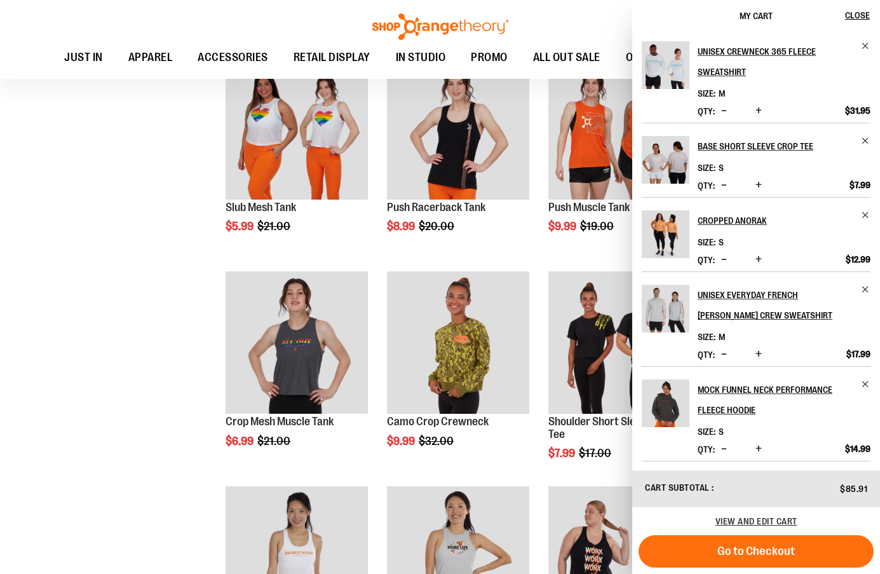
click at [145, 192] on div "**********" at bounding box center [440, 277] width 836 height 1415
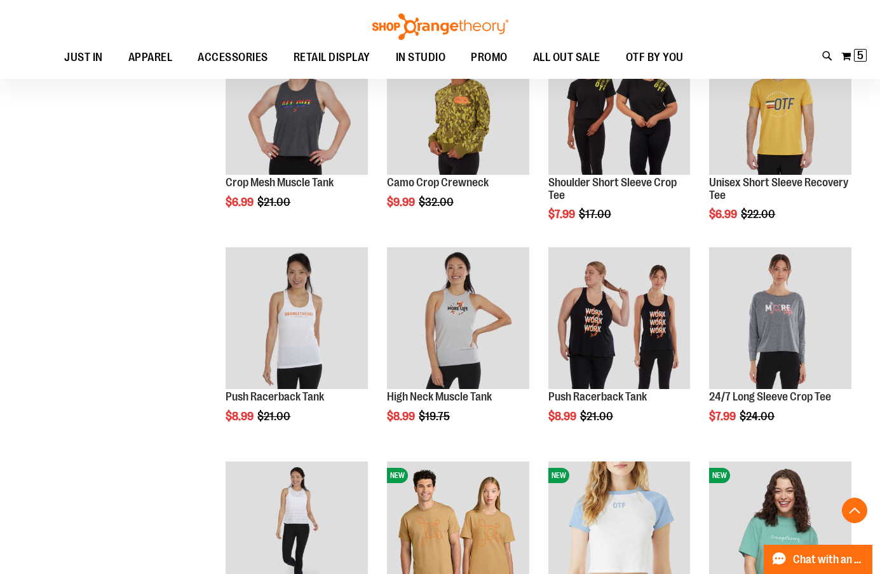
scroll to position [878, 0]
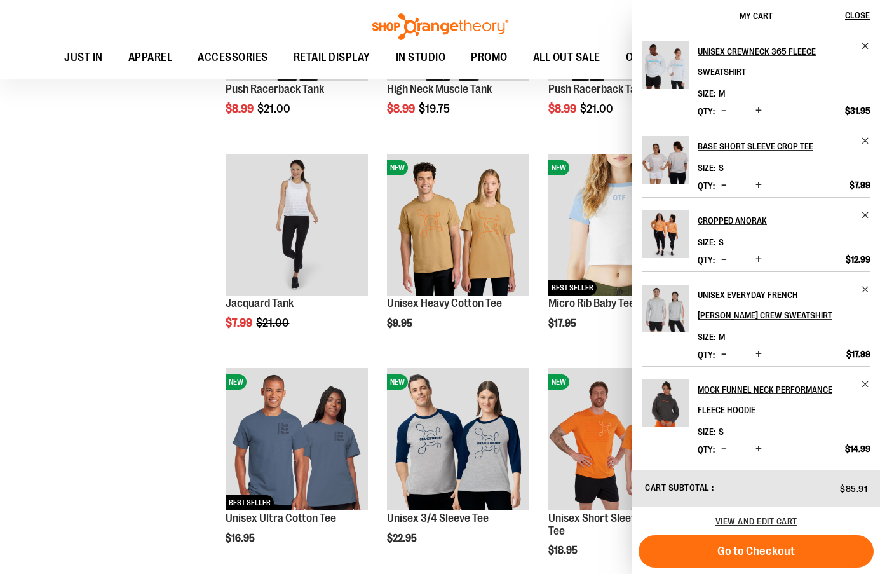
scroll to position [1196, 0]
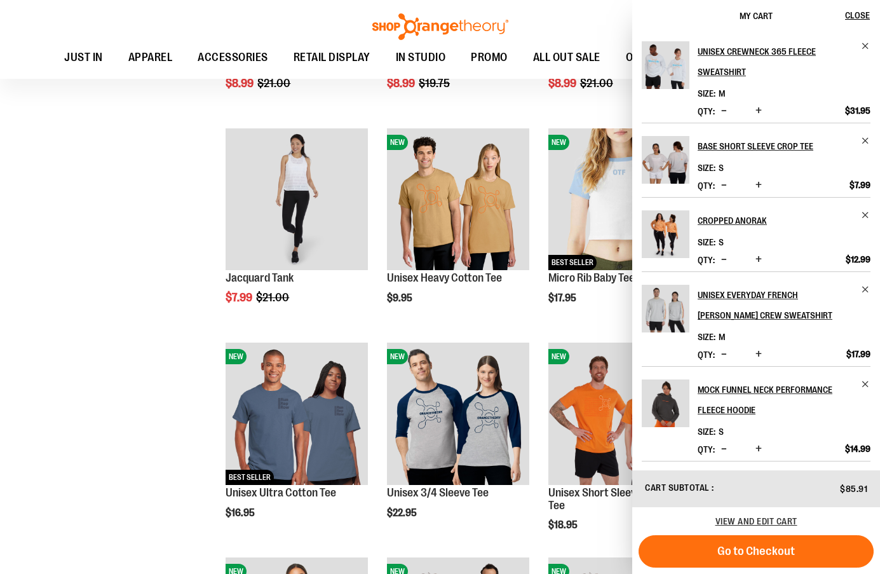
click at [90, 278] on div "**********" at bounding box center [440, 27] width 836 height 2058
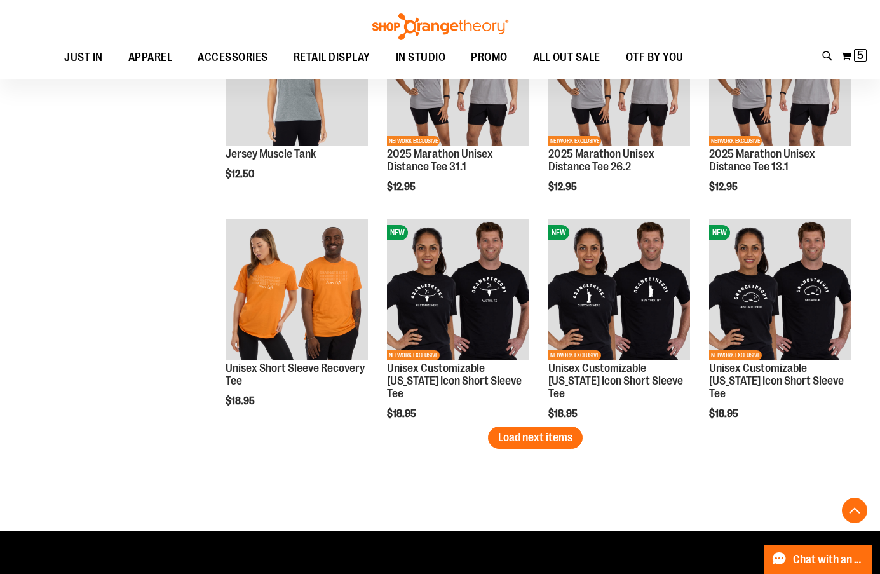
scroll to position [1768, 0]
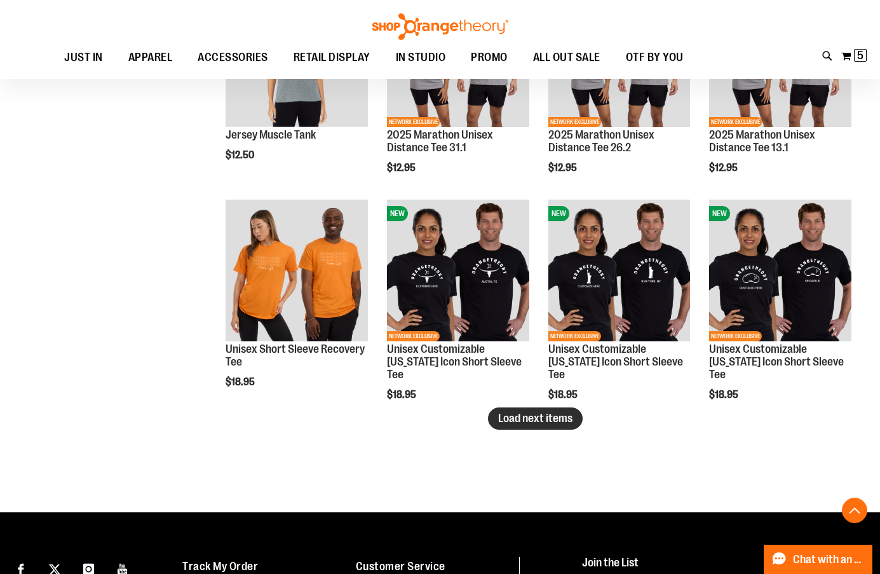
click at [507, 421] on span "Load next items" at bounding box center [535, 418] width 74 height 13
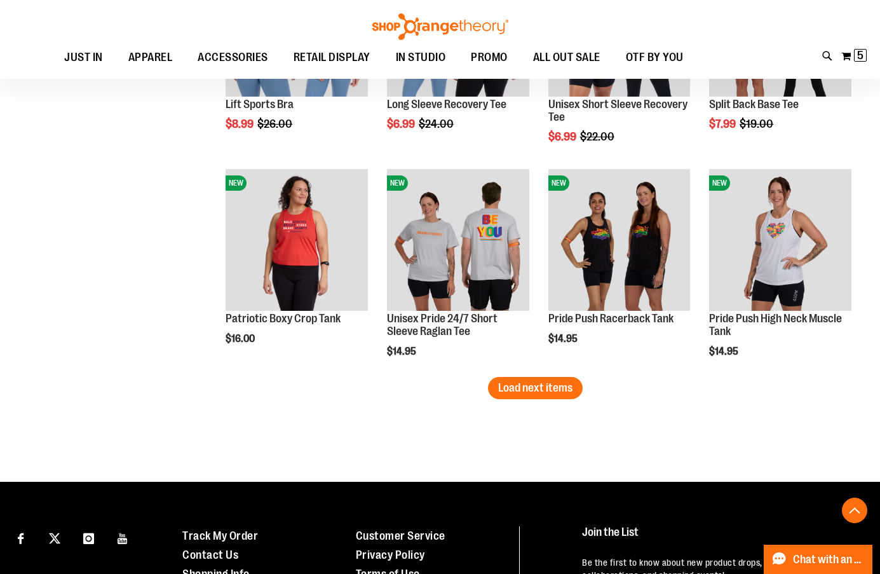
scroll to position [2467, 0]
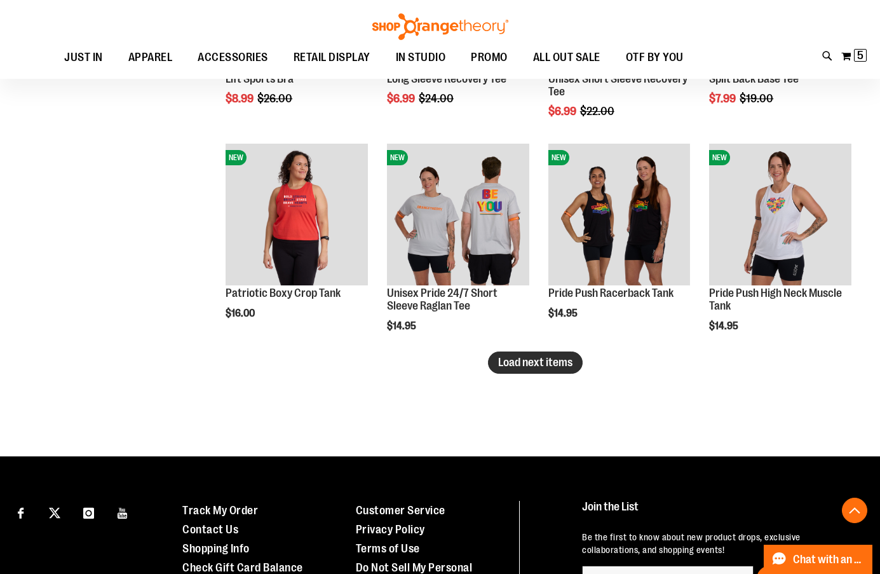
click at [526, 362] on span "Load next items" at bounding box center [535, 362] width 74 height 13
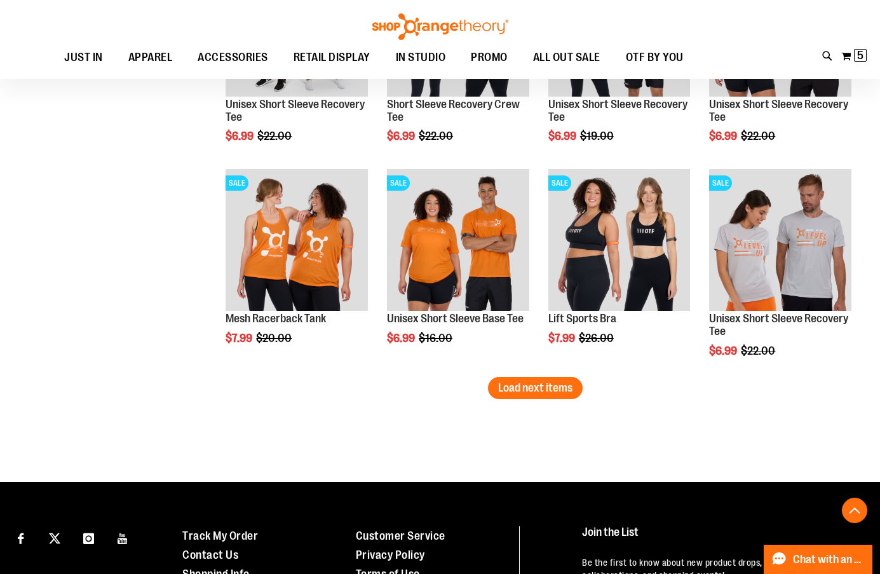
scroll to position [3102, 0]
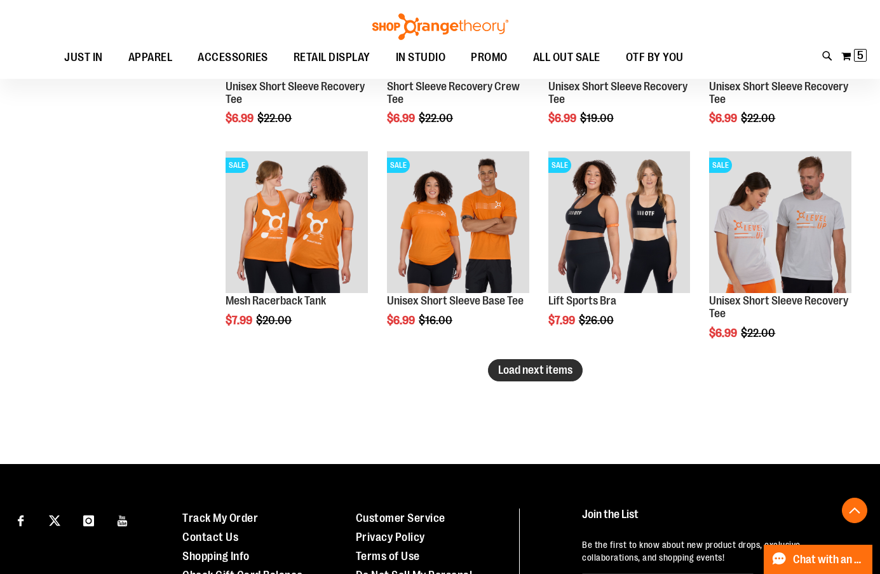
click at [557, 362] on button "Load next items" at bounding box center [535, 370] width 95 height 22
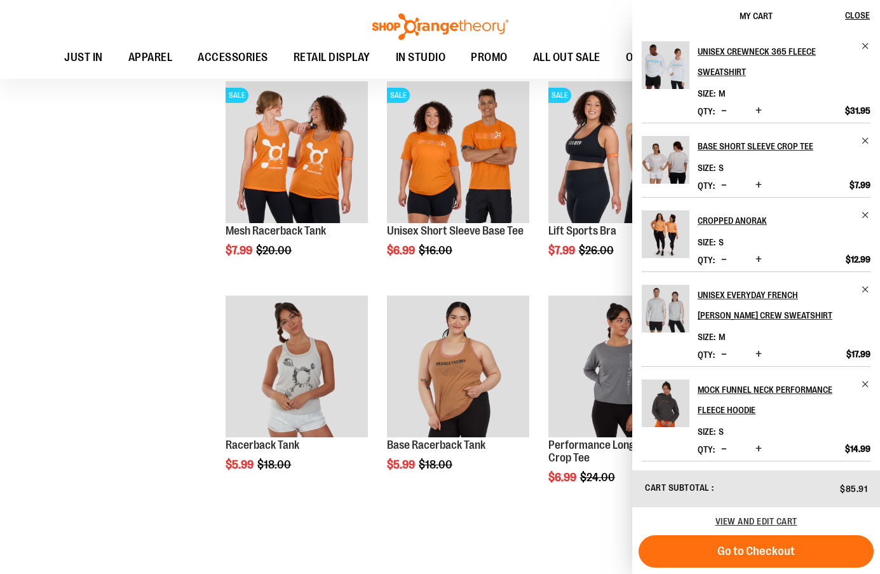
scroll to position [3229, 0]
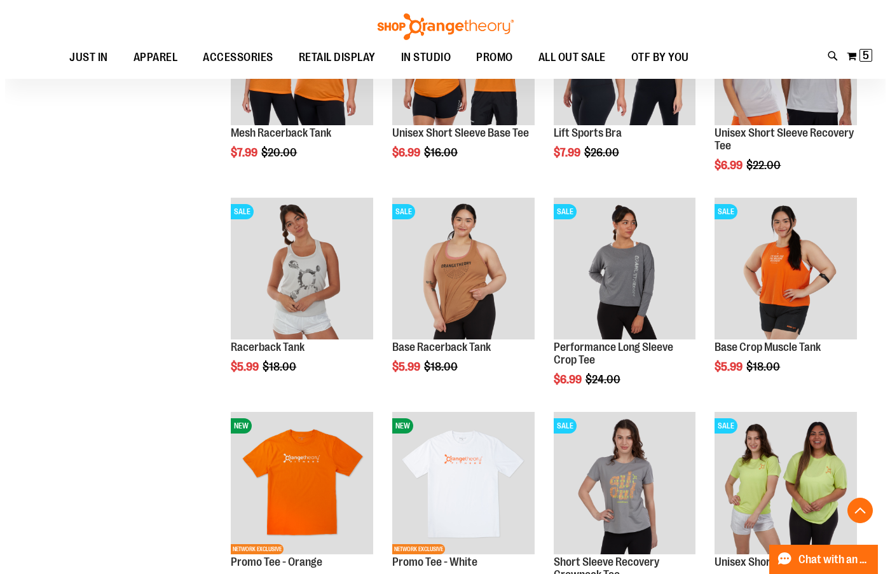
scroll to position [3293, 0]
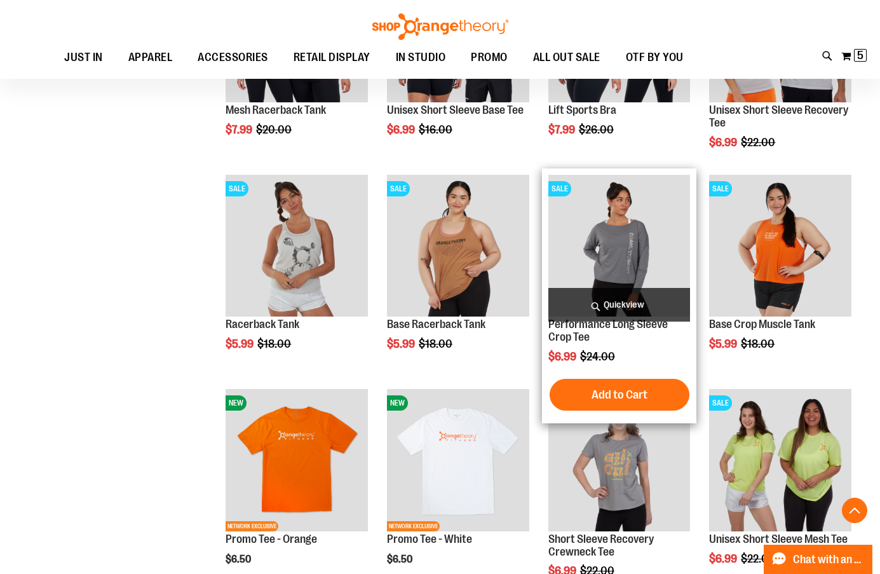
click at [639, 301] on span "Quickview" at bounding box center [620, 305] width 142 height 34
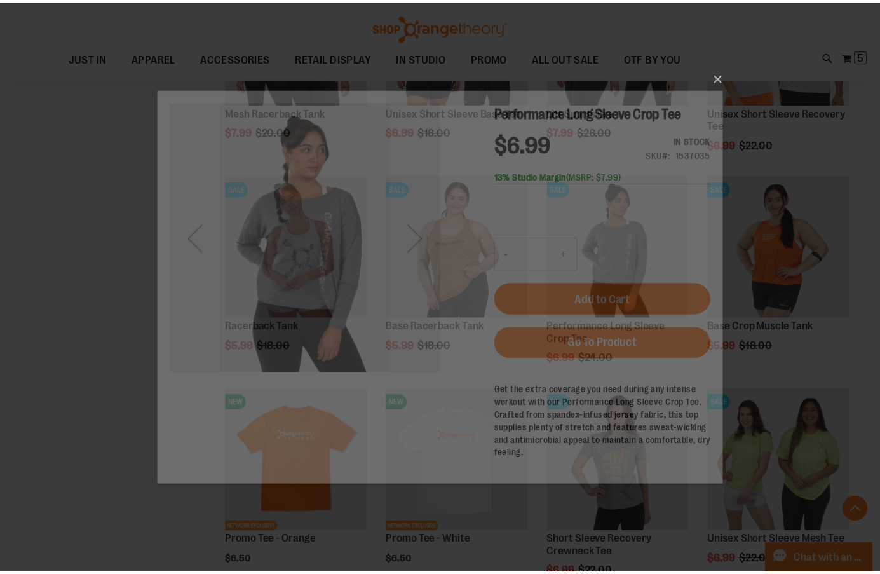
scroll to position [0, 0]
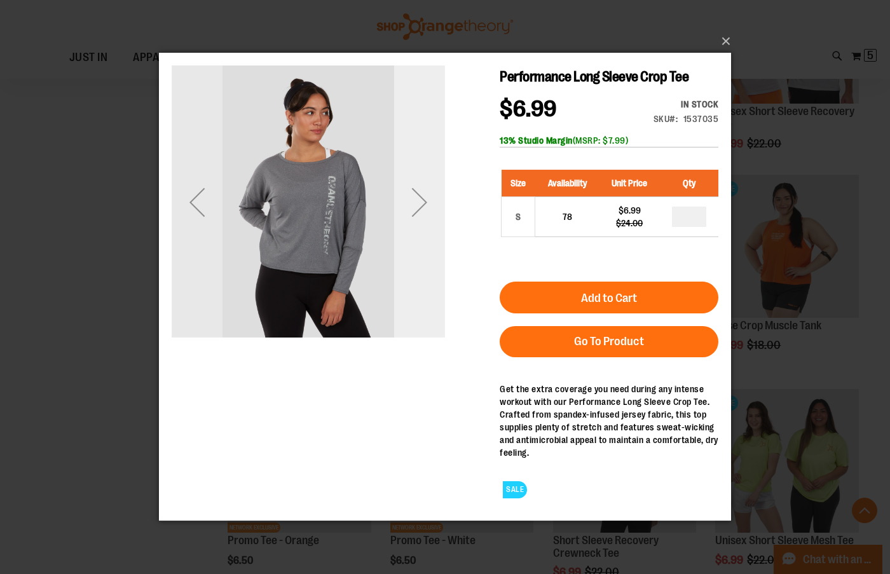
click at [413, 197] on div "Next" at bounding box center [419, 202] width 51 height 51
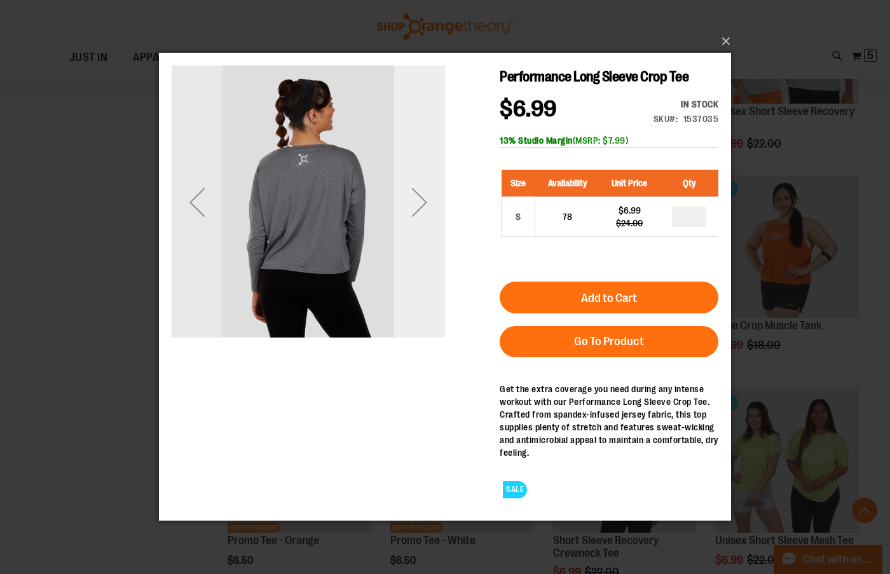
click at [413, 197] on div "Next" at bounding box center [419, 202] width 51 height 51
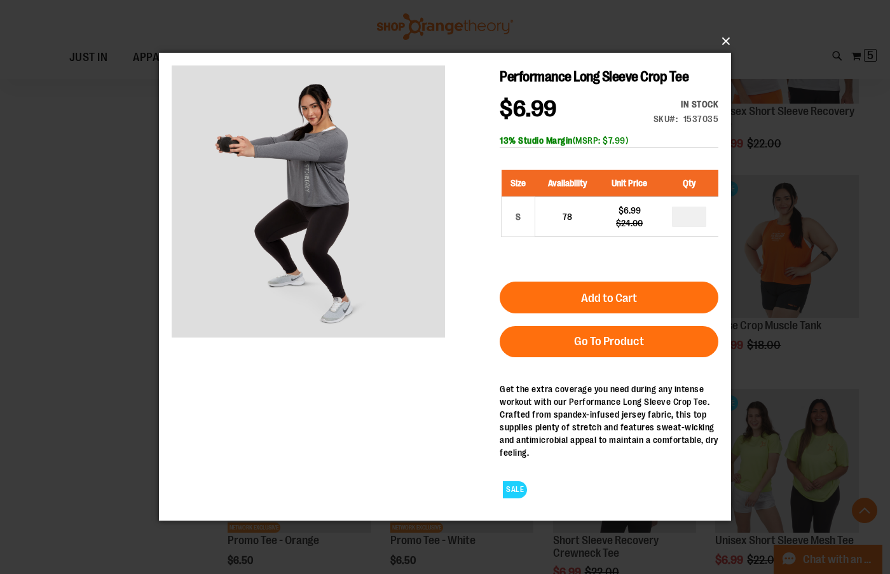
click at [730, 34] on button "×" at bounding box center [449, 41] width 572 height 28
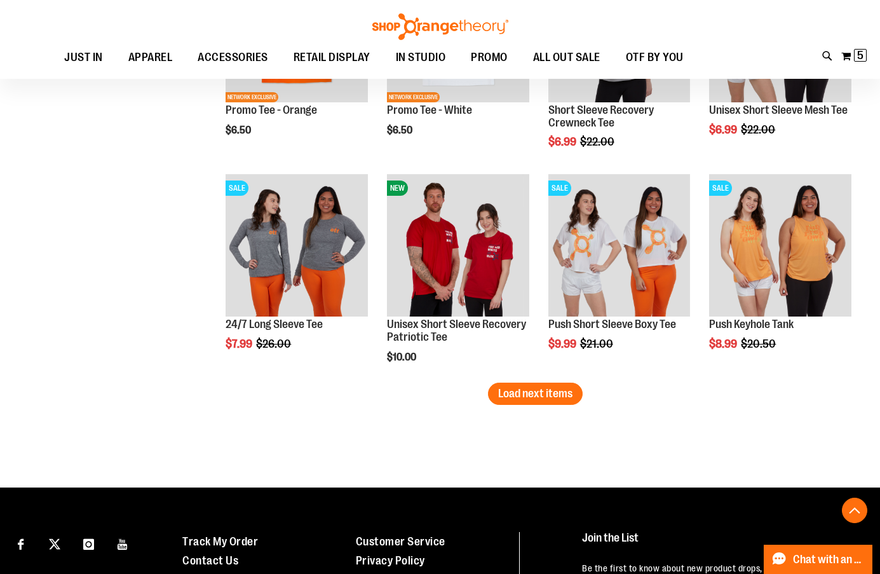
scroll to position [3738, 0]
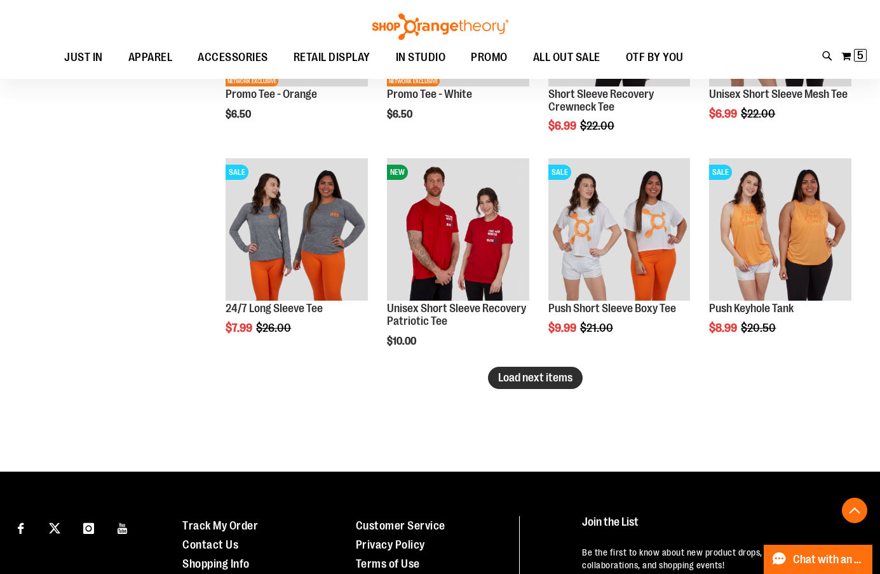
click at [545, 378] on span "Load next items" at bounding box center [535, 377] width 74 height 13
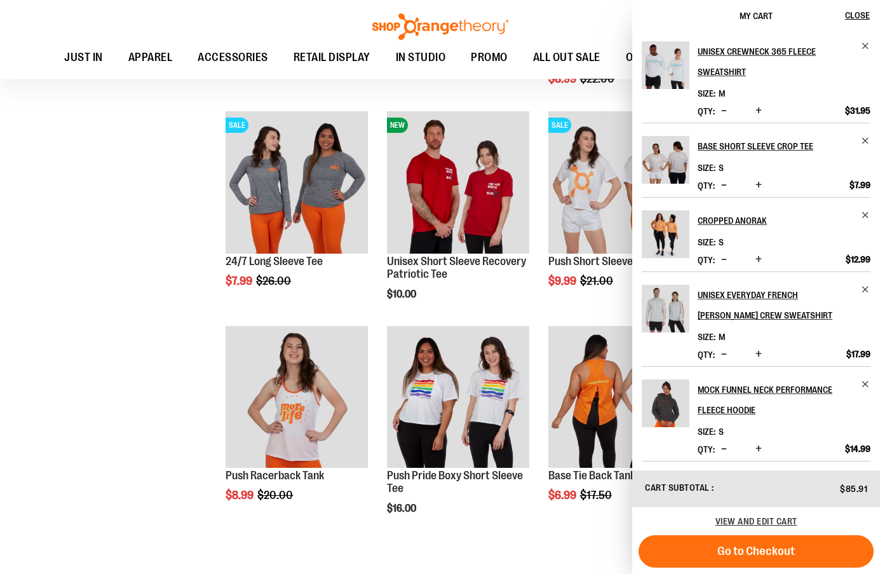
scroll to position [3865, 0]
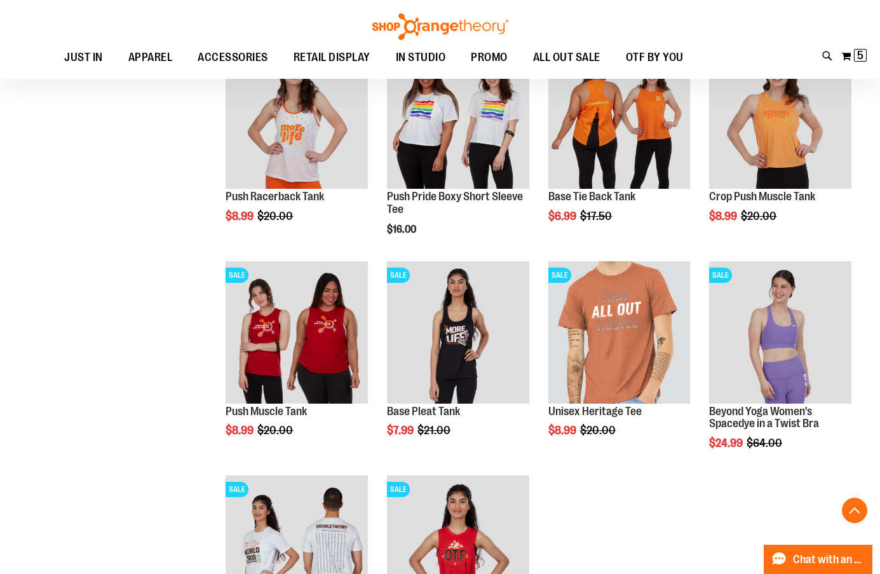
scroll to position [4056, 0]
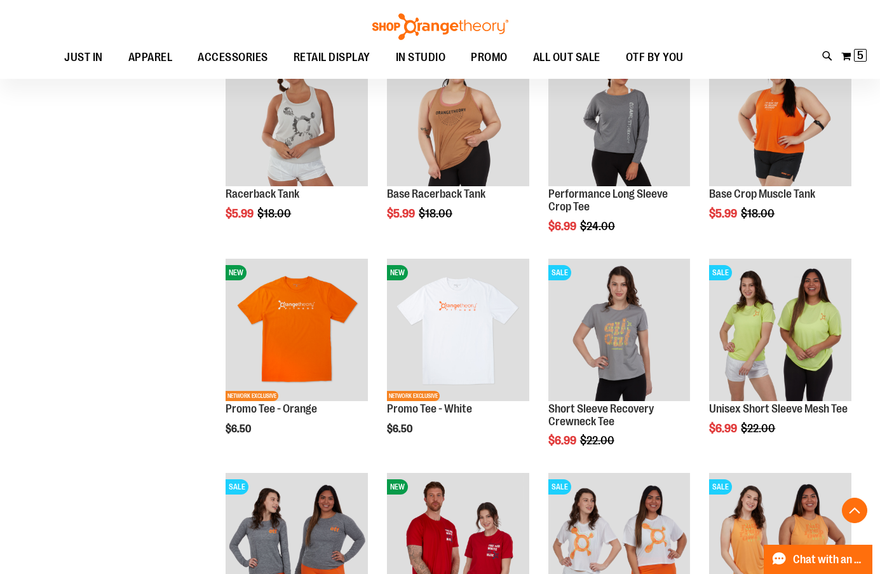
scroll to position [3293, 0]
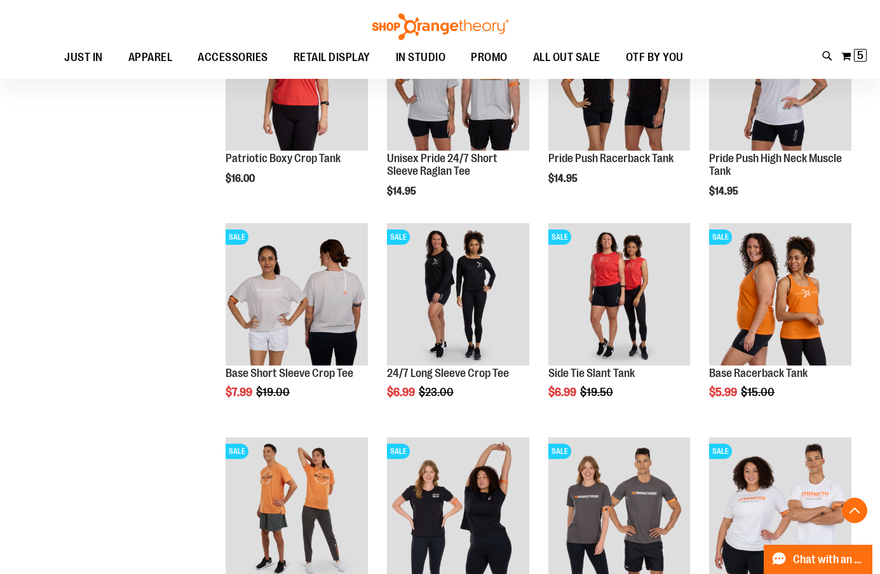
scroll to position [2594, 0]
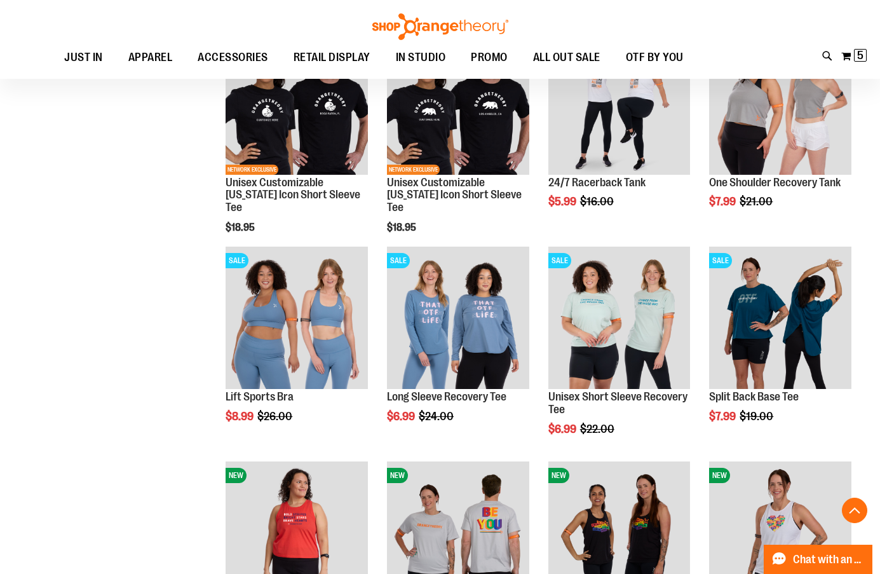
scroll to position [2085, 0]
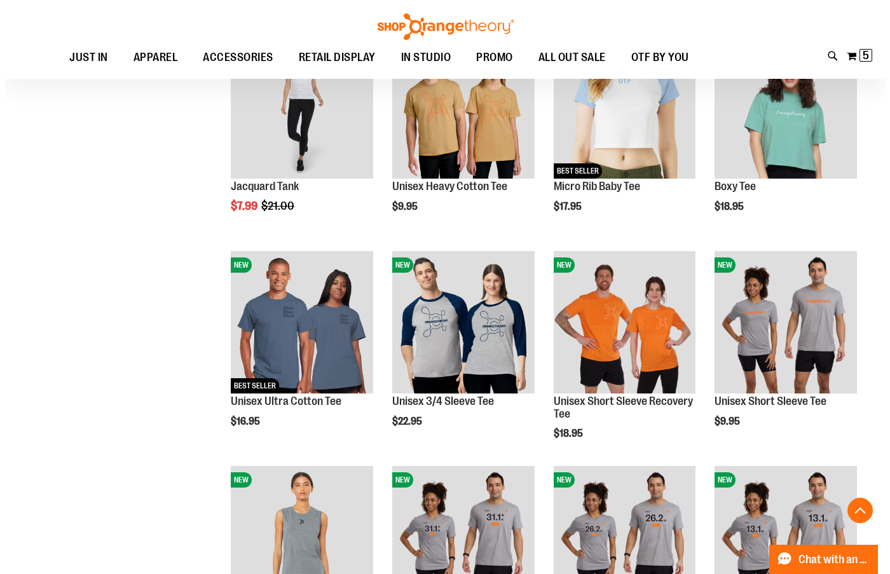
scroll to position [1259, 0]
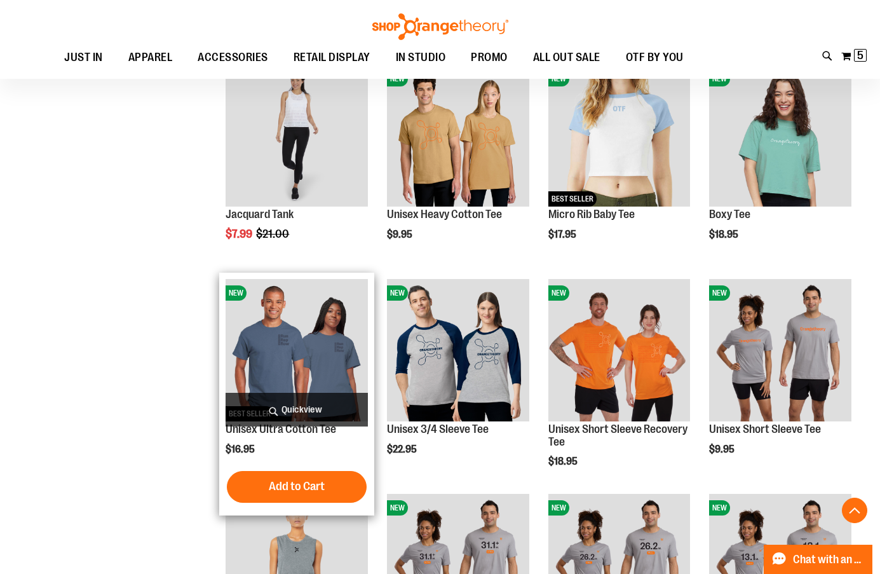
click at [311, 406] on span "Quickview" at bounding box center [297, 410] width 142 height 34
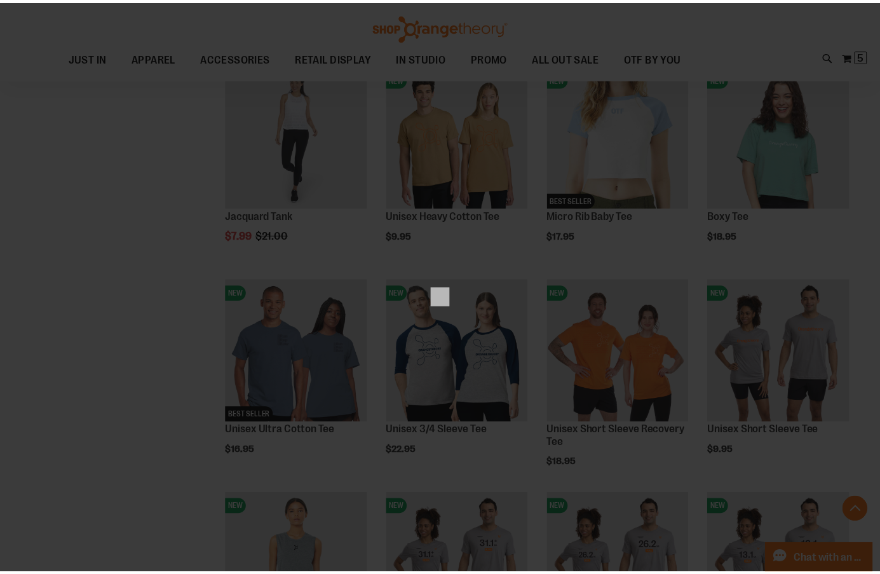
scroll to position [0, 0]
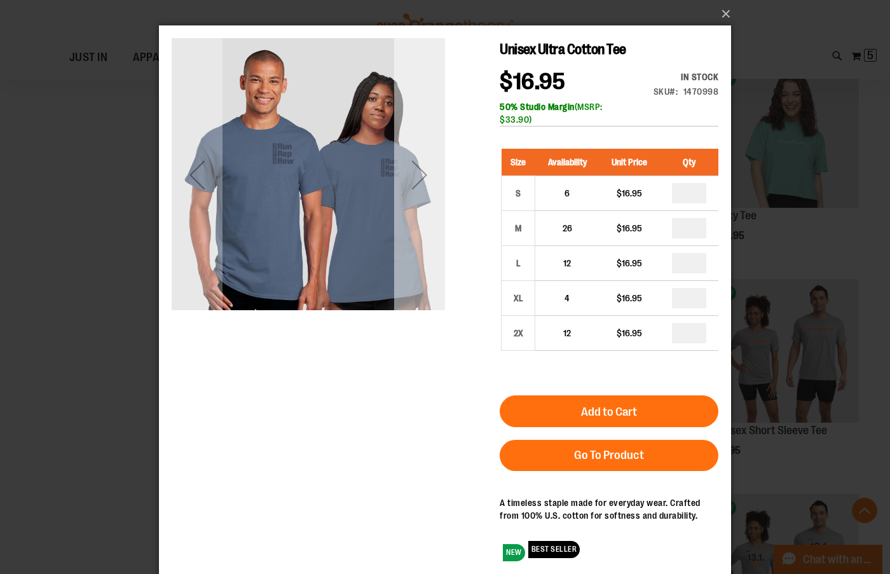
click at [418, 174] on div "Next" at bounding box center [419, 174] width 51 height 51
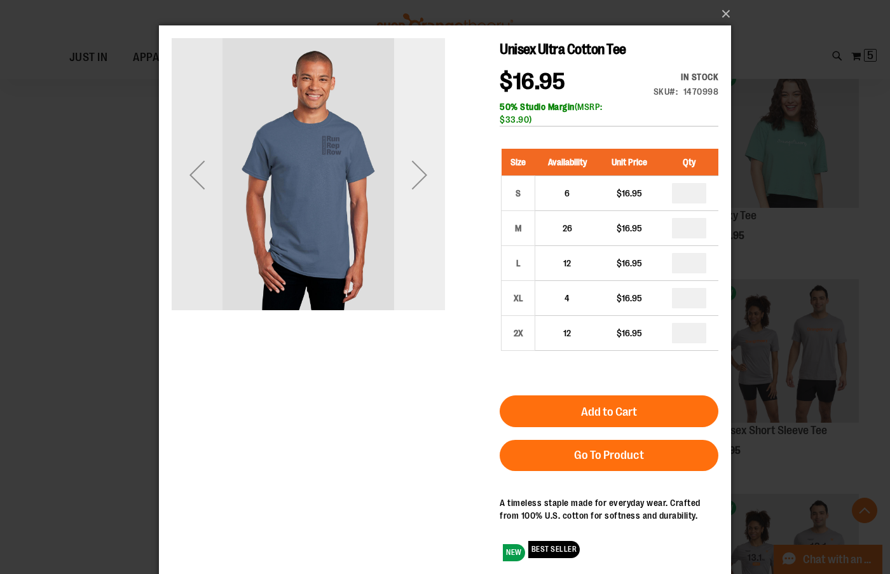
click at [418, 174] on div "Next" at bounding box center [419, 174] width 51 height 51
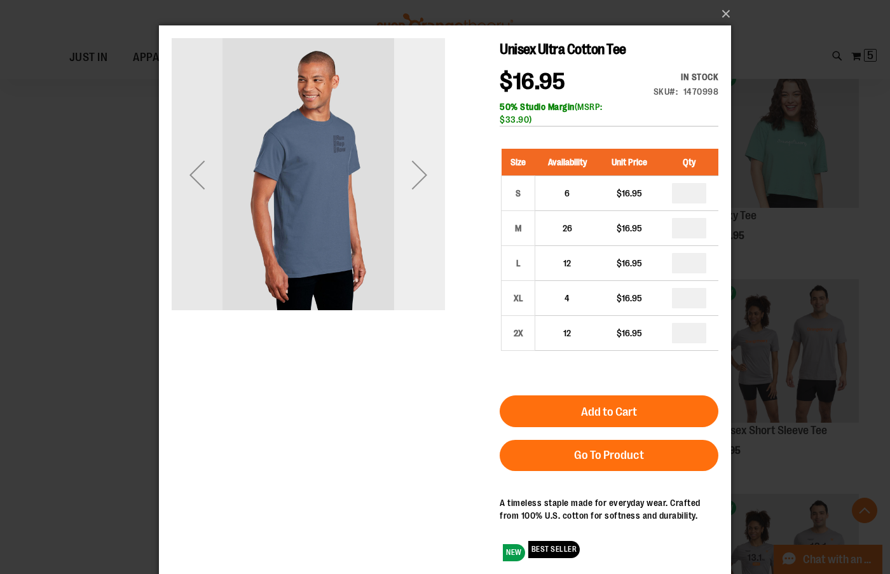
click at [418, 174] on div "Next" at bounding box center [419, 174] width 51 height 51
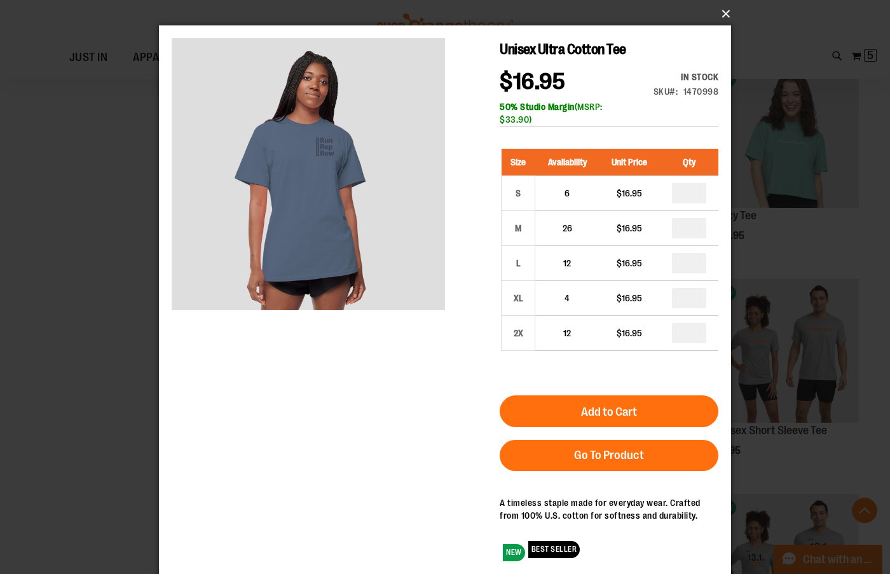
click at [723, 13] on button "×" at bounding box center [449, 14] width 572 height 28
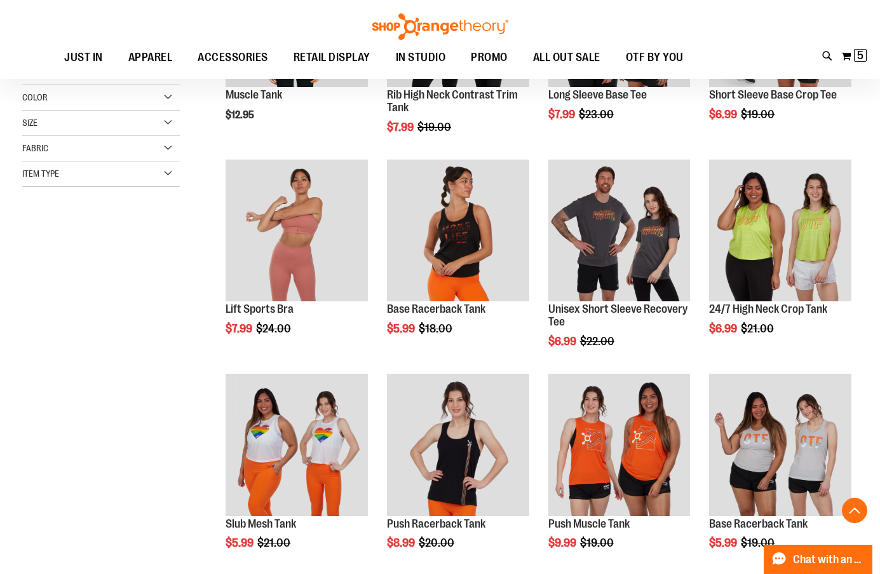
scroll to position [306, 0]
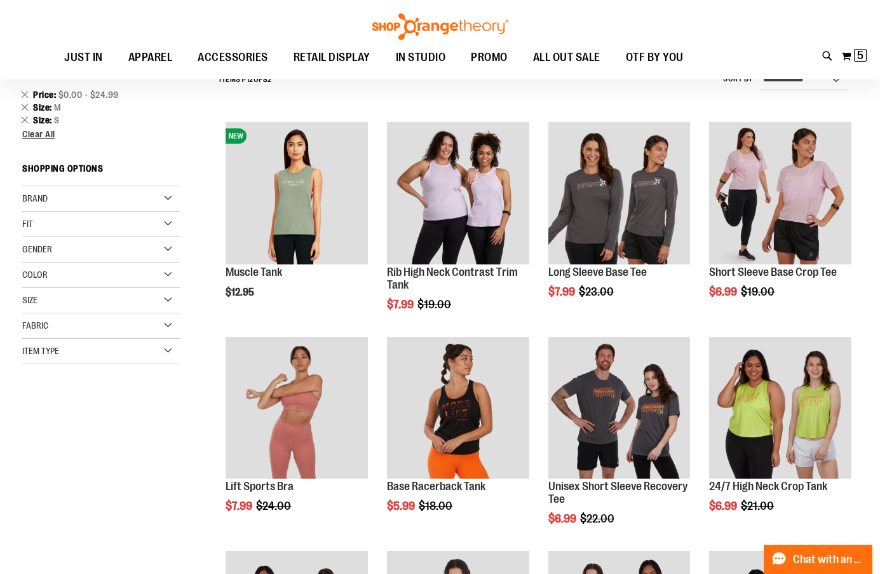
scroll to position [51, 0]
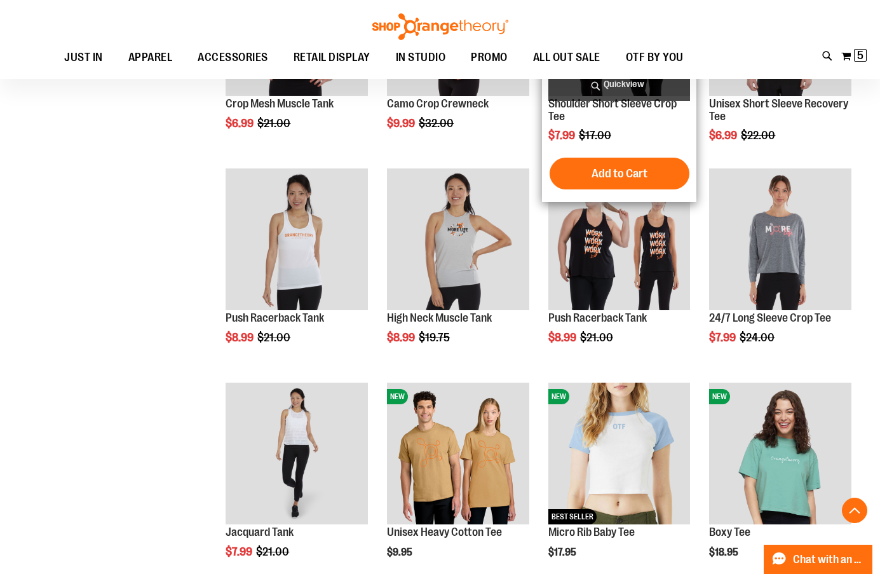
scroll to position [1259, 0]
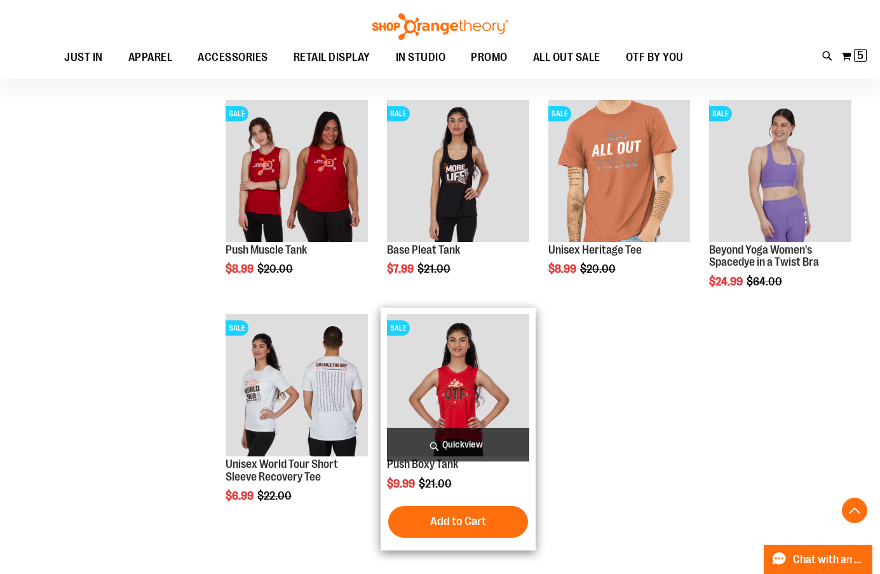
scroll to position [4246, 0]
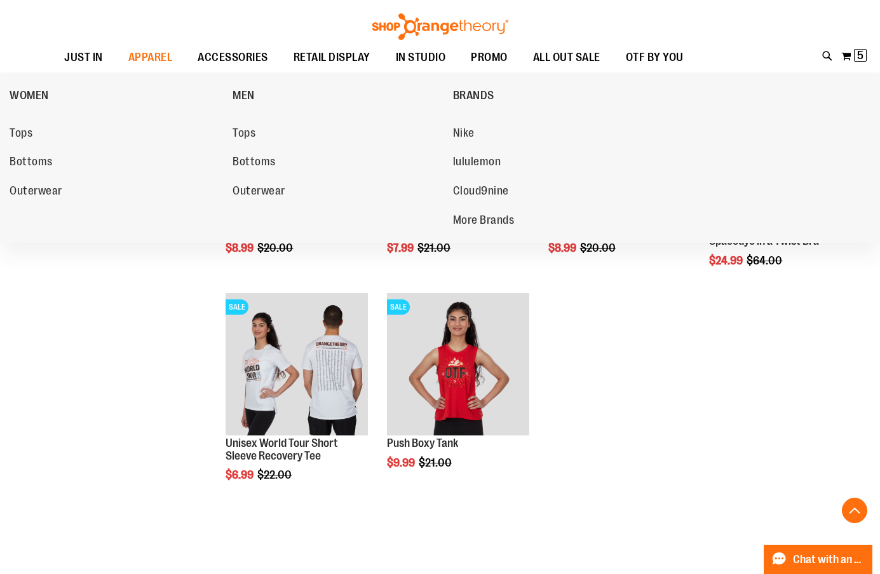
click at [53, 187] on span "Outerwear" at bounding box center [36, 192] width 53 height 16
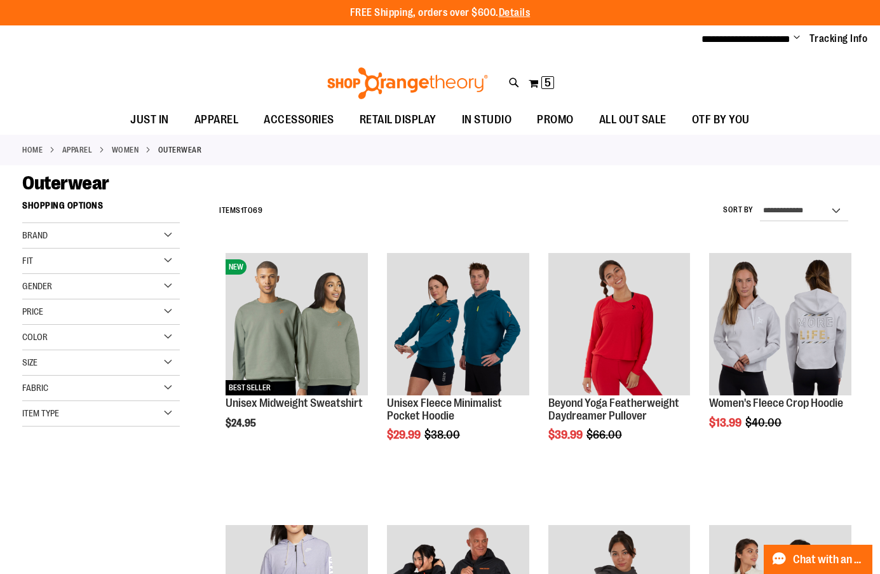
click at [64, 308] on div "Price" at bounding box center [101, 311] width 158 height 25
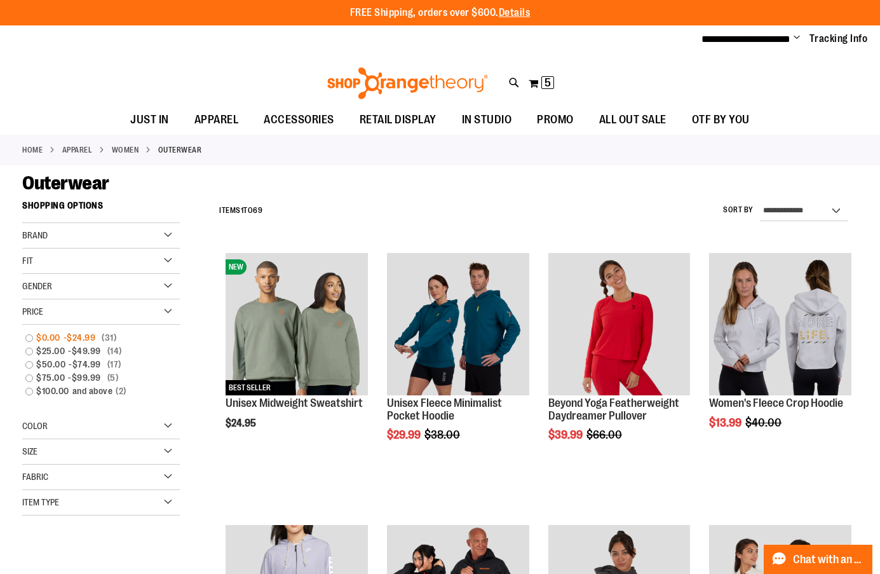
click at [69, 332] on span "$24.99" at bounding box center [83, 337] width 32 height 13
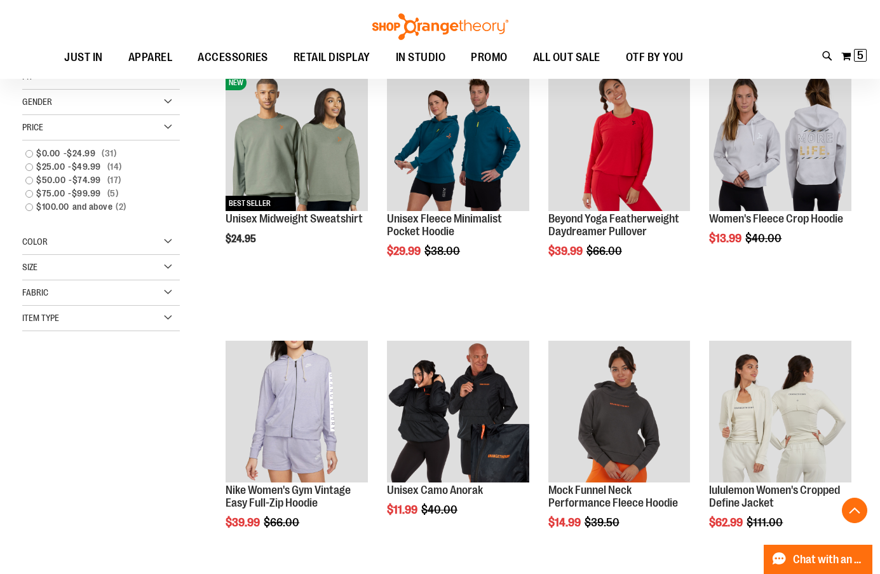
scroll to position [194, 0]
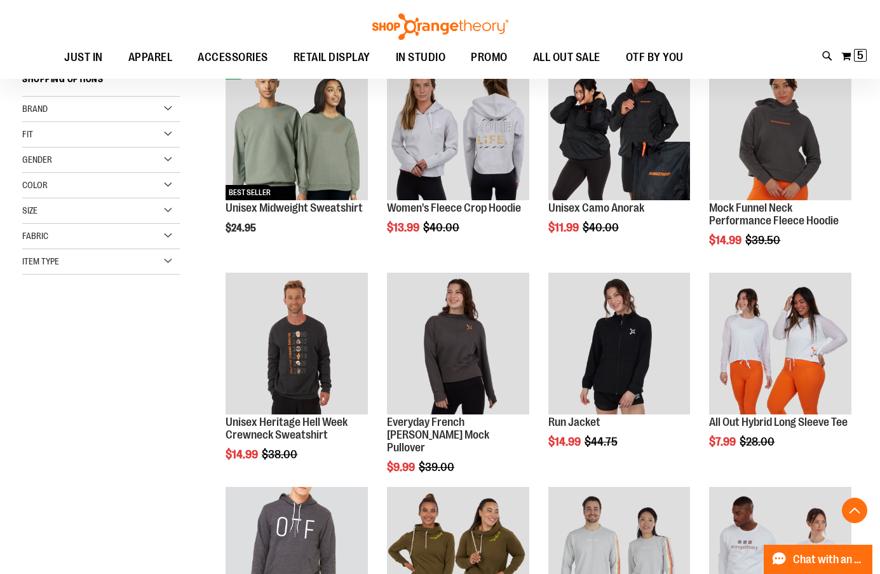
click at [77, 208] on div "Size" at bounding box center [101, 210] width 158 height 25
click at [79, 243] on div "M" at bounding box center [79, 242] width 19 height 19
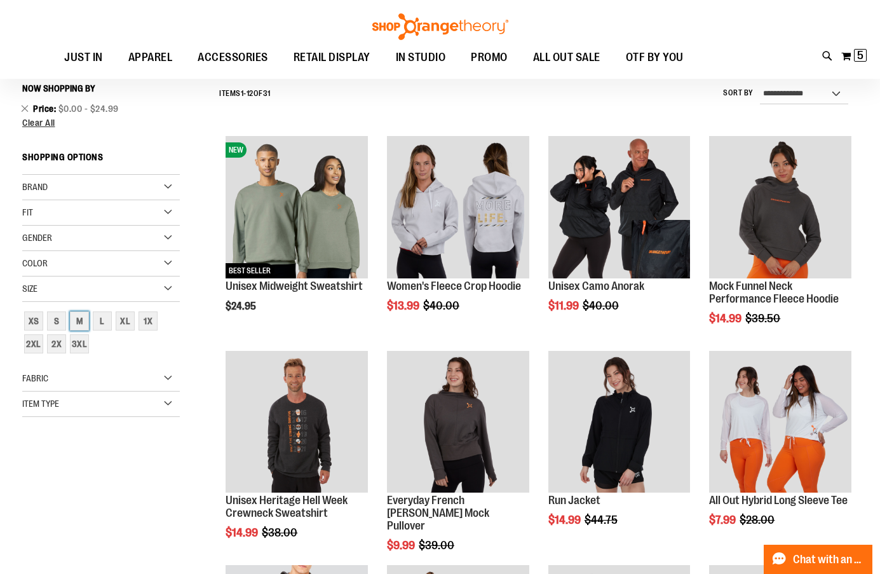
scroll to position [115, 0]
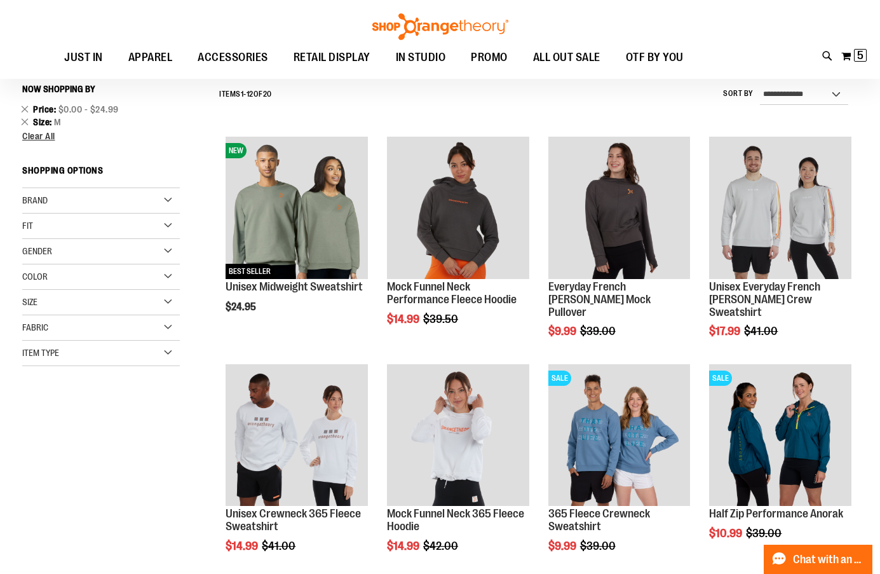
click at [64, 297] on div "Size" at bounding box center [101, 302] width 158 height 25
click at [61, 333] on div "S" at bounding box center [56, 334] width 19 height 19
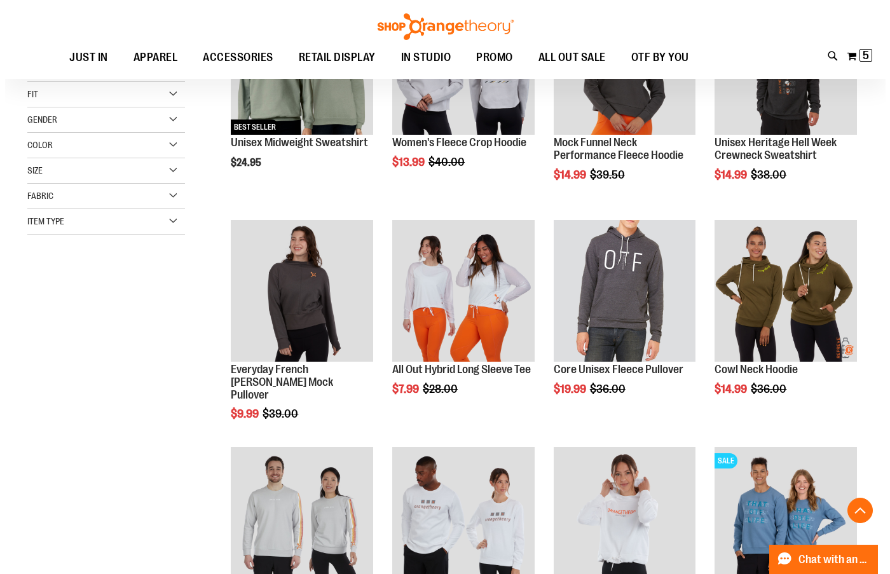
scroll to position [306, 0]
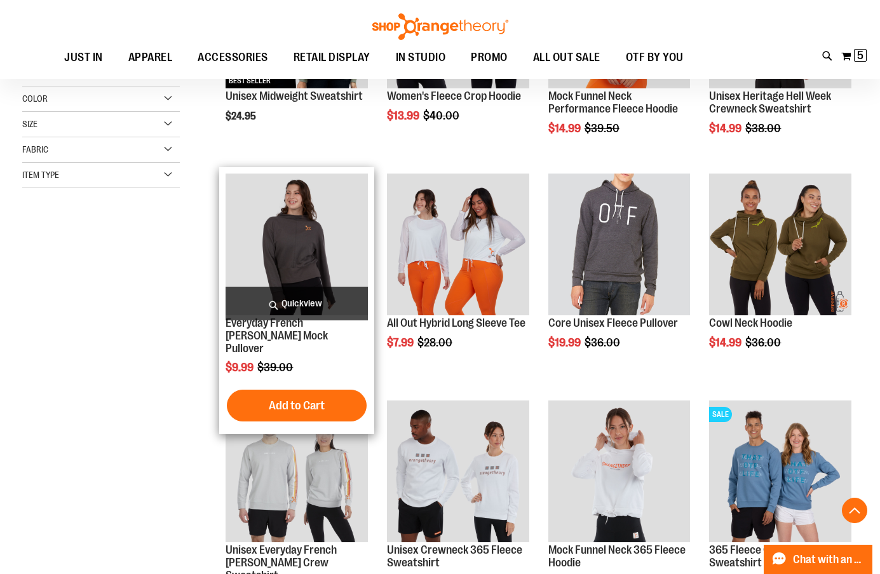
click at [315, 302] on span "Quickview" at bounding box center [297, 304] width 142 height 34
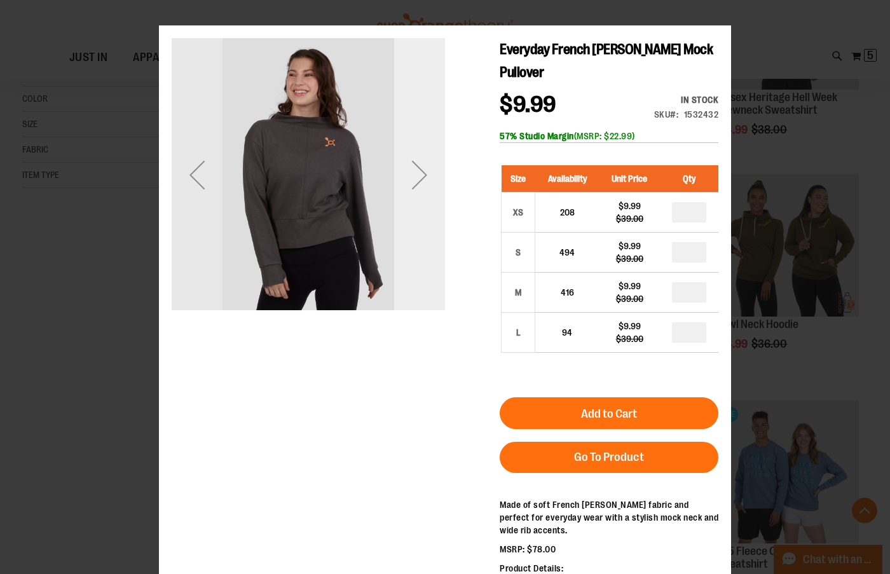
click at [428, 170] on div "Next" at bounding box center [419, 174] width 51 height 51
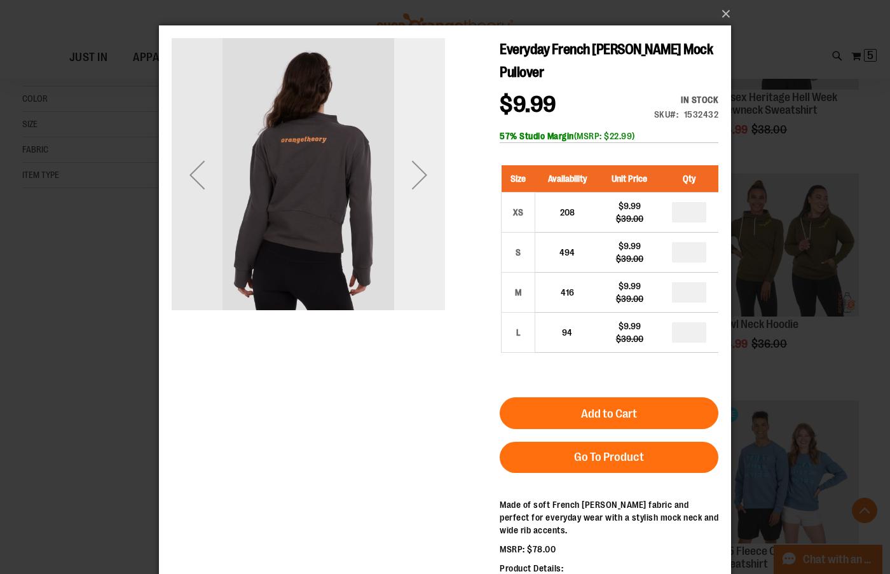
click at [428, 170] on div "Next" at bounding box center [419, 174] width 51 height 51
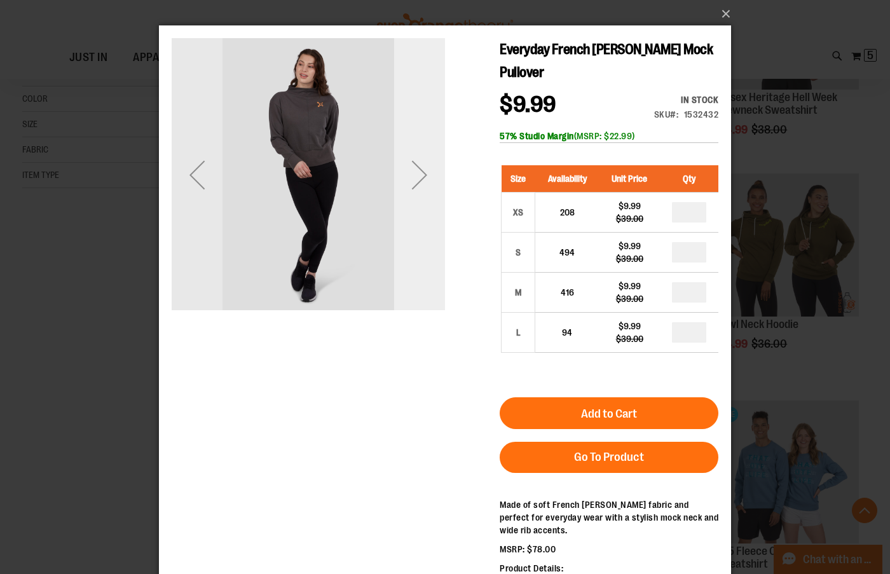
click at [428, 170] on div "Next" at bounding box center [419, 174] width 51 height 51
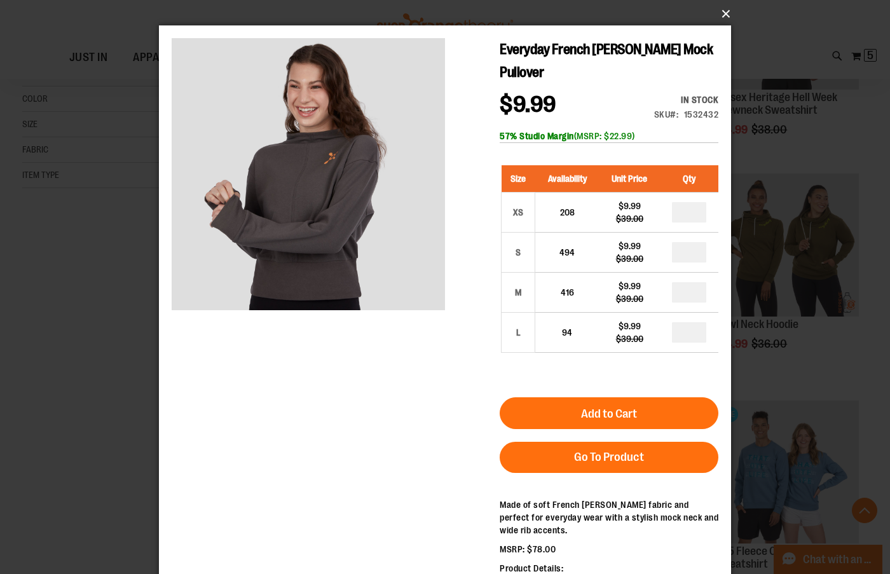
click at [721, 17] on button "×" at bounding box center [449, 14] width 572 height 28
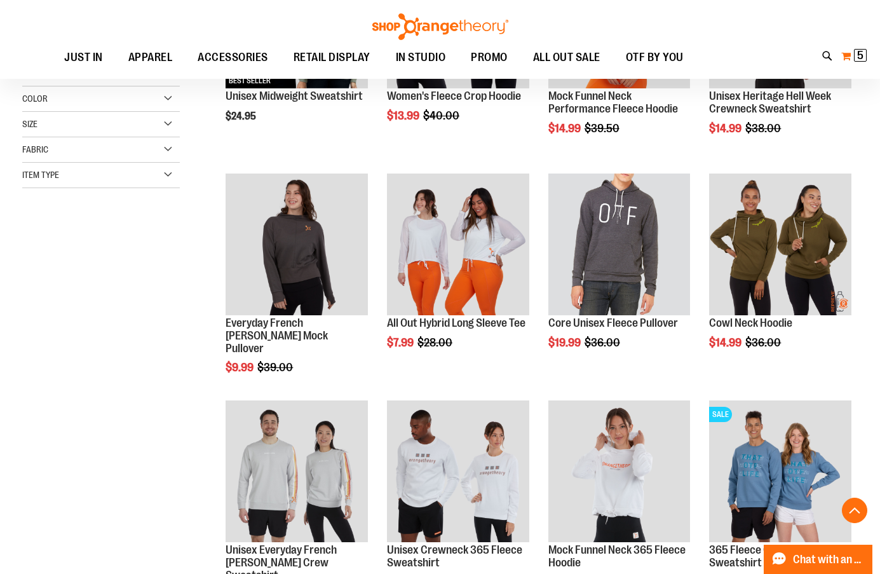
click at [859, 52] on span "5" at bounding box center [860, 55] width 6 height 13
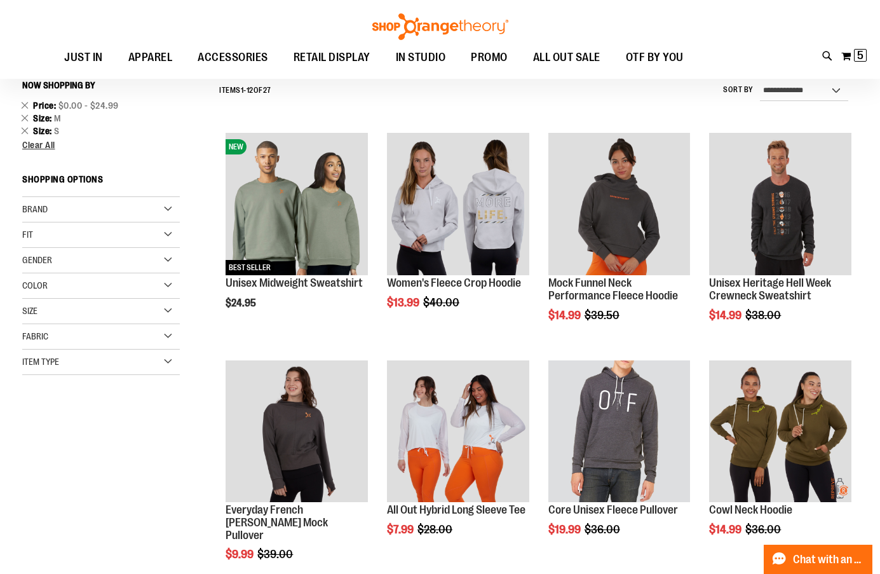
scroll to position [115, 0]
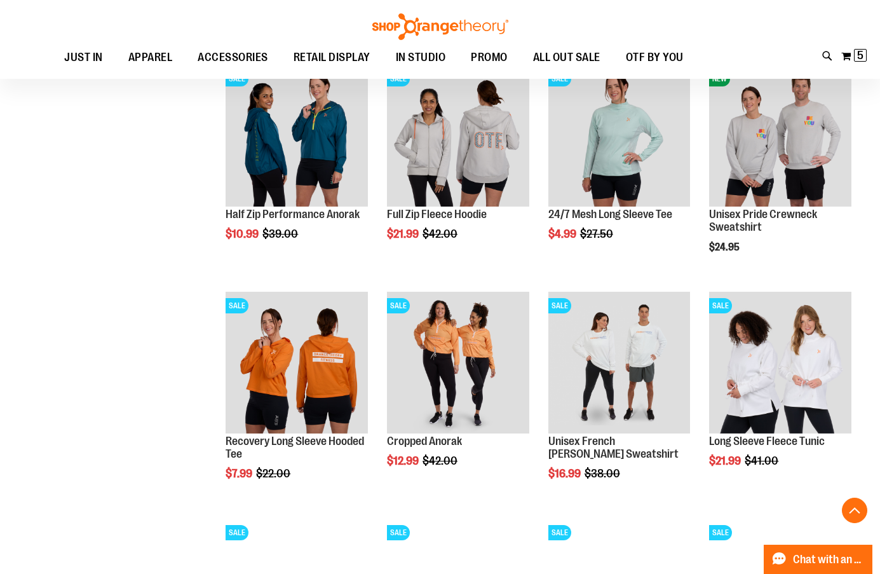
scroll to position [878, 0]
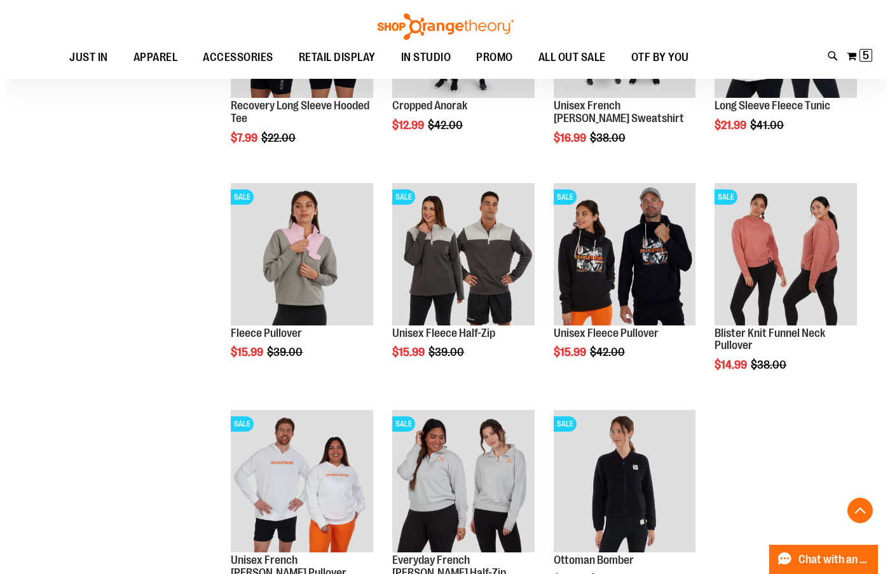
scroll to position [1196, 0]
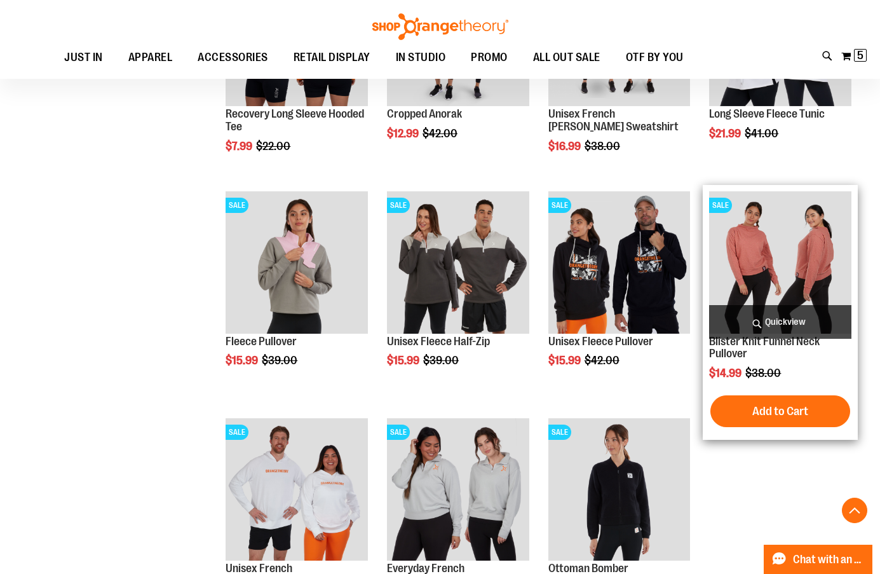
click at [784, 321] on span "Quickview" at bounding box center [780, 322] width 142 height 34
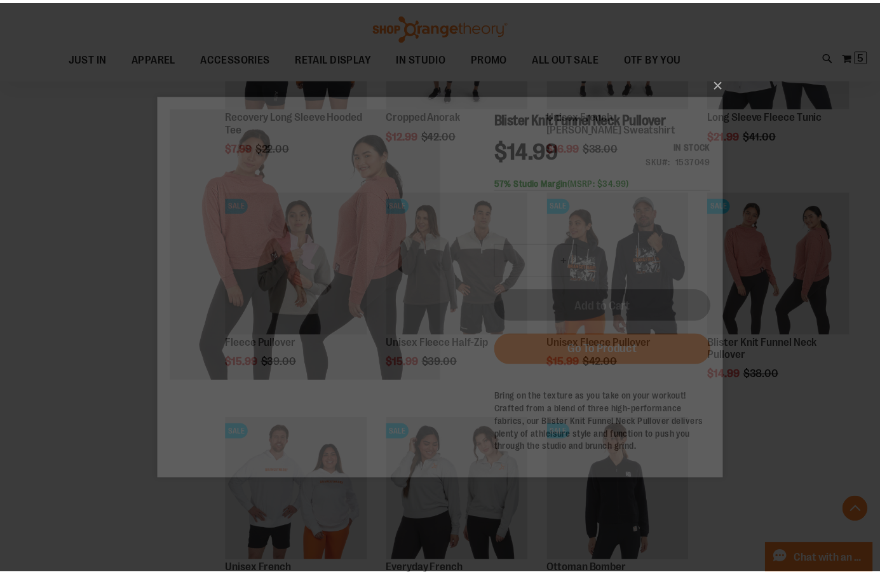
scroll to position [0, 0]
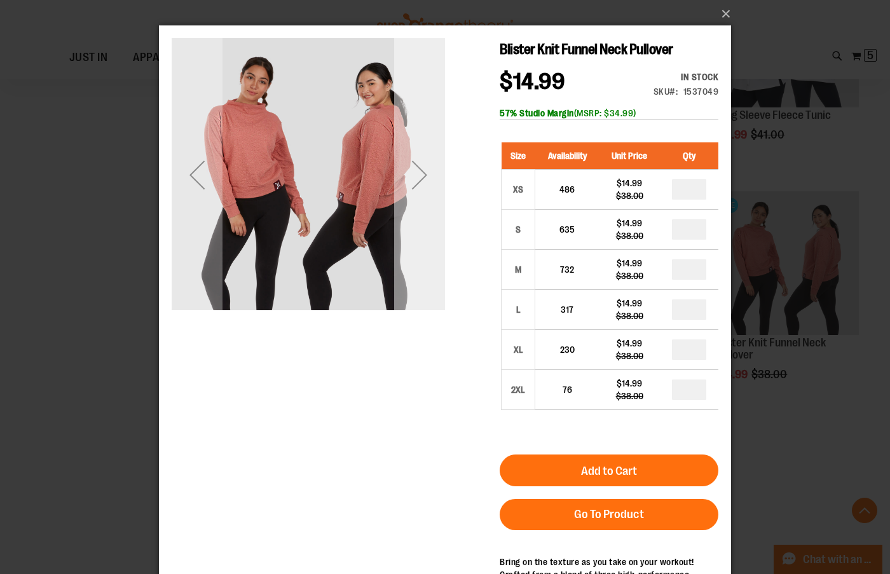
click at [423, 173] on div "Next" at bounding box center [419, 174] width 51 height 51
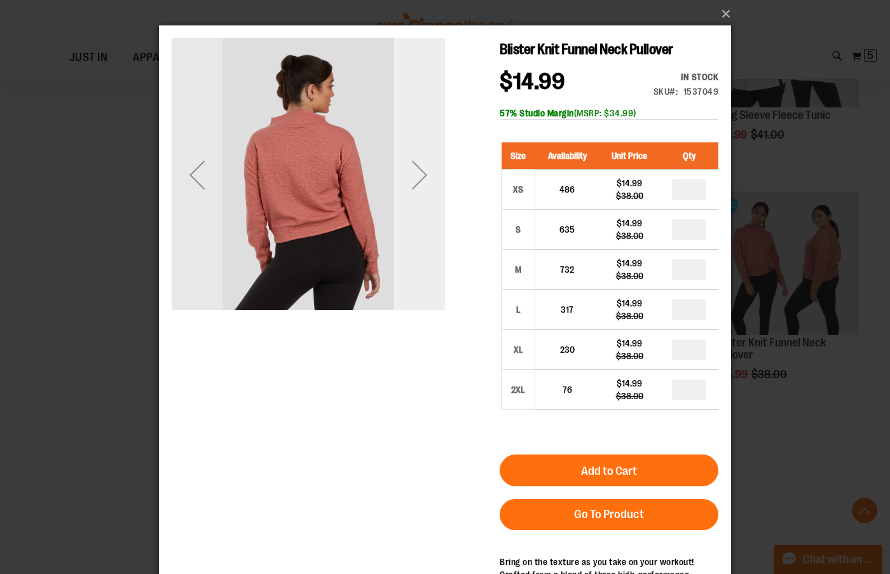
click at [423, 173] on div "Next" at bounding box center [419, 174] width 51 height 51
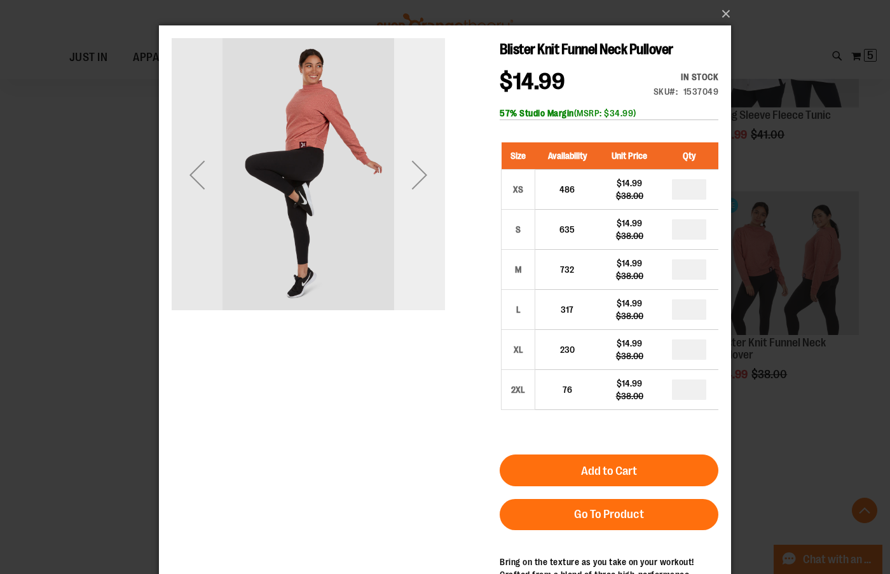
click at [423, 173] on div "Next" at bounding box center [419, 174] width 51 height 51
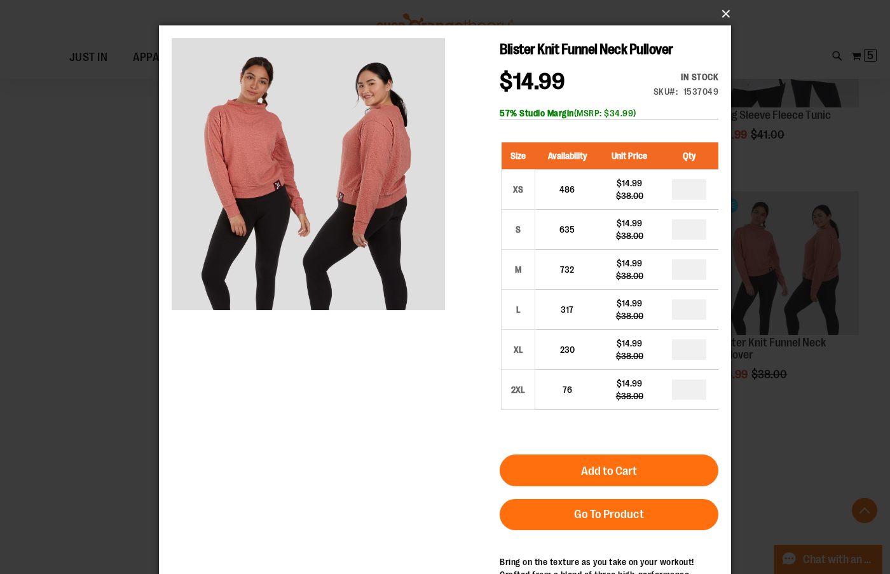
click at [719, 8] on button "×" at bounding box center [449, 14] width 572 height 28
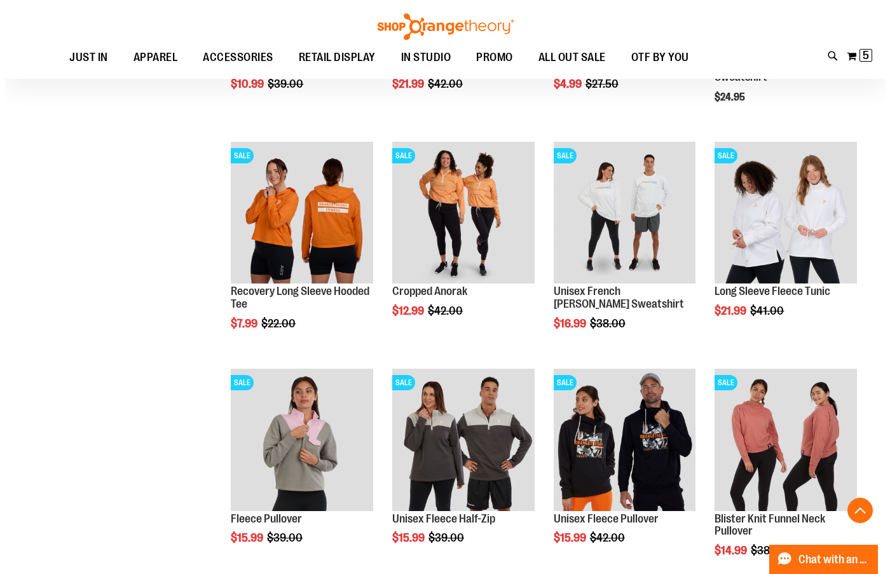
scroll to position [1005, 0]
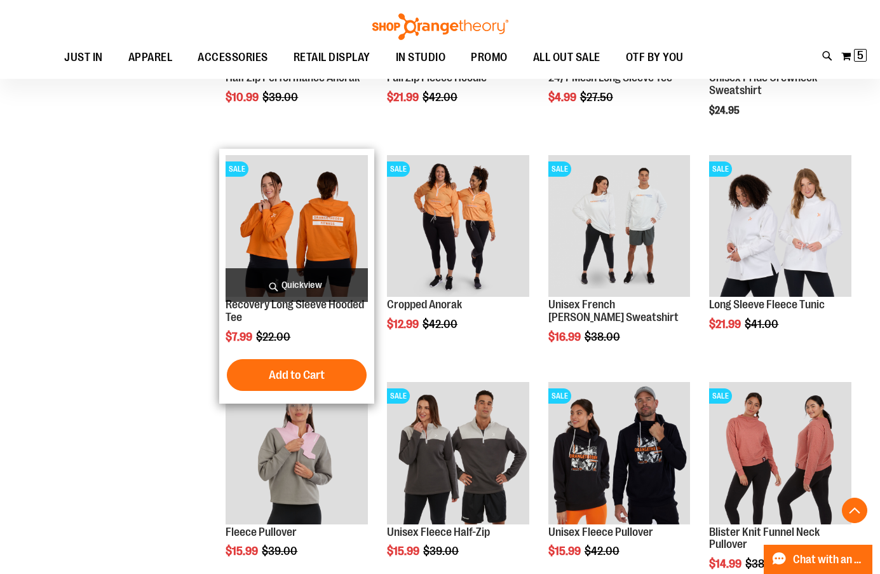
click at [313, 283] on span "Quickview" at bounding box center [297, 285] width 142 height 34
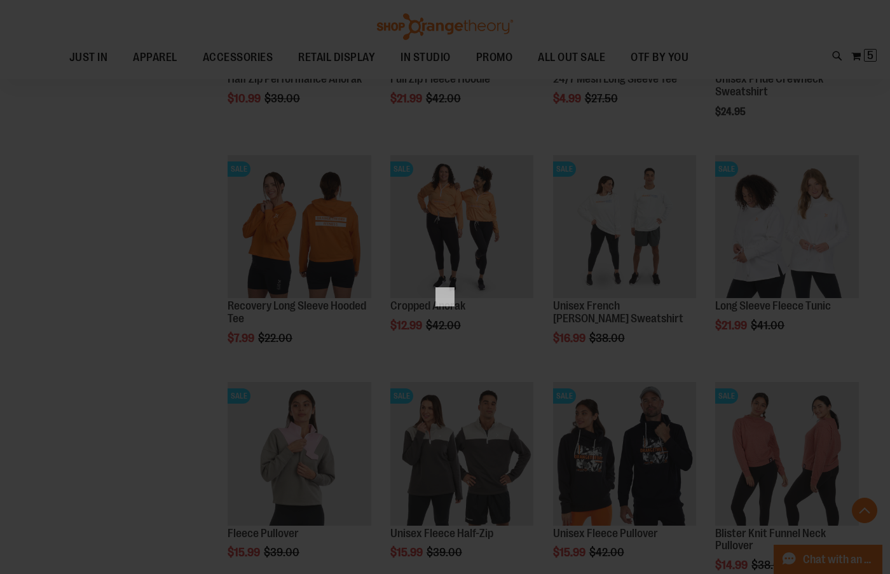
scroll to position [0, 0]
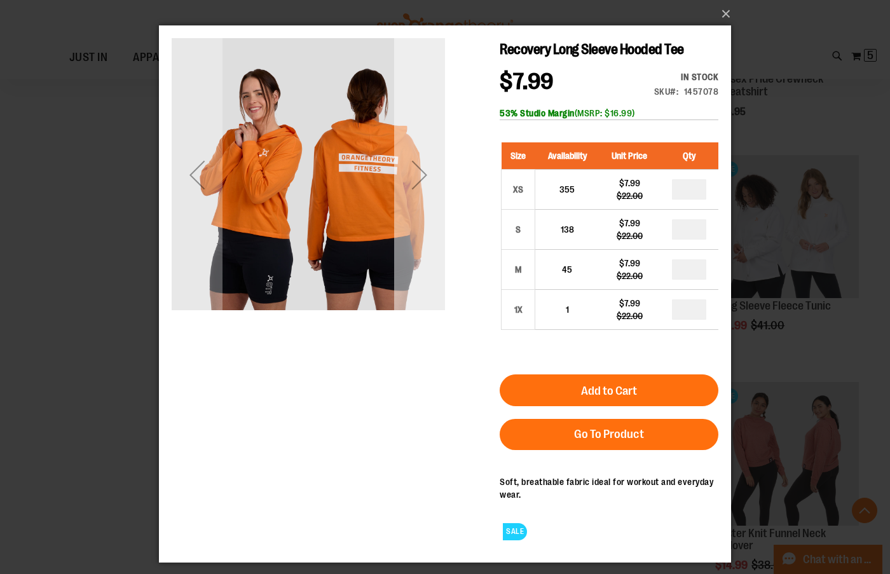
click at [419, 175] on div "Next" at bounding box center [419, 174] width 51 height 51
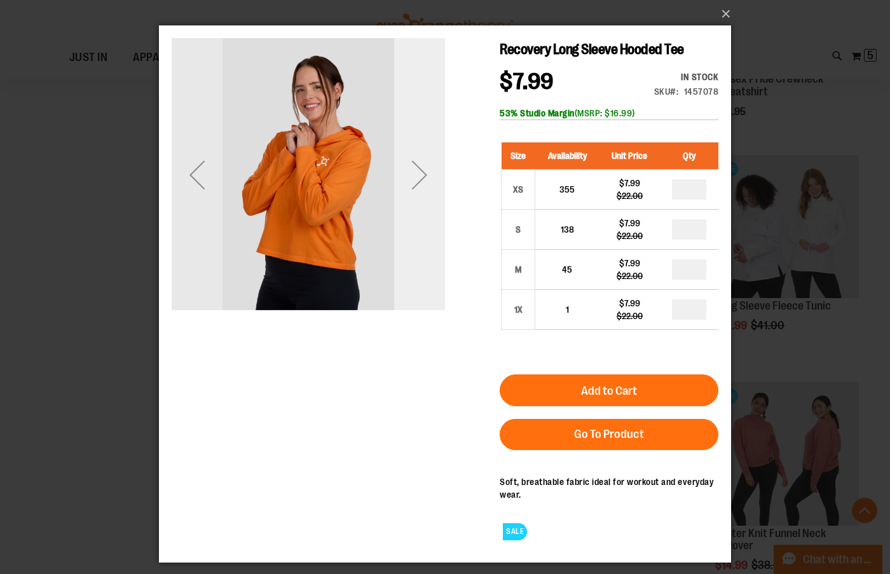
click at [419, 175] on div "Next" at bounding box center [419, 174] width 51 height 51
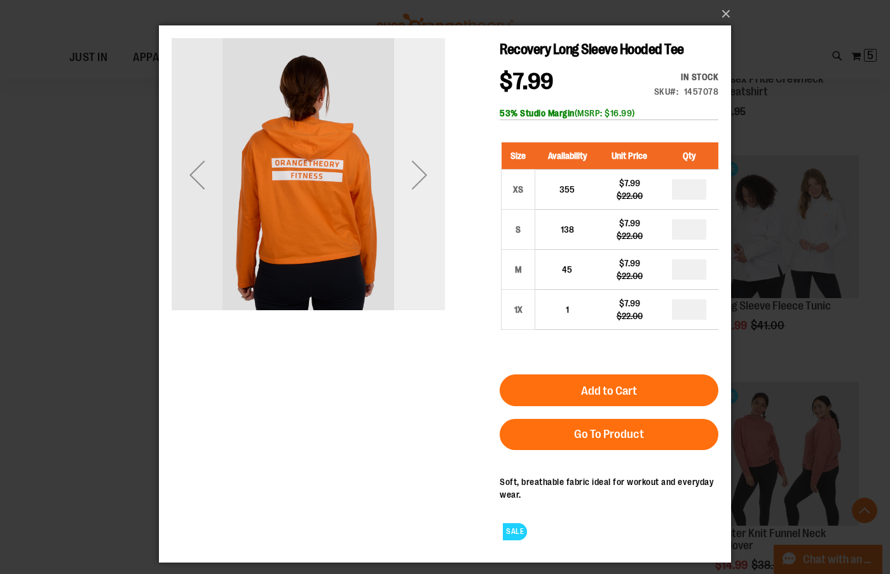
click at [419, 175] on div "Next" at bounding box center [419, 174] width 51 height 51
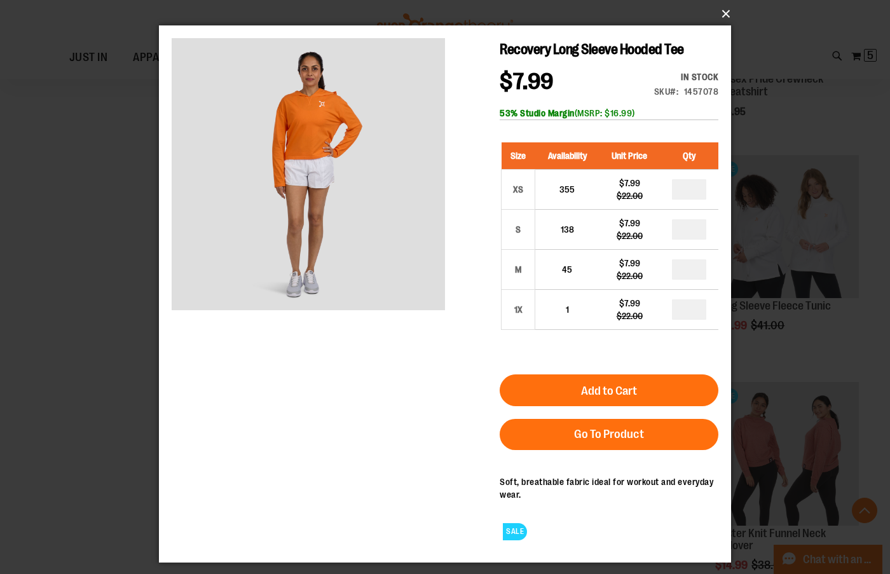
click at [726, 10] on button "×" at bounding box center [449, 14] width 572 height 28
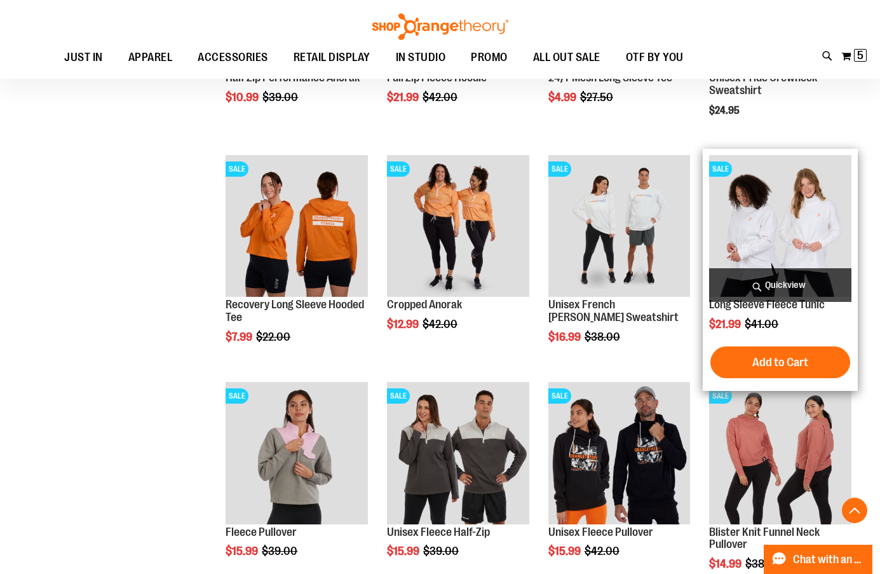
click at [786, 285] on span "Quickview" at bounding box center [780, 285] width 142 height 34
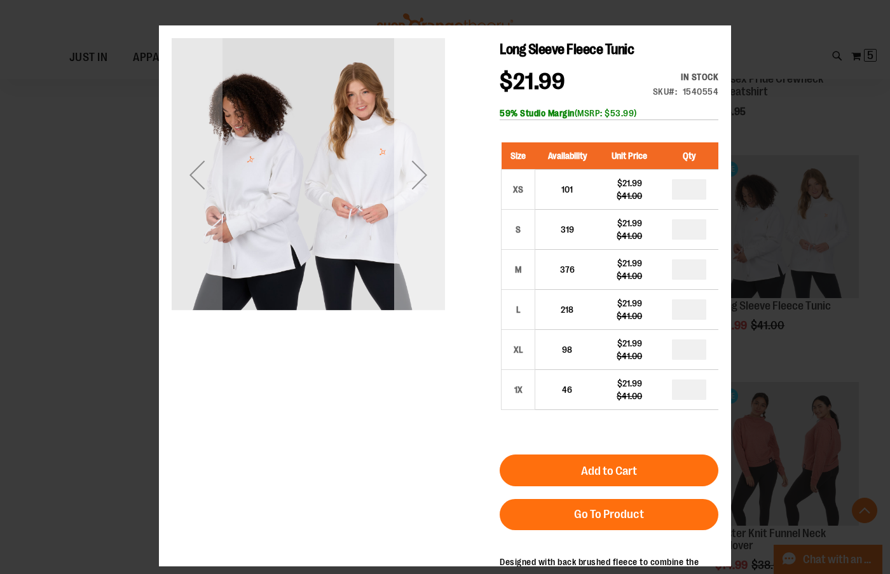
click at [419, 248] on div "Next" at bounding box center [419, 174] width 51 height 273
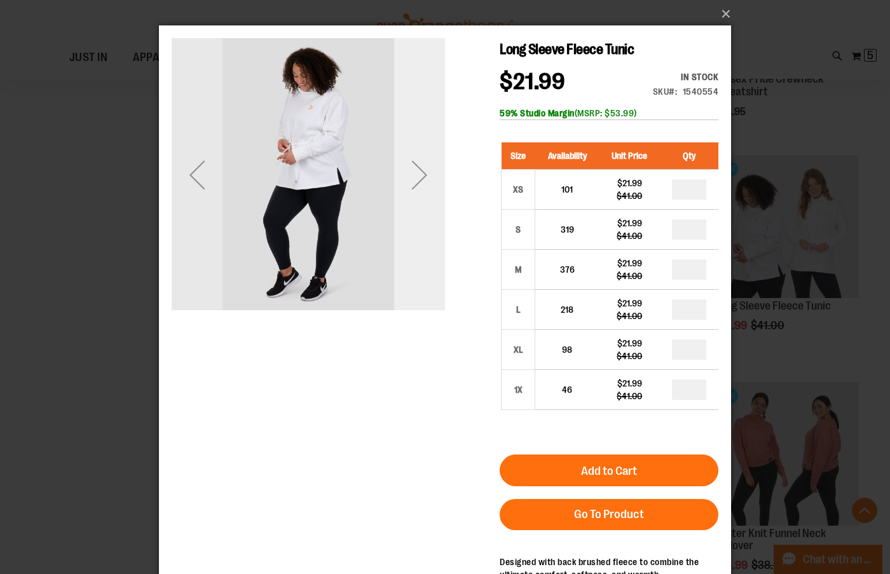
click at [421, 181] on div "Next" at bounding box center [419, 174] width 51 height 51
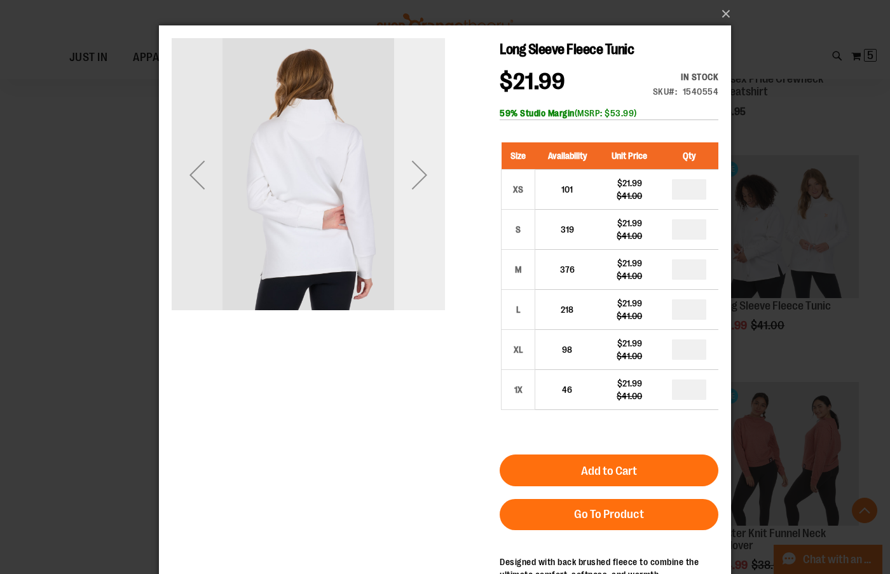
click at [421, 181] on div "Next" at bounding box center [419, 174] width 51 height 51
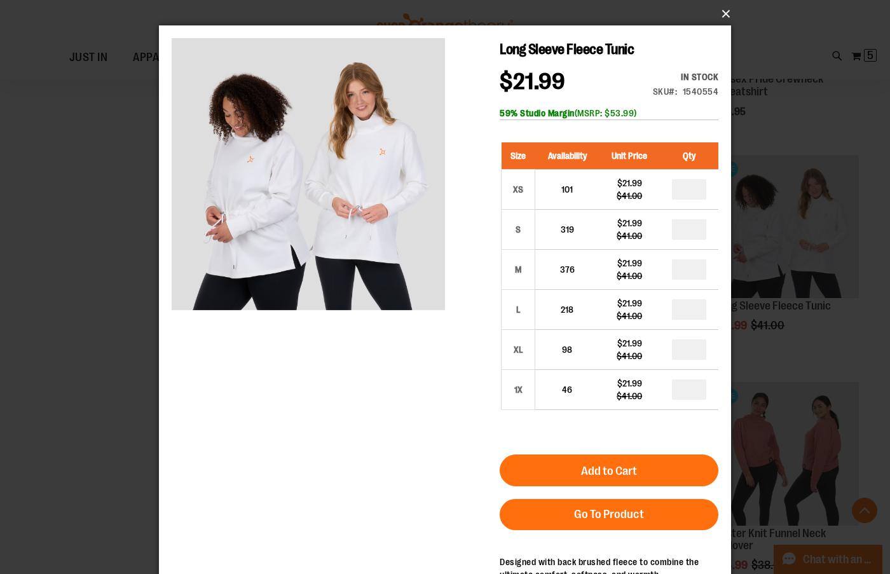
click at [725, 9] on button "×" at bounding box center [449, 14] width 572 height 28
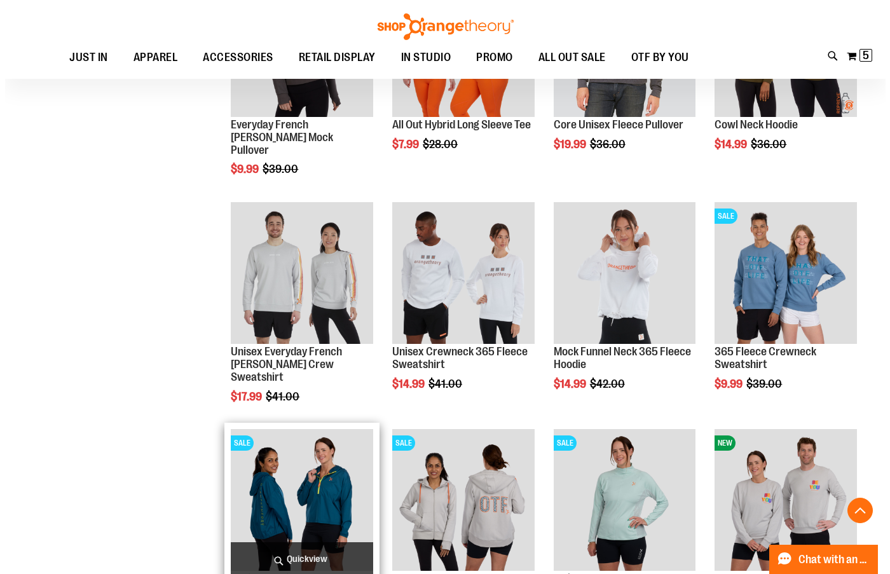
scroll to position [433, 0]
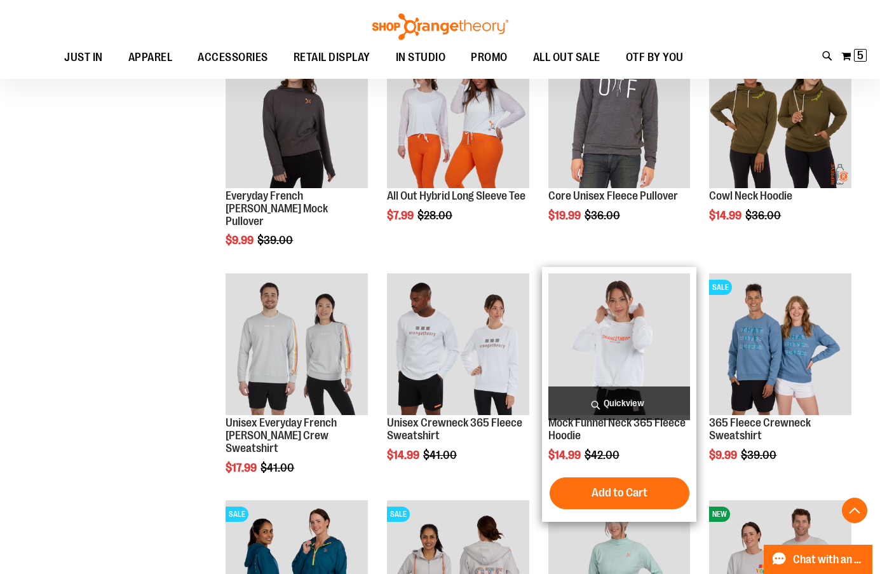
click at [611, 394] on span "Quickview" at bounding box center [620, 403] width 142 height 34
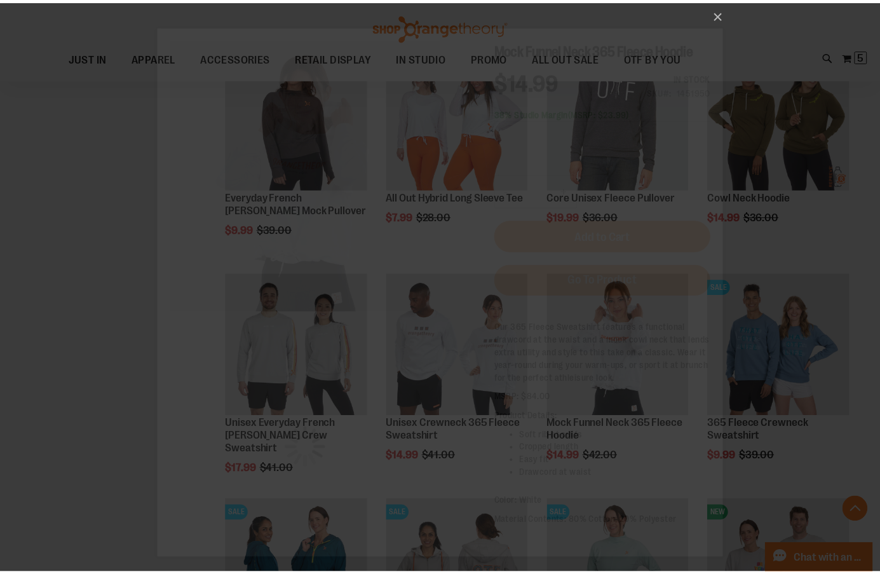
scroll to position [0, 0]
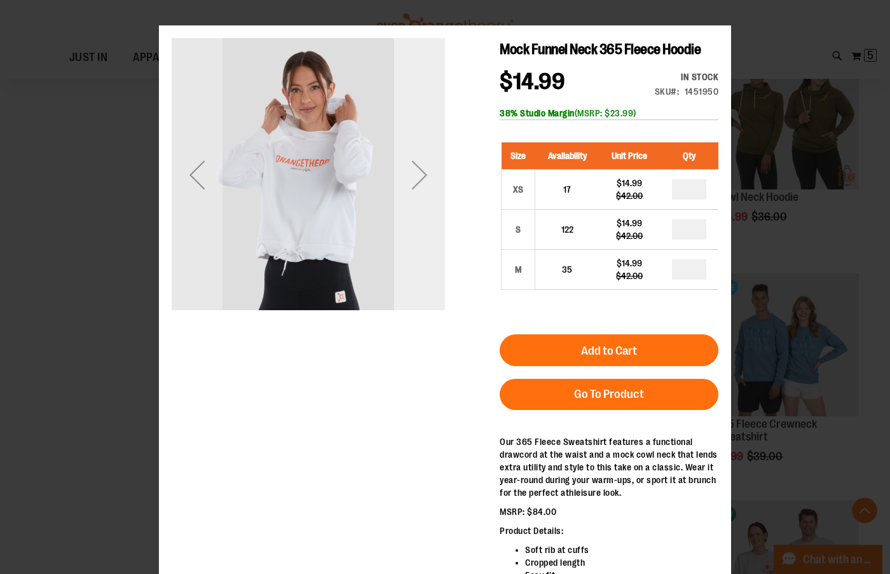
click at [425, 167] on div "Next" at bounding box center [419, 174] width 51 height 51
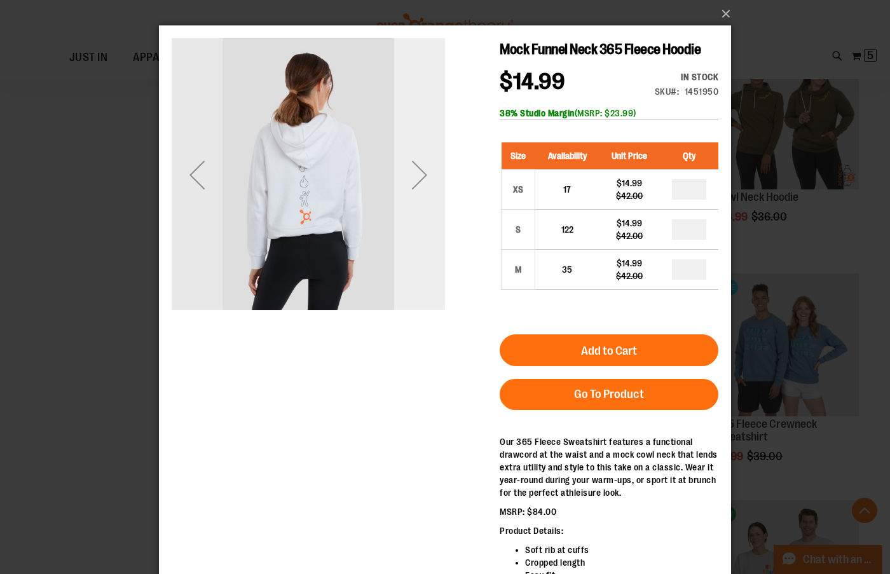
click at [425, 167] on div "Next" at bounding box center [419, 174] width 51 height 51
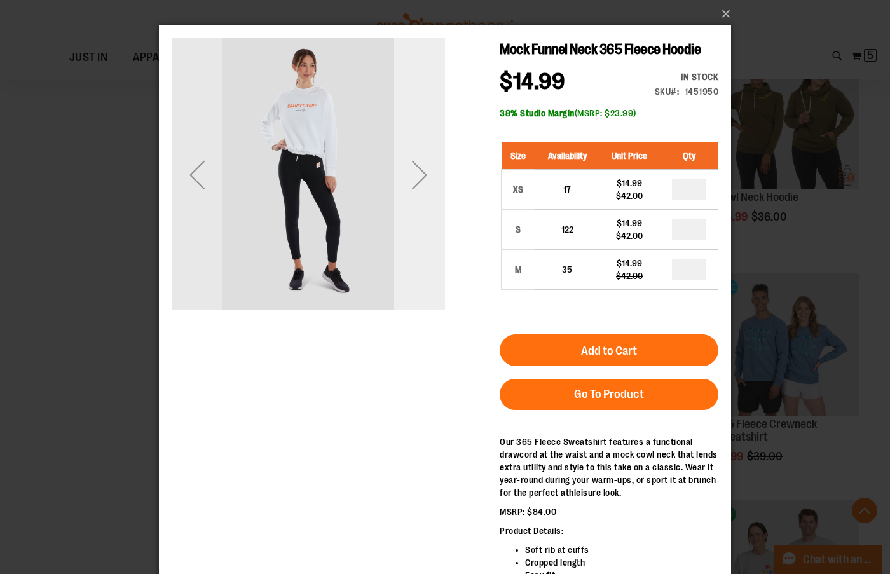
click at [425, 167] on div "Next" at bounding box center [419, 174] width 51 height 51
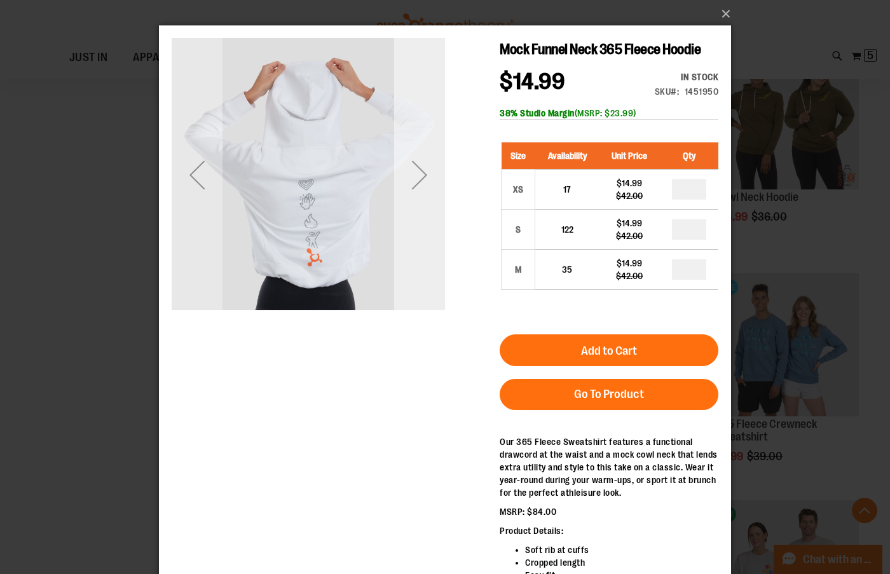
click at [425, 167] on div "Next" at bounding box center [419, 174] width 51 height 51
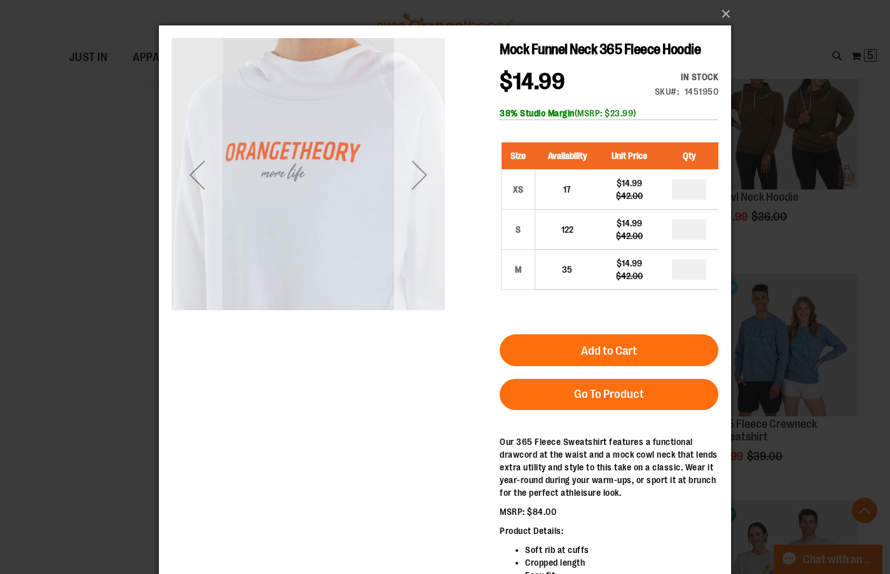
click at [425, 167] on div "Next" at bounding box center [419, 174] width 51 height 51
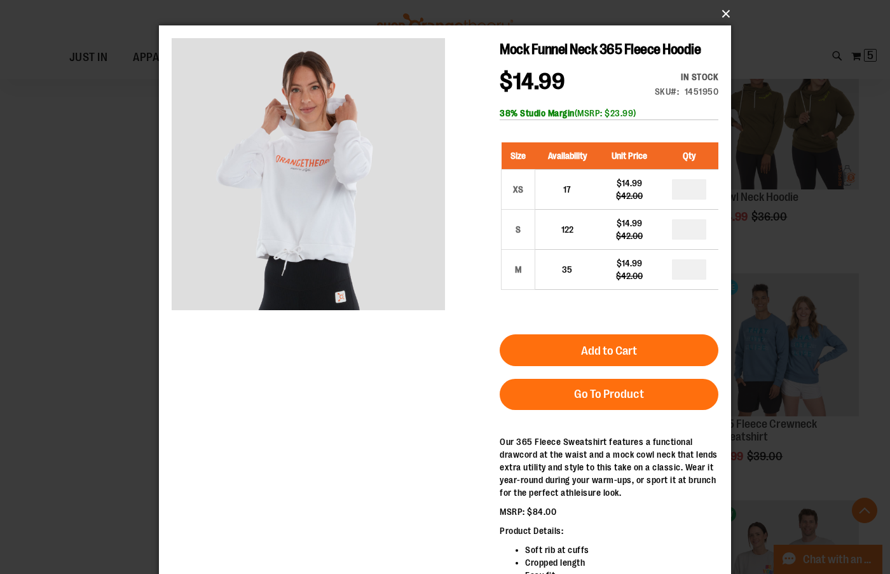
click at [728, 10] on button "×" at bounding box center [449, 14] width 572 height 28
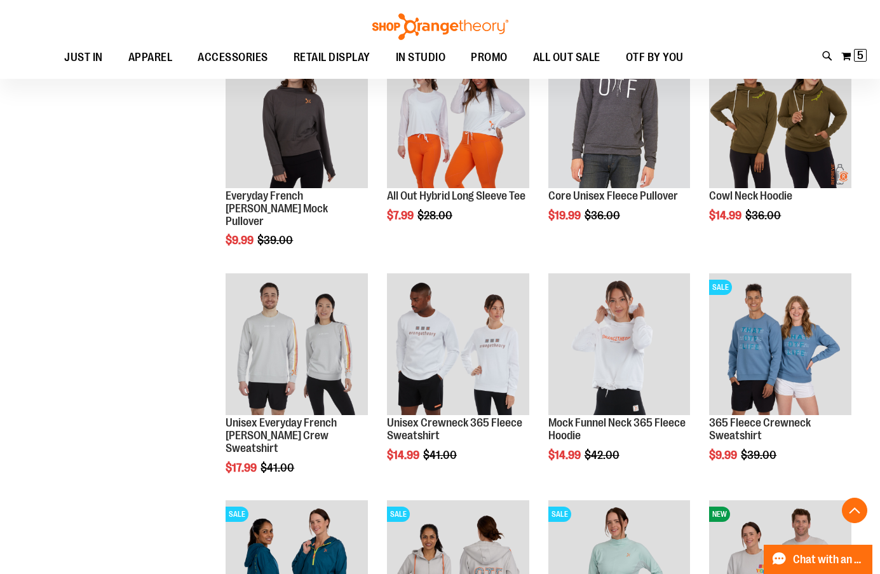
scroll to position [369, 0]
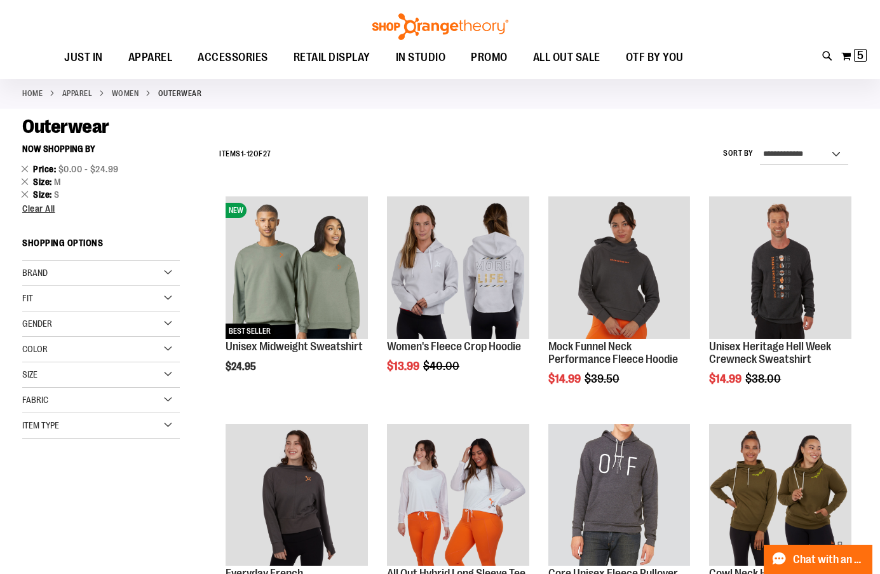
scroll to position [51, 0]
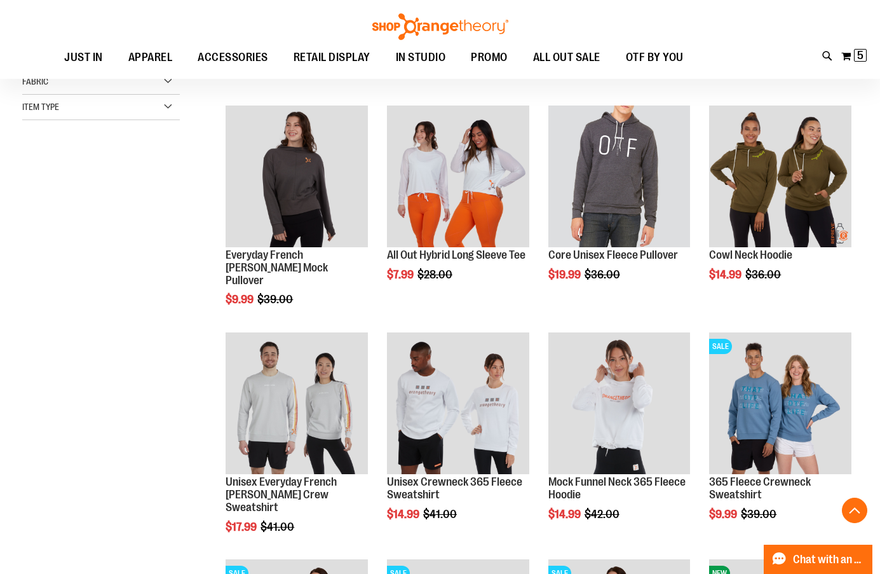
scroll to position [306, 0]
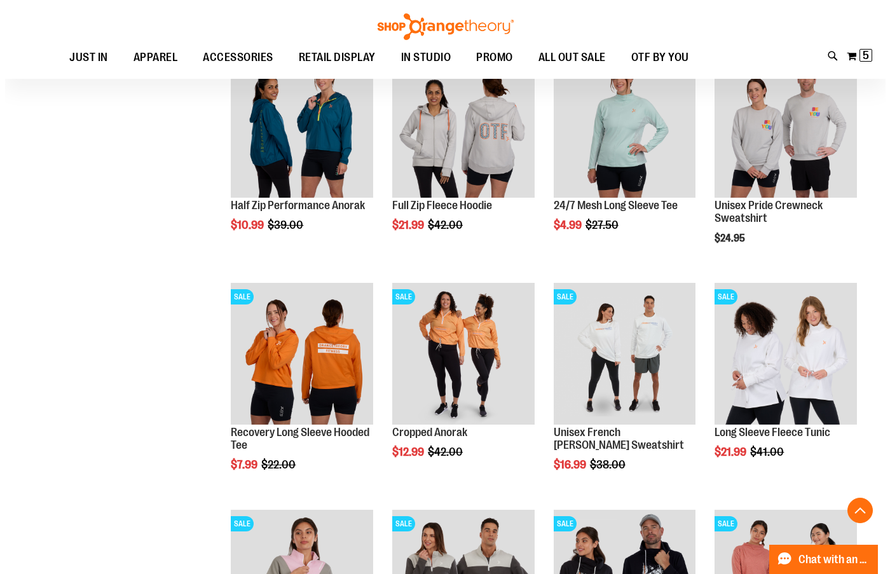
scroll to position [878, 0]
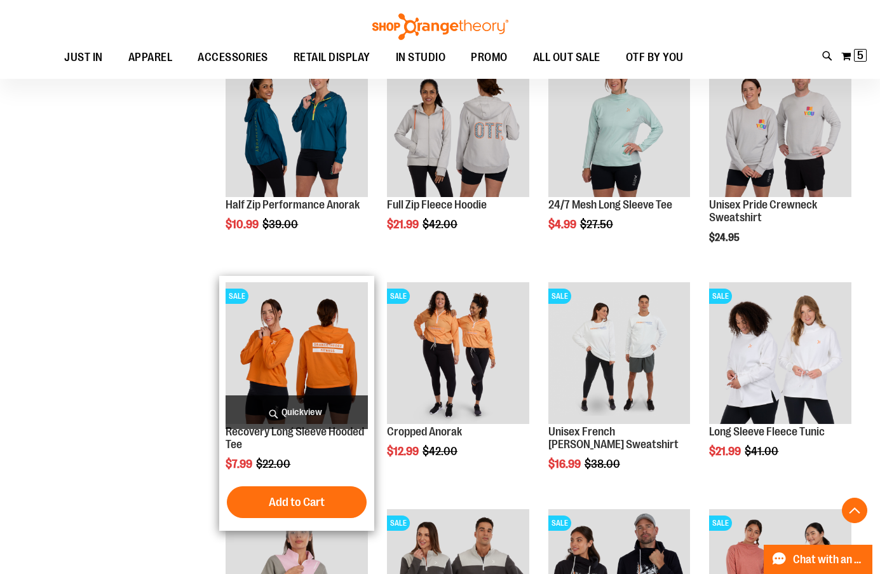
click at [330, 410] on span "Quickview" at bounding box center [297, 412] width 142 height 34
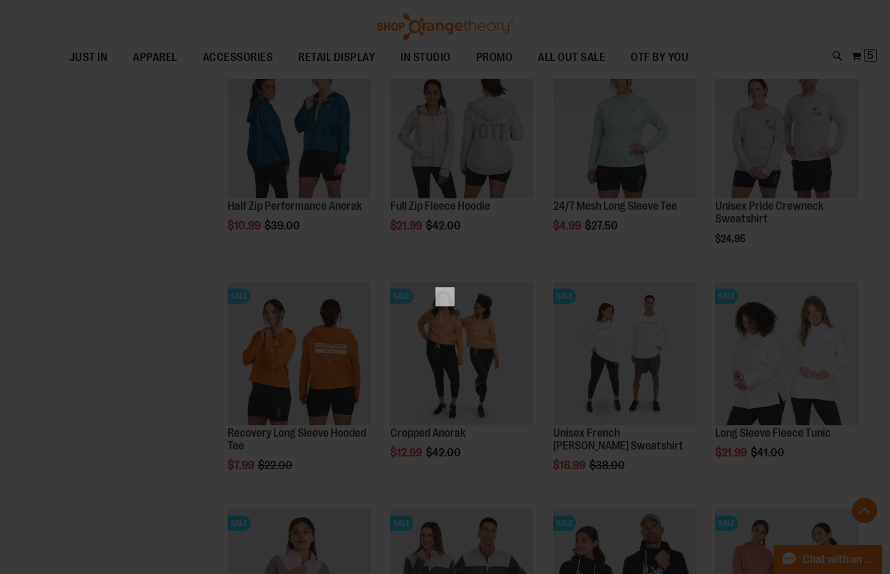
scroll to position [0, 0]
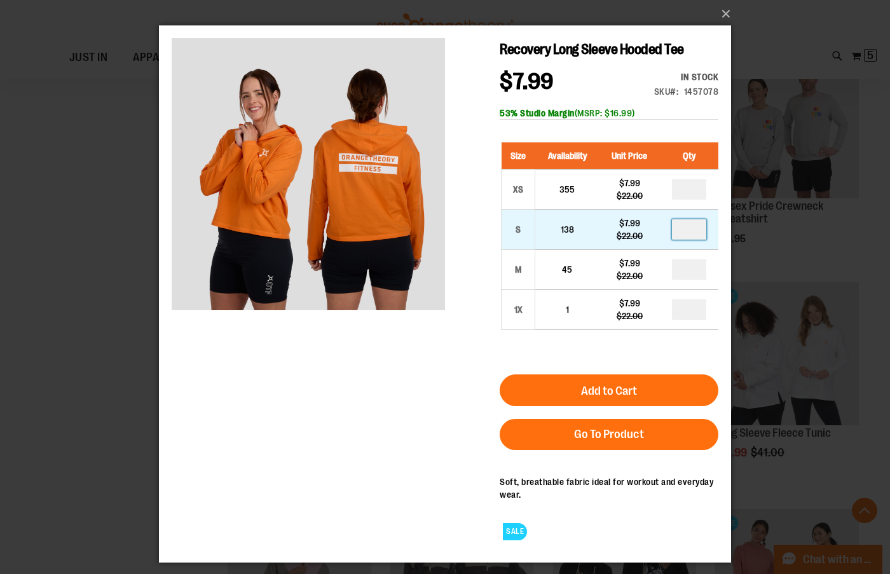
click at [688, 228] on input "number" at bounding box center [689, 229] width 34 height 20
type input "*"
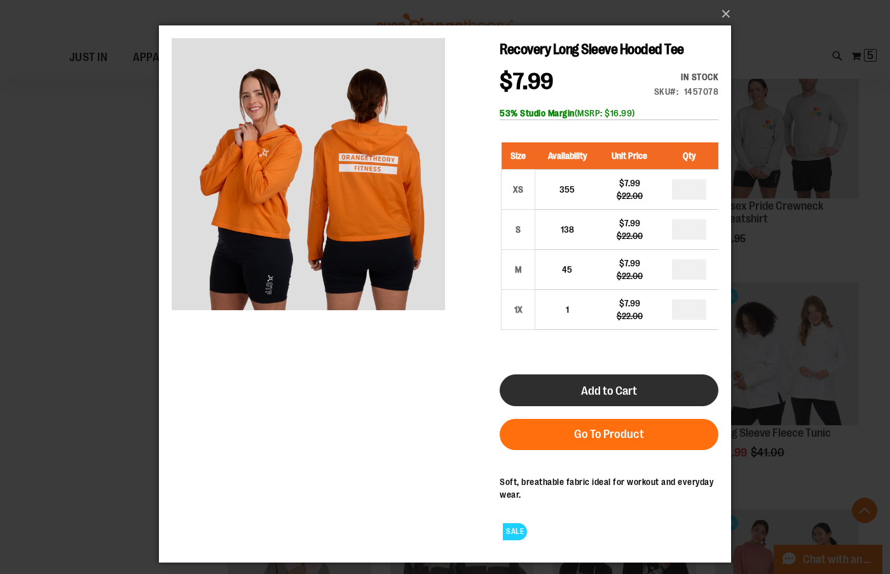
click at [644, 390] on button "Add to Cart" at bounding box center [609, 390] width 219 height 32
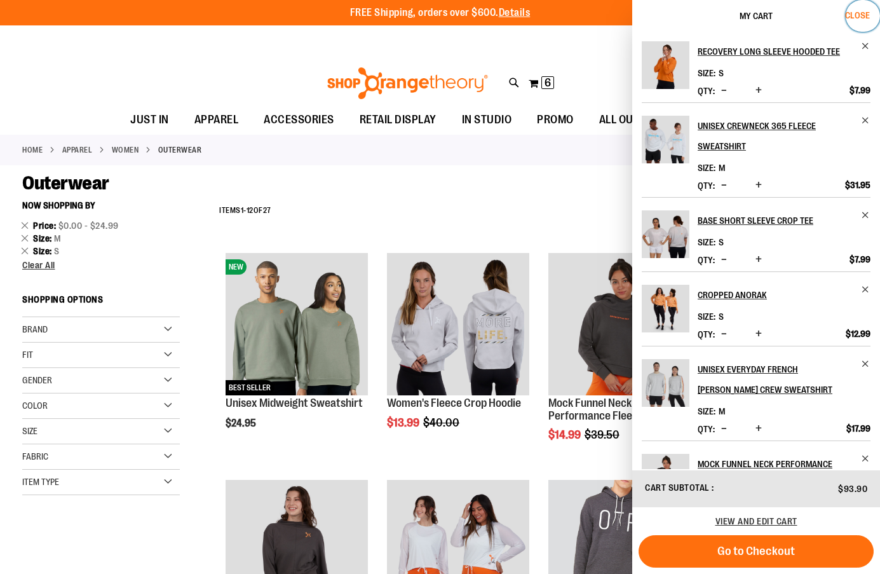
click at [863, 16] on span "Close" at bounding box center [857, 15] width 25 height 10
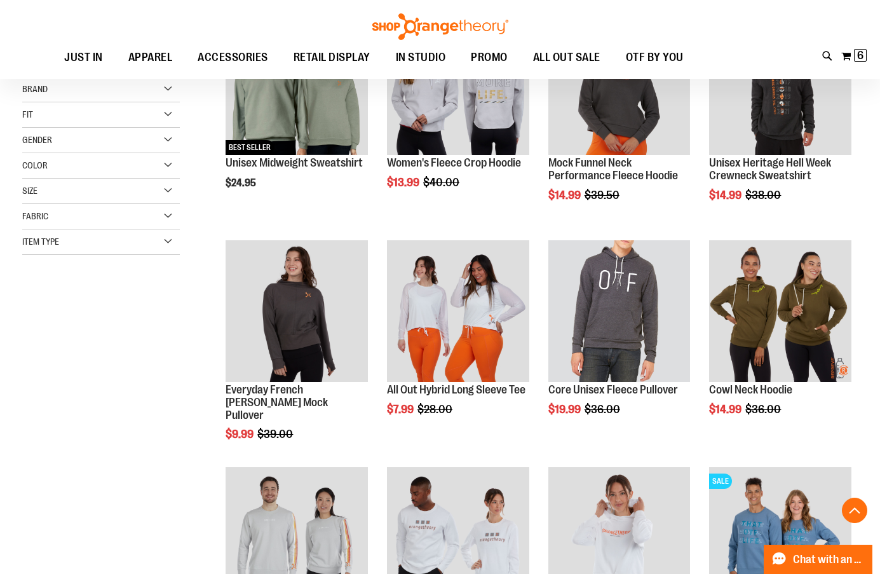
scroll to position [254, 0]
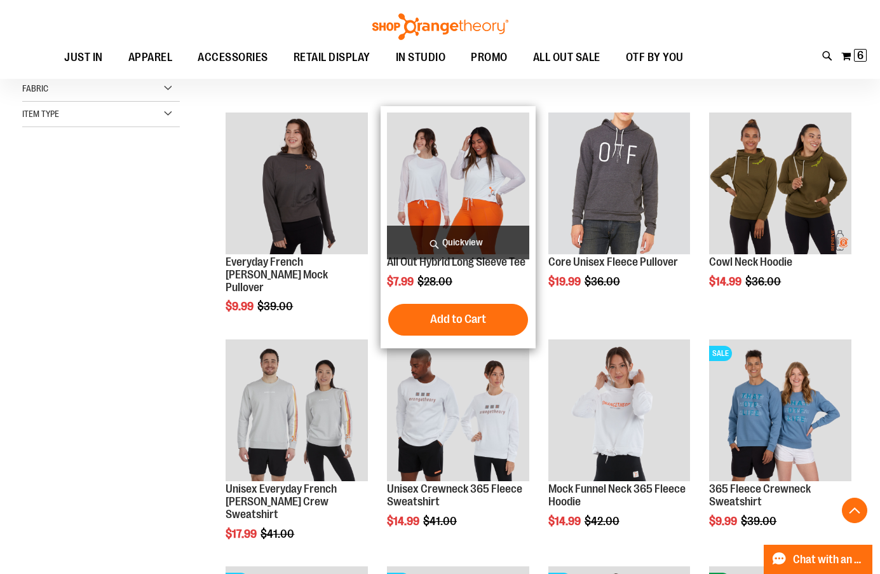
scroll to position [381, 0]
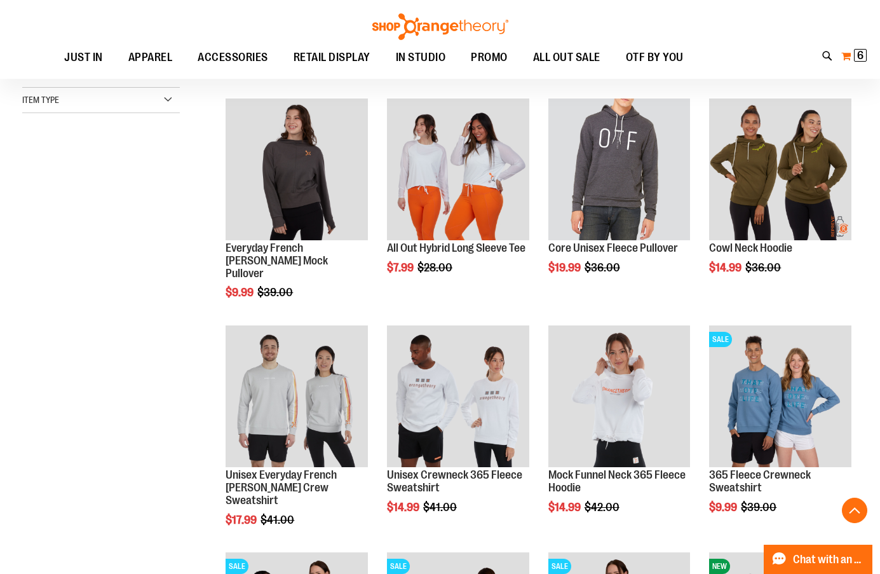
click at [850, 58] on button "My Cart 6 6 items" at bounding box center [854, 56] width 27 height 20
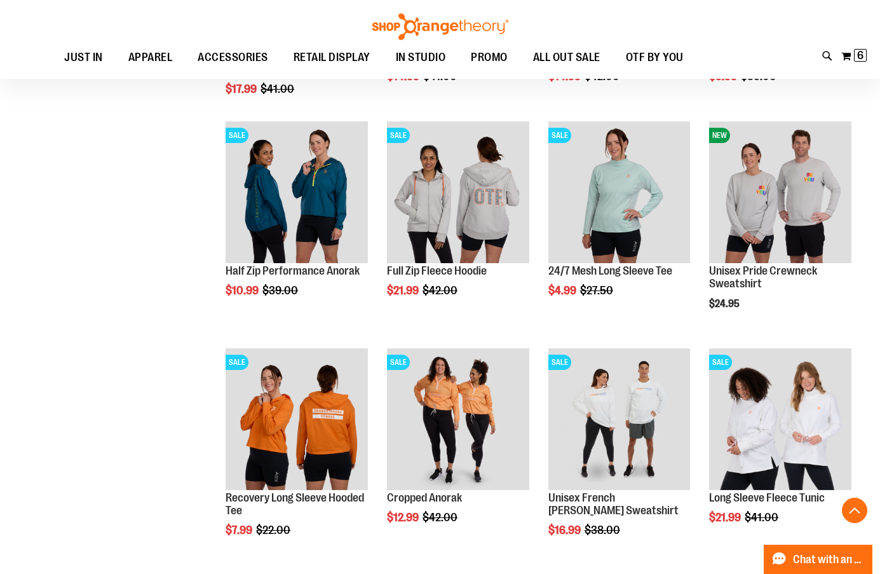
scroll to position [826, 0]
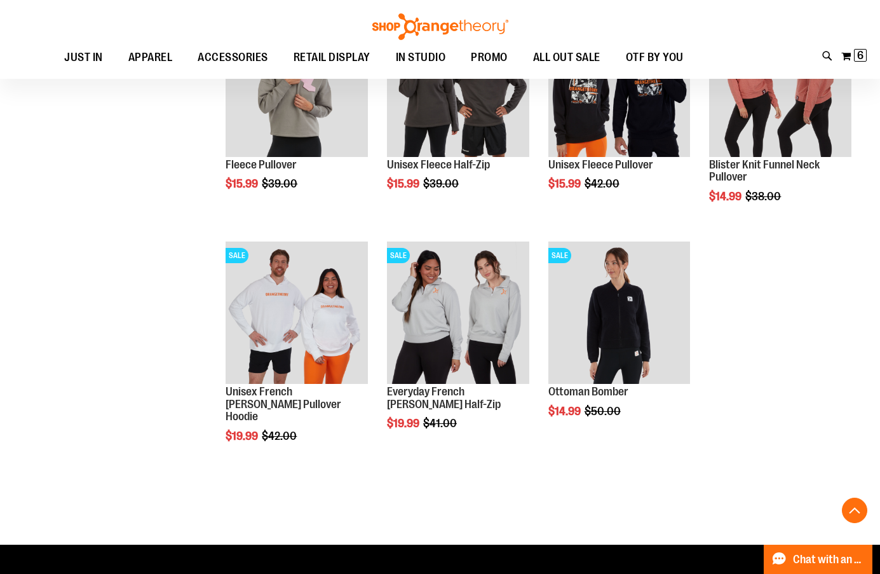
scroll to position [1398, 0]
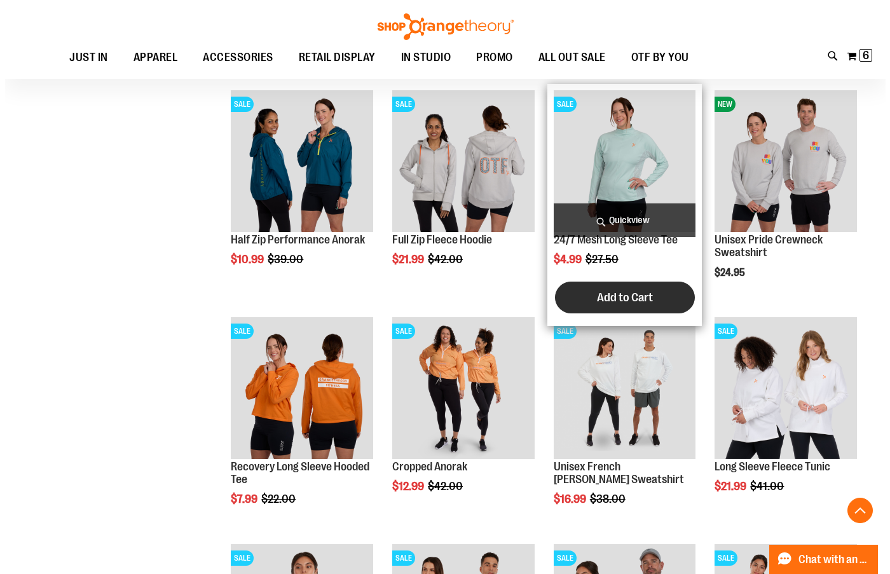
scroll to position [636, 0]
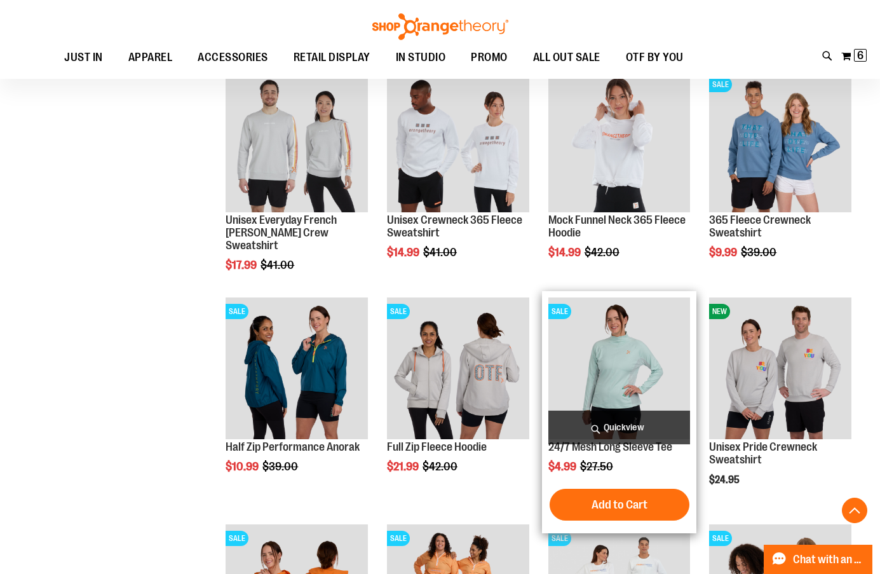
click at [623, 427] on span "Quickview" at bounding box center [620, 428] width 142 height 34
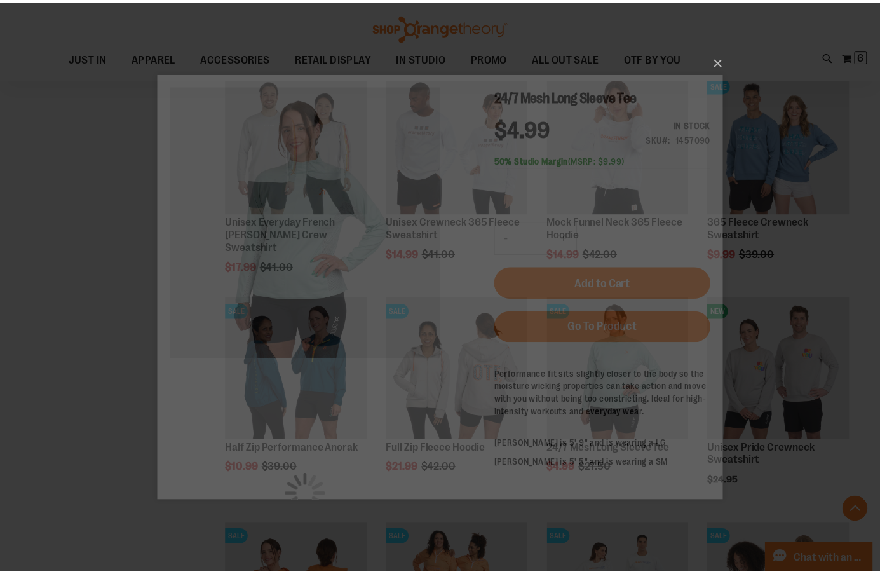
scroll to position [0, 0]
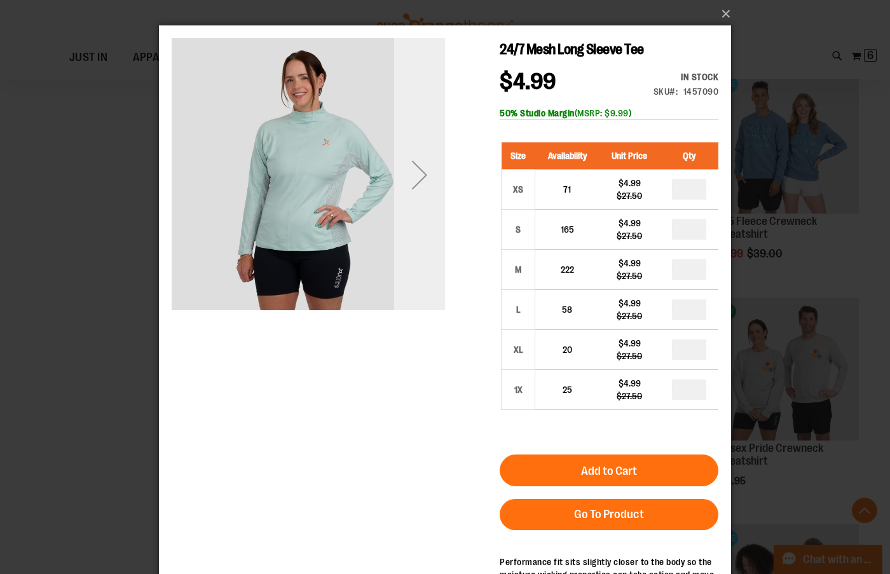
click at [415, 177] on div "Next" at bounding box center [419, 174] width 51 height 51
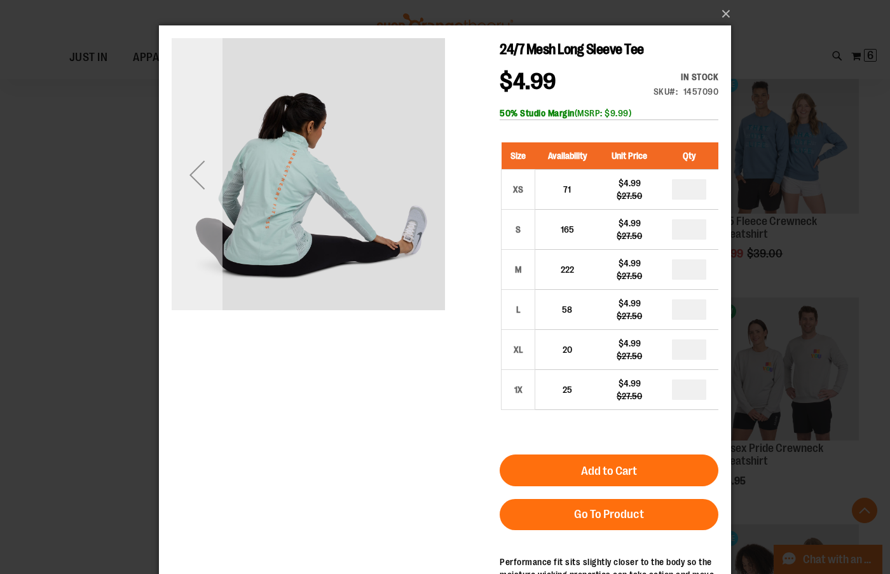
click at [202, 174] on div "Previous" at bounding box center [197, 174] width 51 height 51
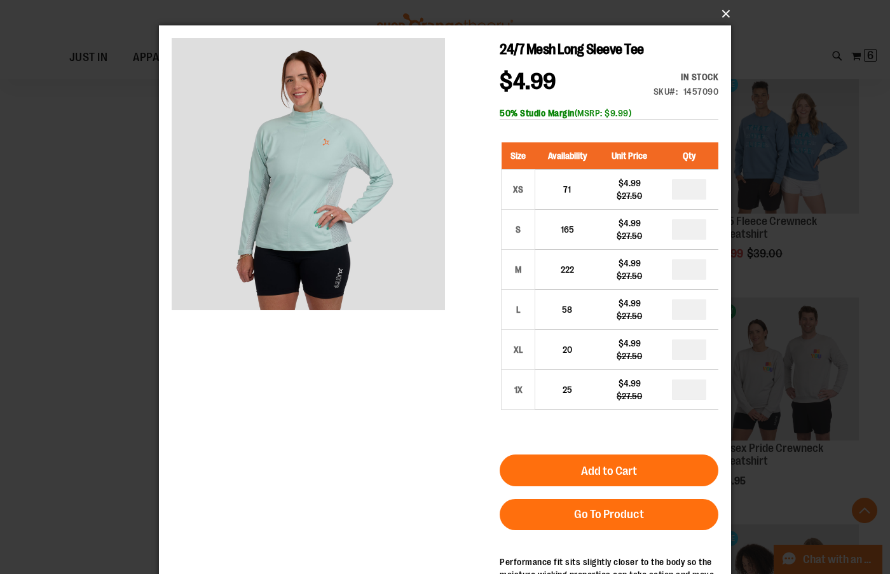
click at [725, 9] on button "×" at bounding box center [449, 14] width 572 height 28
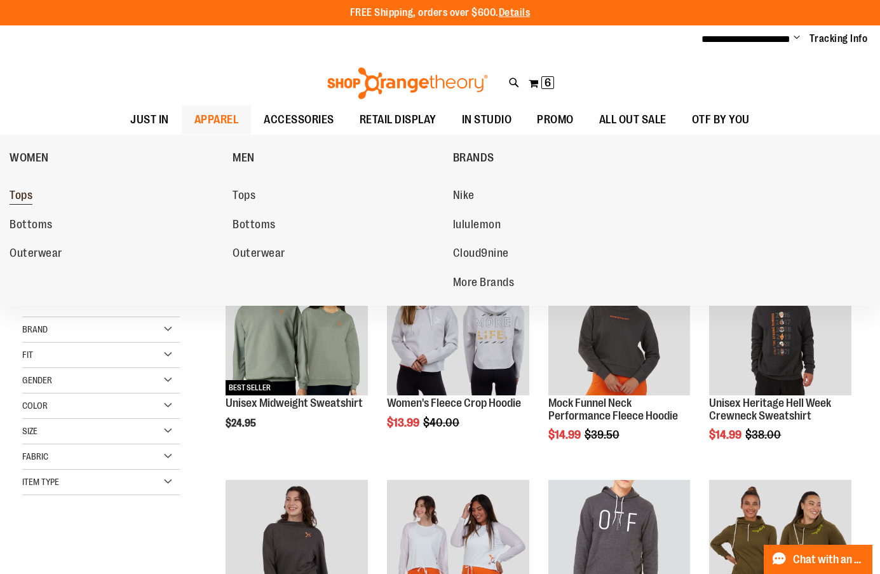
click at [27, 200] on span "Tops" at bounding box center [21, 197] width 23 height 16
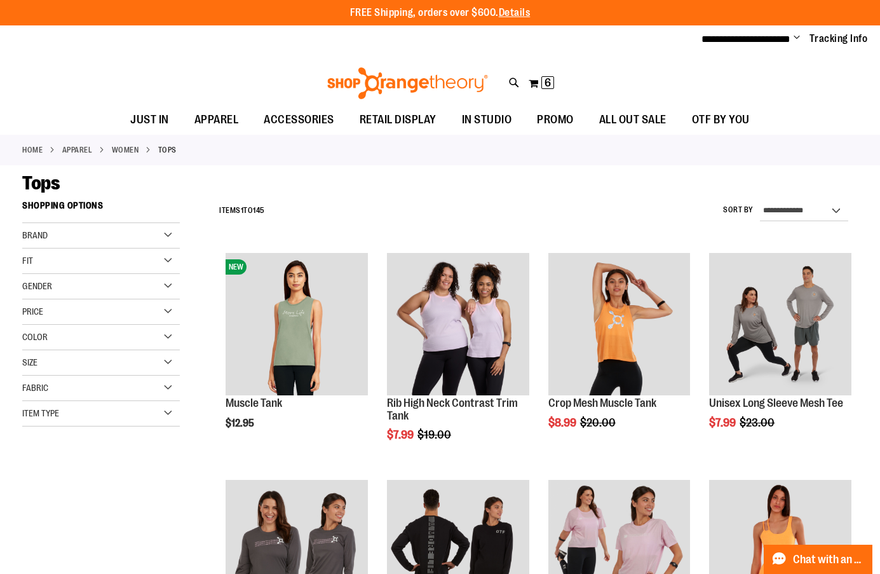
click at [41, 314] on span "Price" at bounding box center [32, 311] width 21 height 10
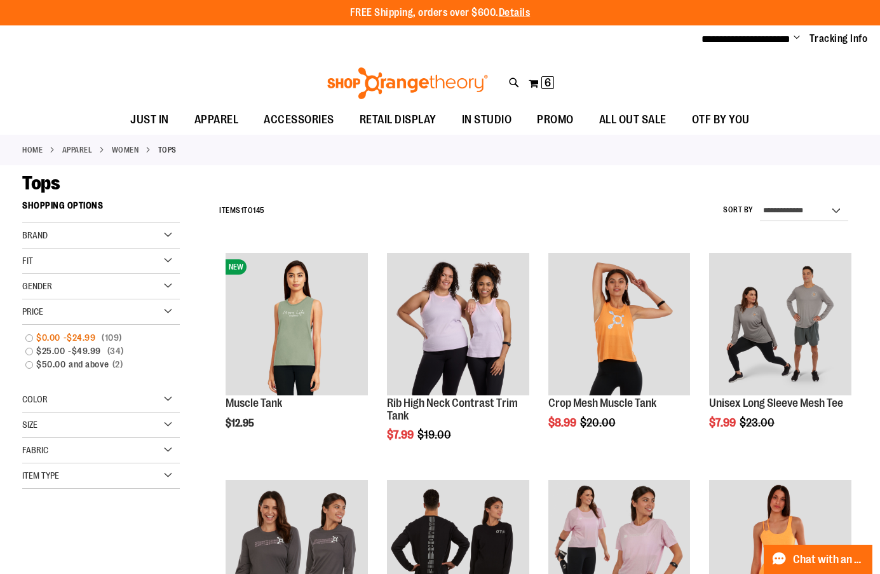
click at [39, 337] on span "$0.00" at bounding box center [49, 337] width 27 height 13
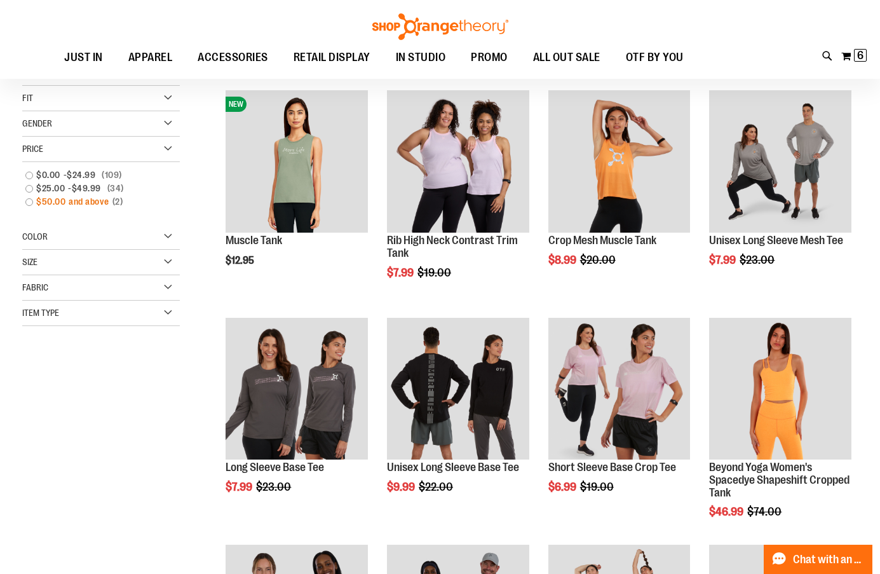
scroll to position [194, 0]
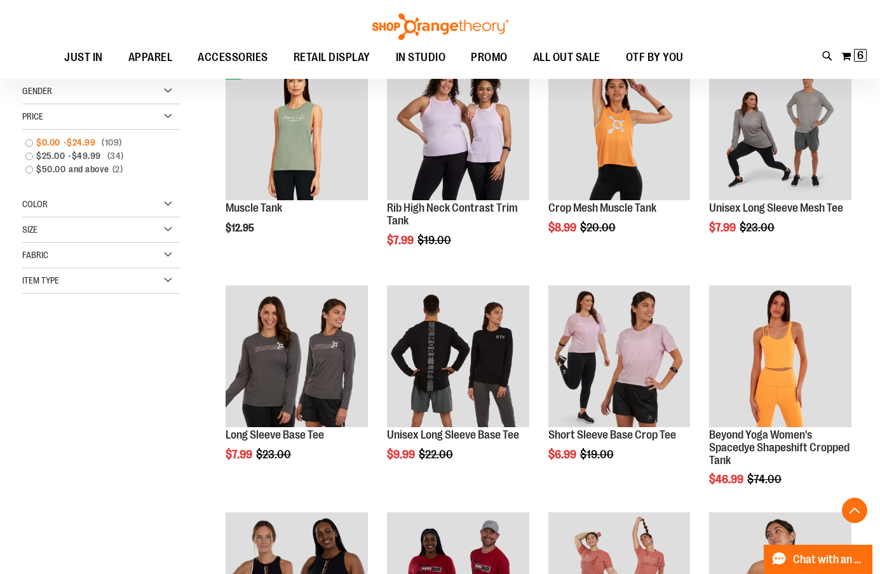
click at [47, 146] on span "$0.00" at bounding box center [49, 142] width 27 height 13
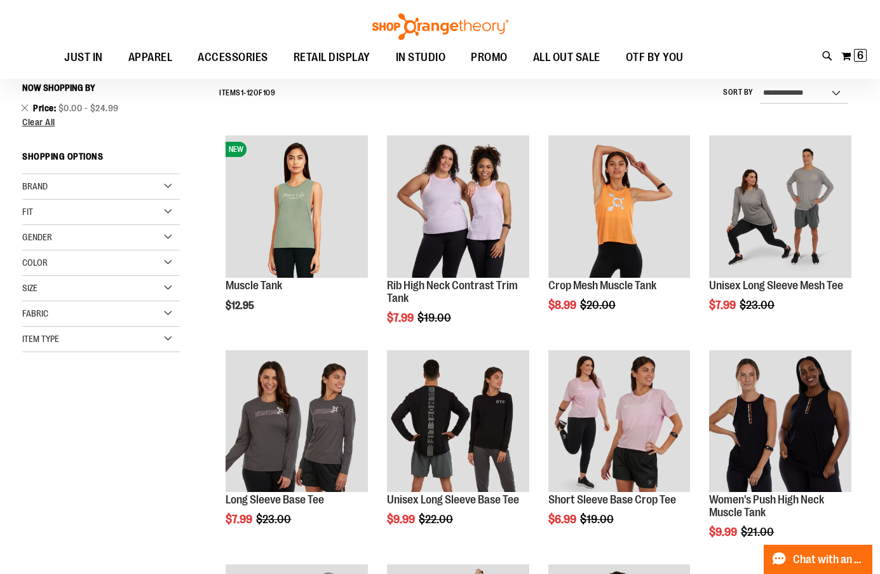
scroll to position [115, 0]
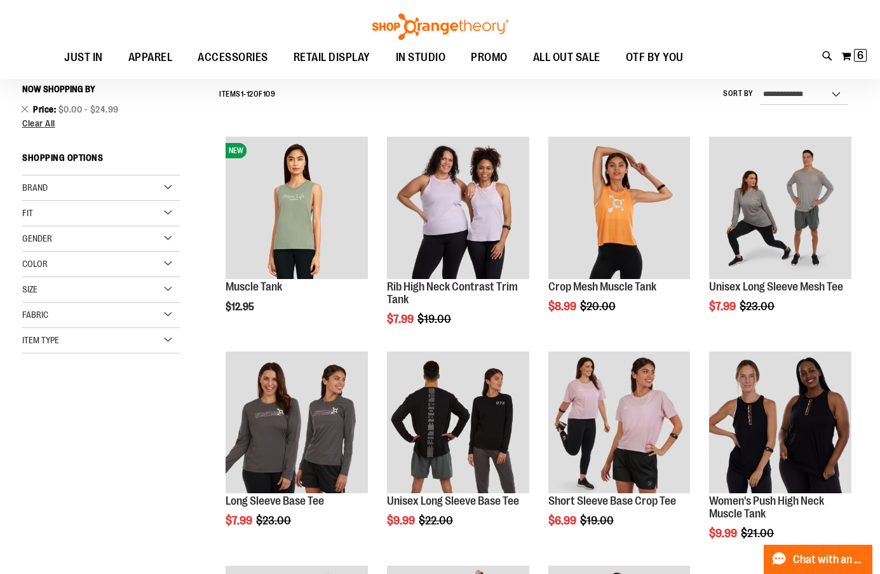
click at [63, 285] on div "Size" at bounding box center [101, 289] width 158 height 25
click at [83, 318] on div "M" at bounding box center [79, 321] width 19 height 19
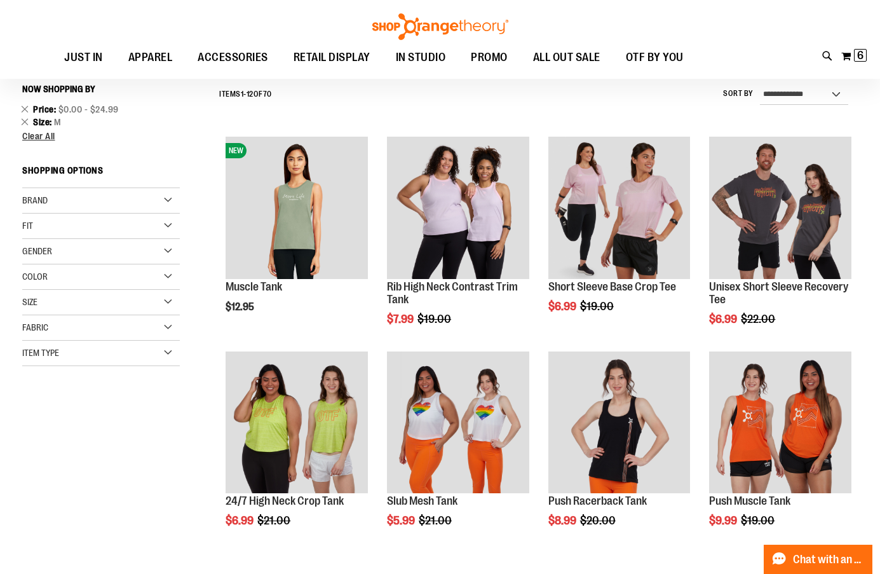
click at [160, 299] on div "Size" at bounding box center [101, 302] width 158 height 25
click at [58, 327] on div "S" at bounding box center [56, 334] width 19 height 19
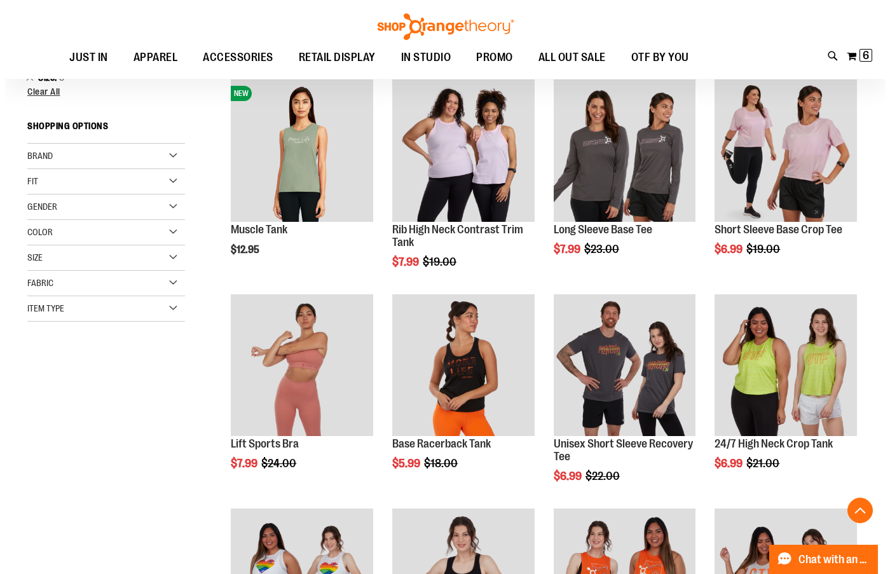
scroll to position [115, 0]
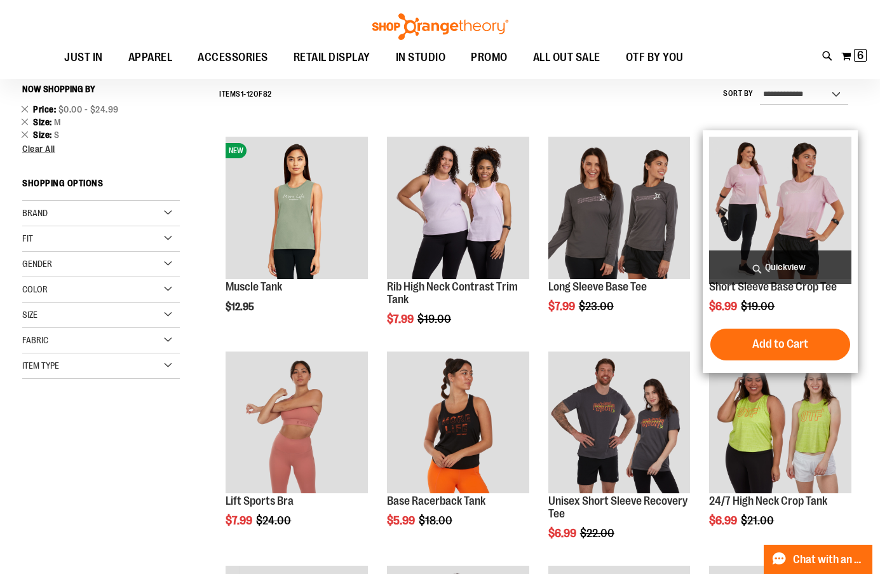
click at [807, 264] on span "Quickview" at bounding box center [780, 267] width 142 height 34
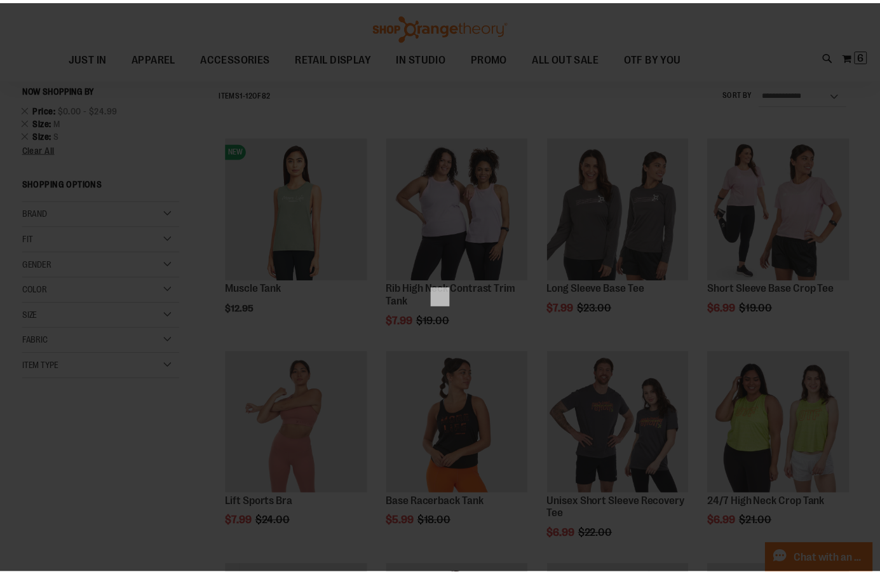
scroll to position [0, 0]
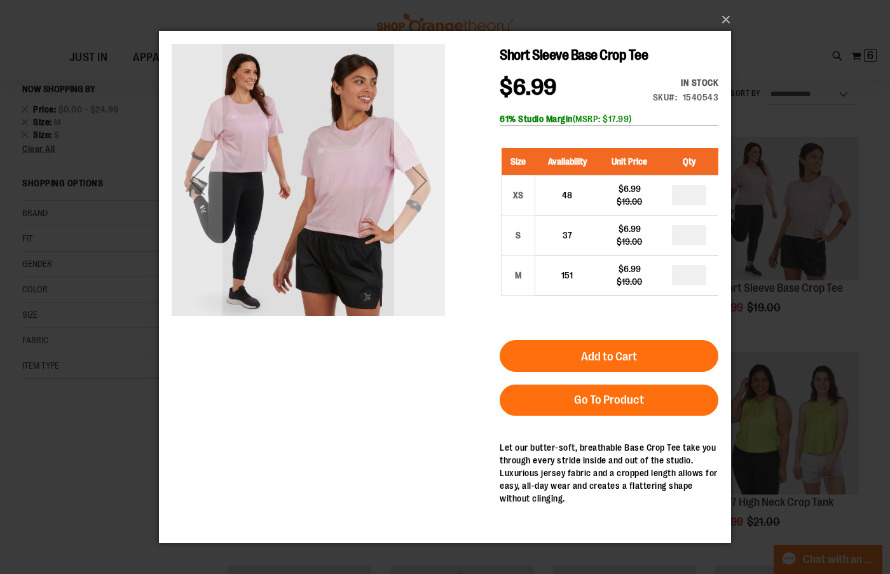
click at [441, 167] on div "Next" at bounding box center [419, 180] width 51 height 51
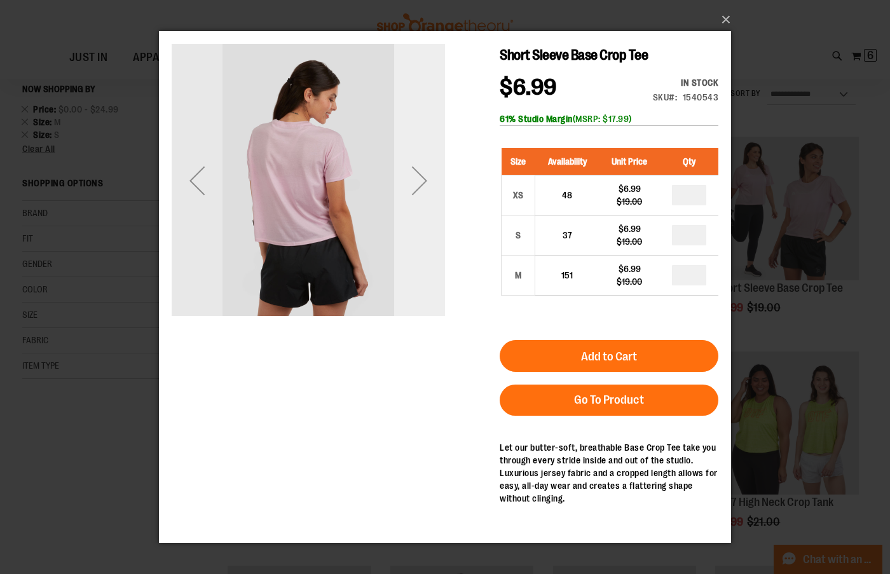
click at [441, 167] on div "Next" at bounding box center [419, 180] width 51 height 51
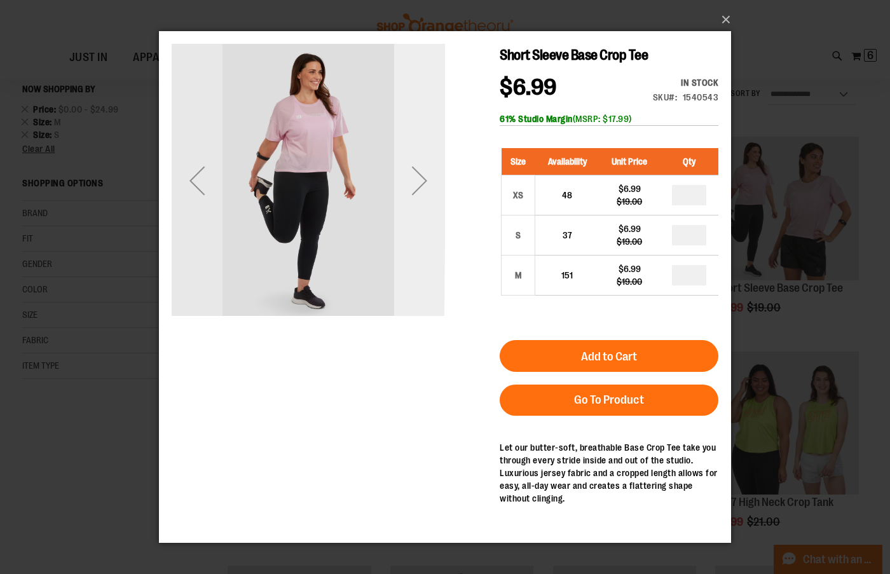
click at [441, 167] on div "Next" at bounding box center [419, 180] width 51 height 51
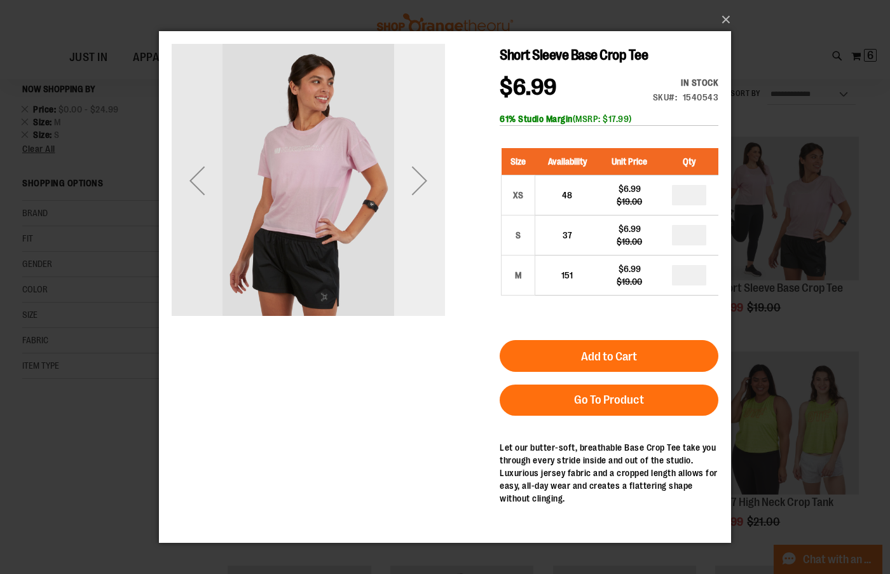
click at [441, 167] on div "Next" at bounding box center [419, 180] width 51 height 51
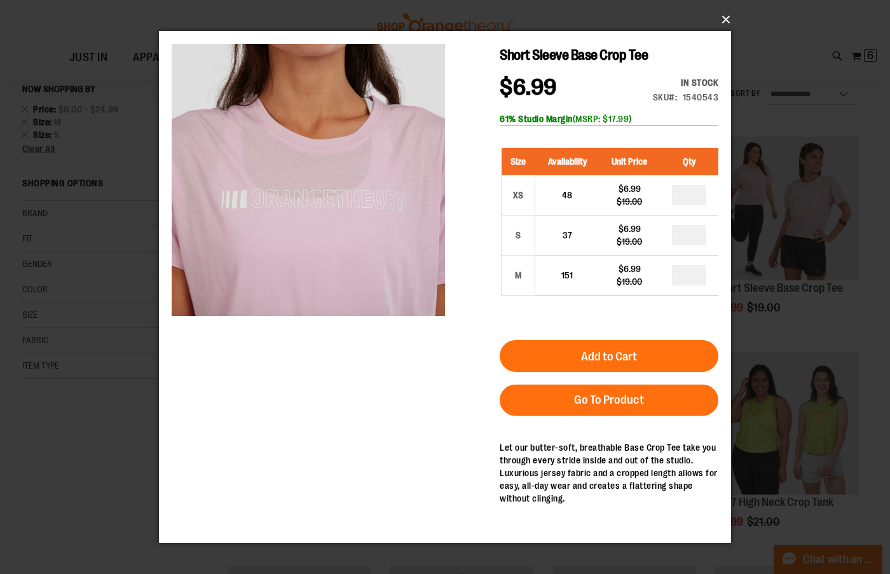
click at [726, 12] on button "×" at bounding box center [449, 20] width 572 height 28
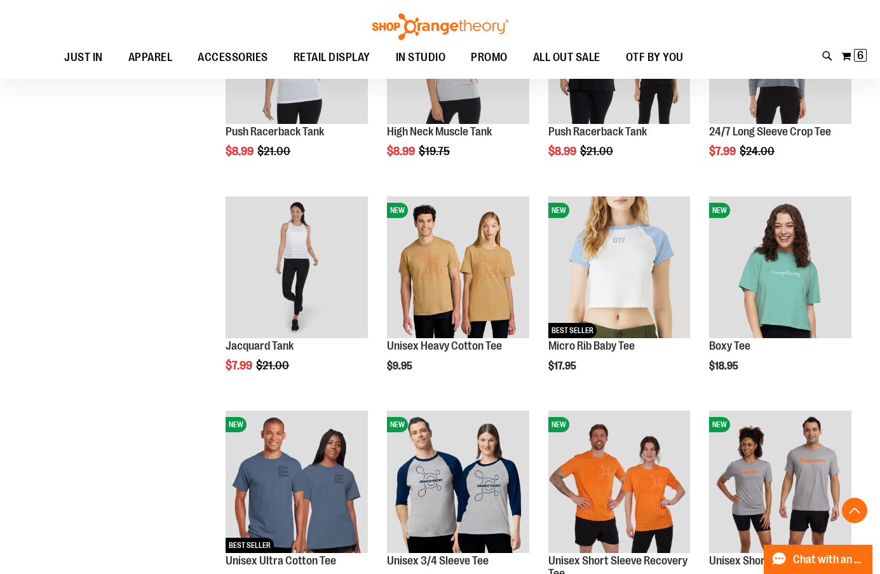
scroll to position [1132, 0]
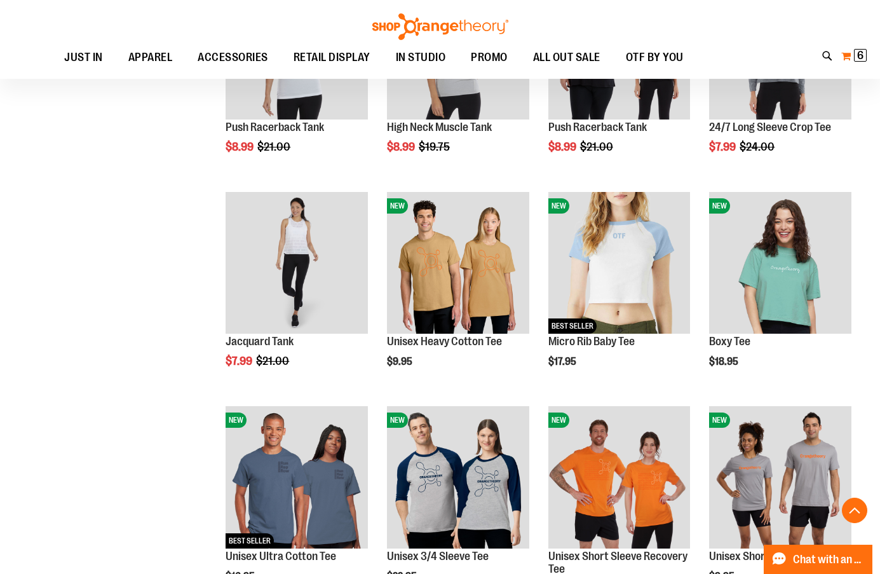
click at [861, 56] on span "6" at bounding box center [860, 55] width 6 height 13
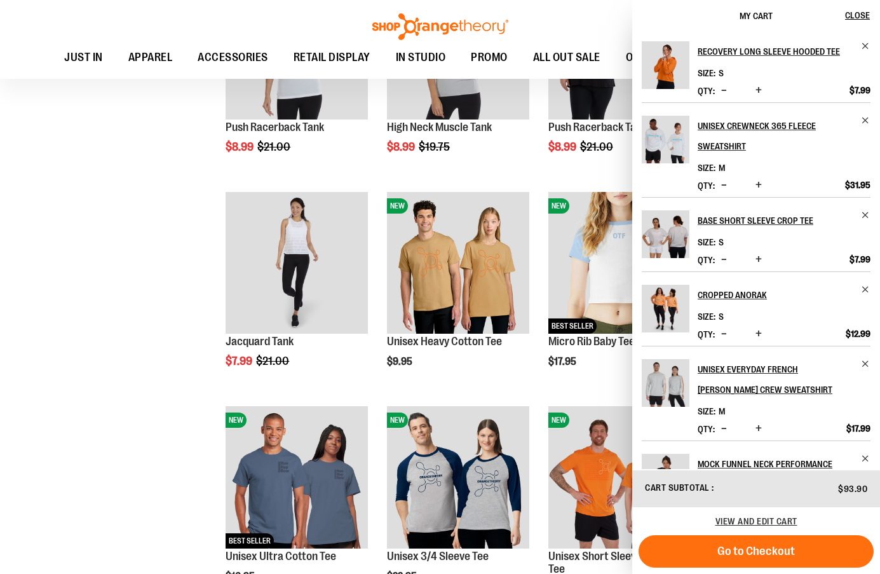
click at [155, 282] on div "**********" at bounding box center [440, 90] width 836 height 2058
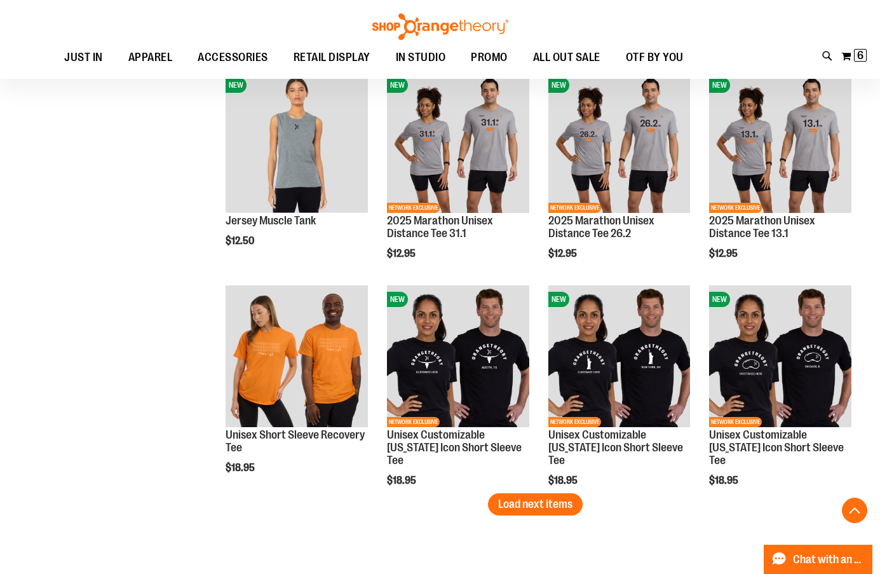
scroll to position [1704, 0]
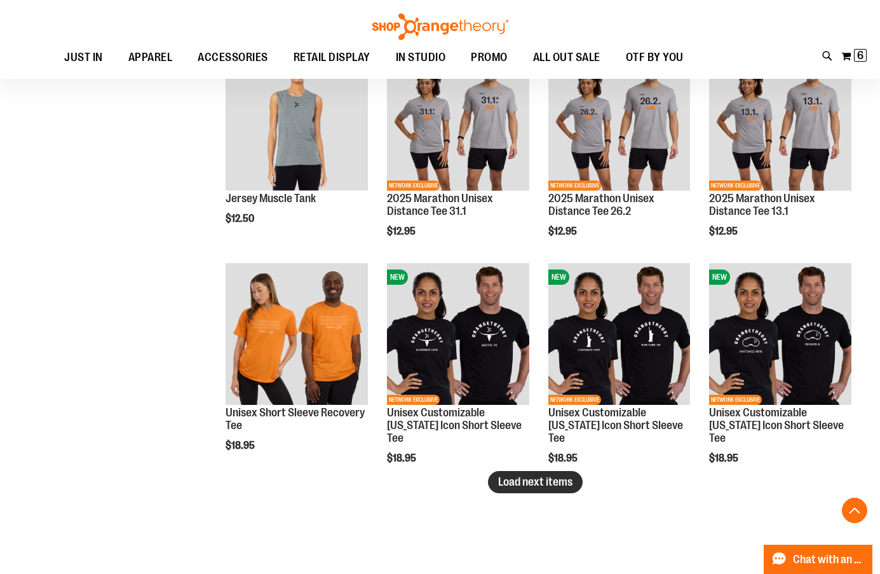
click at [532, 485] on span "Load next items" at bounding box center [535, 481] width 74 height 13
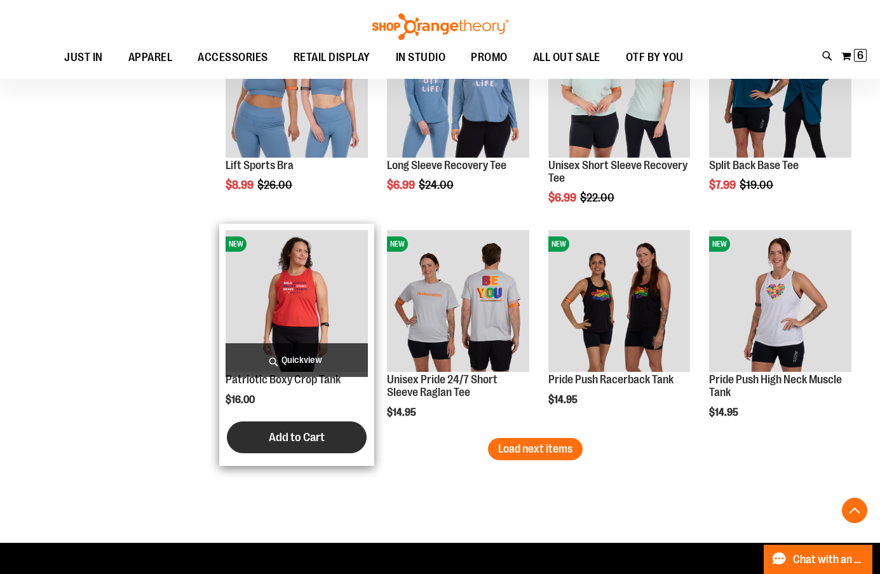
scroll to position [2403, 0]
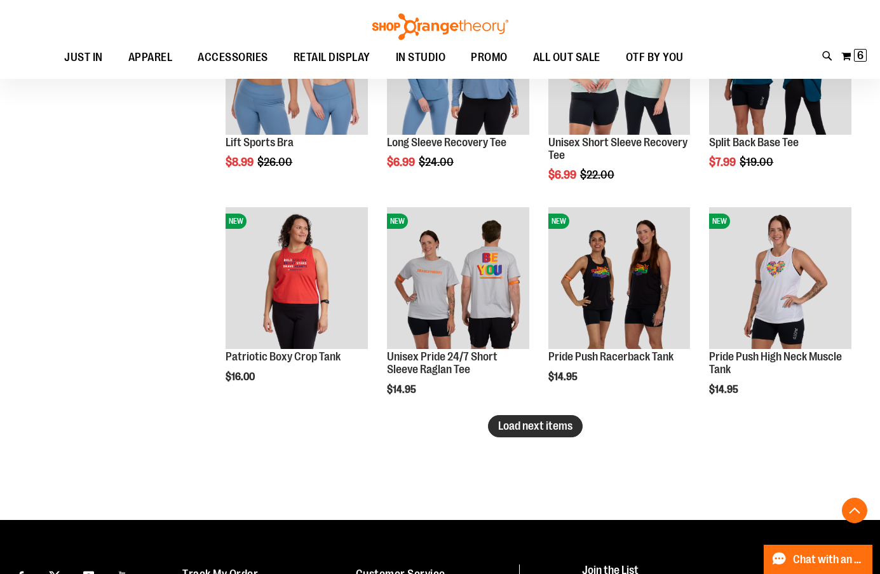
click at [527, 429] on span "Load next items" at bounding box center [535, 425] width 74 height 13
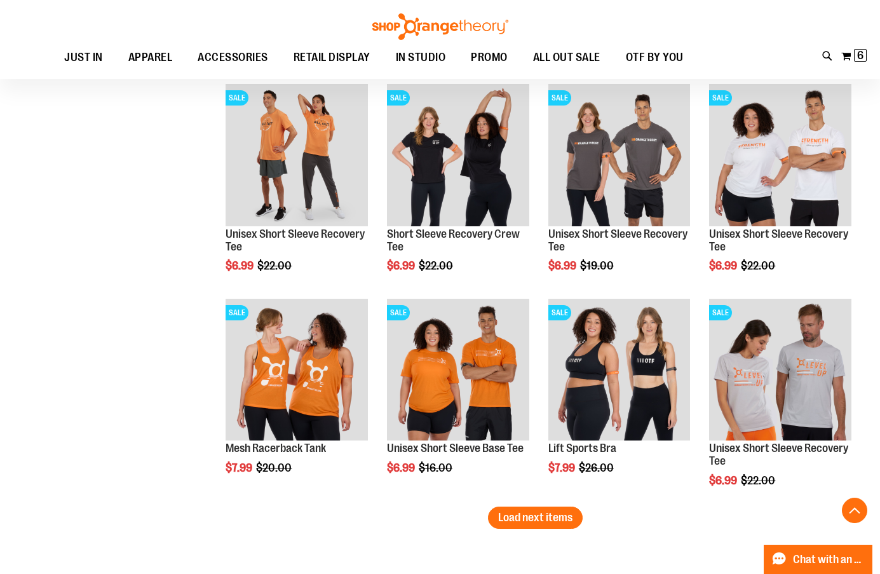
scroll to position [2975, 0]
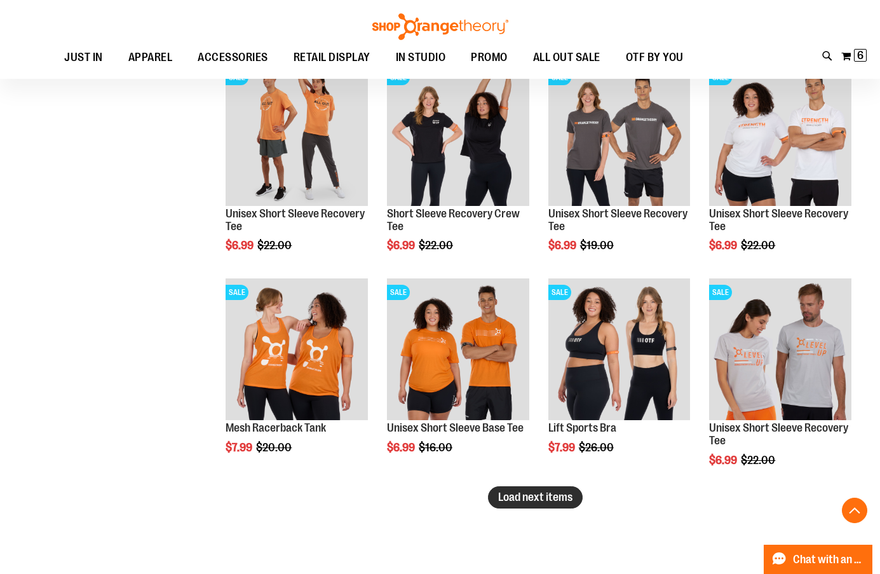
click at [525, 495] on span "Load next items" at bounding box center [535, 497] width 74 height 13
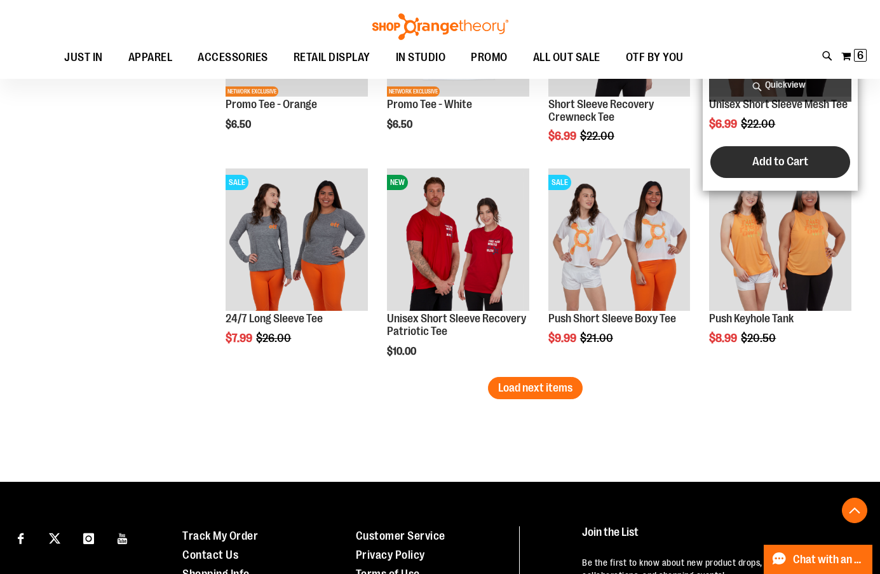
scroll to position [3801, 0]
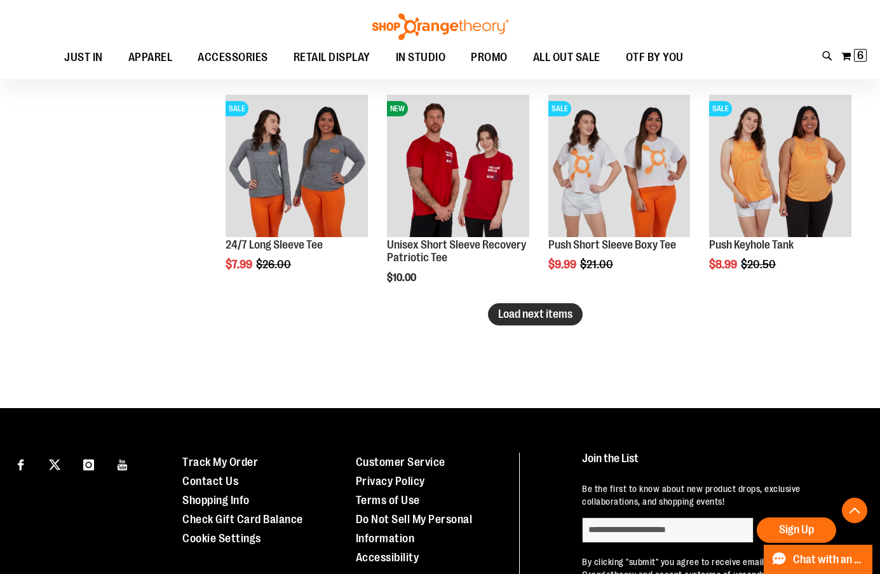
click at [563, 315] on span "Load next items" at bounding box center [535, 314] width 74 height 13
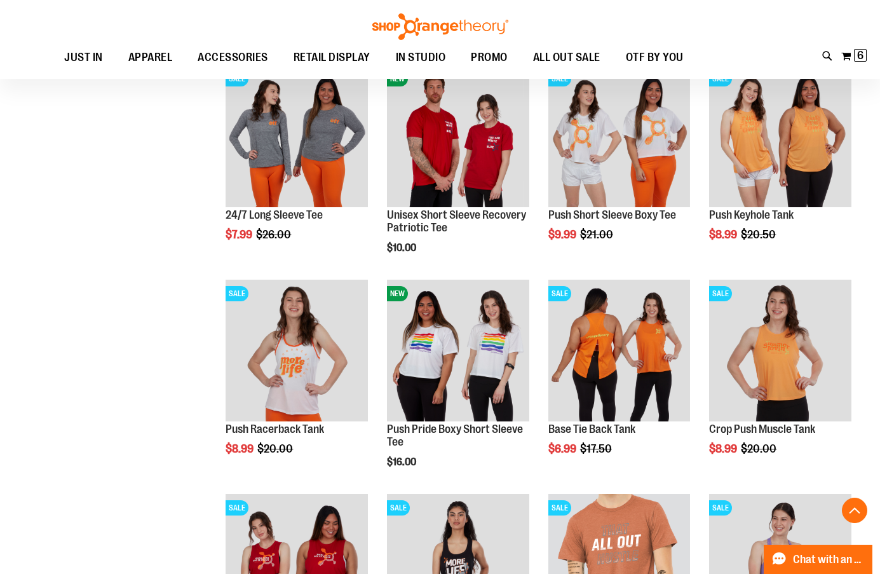
scroll to position [3801, 0]
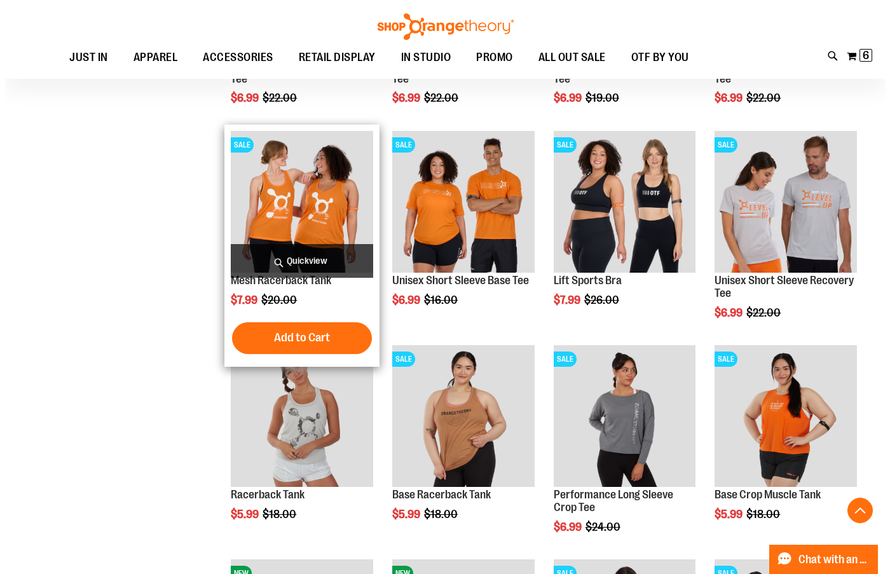
scroll to position [3102, 0]
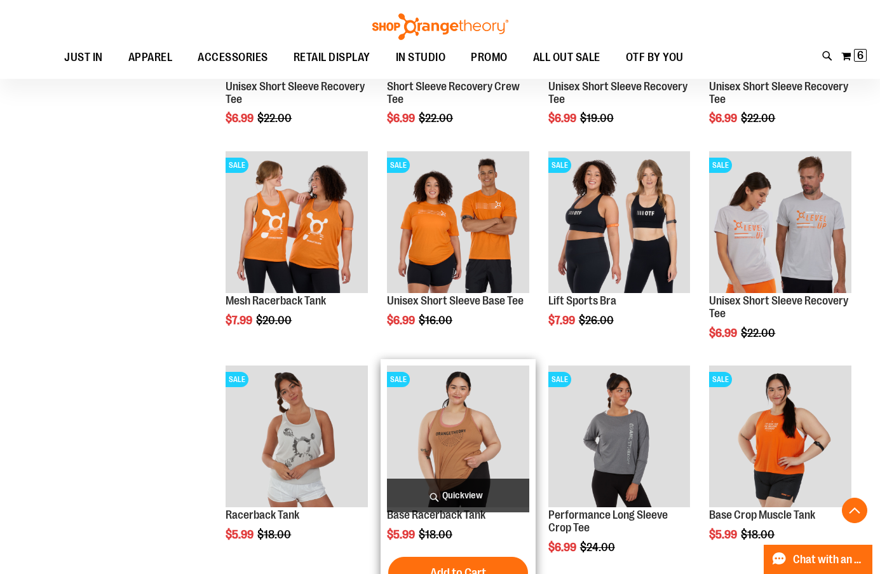
click at [446, 480] on span "Quickview" at bounding box center [458, 496] width 142 height 34
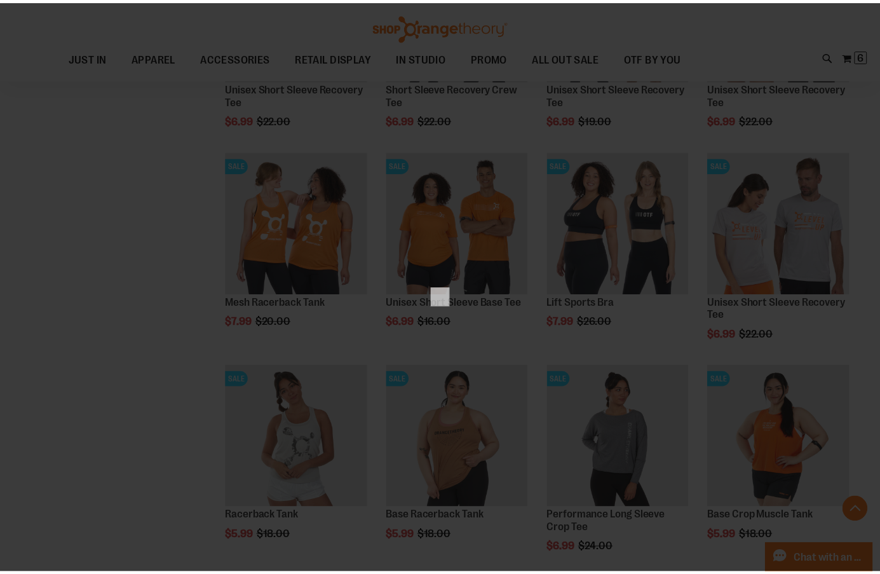
scroll to position [0, 0]
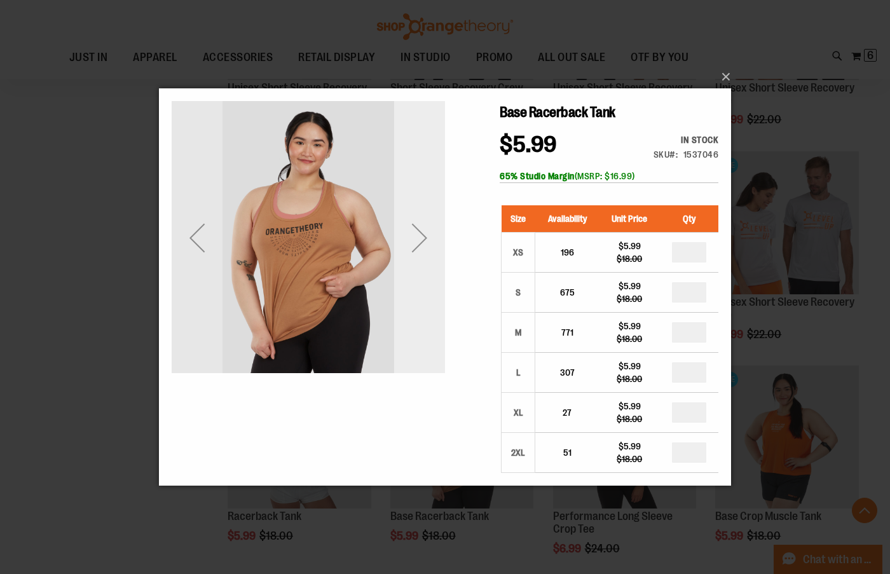
click at [423, 295] on div "Next" at bounding box center [419, 237] width 51 height 273
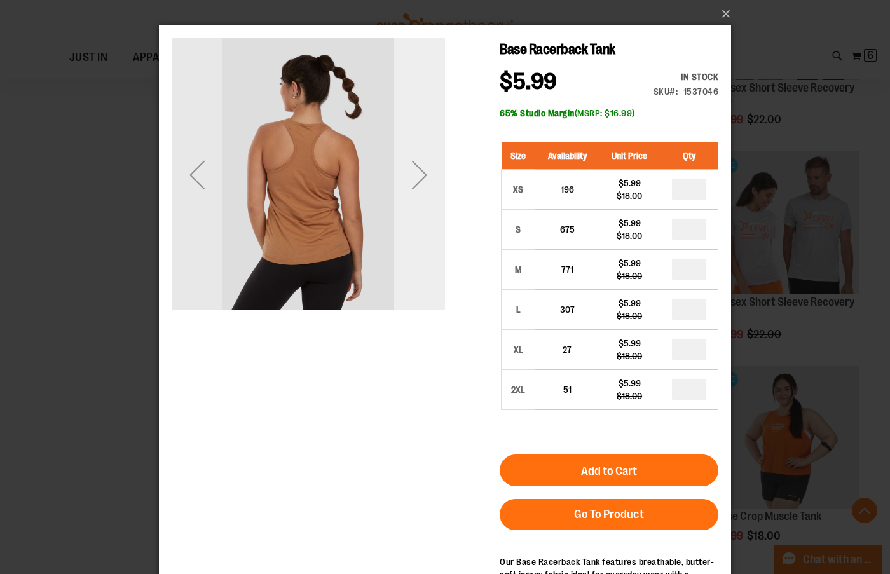
click at [429, 184] on div "Next" at bounding box center [419, 174] width 51 height 51
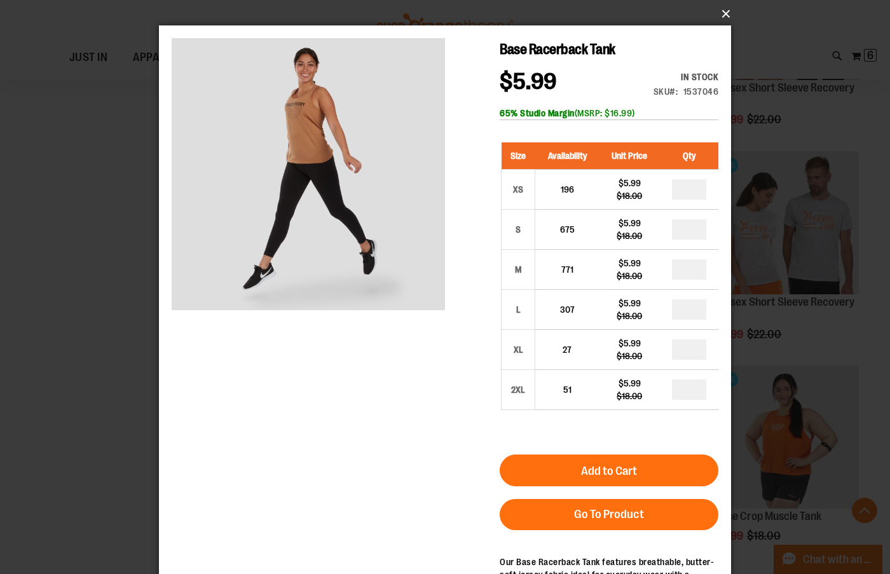
click at [725, 6] on button "×" at bounding box center [449, 14] width 572 height 28
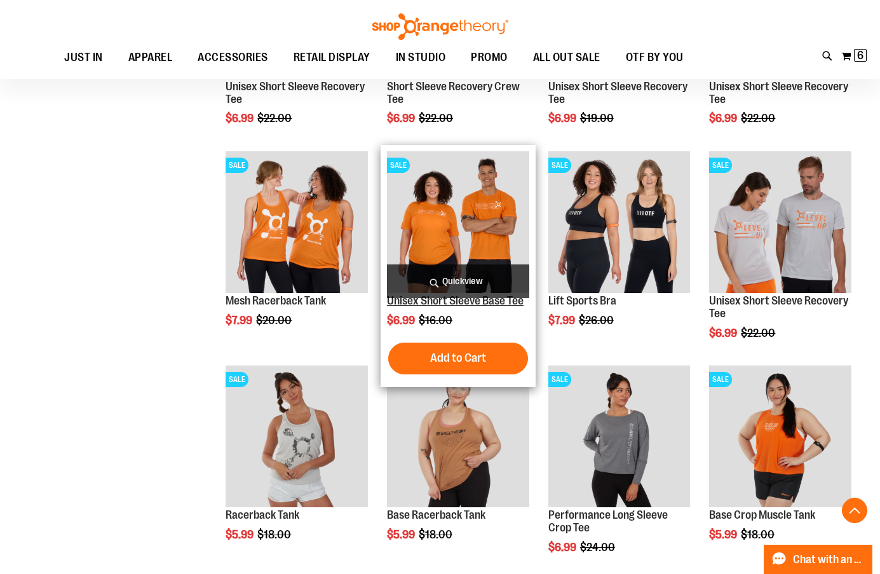
scroll to position [2848, 0]
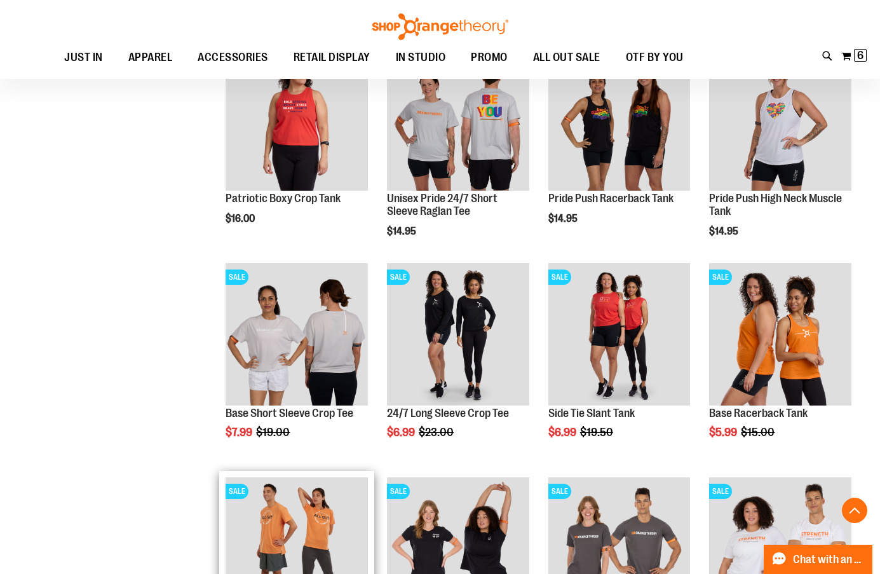
scroll to position [2530, 0]
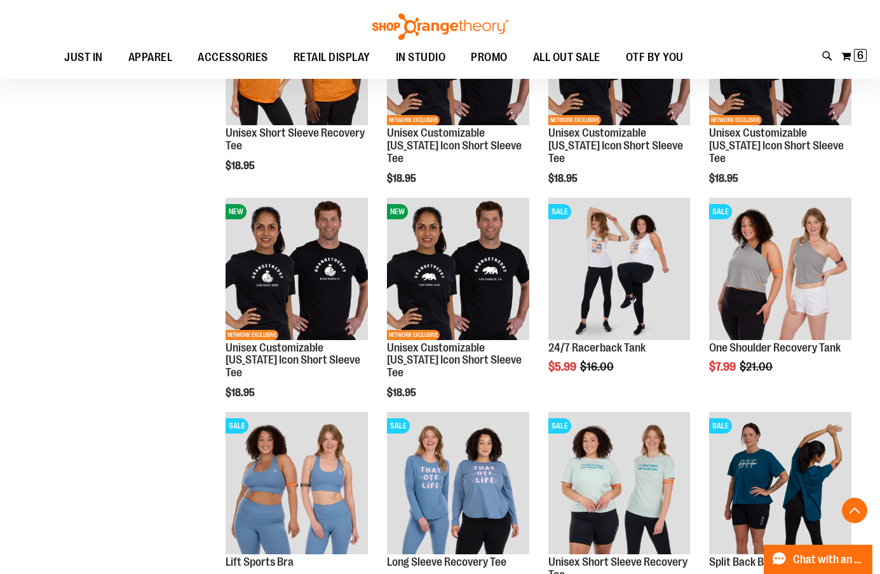
scroll to position [1958, 0]
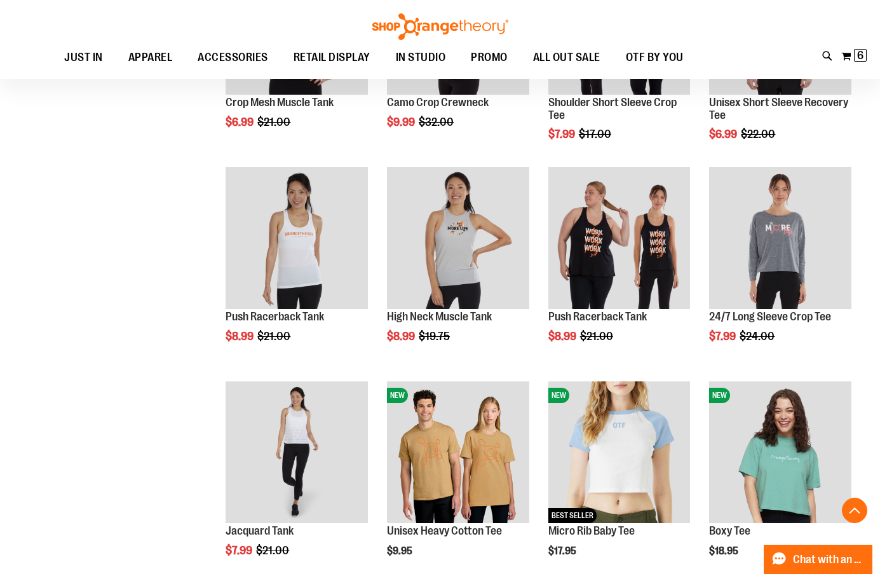
scroll to position [941, 0]
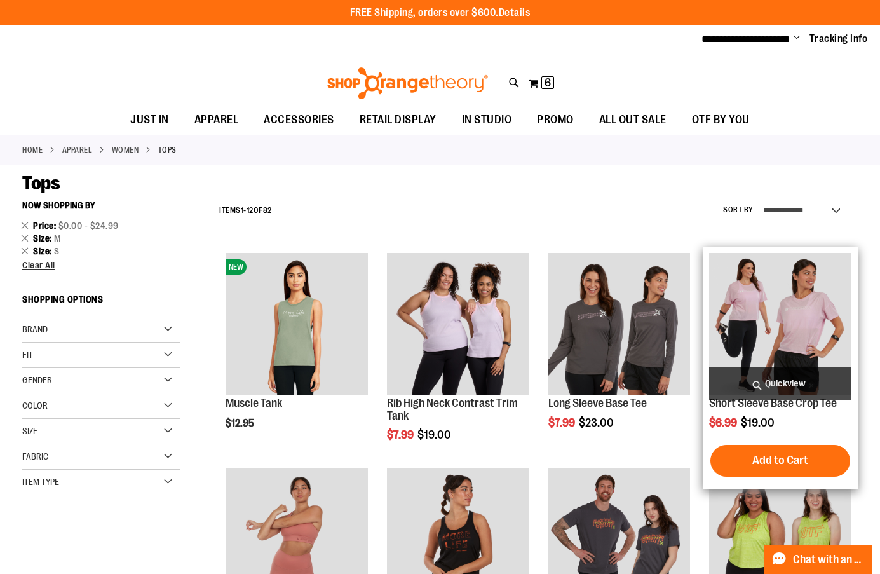
click at [779, 367] on span "Quickview" at bounding box center [780, 384] width 142 height 34
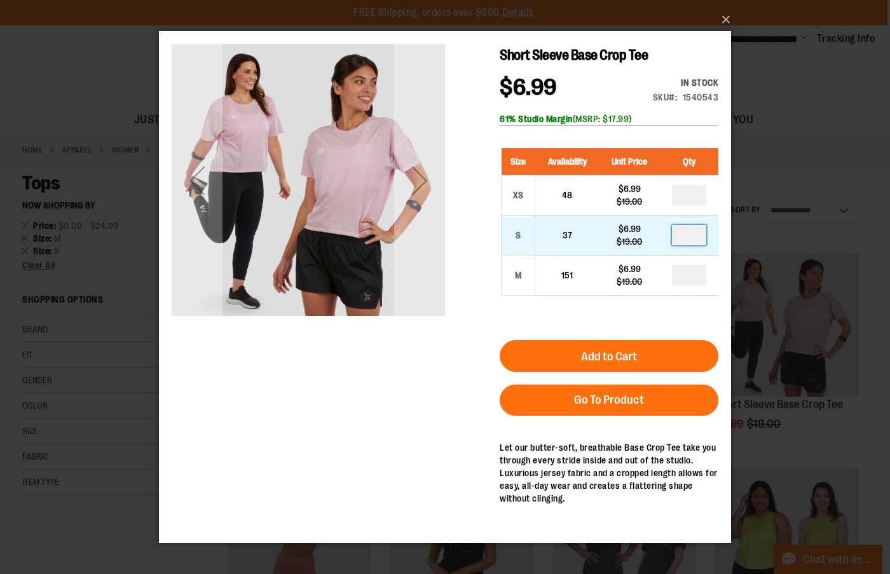
click at [697, 226] on input "number" at bounding box center [689, 235] width 34 height 20
type input "*"
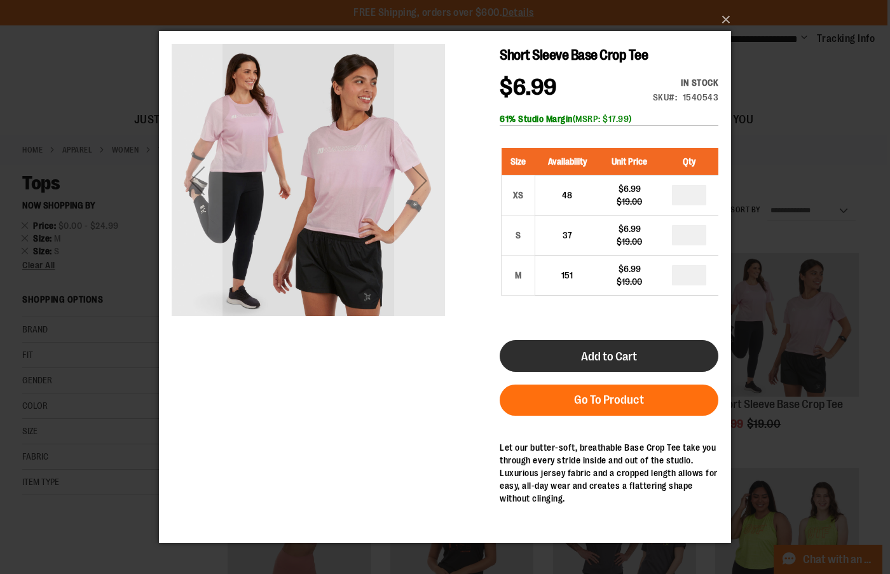
click at [643, 345] on button "Add to Cart" at bounding box center [609, 356] width 219 height 32
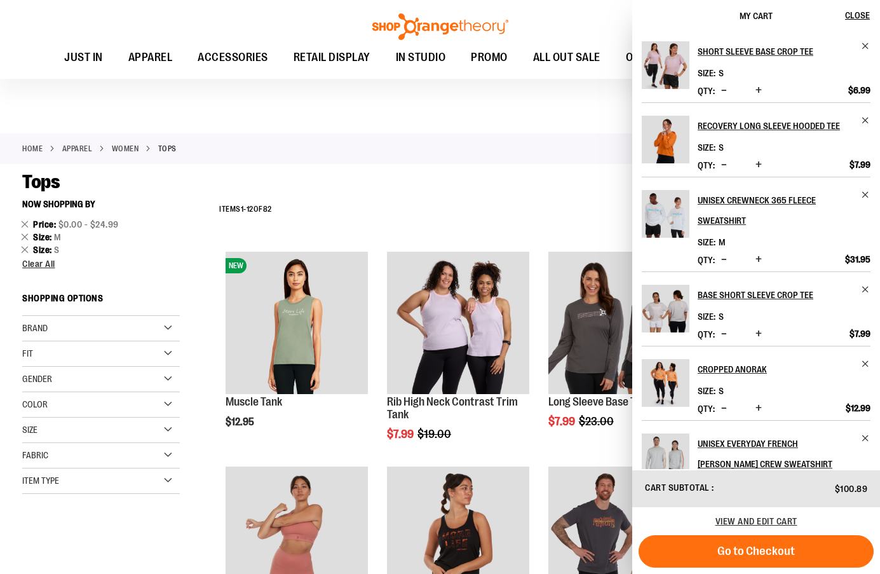
scroll to position [254, 0]
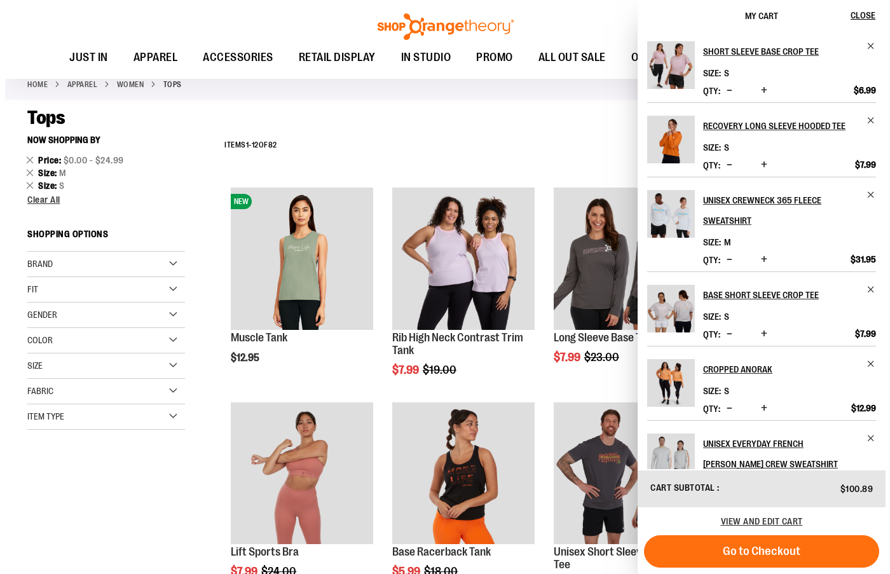
scroll to position [64, 0]
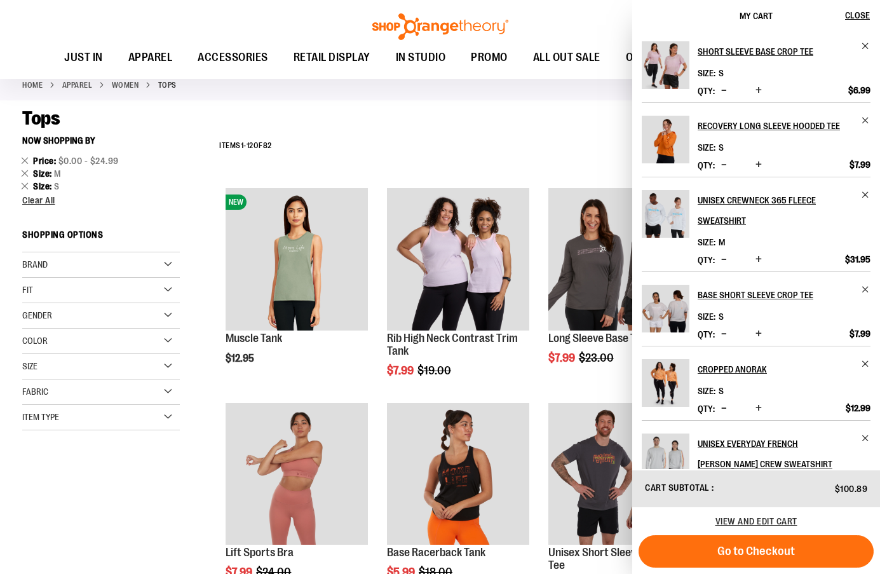
click at [526, 90] on div "Home APPAREL WOMEN Tops" at bounding box center [440, 85] width 880 height 31
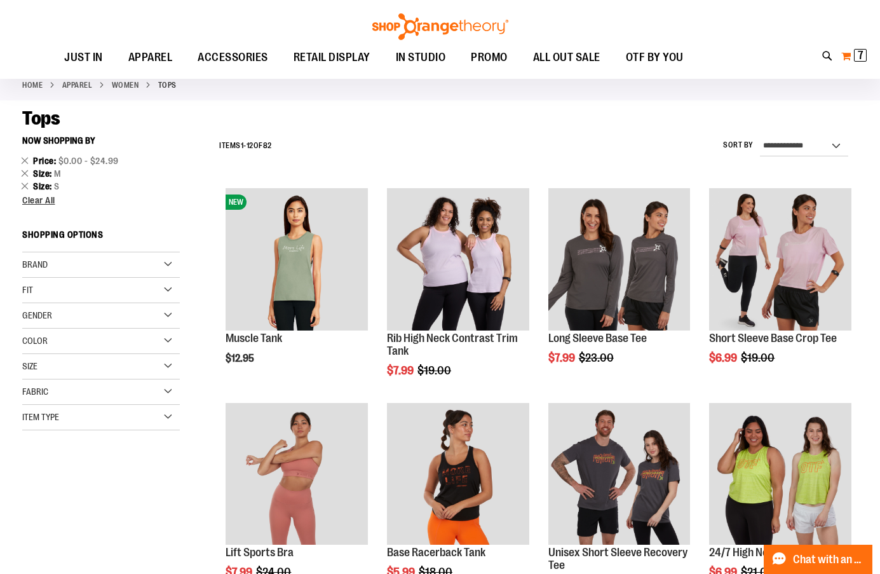
click at [858, 55] on span "7" at bounding box center [861, 55] width 6 height 13
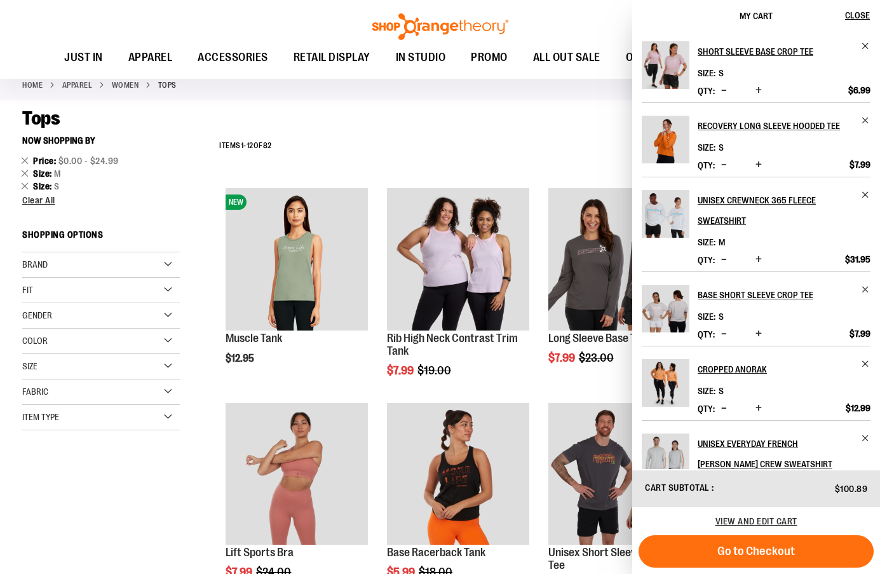
click at [464, 128] on div "Tops" at bounding box center [440, 118] width 836 height 23
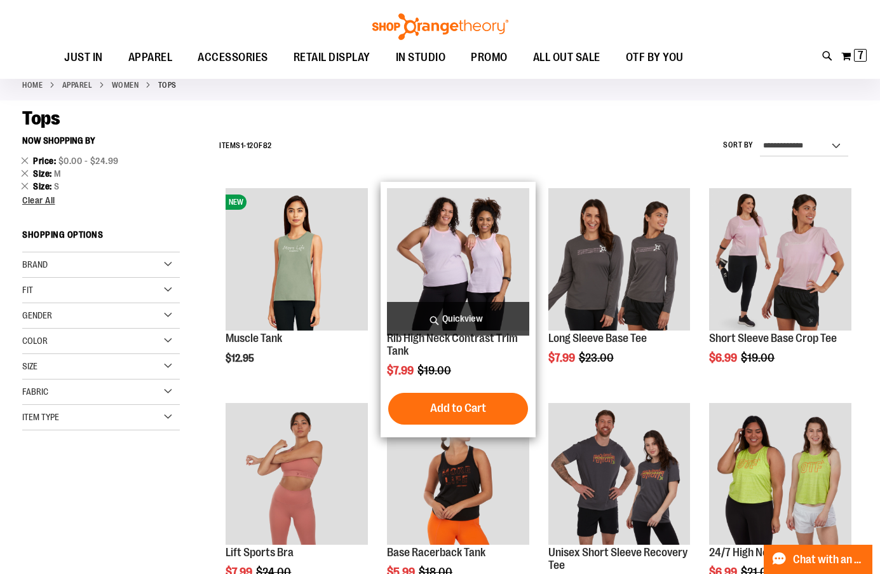
click at [453, 318] on span "Quickview" at bounding box center [458, 319] width 142 height 34
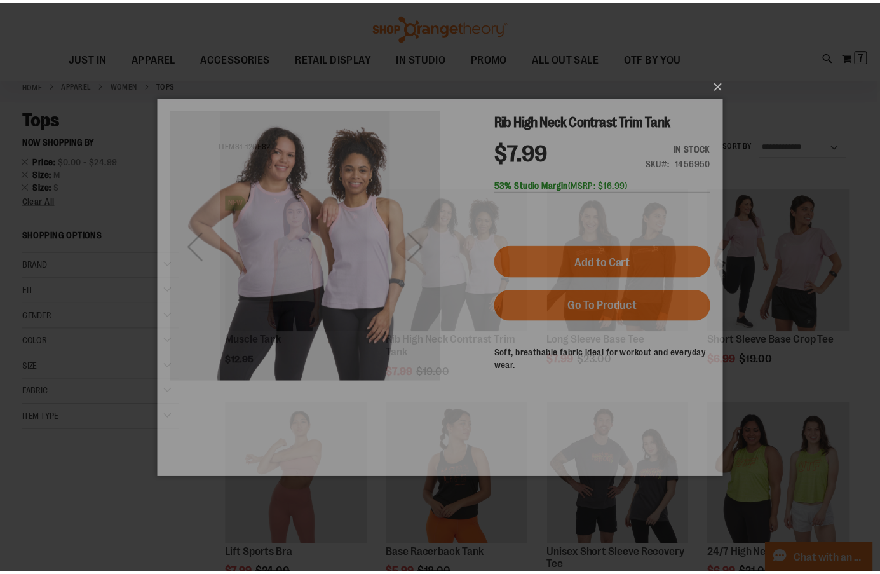
scroll to position [0, 0]
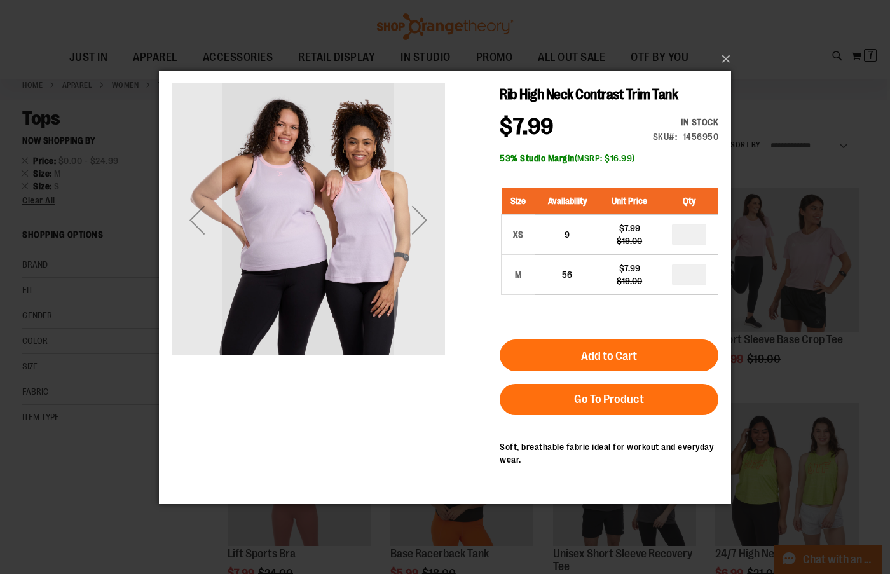
click at [773, 69] on div "×" at bounding box center [445, 287] width 890 height 574
